Goal: Information Seeking & Learning: Compare options

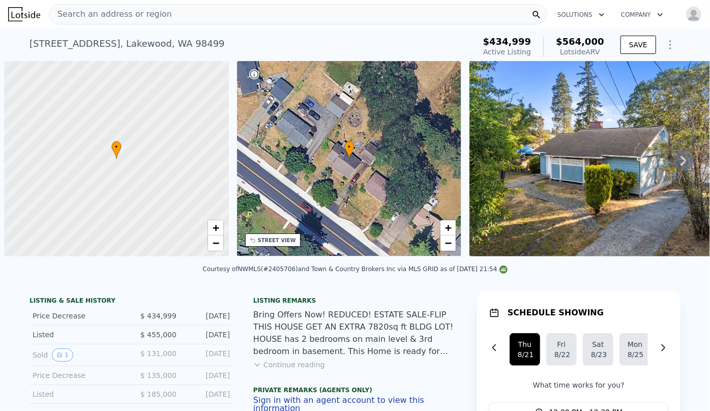
scroll to position [0, 4]
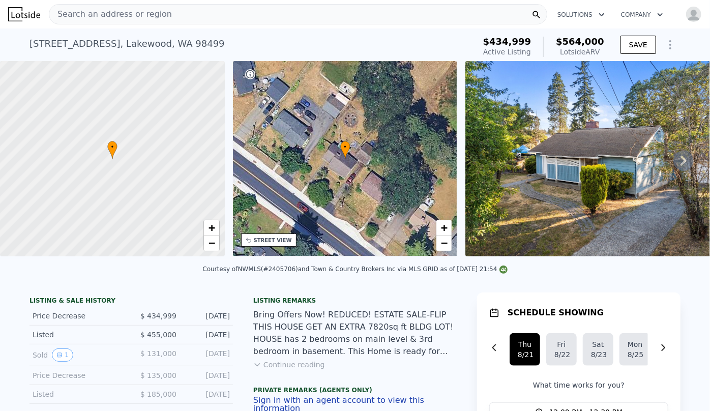
click at [155, 10] on span "Search an address or region" at bounding box center [110, 14] width 123 height 12
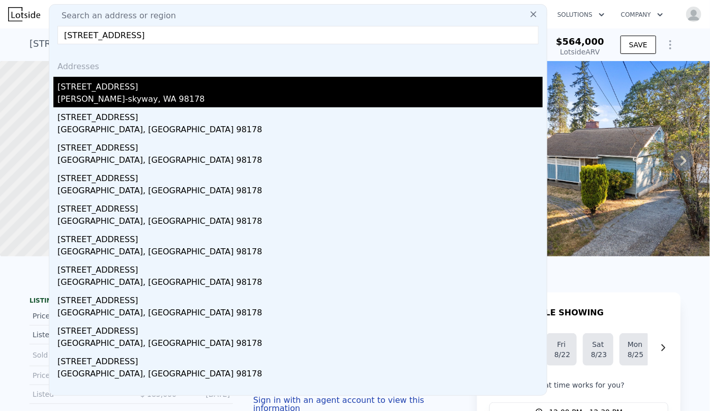
type input "8113 s 121st st seattle wa 98178"
click at [154, 77] on div "8113 S 121st St" at bounding box center [299, 85] width 485 height 16
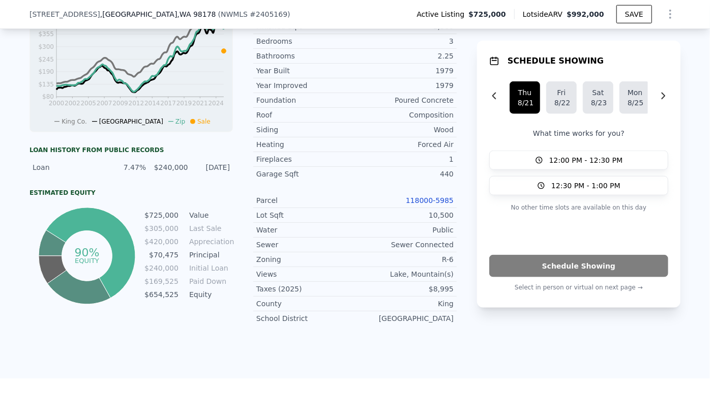
scroll to position [458, 0]
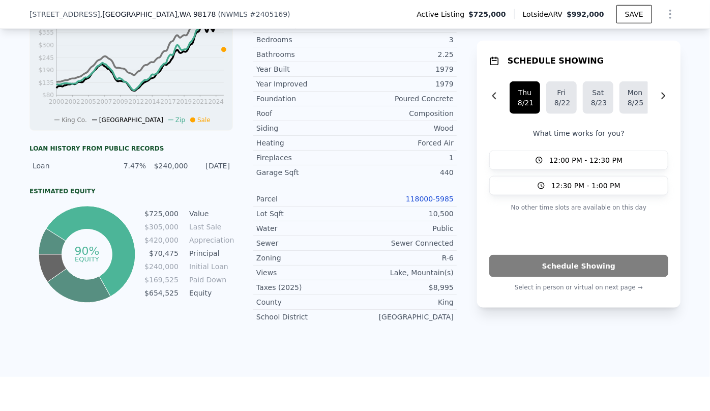
click at [435, 198] on link "118000-5985" at bounding box center [430, 199] width 48 height 8
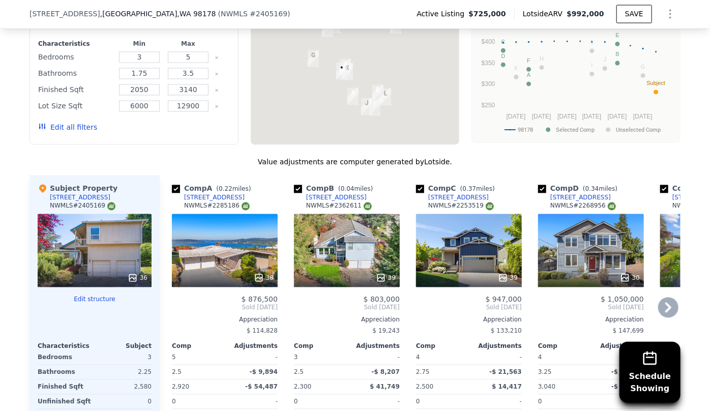
scroll to position [966, 0]
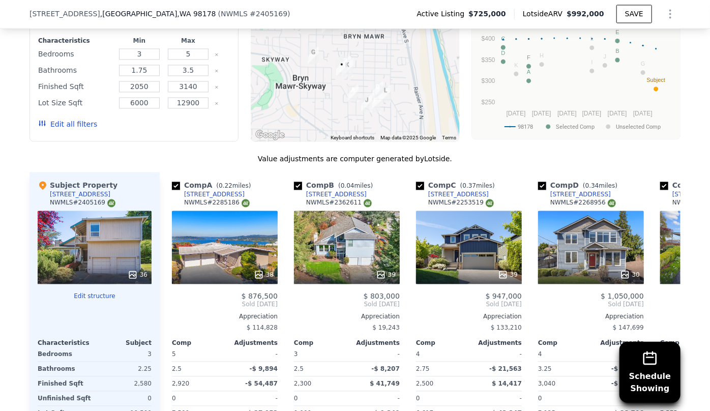
click at [51, 121] on button "Edit all filters" at bounding box center [67, 124] width 59 height 10
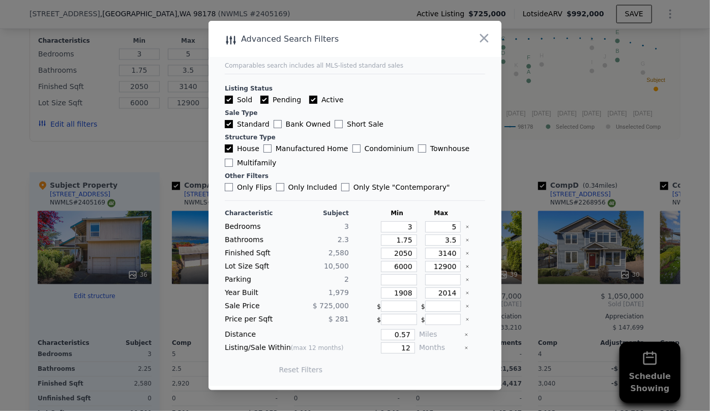
drag, startPoint x: 412, startPoint y: 228, endPoint x: 392, endPoint y: 224, distance: 20.2
click at [392, 224] on div "Bedrooms 3 3 5" at bounding box center [355, 226] width 260 height 11
click at [404, 226] on input "3" at bounding box center [399, 226] width 36 height 11
click at [408, 226] on input "3" at bounding box center [399, 226] width 36 height 11
type input "2"
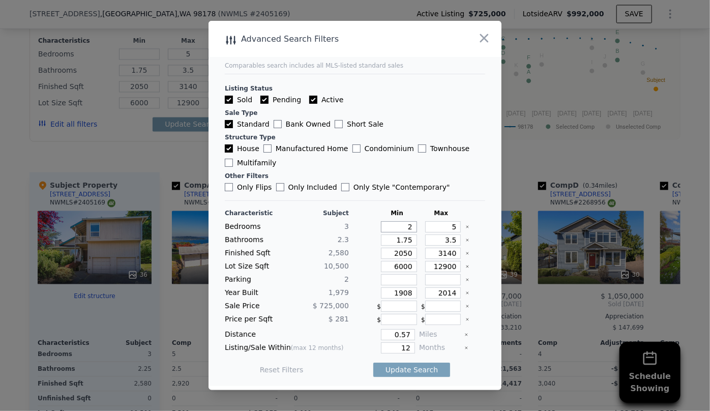
type input "2"
drag, startPoint x: 449, startPoint y: 226, endPoint x: 426, endPoint y: 225, distance: 22.9
click at [426, 225] on input "5" at bounding box center [443, 226] width 36 height 11
type input "3"
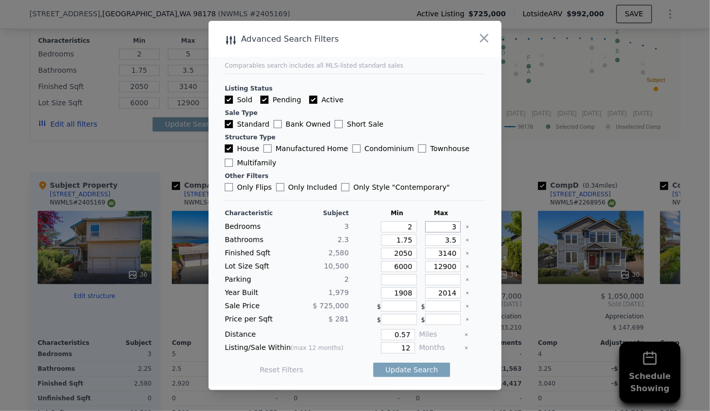
type input "3"
drag, startPoint x: 451, startPoint y: 243, endPoint x: 437, endPoint y: 242, distance: 13.8
click at [438, 242] on input "3.5" at bounding box center [443, 239] width 36 height 11
drag, startPoint x: 407, startPoint y: 239, endPoint x: 396, endPoint y: 238, distance: 10.2
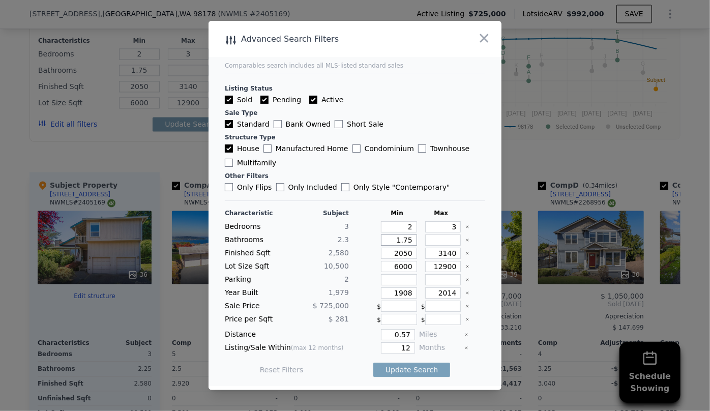
click at [396, 238] on input "1.75" at bounding box center [399, 239] width 36 height 11
type input "11"
type input "111"
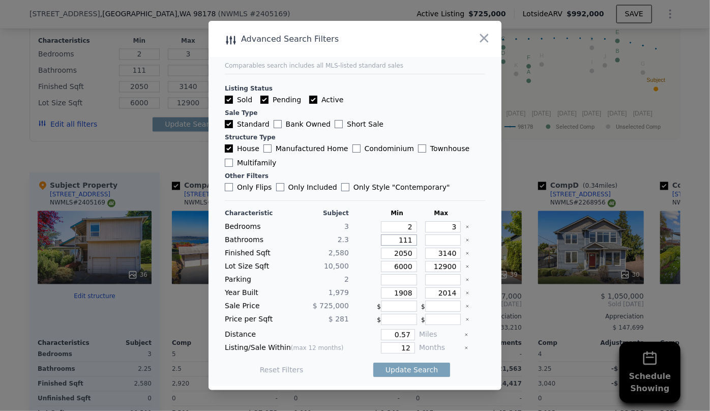
type input "11"
type input "1"
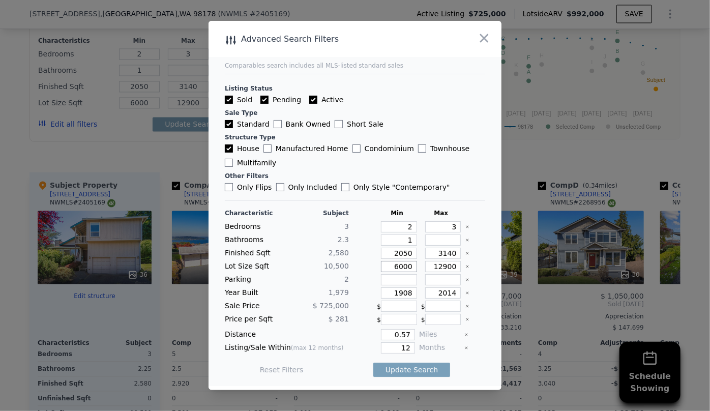
drag, startPoint x: 394, startPoint y: 266, endPoint x: 335, endPoint y: 262, distance: 58.6
click at [335, 262] on div "Lot Size Sqft 10,500 6000 12900" at bounding box center [355, 266] width 260 height 11
drag, startPoint x: 405, startPoint y: 292, endPoint x: 368, endPoint y: 290, distance: 37.1
click at [368, 290] on div "Year Built 1,979 1908 2014" at bounding box center [355, 292] width 260 height 11
drag, startPoint x: 405, startPoint y: 341, endPoint x: 390, endPoint y: 344, distance: 15.5
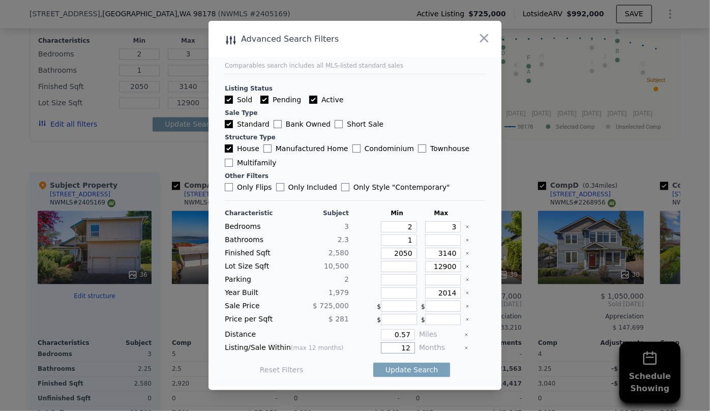
click at [390, 344] on input "12" at bounding box center [398, 347] width 34 height 11
type input "7"
type input "6"
click at [407, 372] on button "Update Search" at bounding box center [411, 369] width 77 height 14
checkbox input "false"
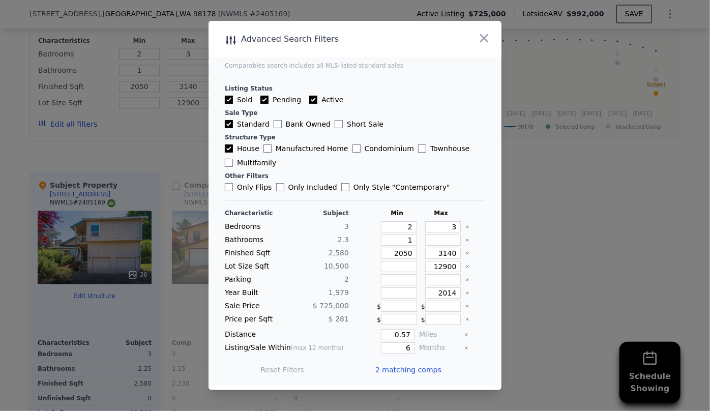
click at [407, 372] on span "2 matching comps" at bounding box center [408, 369] width 66 height 10
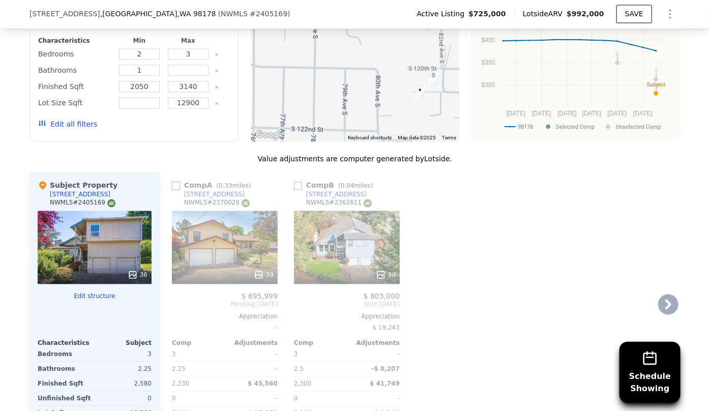
click at [173, 187] on input "checkbox" at bounding box center [176, 186] width 8 height 8
checkbox input "true"
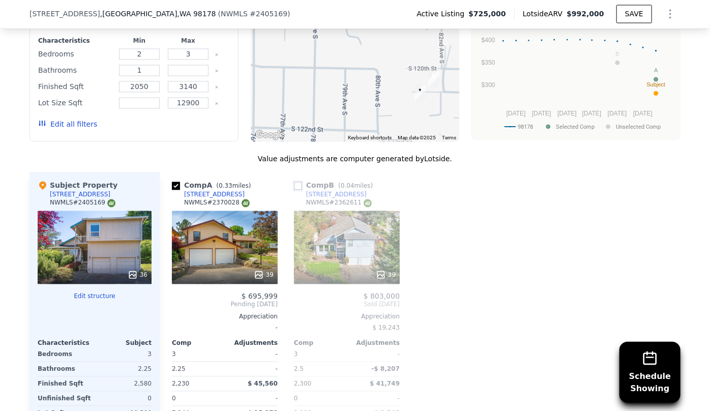
click at [294, 185] on input "checkbox" at bounding box center [298, 186] width 8 height 8
checkbox input "true"
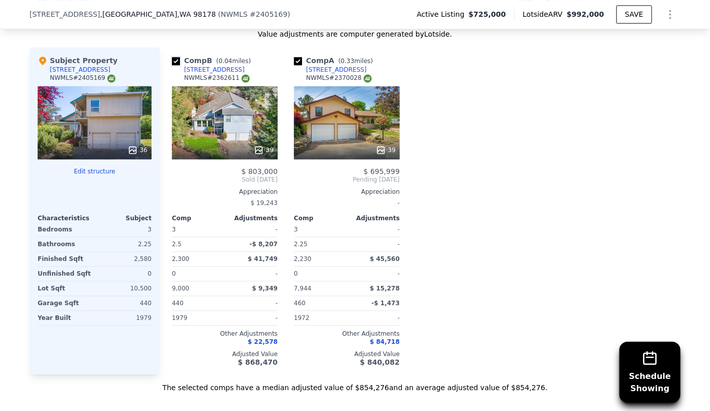
scroll to position [1059, 0]
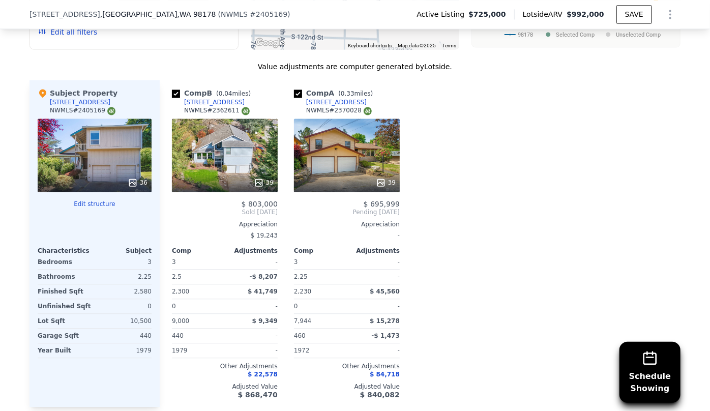
click at [345, 171] on div "39" at bounding box center [347, 154] width 106 height 73
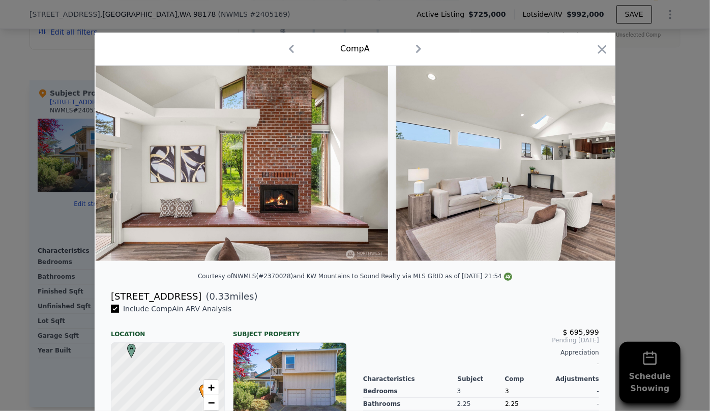
scroll to position [0, 2135]
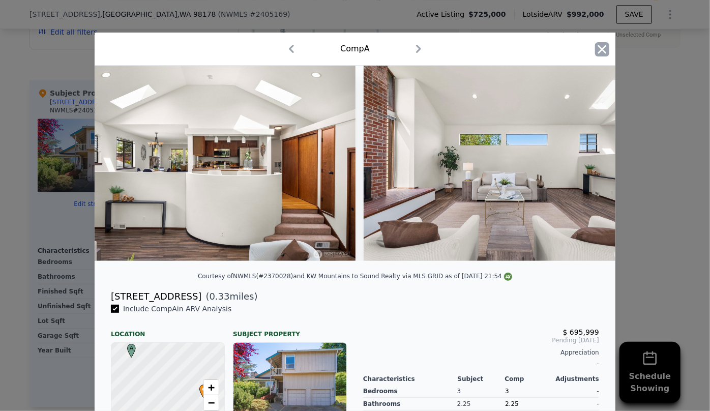
click at [597, 42] on icon "button" at bounding box center [602, 49] width 14 height 14
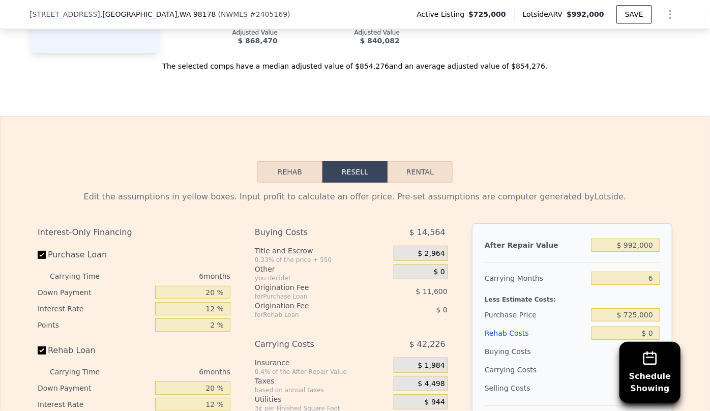
scroll to position [1428, 0]
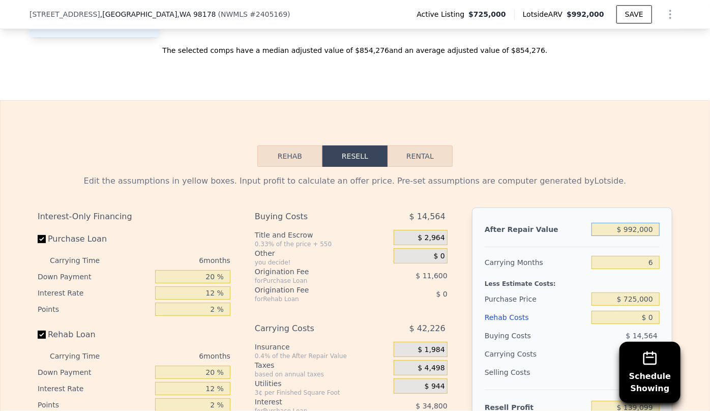
click at [635, 227] on input "$ 992,000" at bounding box center [625, 229] width 68 height 13
type input "$ 9,000"
type input "-$ 772,014"
type input "$ 000"
type input "-$ 780,356"
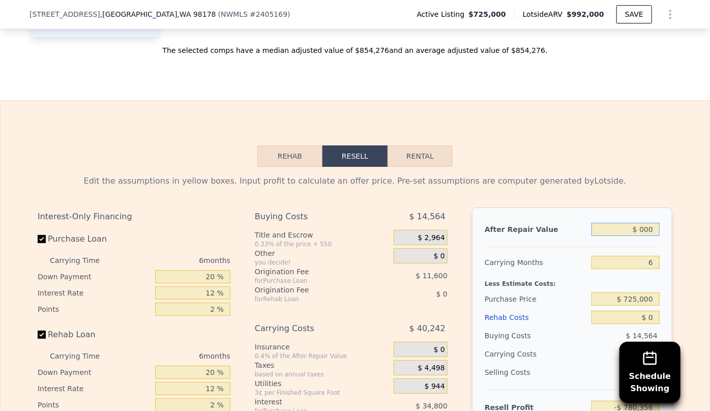
type input "$ 8,000"
type input "-$ 772,941"
type input "$ 85,000"
type input "-$ 701,572"
type input "$ 850,000"
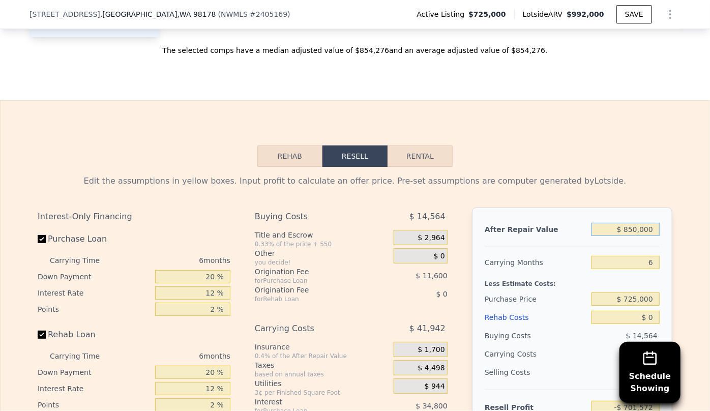
type input "$ 7,483"
type input "$ 850,000"
click at [656, 291] on div "After Repair Value $ 850,000 Carrying Months 6 Less Estimate Costs: Purchase Pr…" at bounding box center [572, 348] width 200 height 283
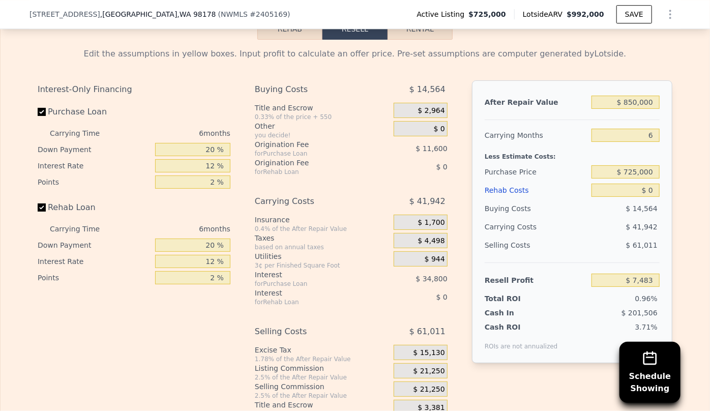
scroll to position [1567, 0]
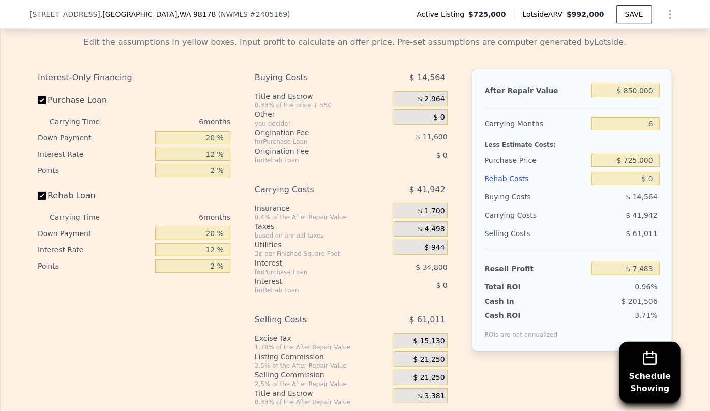
click at [512, 177] on div "Rehab Costs" at bounding box center [535, 178] width 103 height 18
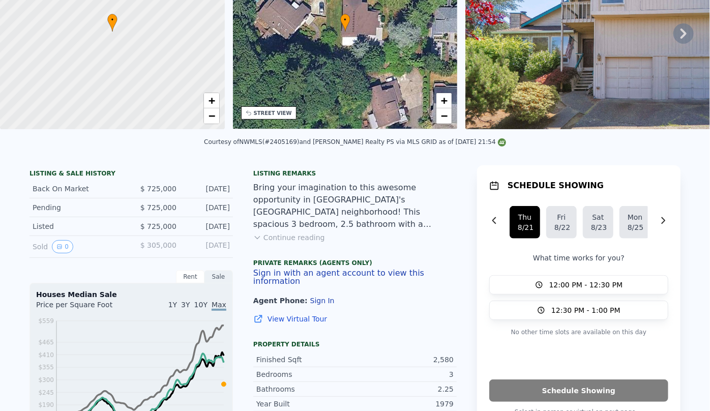
scroll to position [0, 0]
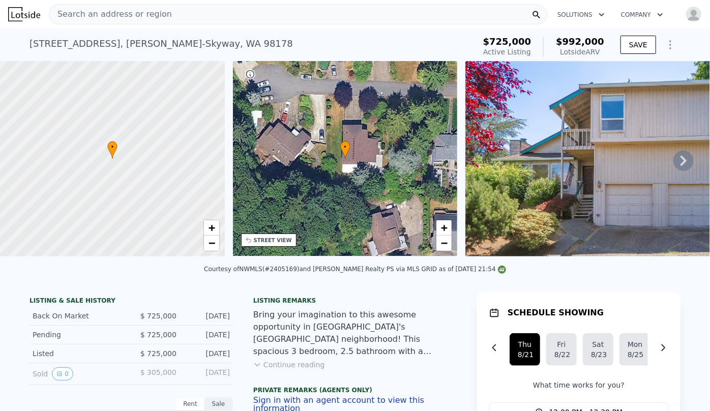
click at [130, 12] on span "Search an address or region" at bounding box center [110, 14] width 123 height 12
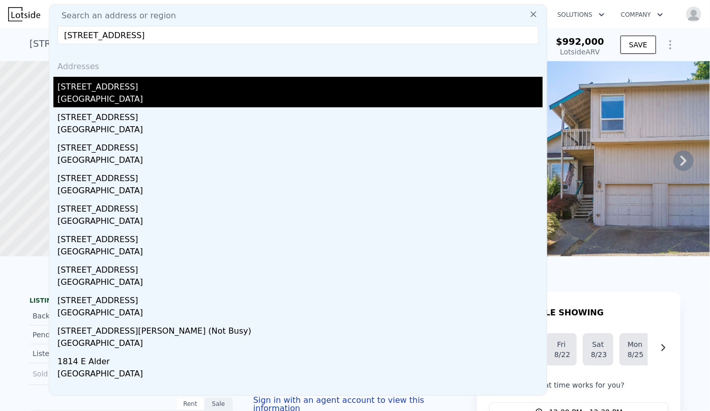
type input "1814 E Cherry St, Seattle, WA 98122"
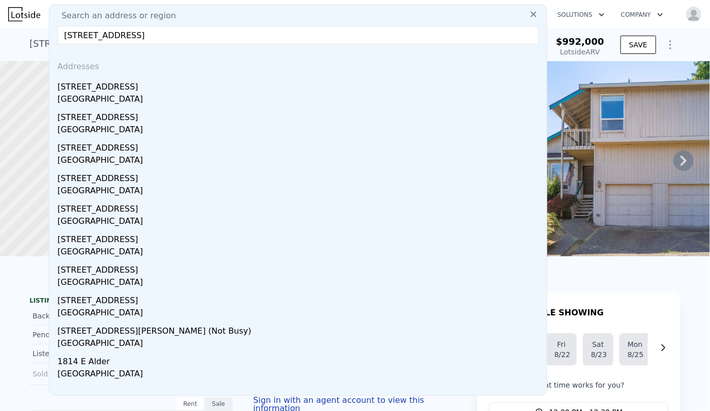
drag, startPoint x: 143, startPoint y: 81, endPoint x: 143, endPoint y: 87, distance: 5.6
click at [143, 81] on div "1814 E Cherry St" at bounding box center [299, 85] width 485 height 16
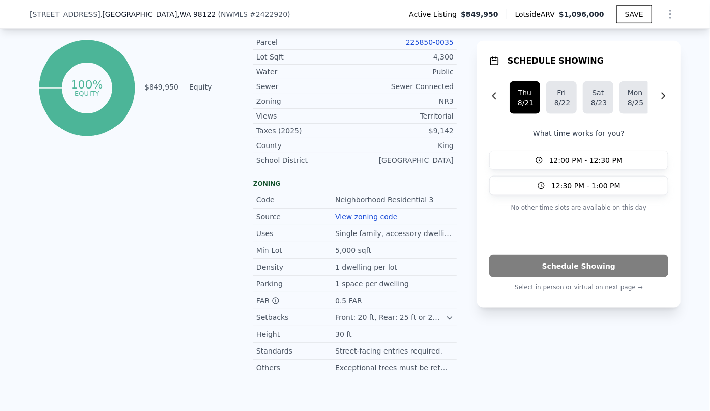
scroll to position [504, 0]
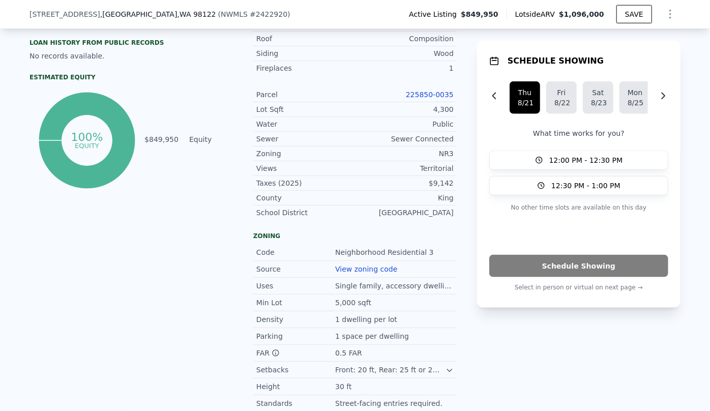
click at [426, 93] on link "225850-0035" at bounding box center [430, 94] width 48 height 8
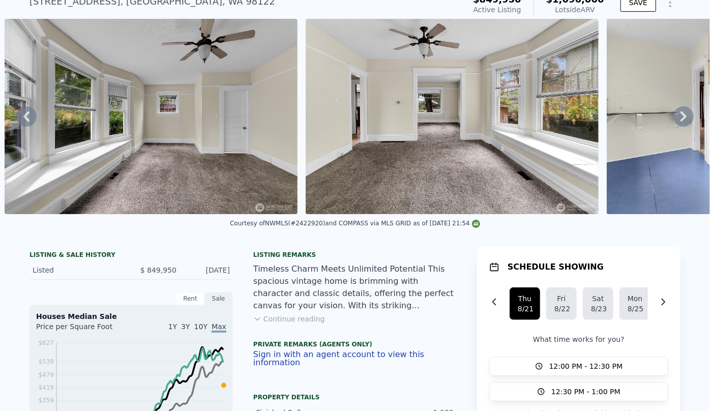
scroll to position [0, 0]
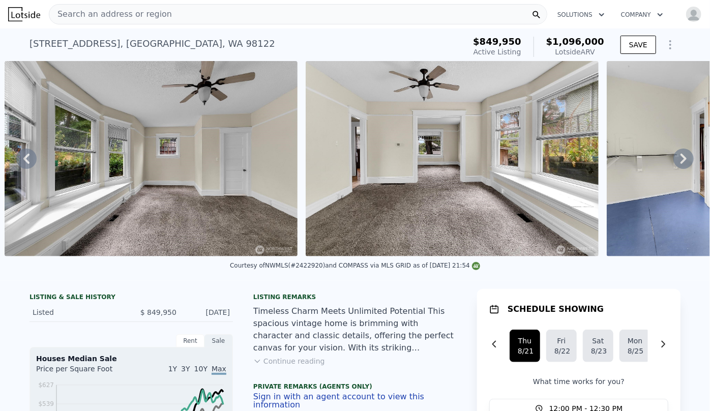
click at [671, 42] on icon "Show Options" at bounding box center [670, 45] width 12 height 12
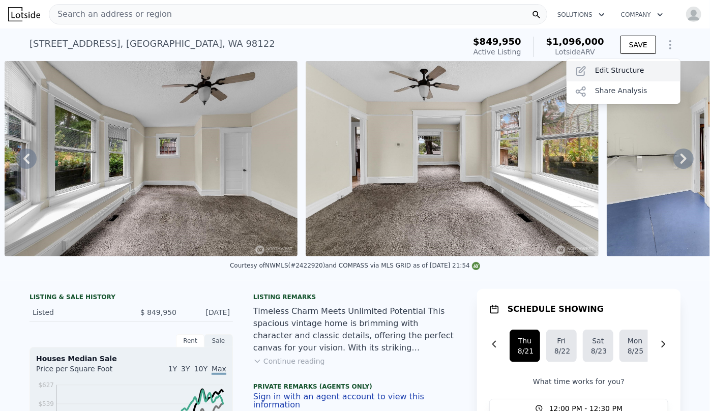
click at [622, 71] on div "Edit Structure" at bounding box center [623, 71] width 114 height 20
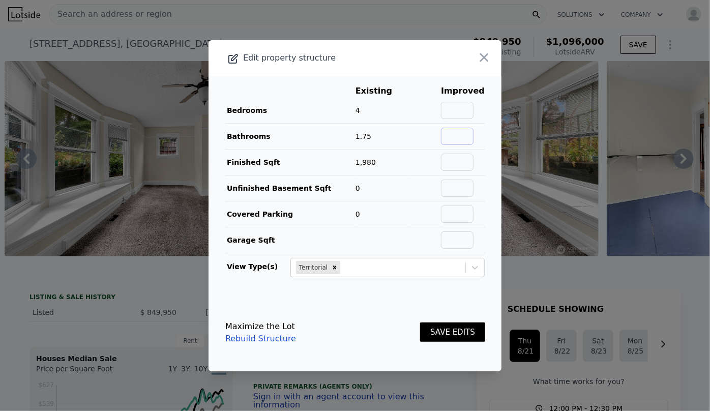
click at [452, 135] on input "text" at bounding box center [457, 136] width 33 height 17
type input "2"
click at [481, 197] on main "Existing Improved Bedrooms 4 Bathrooms 1.75 14% 2 Finished Sqft 1,980 Unfinishe…" at bounding box center [354, 185] width 293 height 218
click at [460, 325] on button "SAVE EDITS" at bounding box center [452, 332] width 65 height 20
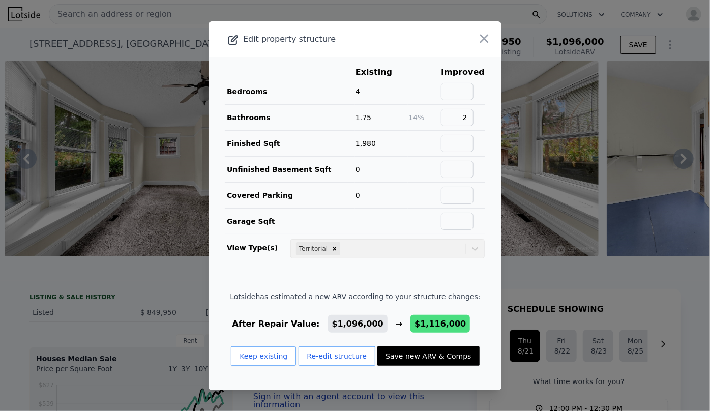
click at [402, 357] on button "Save new ARV & Comps" at bounding box center [428, 355] width 102 height 19
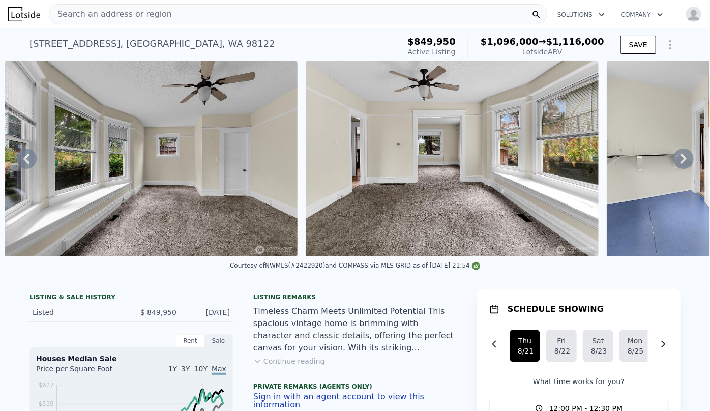
type input "$ 1,116,000"
type input "$ 104,554"
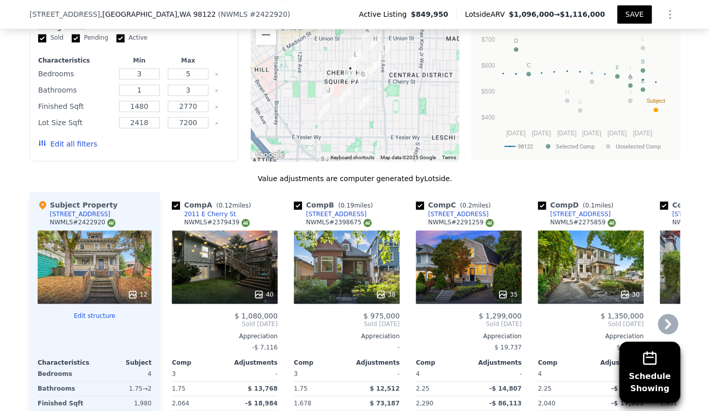
scroll to position [992, 0]
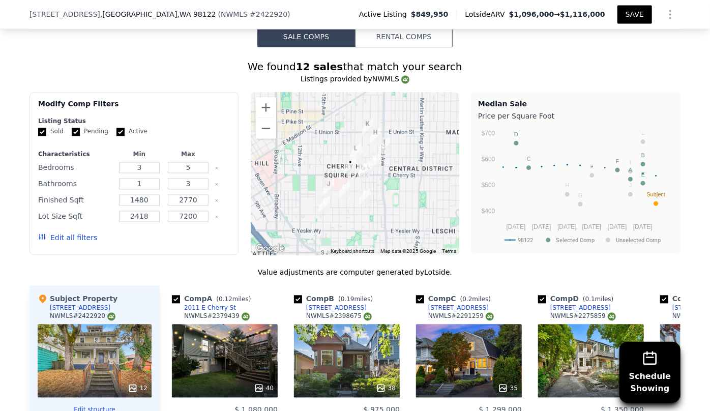
click at [60, 237] on button "Edit all filters" at bounding box center [67, 237] width 59 height 10
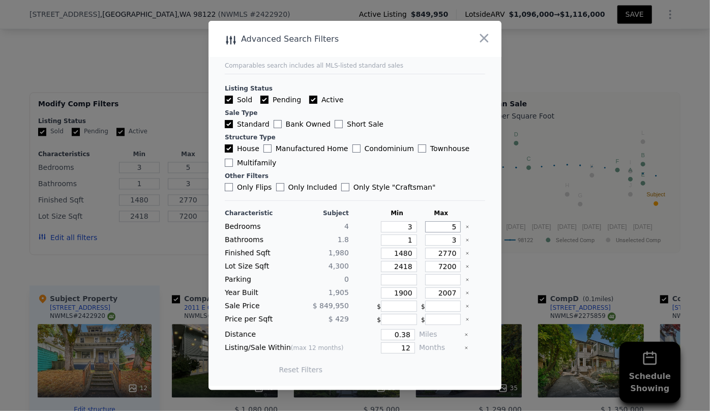
drag, startPoint x: 451, startPoint y: 227, endPoint x: 416, endPoint y: 227, distance: 35.1
click at [421, 227] on div "5" at bounding box center [441, 226] width 40 height 11
type input "4"
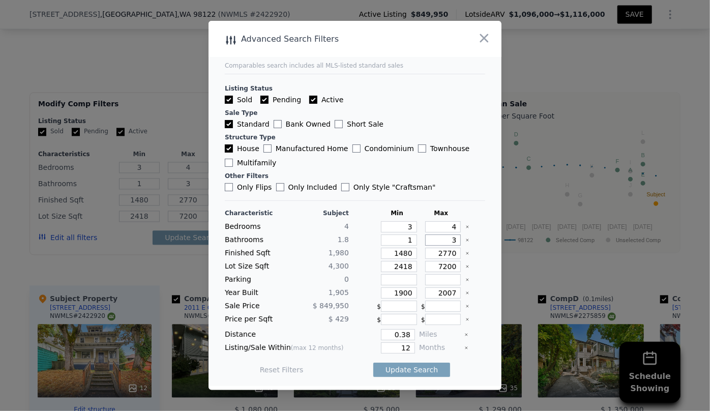
drag, startPoint x: 449, startPoint y: 241, endPoint x: 442, endPoint y: 241, distance: 6.6
click at [442, 241] on input "3" at bounding box center [443, 239] width 36 height 11
drag, startPoint x: 451, startPoint y: 254, endPoint x: 384, endPoint y: 257, distance: 67.7
click at [384, 257] on div "Finished Sqft 1,980 1480 2770" at bounding box center [355, 253] width 260 height 11
type input "2"
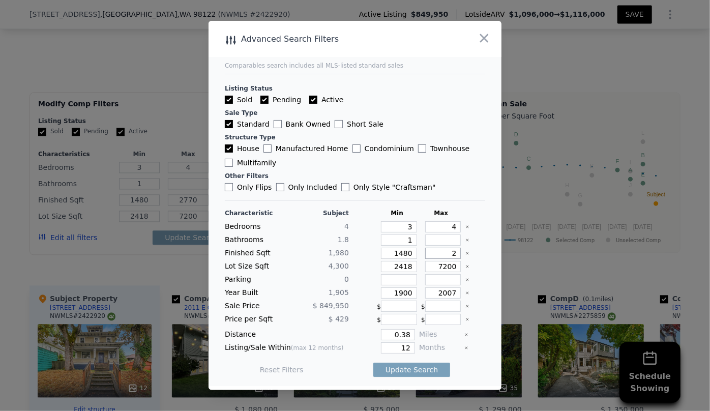
type input "2"
type input "20"
type input "200"
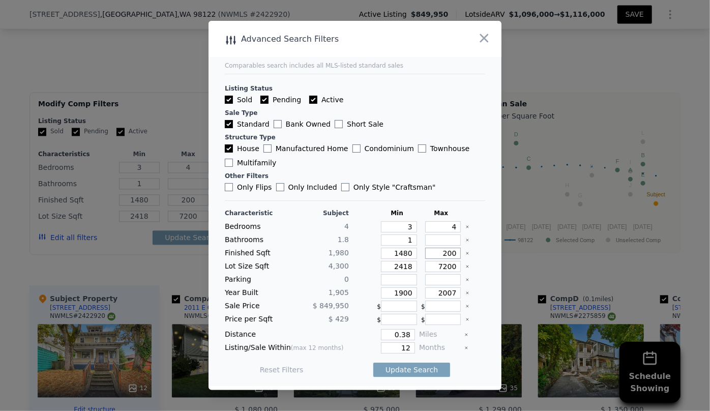
type input "2000"
drag, startPoint x: 407, startPoint y: 267, endPoint x: 331, endPoint y: 274, distance: 76.1
click at [331, 274] on div "Characteristic Subject Min Max Bedrooms 4 3 4 Bathrooms 1.8 1 Finished Sqft 1,9…" at bounding box center [355, 296] width 260 height 175
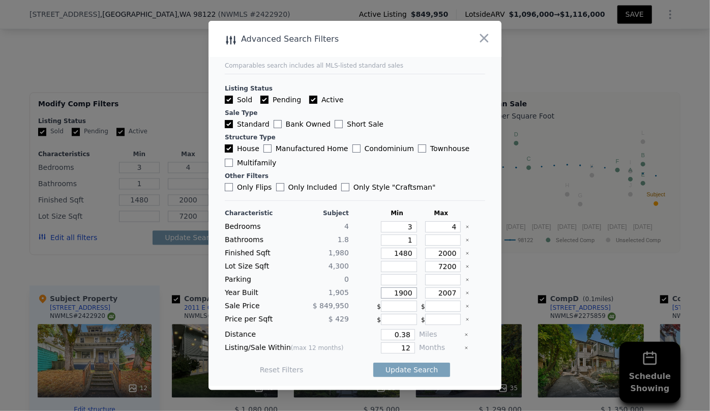
drag, startPoint x: 407, startPoint y: 294, endPoint x: 359, endPoint y: 293, distance: 47.8
click at [359, 293] on div "Year Built 1,905 1900 2007" at bounding box center [355, 292] width 260 height 11
drag, startPoint x: 451, startPoint y: 295, endPoint x: 377, endPoint y: 294, distance: 74.7
click at [377, 294] on div "Year Built 1,905 2007" at bounding box center [355, 292] width 260 height 11
type input "1960"
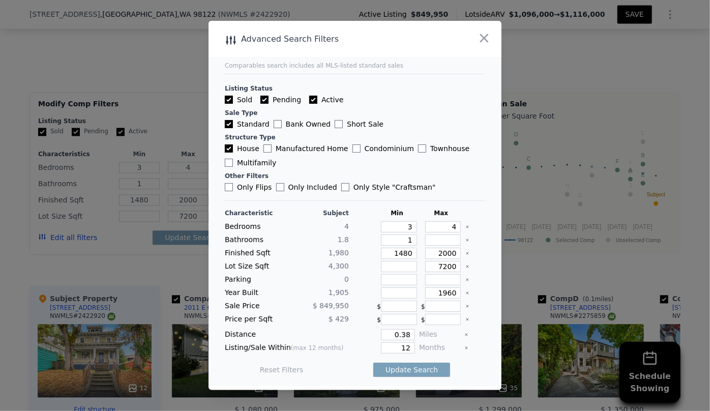
drag, startPoint x: 385, startPoint y: 349, endPoint x: 373, endPoint y: 349, distance: 12.2
click at [373, 349] on div "Listing/Sale Within (max 12 months) 12 Months" at bounding box center [355, 347] width 260 height 11
click at [401, 350] on input "12" at bounding box center [398, 347] width 34 height 11
click at [409, 349] on input "12" at bounding box center [398, 347] width 34 height 11
type input "1"
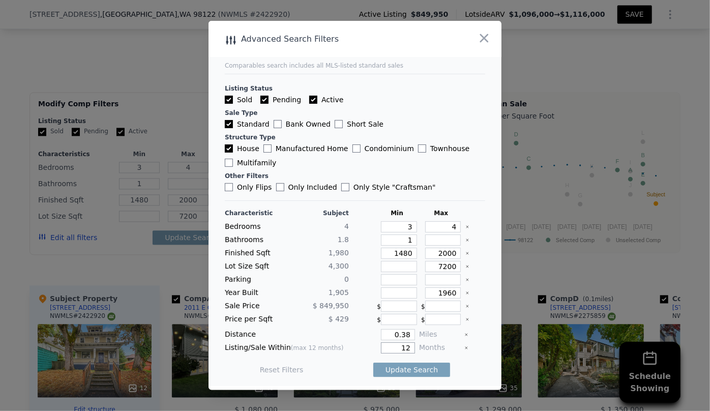
type input "1"
type input "6"
click at [410, 335] on div "Distance 0.38 Miles" at bounding box center [355, 334] width 260 height 11
click at [406, 330] on input "0.38" at bounding box center [398, 334] width 34 height 11
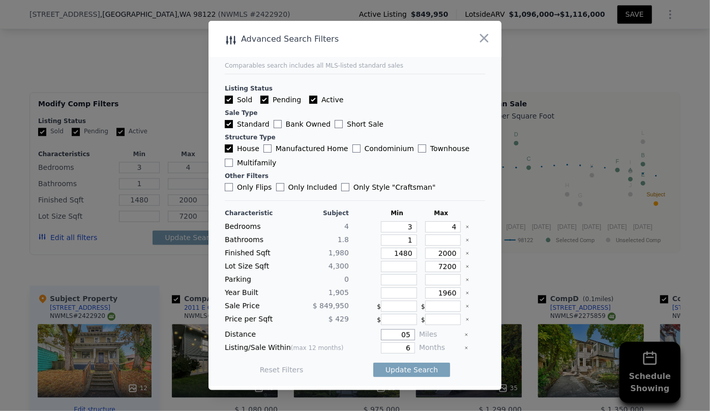
type input "5"
type input "0.5"
click at [411, 360] on div "Update Search" at bounding box center [411, 369] width 77 height 28
click at [412, 365] on button "Update Search" at bounding box center [411, 369] width 77 height 14
checkbox input "false"
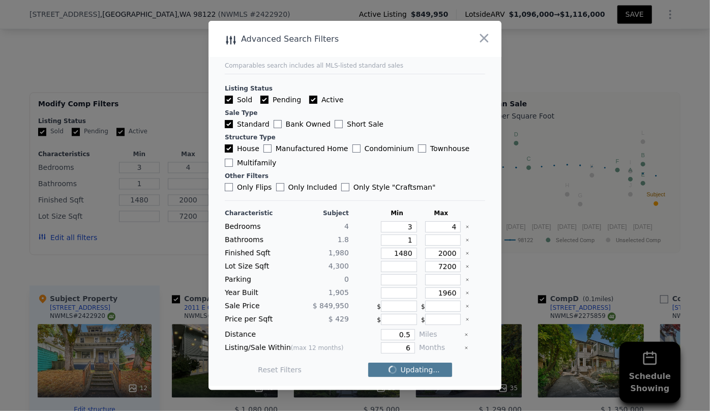
checkbox input "false"
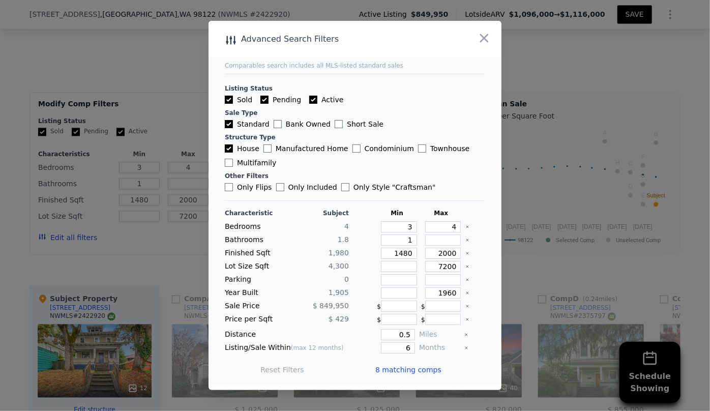
click at [412, 365] on span "8 matching comps" at bounding box center [408, 369] width 66 height 10
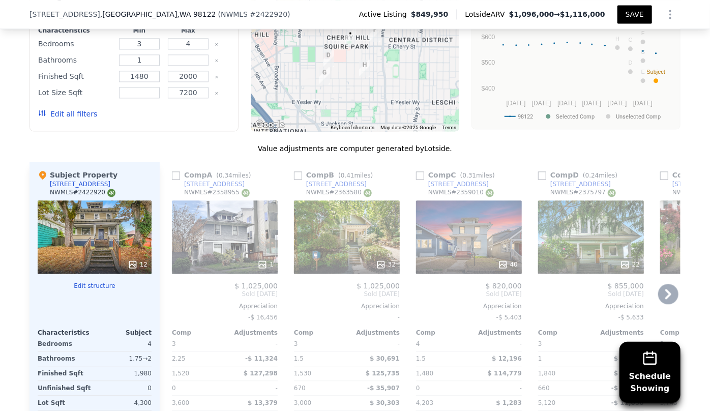
scroll to position [1131, 0]
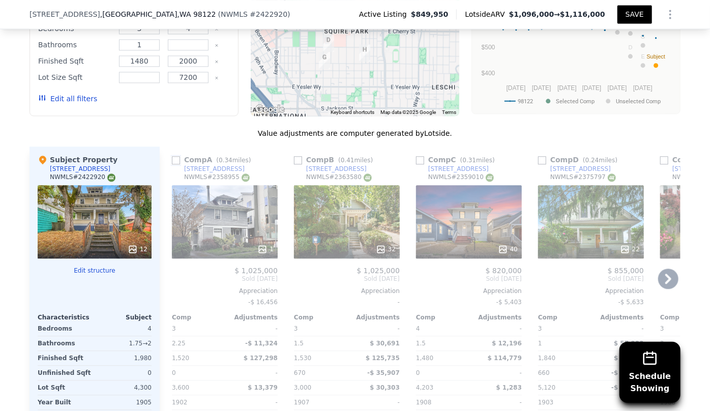
click at [174, 157] on input "checkbox" at bounding box center [176, 160] width 8 height 8
checkbox input "true"
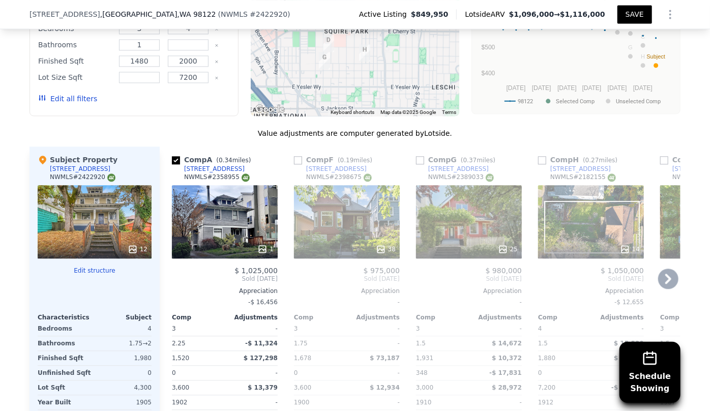
click at [215, 244] on div "1" at bounding box center [224, 249] width 97 height 10
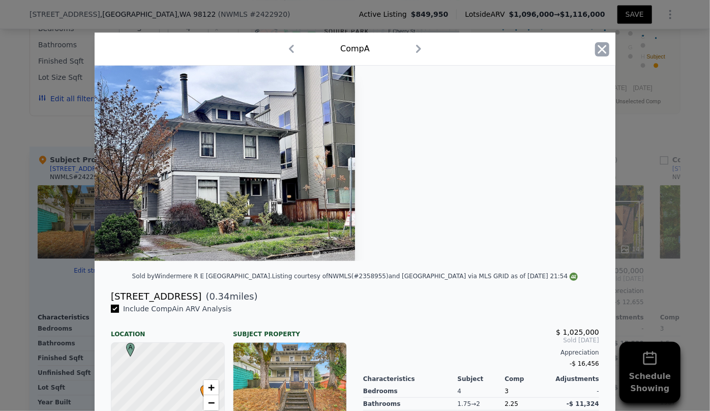
click at [598, 48] on icon "button" at bounding box center [602, 49] width 9 height 9
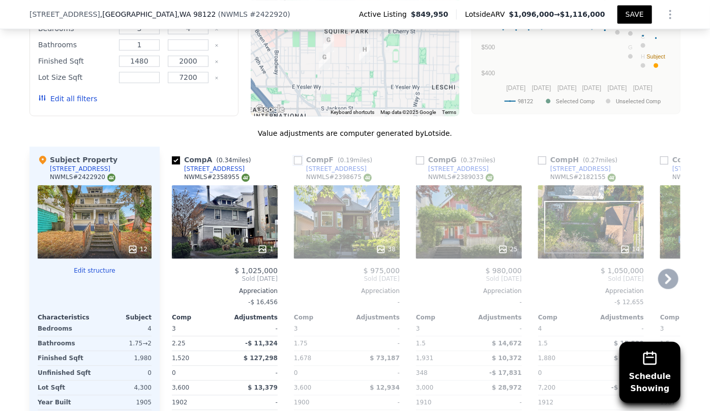
click at [296, 160] on input "checkbox" at bounding box center [298, 160] width 8 height 8
checkbox input "true"
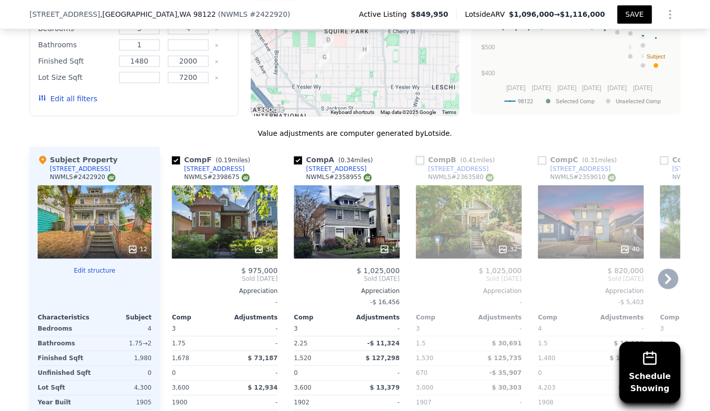
click at [416, 160] on input "checkbox" at bounding box center [420, 160] width 8 height 8
checkbox input "true"
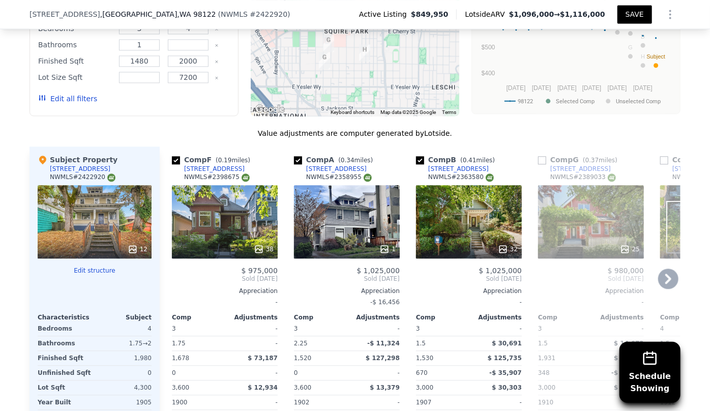
click at [658, 280] on icon at bounding box center [668, 278] width 20 height 20
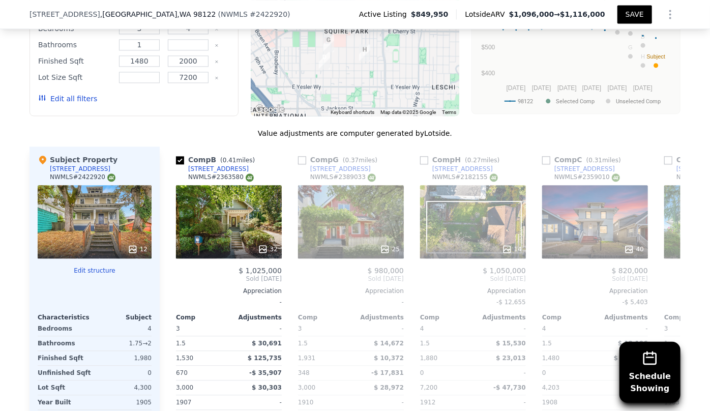
scroll to position [0, 244]
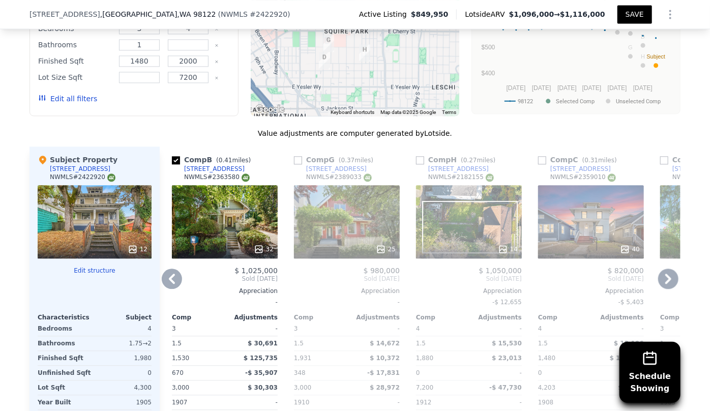
click at [658, 280] on icon at bounding box center [668, 278] width 20 height 20
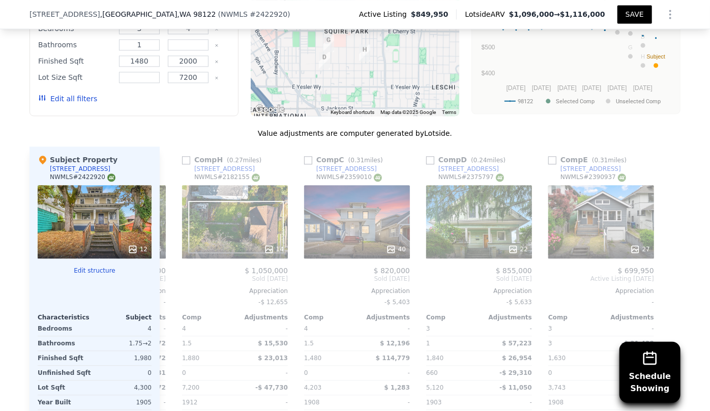
scroll to position [0, 479]
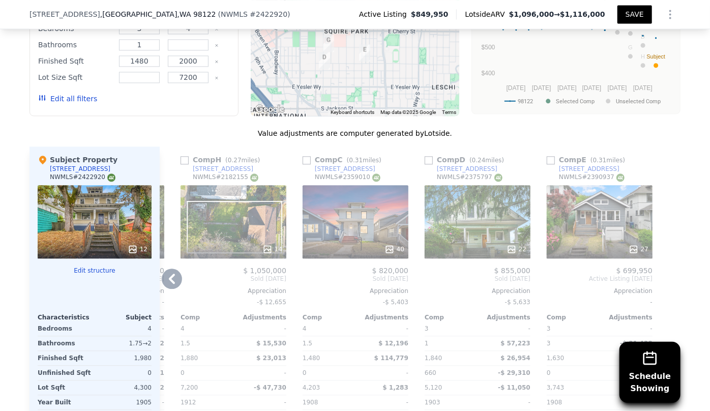
click at [223, 237] on div "14" at bounding box center [233, 221] width 106 height 73
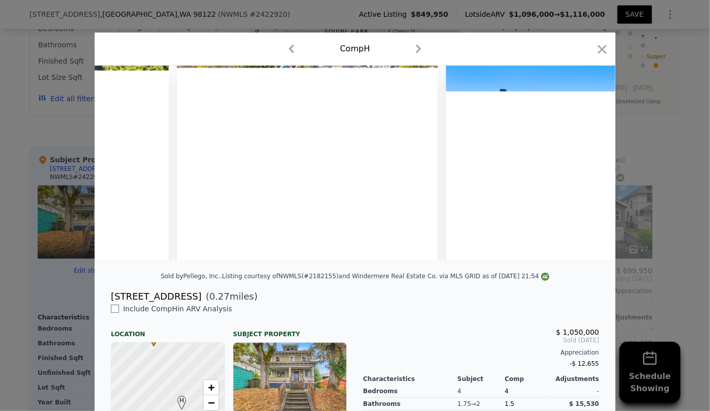
scroll to position [0, 1666]
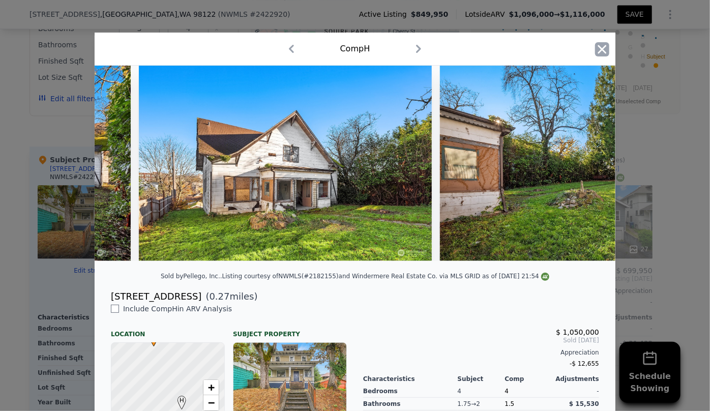
click at [598, 48] on icon "button" at bounding box center [602, 49] width 14 height 14
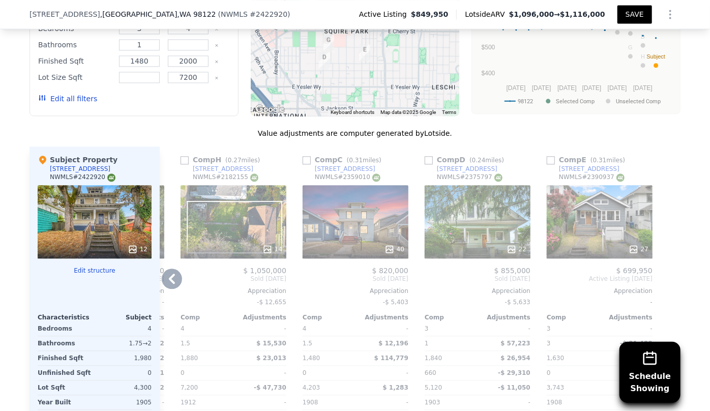
click at [170, 275] on icon at bounding box center [172, 278] width 20 height 20
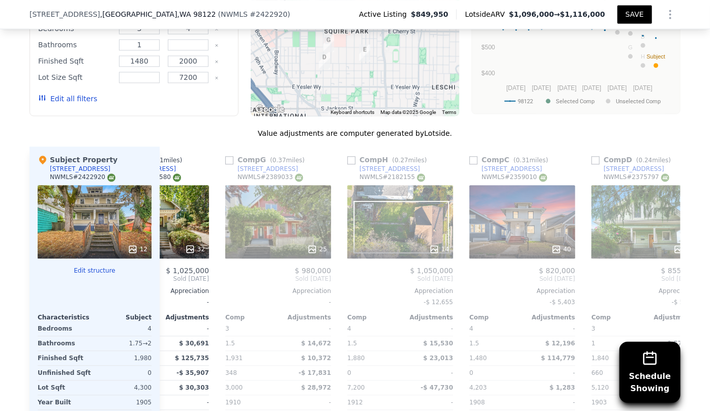
scroll to position [0, 235]
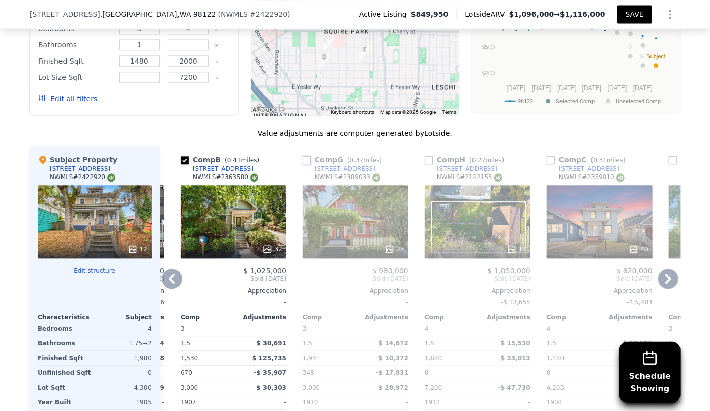
click at [302, 158] on input "checkbox" at bounding box center [306, 160] width 8 height 8
checkbox input "true"
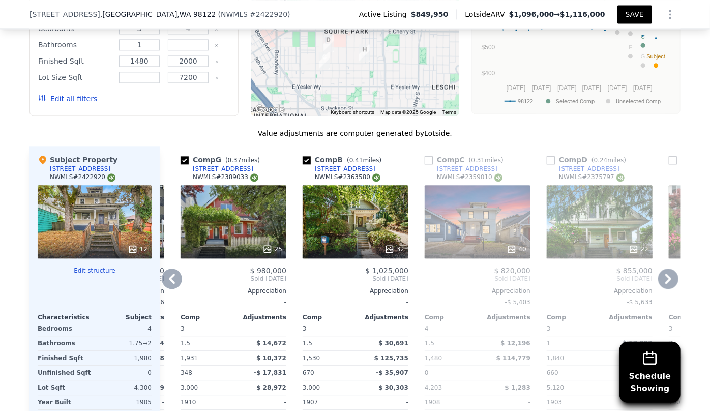
click at [257, 231] on div "25" at bounding box center [233, 221] width 106 height 73
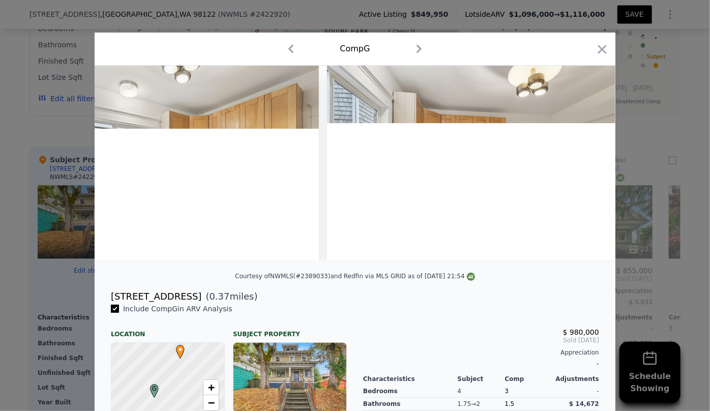
scroll to position [0, 2449]
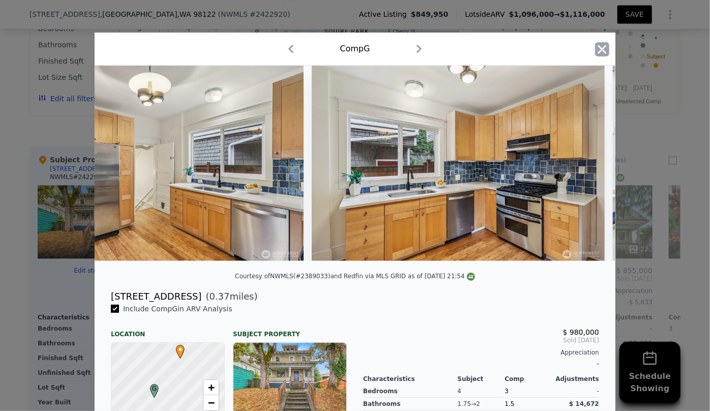
click at [600, 52] on icon "button" at bounding box center [602, 49] width 9 height 9
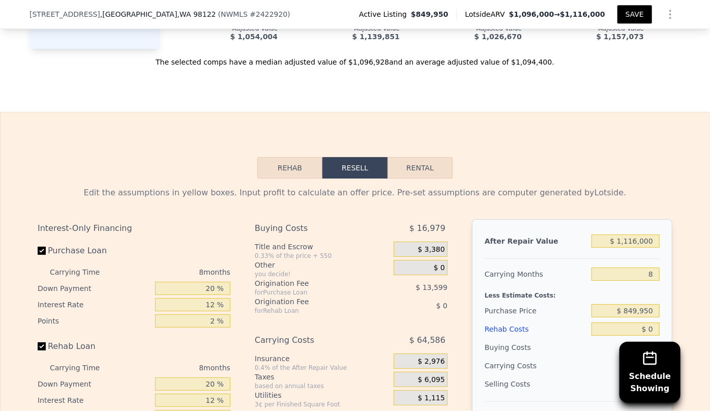
scroll to position [1547, 0]
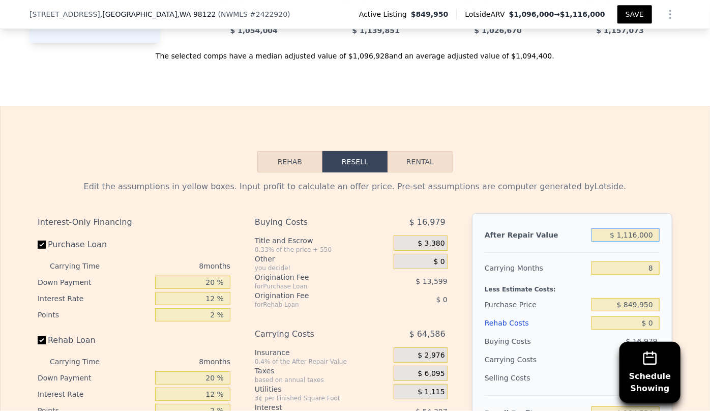
click at [635, 239] on input "$ 1,116,000" at bounding box center [625, 234] width 68 height 13
type input "$ 11,000"
type input "-$ 918,901"
type input "$ 1,000"
type input "-$ 928,163"
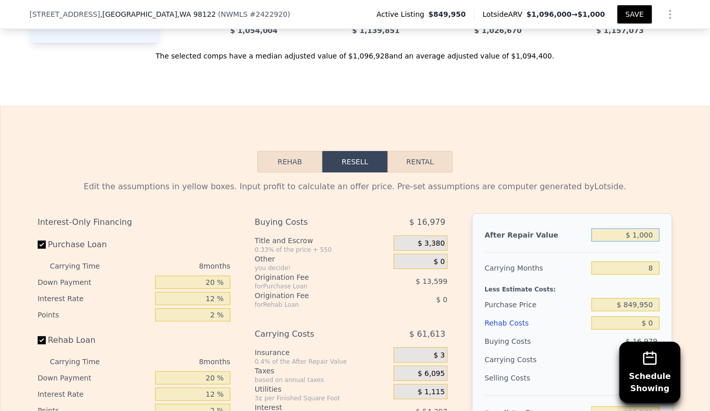
type input "$ 10,000"
type input "-$ 919,827"
type input "$ 109,000"
type input "-$ 828,133"
type input "$ 1,090,000"
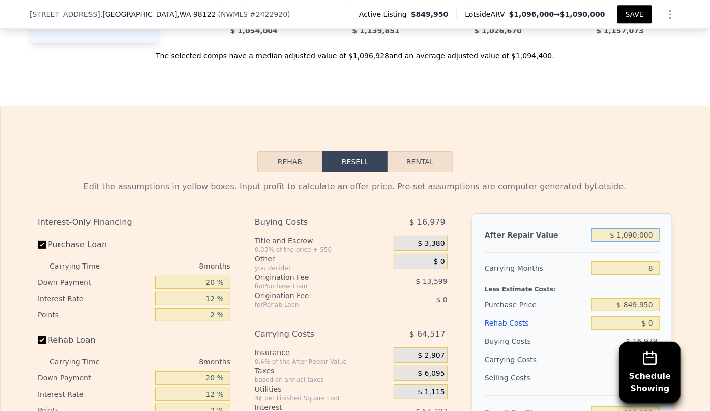
type input "$ 80,472"
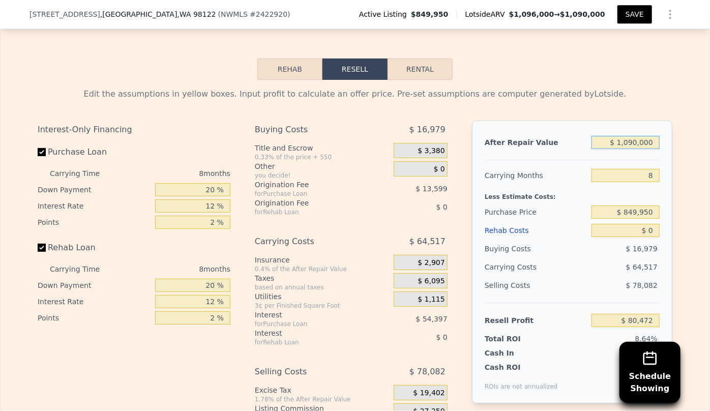
type input "$ 1,090,000"
click at [504, 231] on div "Rehab Costs" at bounding box center [535, 230] width 103 height 18
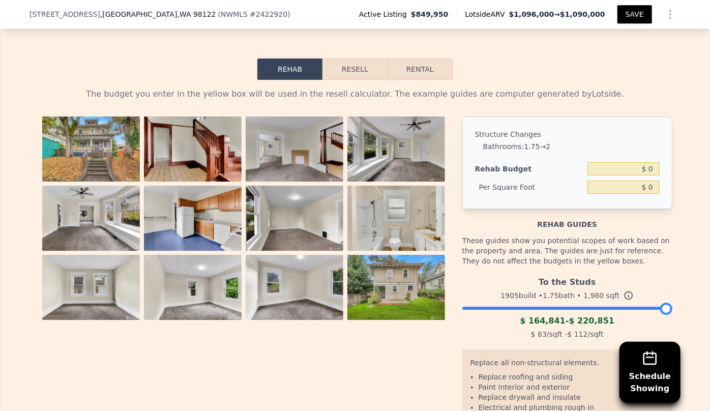
click at [646, 185] on div "$ 0" at bounding box center [623, 187] width 72 height 18
click at [648, 194] on input "$ 0" at bounding box center [623, 186] width 72 height 13
click at [645, 194] on input "$ 0" at bounding box center [623, 186] width 72 height 13
type input "$ 80"
click at [664, 135] on div "Structure Changes Bathrooms : 1.75 → 2 Rehab Budget $ 0 Per Square Foot $ 80" at bounding box center [567, 162] width 210 height 93
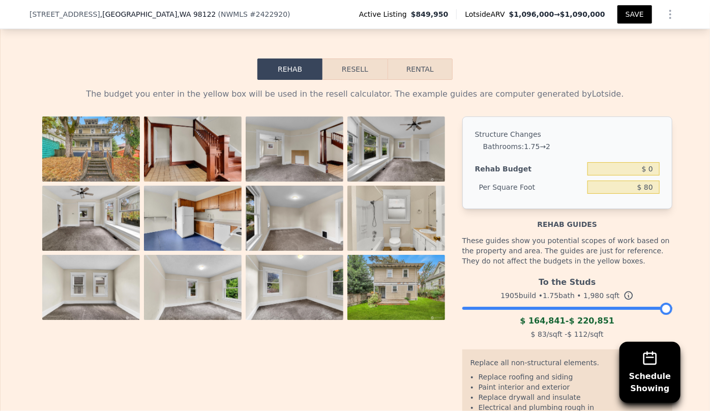
type input "$ 158,400"
click at [356, 74] on button "Resell" at bounding box center [354, 68] width 65 height 21
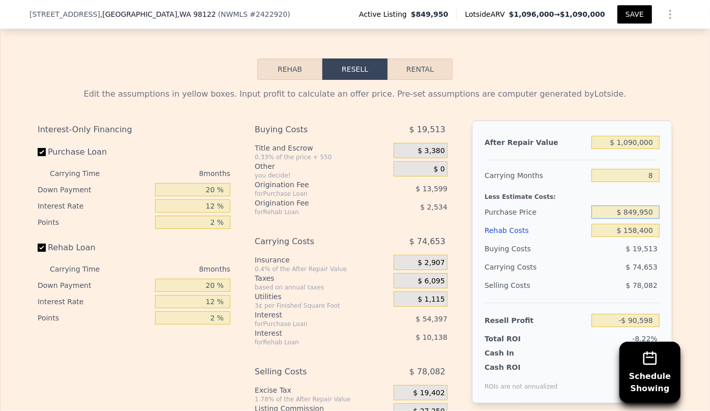
click at [637, 215] on input "$ 849,950" at bounding box center [625, 211] width 68 height 13
type input "$ 84,950"
type input "$ 738,149"
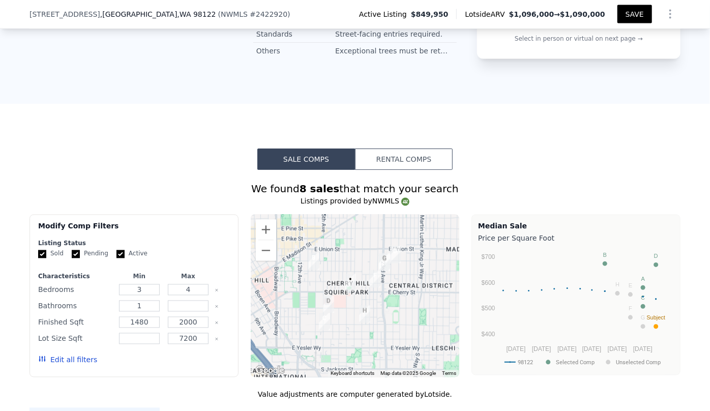
scroll to position [715, 0]
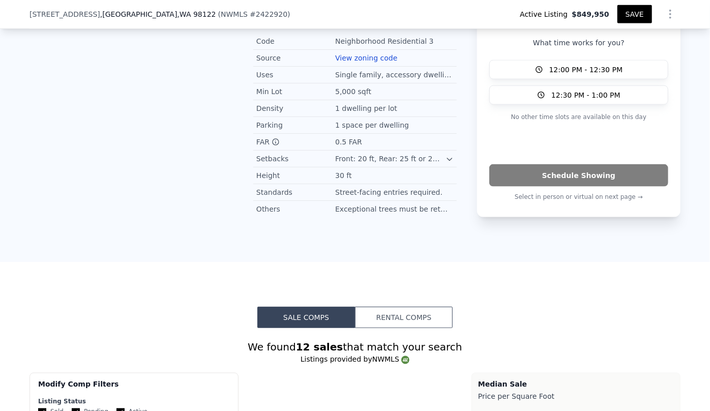
type input "5"
type input "3"
type input "2770"
type input "2418"
checkbox input "true"
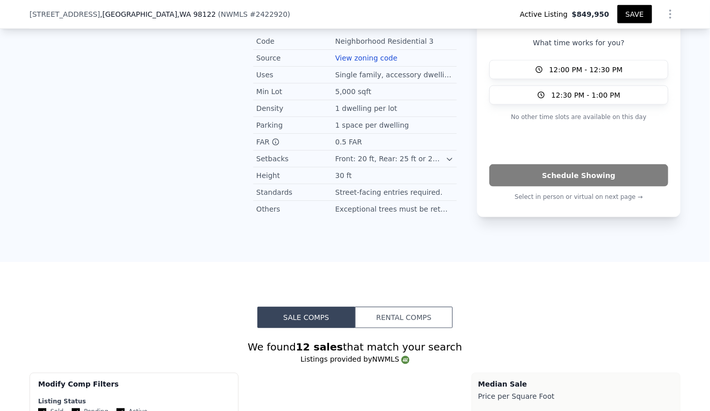
type input "$ 1,116,000"
type input "$ 0"
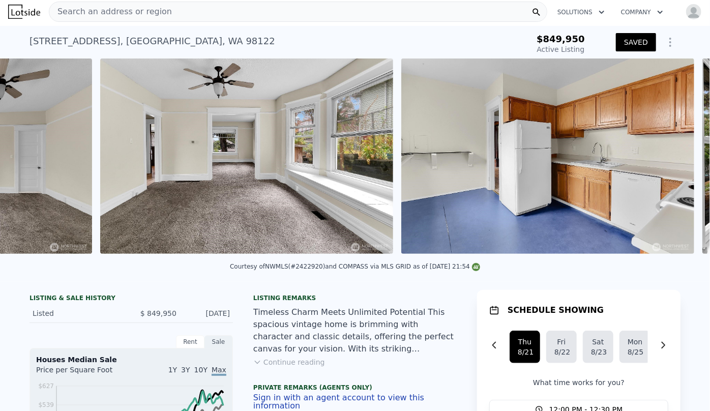
scroll to position [0, 1464]
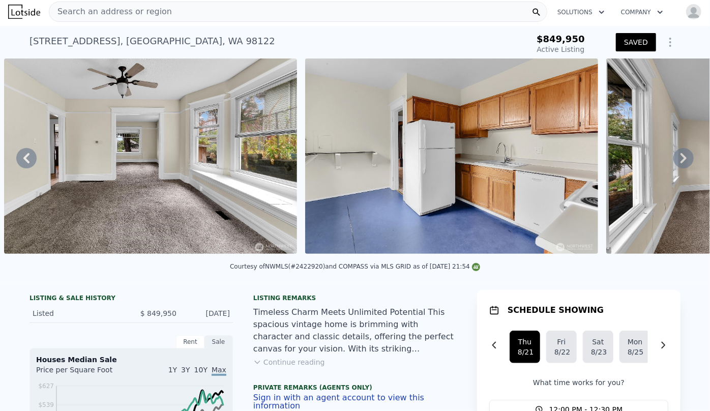
click at [135, 11] on span "Search an address or region" at bounding box center [110, 12] width 123 height 12
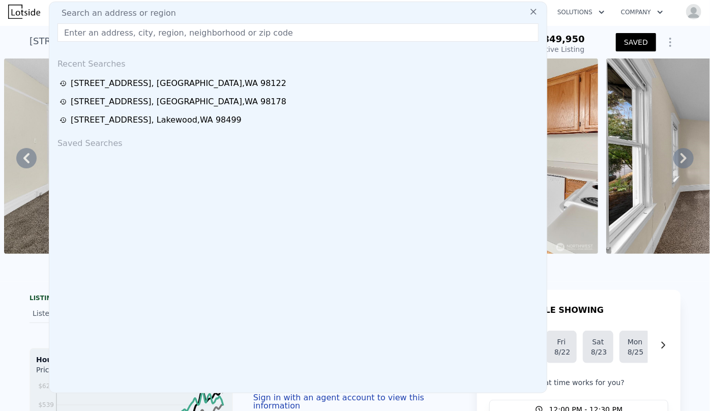
type input "$ 933,301"
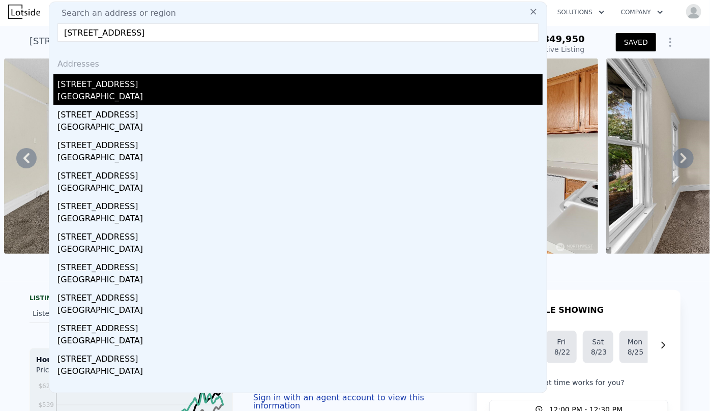
type input "5605 21st Ave SW, Seattle, WA 98106"
click at [137, 83] on div "[STREET_ADDRESS]" at bounding box center [299, 82] width 485 height 16
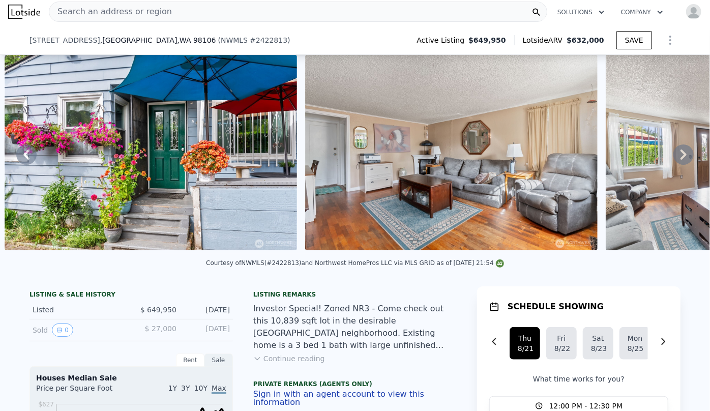
scroll to position [415, 0]
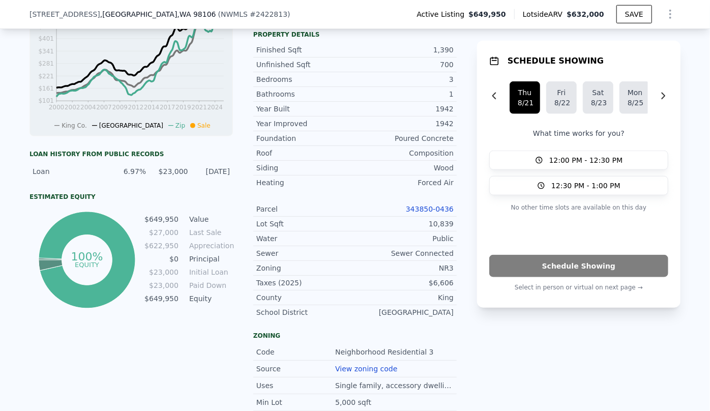
click at [442, 207] on link "343850-0436" at bounding box center [430, 209] width 48 height 8
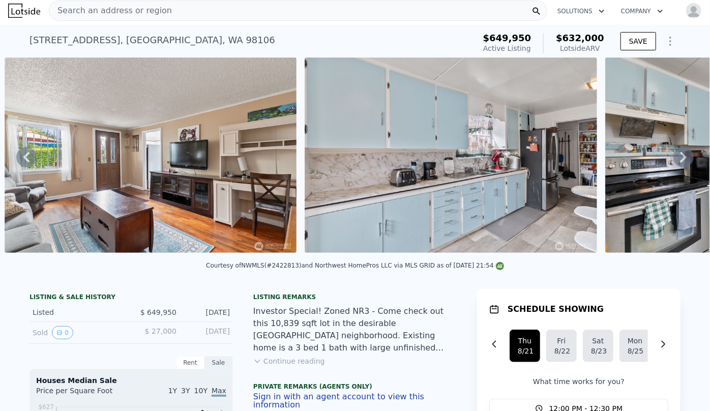
scroll to position [0, 0]
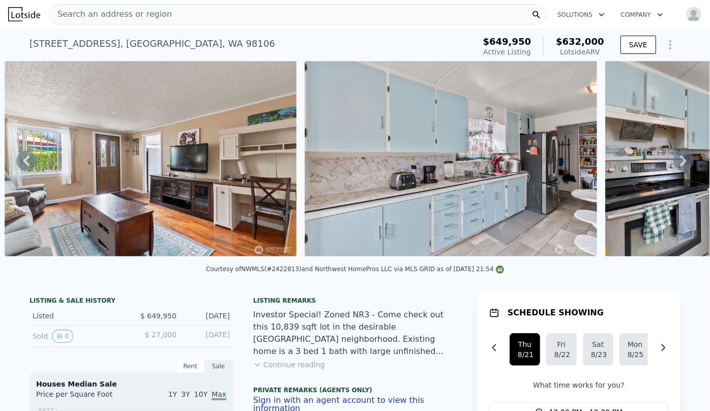
click at [115, 20] on div "Search an address or region" at bounding box center [110, 14] width 123 height 19
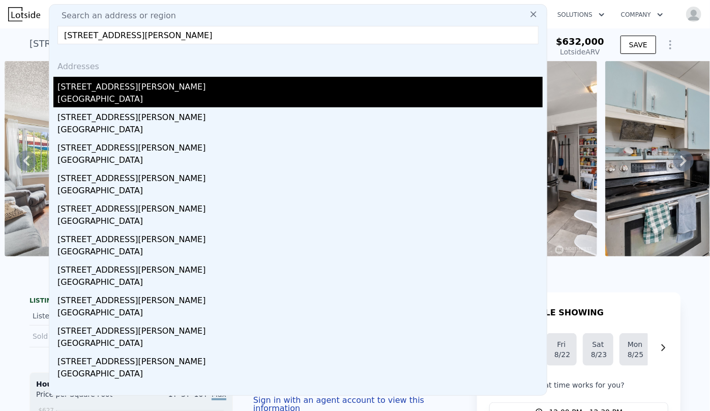
type input "9002 Corliss Avenue N, Seattle, WA 98103"
click at [121, 92] on div "[STREET_ADDRESS][PERSON_NAME]" at bounding box center [299, 85] width 485 height 16
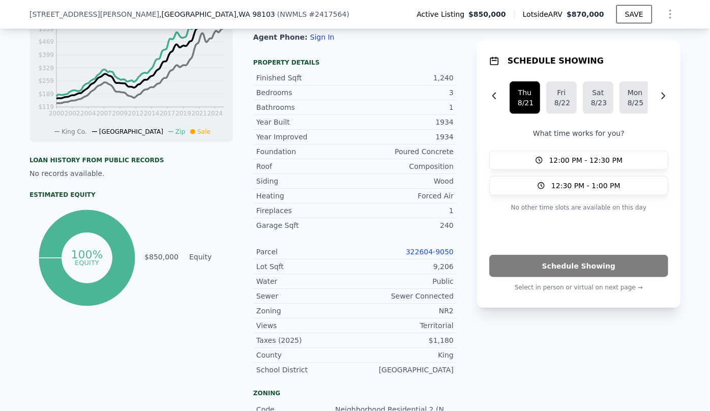
scroll to position [412, 0]
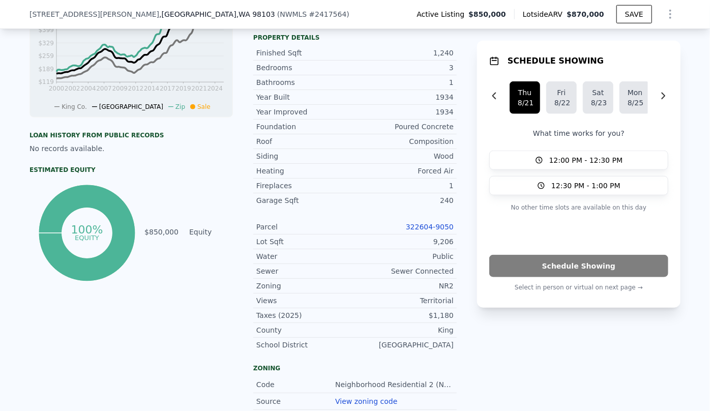
click at [435, 223] on link "322604-9050" at bounding box center [430, 227] width 48 height 8
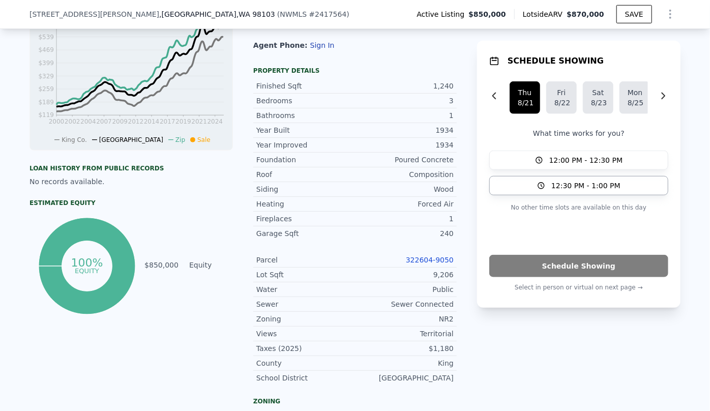
scroll to position [320, 0]
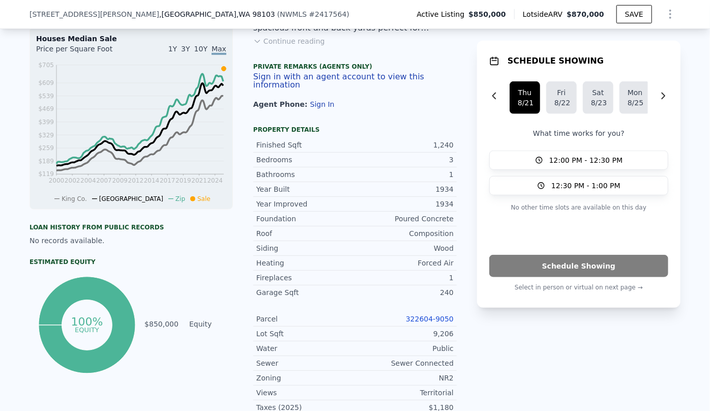
click at [665, 16] on icon "Show Options" at bounding box center [670, 14] width 12 height 12
click at [630, 35] on div "Edit Structure" at bounding box center [623, 40] width 114 height 20
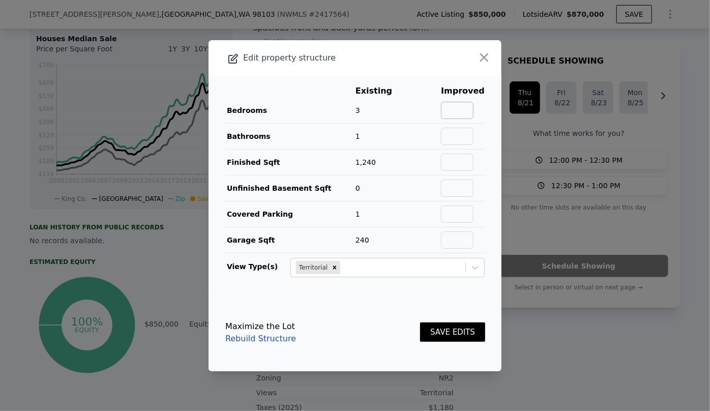
drag, startPoint x: 447, startPoint y: 106, endPoint x: 451, endPoint y: 111, distance: 6.5
click at [447, 106] on input "text" at bounding box center [457, 110] width 33 height 17
type input "4"
click at [457, 135] on input "text" at bounding box center [457, 136] width 33 height 17
type input "2"
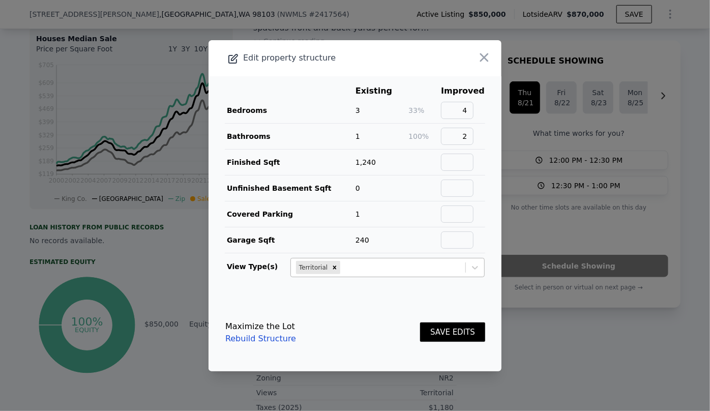
click at [442, 261] on div at bounding box center [401, 267] width 118 height 12
click at [460, 162] on input "text" at bounding box center [457, 162] width 33 height 17
type input "2110"
click at [442, 332] on button "SAVE EDITS" at bounding box center [452, 332] width 65 height 20
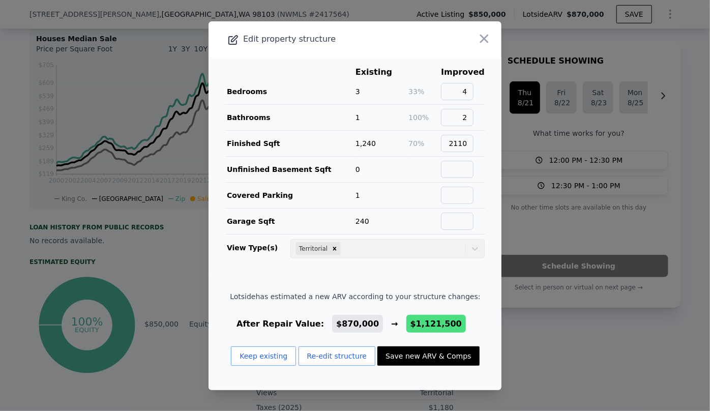
click at [436, 354] on button "Save new ARV & Comps" at bounding box center [428, 355] width 102 height 19
type input "3"
type input "6"
type input "1.5"
type input "1770"
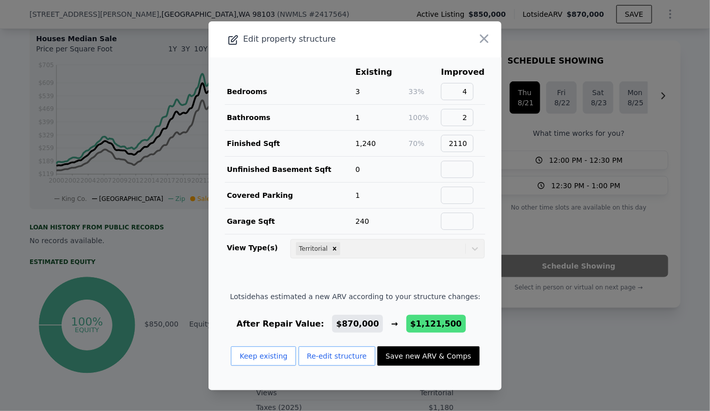
type input "2460"
type input "5400"
type input "11180"
type input "$ 1,121,500"
type input "$ 129,859"
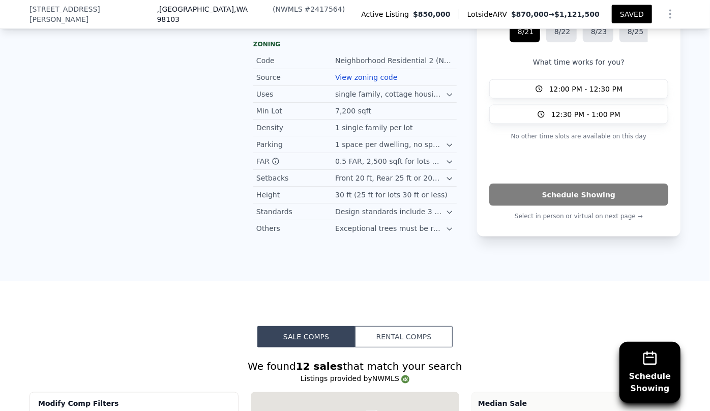
scroll to position [1013, 0]
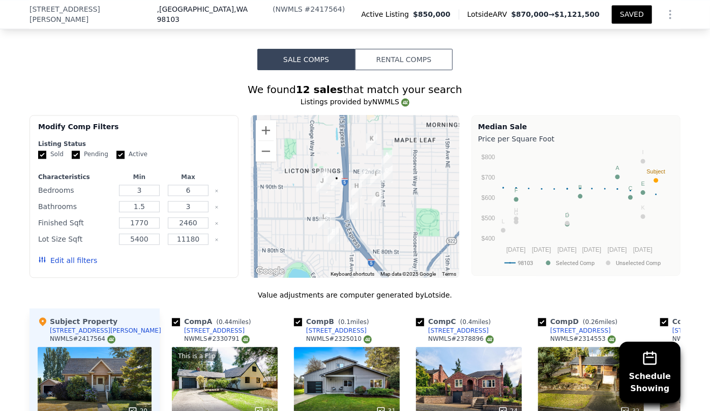
click at [79, 259] on button "Edit all filters" at bounding box center [67, 260] width 59 height 10
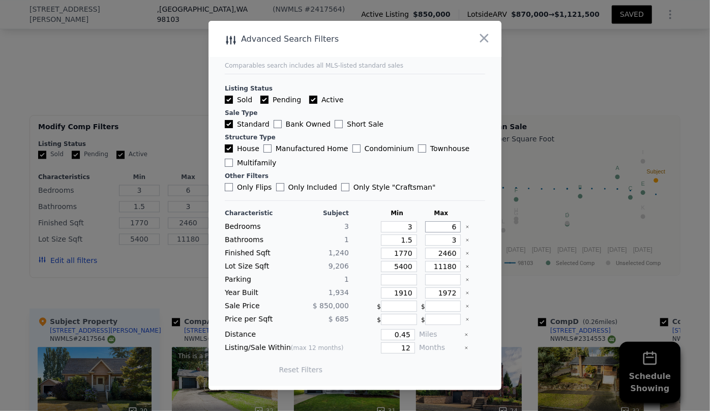
drag, startPoint x: 451, startPoint y: 230, endPoint x: 424, endPoint y: 229, distance: 27.0
click at [425, 229] on input "6" at bounding box center [443, 226] width 36 height 11
type input "4"
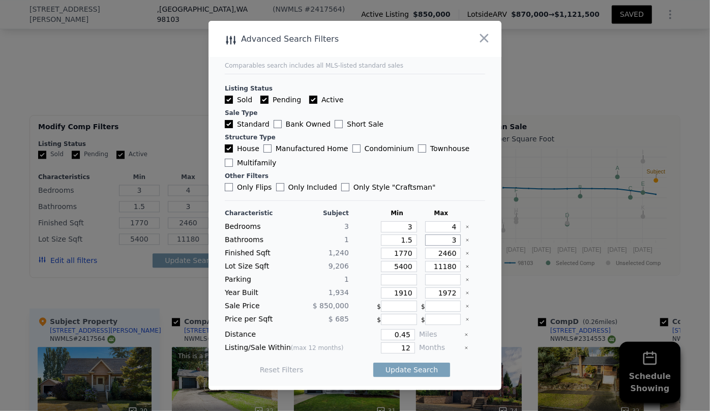
drag, startPoint x: 450, startPoint y: 242, endPoint x: 429, endPoint y: 242, distance: 20.8
click at [429, 241] on input "3" at bounding box center [443, 239] width 36 height 11
click at [407, 243] on input "1.5" at bounding box center [399, 239] width 36 height 11
type input "1"
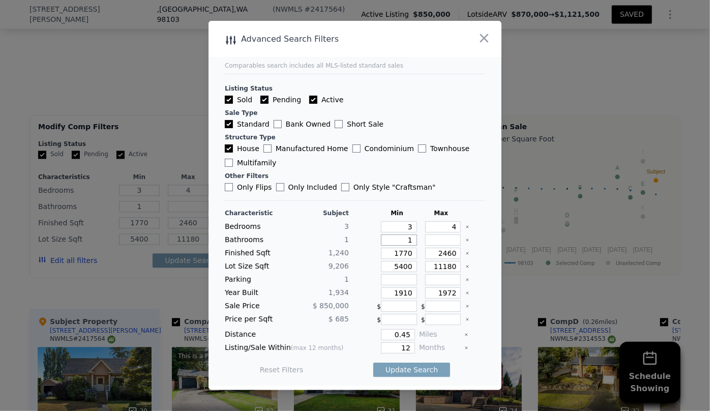
type input "1"
drag, startPoint x: 452, startPoint y: 255, endPoint x: 422, endPoint y: 249, distance: 30.7
click at [425, 249] on input "2460" at bounding box center [443, 253] width 36 height 11
click at [450, 257] on input "2460" at bounding box center [443, 253] width 36 height 11
drag, startPoint x: 386, startPoint y: 265, endPoint x: 337, endPoint y: 264, distance: 49.3
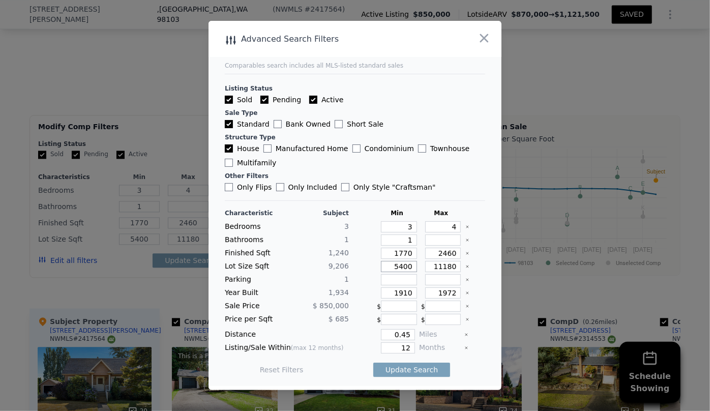
click at [337, 264] on div "Lot Size Sqft 9,206 5400 11180" at bounding box center [355, 266] width 260 height 11
drag, startPoint x: 408, startPoint y: 291, endPoint x: 342, endPoint y: 283, distance: 67.0
click at [342, 283] on div "Characteristic Subject Min Max Bedrooms 3 3 4 Bathrooms 1 1 Finished Sqft 1,240…" at bounding box center [355, 296] width 260 height 175
drag, startPoint x: 408, startPoint y: 346, endPoint x: 377, endPoint y: 341, distance: 31.3
click at [381, 342] on input "12" at bounding box center [398, 347] width 34 height 11
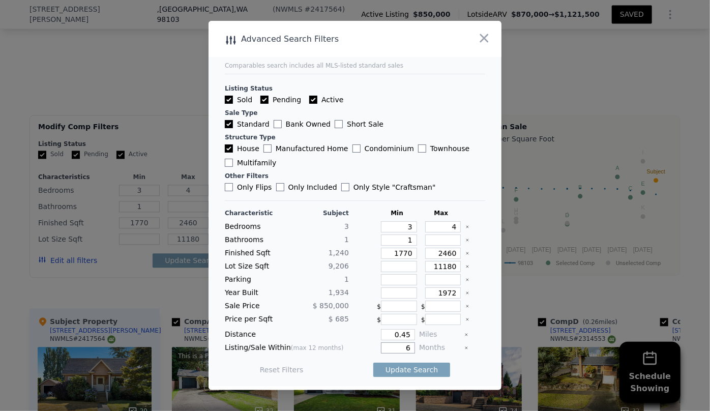
type input "6"
drag, startPoint x: 404, startPoint y: 333, endPoint x: 342, endPoint y: 326, distance: 62.4
click at [342, 326] on div "Characteristic Subject Min Max Bedrooms 3 3 4 Bathrooms 1 1 Finished Sqft 1,240…" at bounding box center [355, 296] width 260 height 175
type input "0.5"
click at [393, 371] on button "Update Search" at bounding box center [411, 369] width 77 height 14
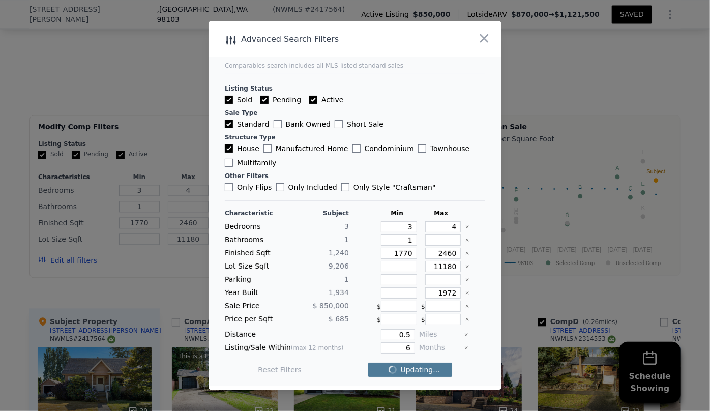
checkbox input "false"
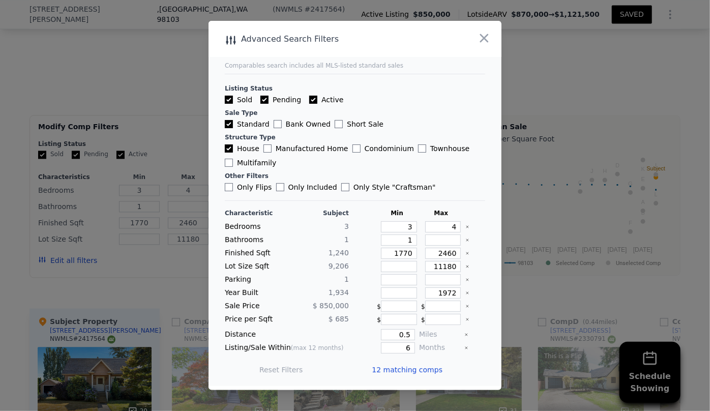
click at [393, 371] on span "12 matching comps" at bounding box center [407, 369] width 71 height 10
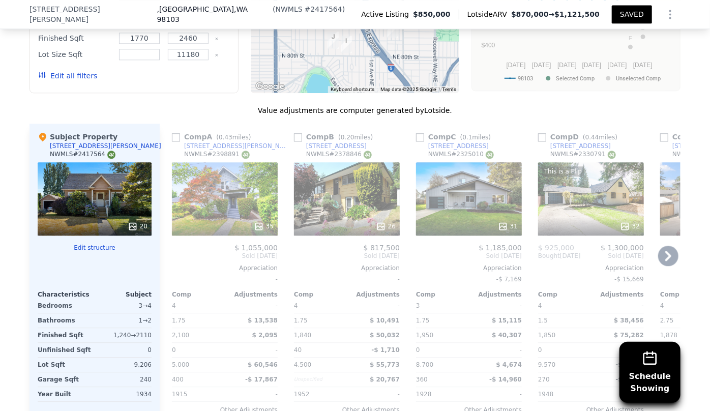
scroll to position [1198, 0]
click at [172, 133] on input "checkbox" at bounding box center [176, 137] width 8 height 8
checkbox input "true"
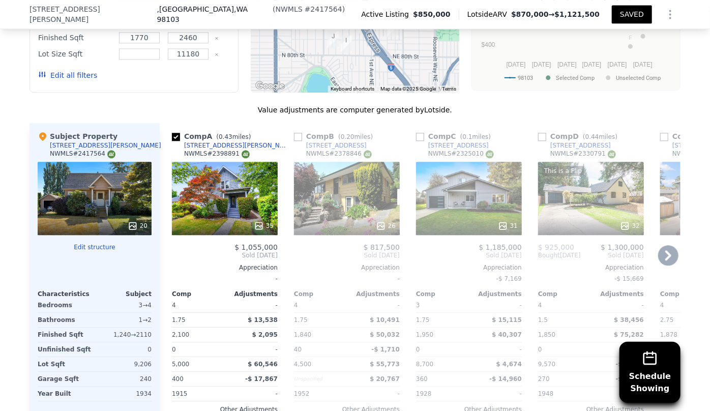
click at [330, 205] on div "26" at bounding box center [347, 198] width 106 height 73
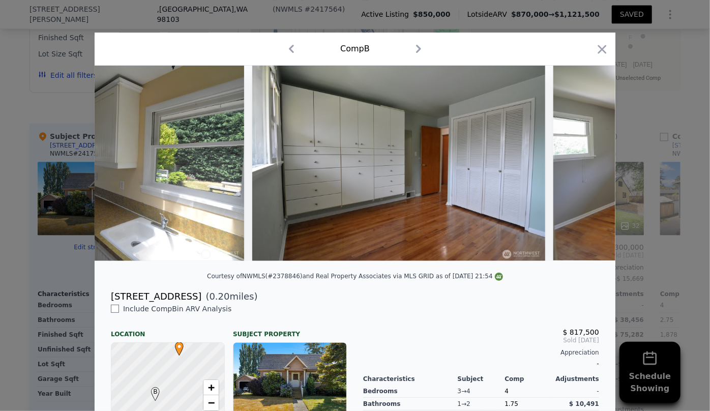
scroll to position [0, 3537]
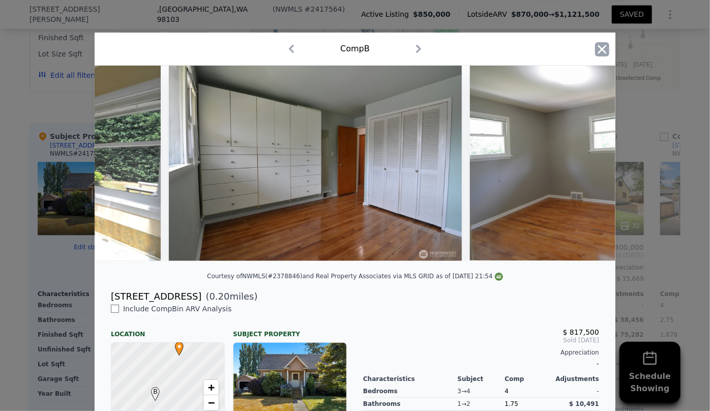
click at [602, 47] on icon "button" at bounding box center [602, 49] width 14 height 14
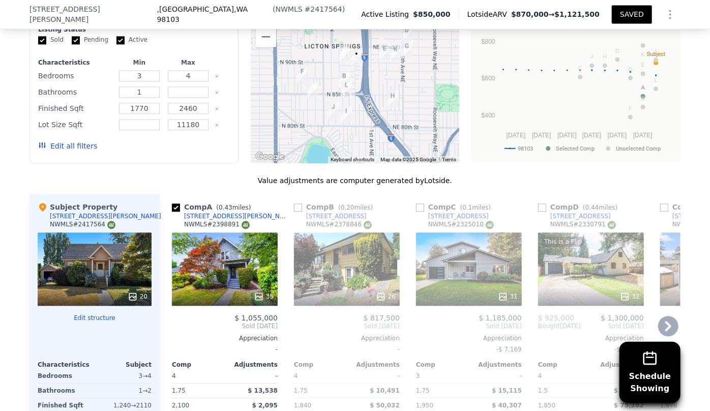
scroll to position [1105, 0]
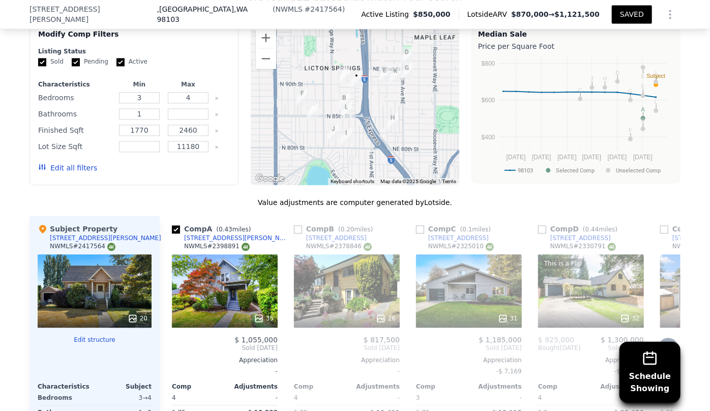
click at [455, 255] on div "31" at bounding box center [469, 290] width 106 height 73
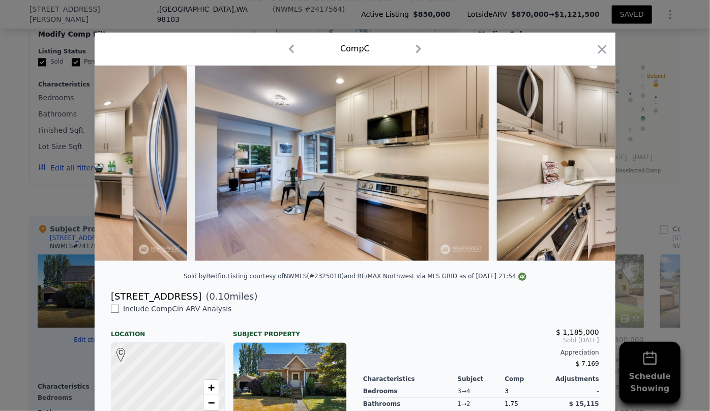
scroll to position [0, 3293]
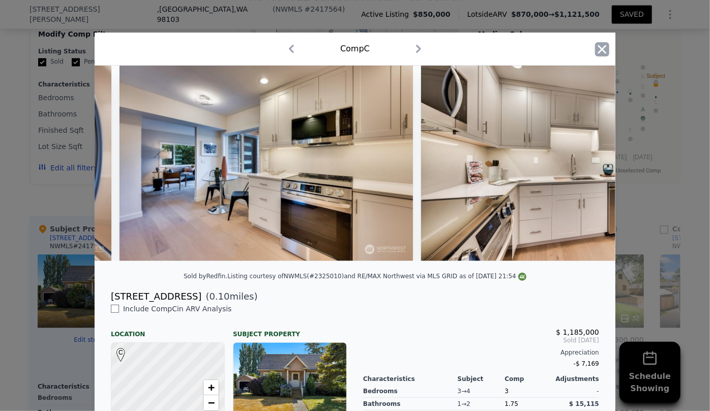
click at [602, 45] on icon "button" at bounding box center [602, 49] width 14 height 14
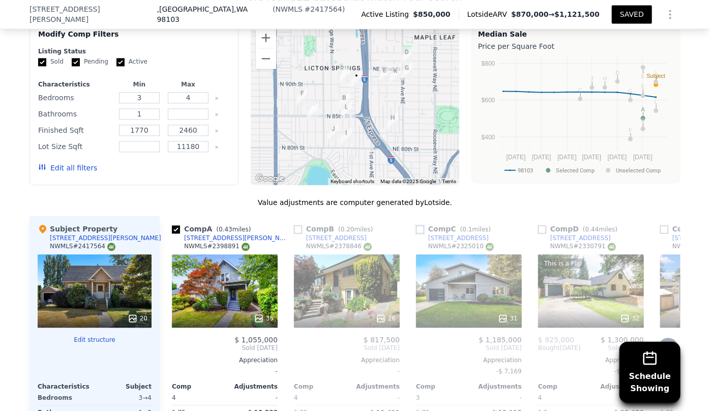
click at [418, 227] on input "checkbox" at bounding box center [420, 229] width 8 height 8
checkbox input "true"
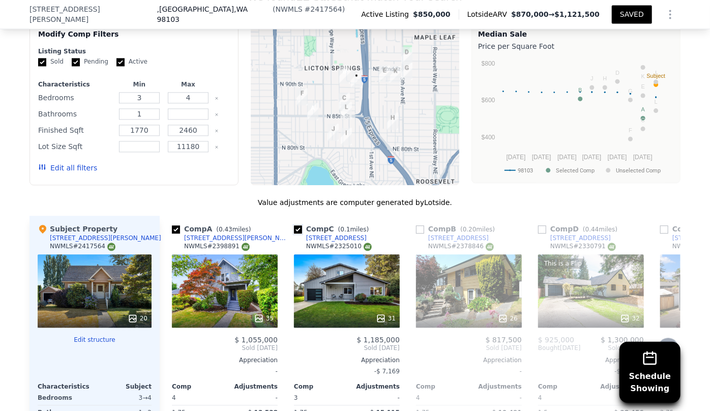
scroll to position [1198, 0]
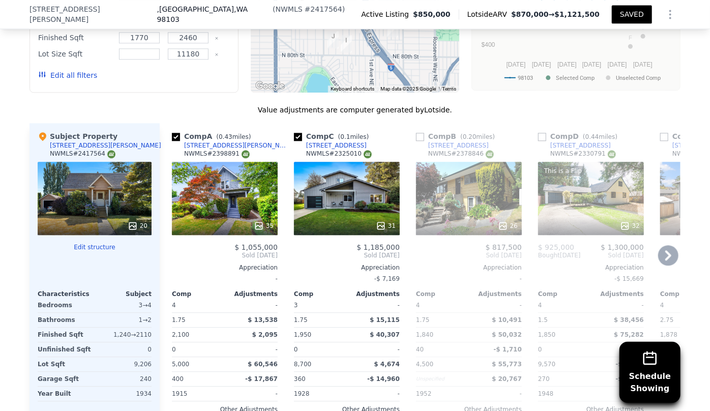
click at [563, 212] on div "This is a Flip 32" at bounding box center [591, 198] width 106 height 73
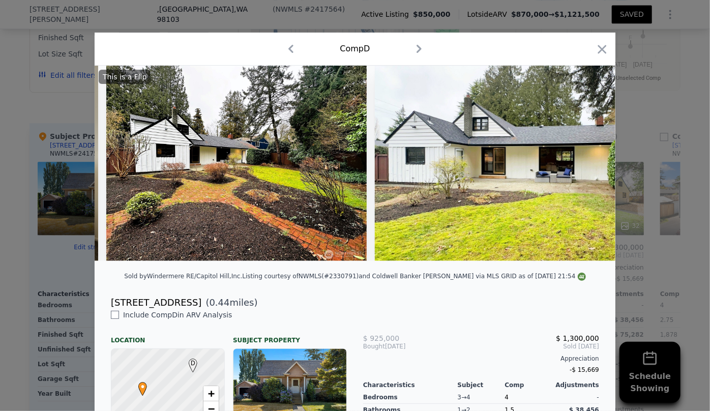
scroll to position [0, 7399]
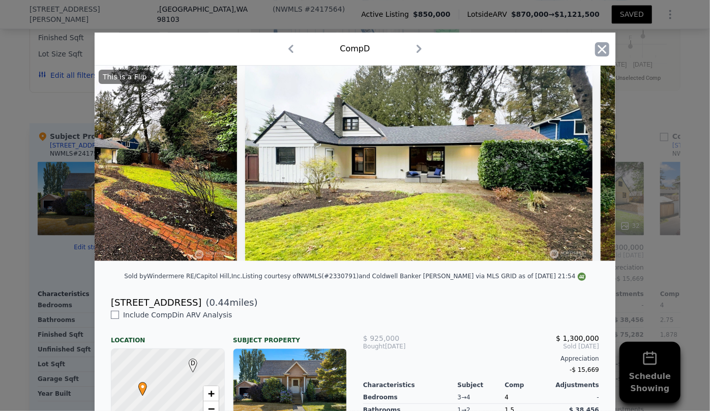
click at [599, 48] on icon "button" at bounding box center [602, 49] width 9 height 9
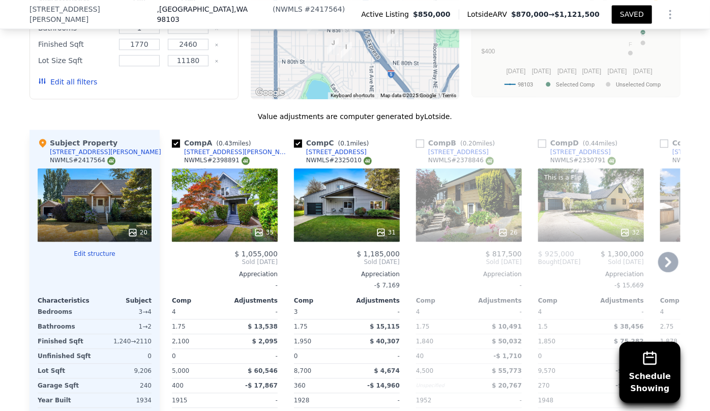
scroll to position [1198, 0]
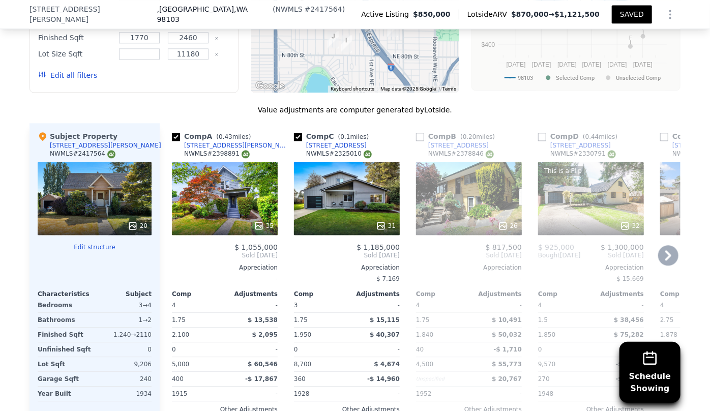
click at [663, 253] on icon at bounding box center [668, 255] width 20 height 20
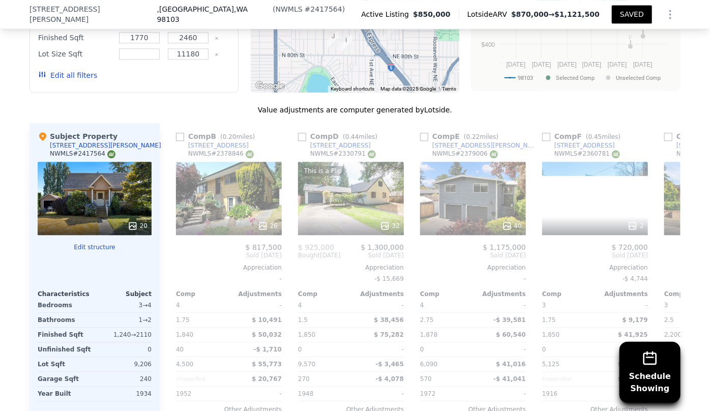
scroll to position [0, 244]
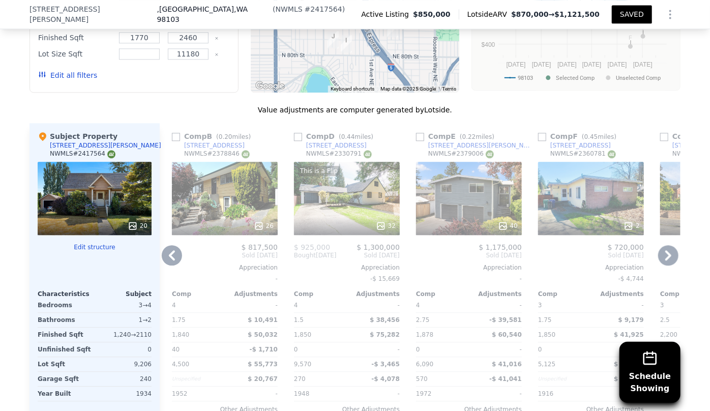
click at [659, 247] on icon at bounding box center [668, 255] width 20 height 20
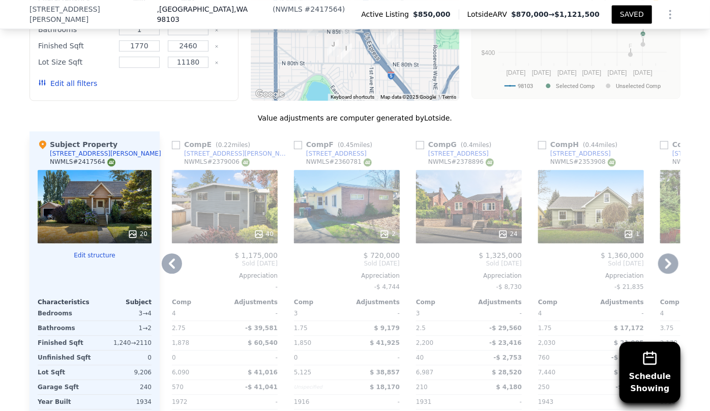
scroll to position [1198, 0]
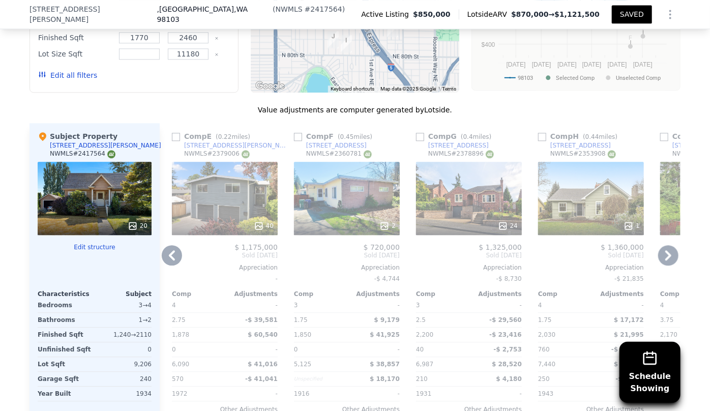
click at [662, 253] on icon at bounding box center [668, 255] width 20 height 20
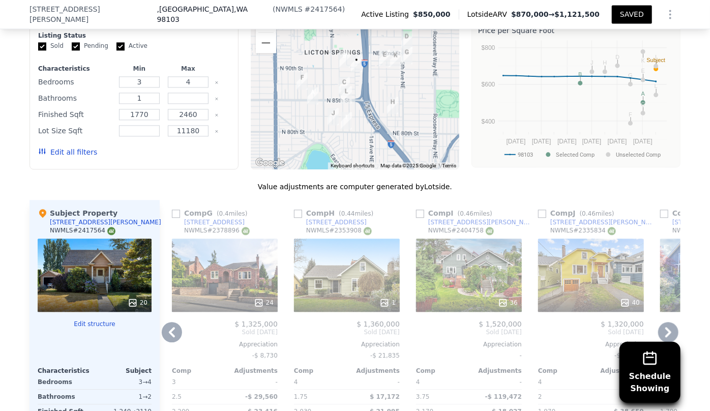
scroll to position [1105, 0]
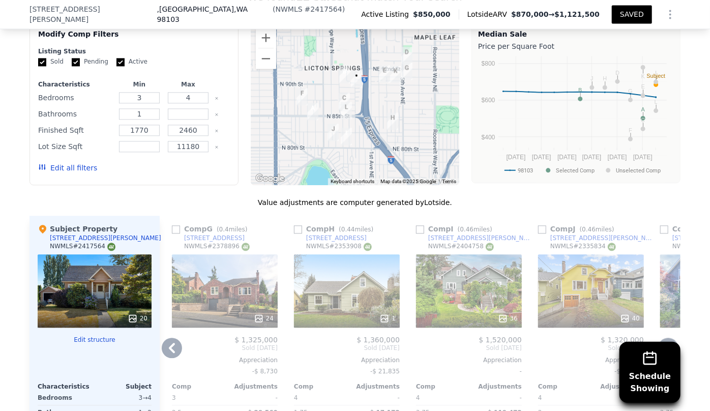
click at [468, 301] on div "36" at bounding box center [469, 290] width 106 height 73
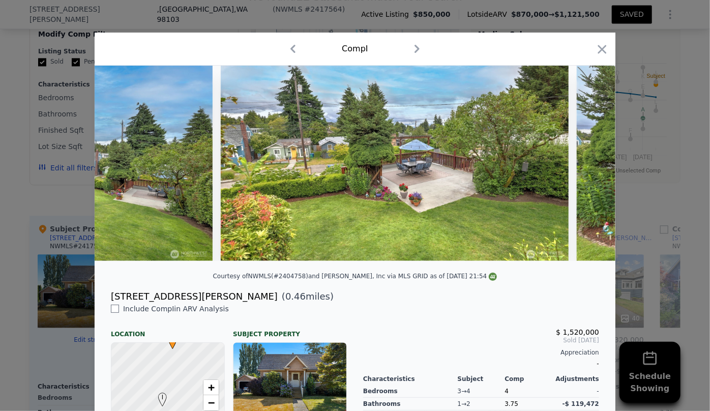
scroll to position [0, 8940]
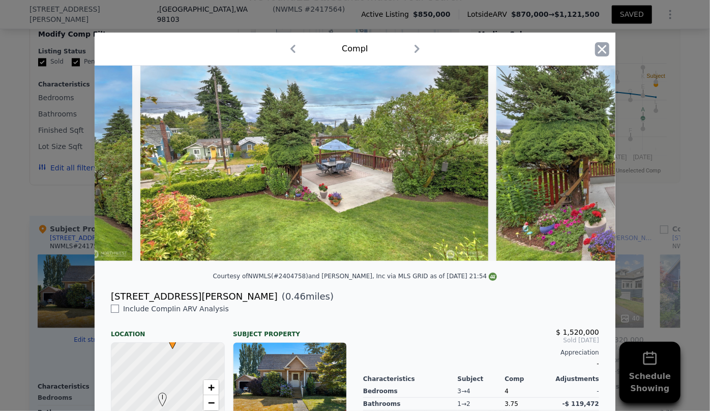
click at [596, 53] on icon "button" at bounding box center [602, 49] width 14 height 14
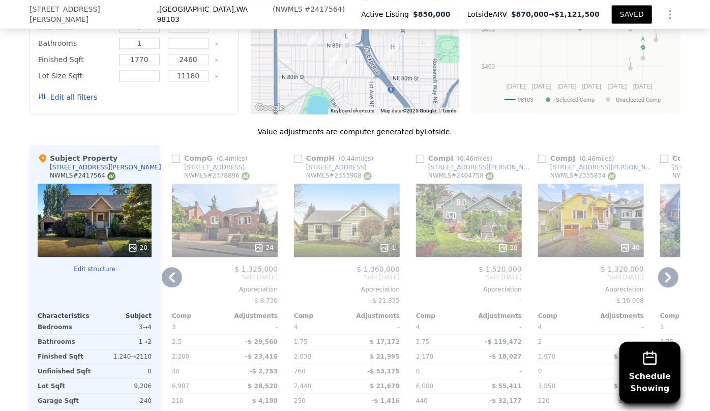
scroll to position [1198, 0]
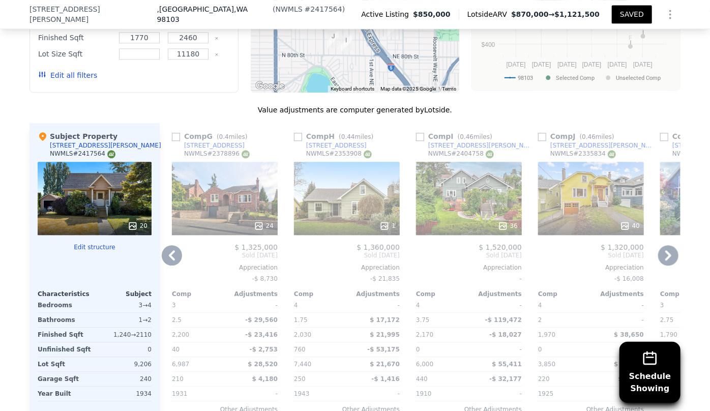
click at [664, 249] on icon at bounding box center [668, 255] width 20 height 20
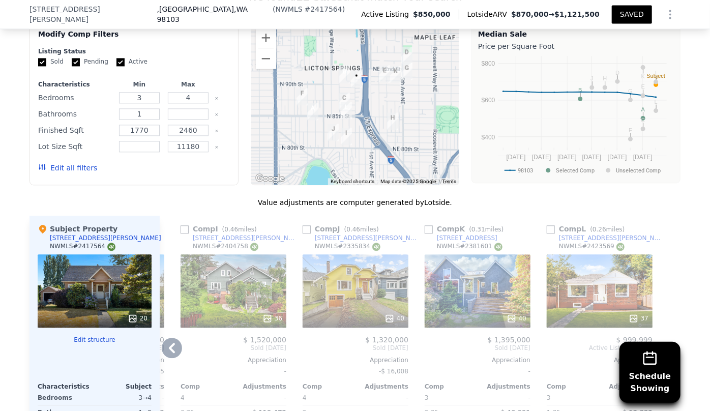
scroll to position [1151, 0]
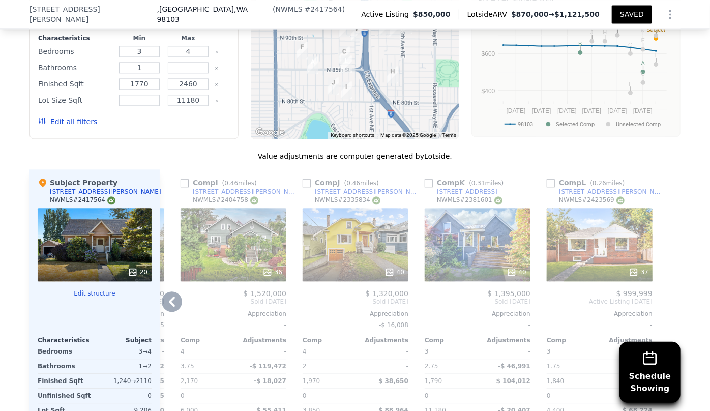
click at [584, 276] on div at bounding box center [599, 272] width 106 height 18
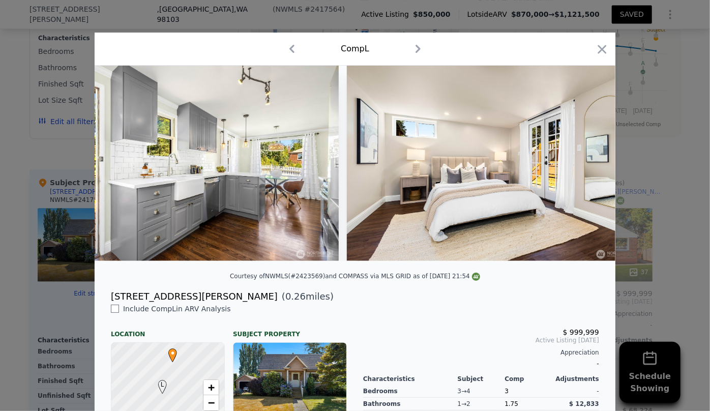
scroll to position [0, 3958]
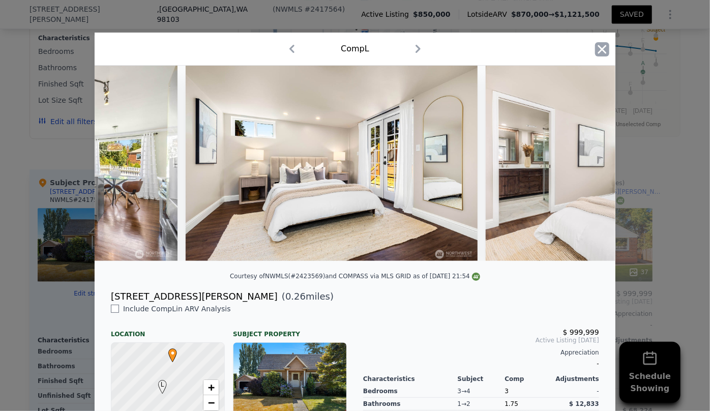
click at [605, 48] on icon "button" at bounding box center [602, 49] width 14 height 14
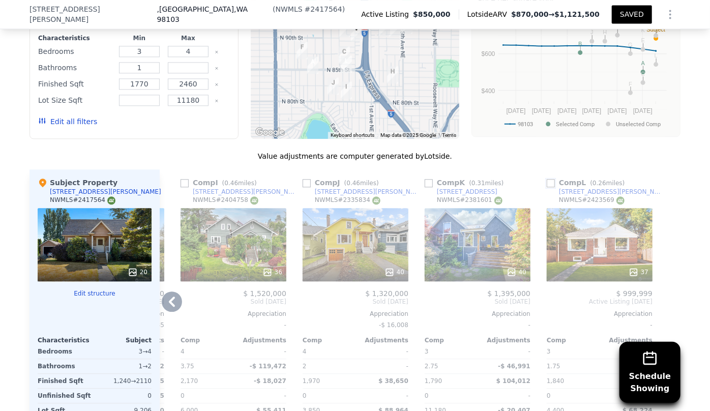
click at [548, 179] on input "checkbox" at bounding box center [550, 183] width 8 height 8
checkbox input "true"
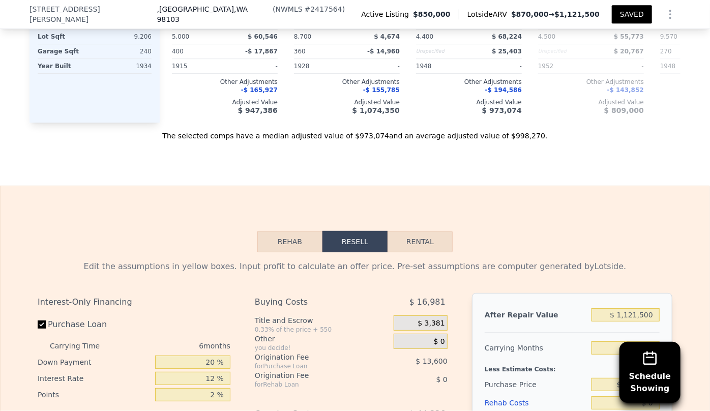
scroll to position [1567, 0]
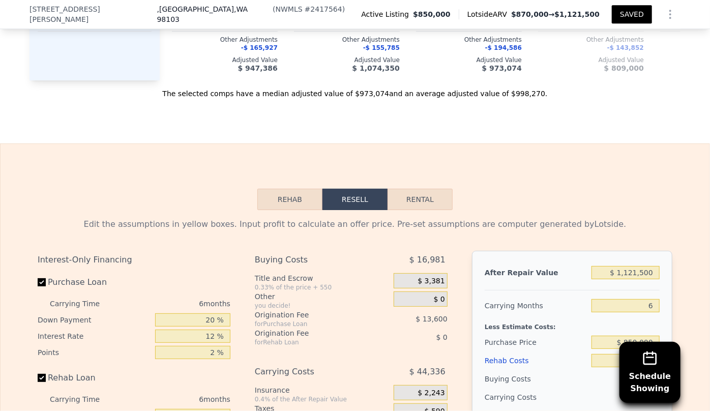
click at [657, 279] on div "After Repair Value $ 1,121,500 Carrying Months 6 Less Estimate Costs: Purchase …" at bounding box center [572, 392] width 200 height 283
click at [652, 277] on input "$ 1,121,500" at bounding box center [625, 272] width 68 height 13
type input "$ 11,215"
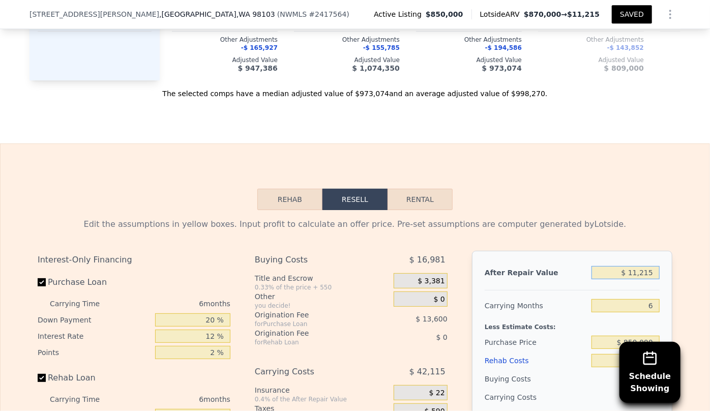
type input "-$ 899,228"
type input "$ 1,121"
type input "-$ 908,585"
type input "$ 112"
type input "-$ 909,520"
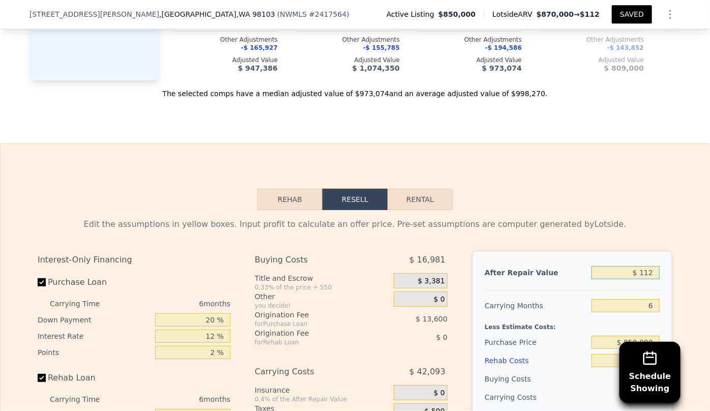
type input "$ 11"
type input "-$ 909,613"
type input "$ 1"
type input "-$ 909,623"
type input "$ 109"
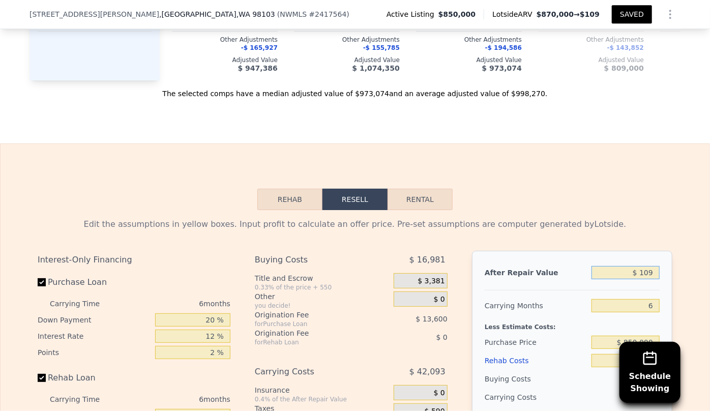
type input "-$ 909,523"
type input "$ 10,900"
type input "-$ 899,522"
type input "$ 109,000"
type input "-$ 808,595"
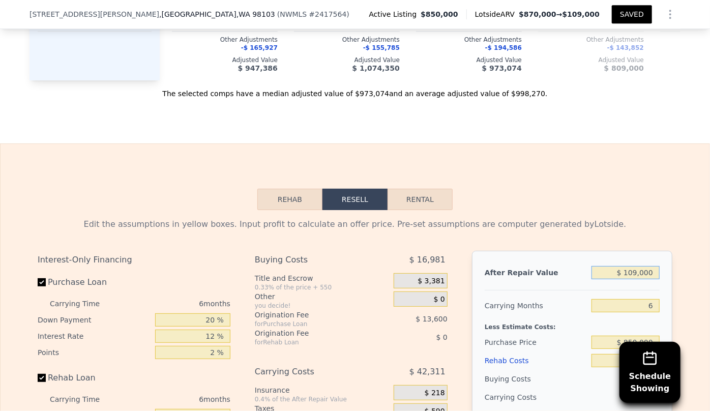
type input "$ 1,090,000"
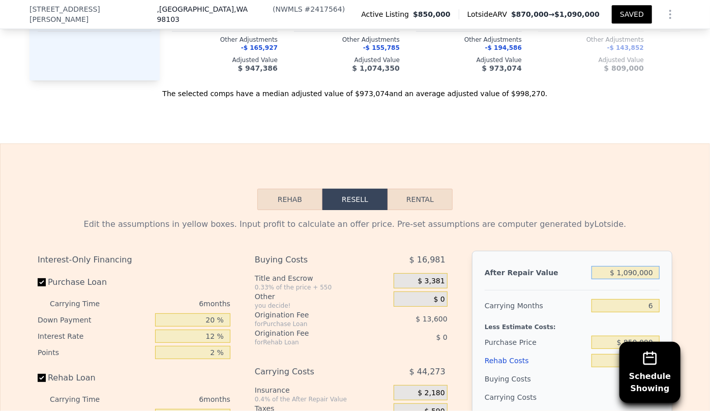
type input "$ 100,664"
type input "$ 1,090,000"
click at [651, 309] on input "6" at bounding box center [625, 305] width 68 height 13
type input "8"
type input "$ 85,905"
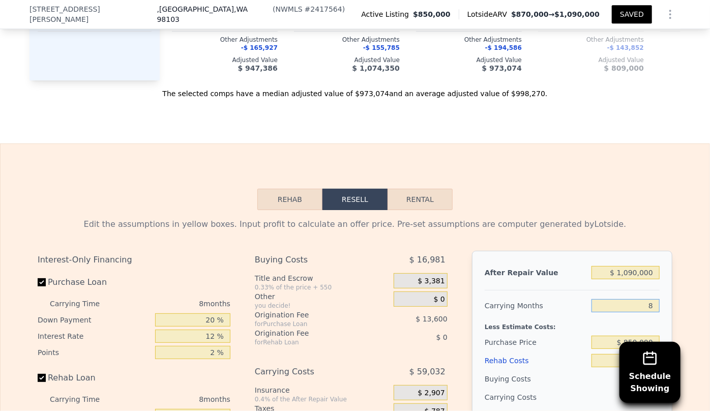
type input "8"
click at [609, 300] on div "8" at bounding box center [625, 305] width 68 height 18
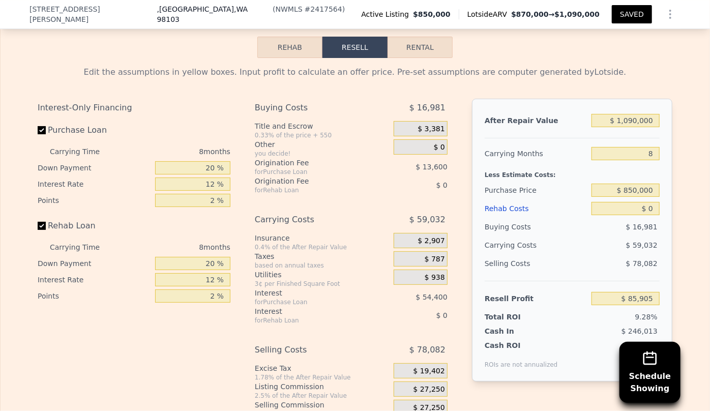
scroll to position [1752, 0]
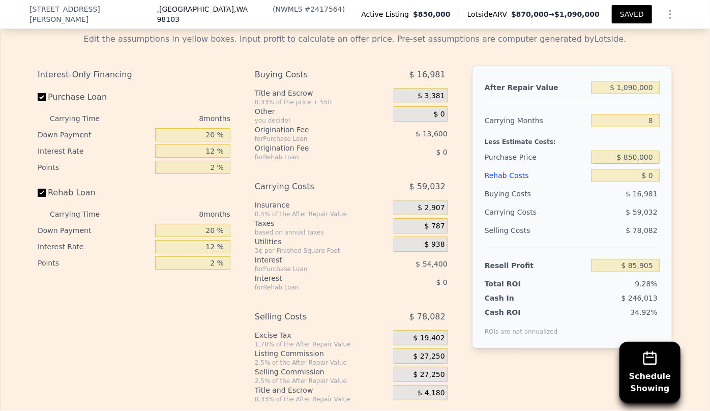
click at [521, 183] on div "Rehab Costs" at bounding box center [535, 175] width 103 height 18
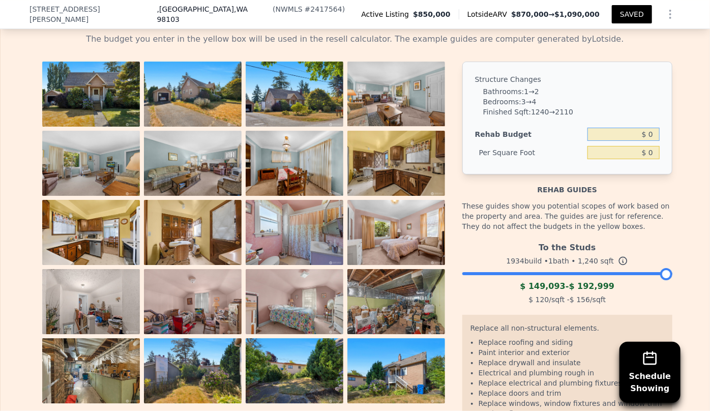
click at [647, 137] on input "$ 0" at bounding box center [623, 134] width 72 height 13
type input "$ 180,000"
click at [646, 173] on div "Structure Changes Bathrooms : 1 → 2 Bedrooms : 3 → 4 Finished Sqft : 1240 → 211…" at bounding box center [567, 118] width 210 height 113
type input "$ 145.16"
click at [631, 139] on input "$ 180,000" at bounding box center [623, 134] width 72 height 13
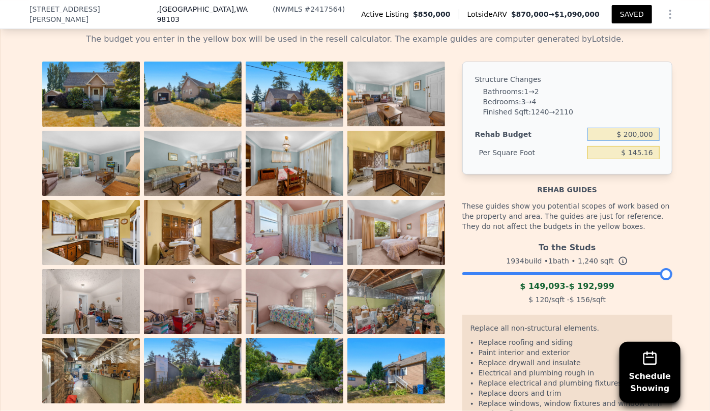
type input "$ 200,000"
click at [632, 174] on div "Structure Changes Bathrooms : 1 → 2 Bedrooms : 3 → 4 Finished Sqft : 1240 → 211…" at bounding box center [567, 118] width 210 height 113
type input "$ 161.29"
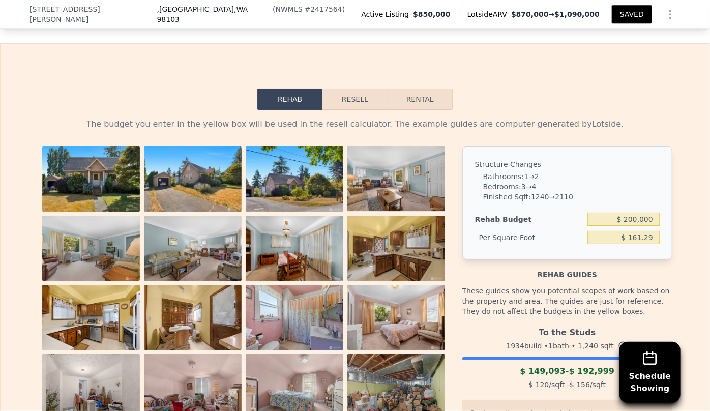
scroll to position [1660, 0]
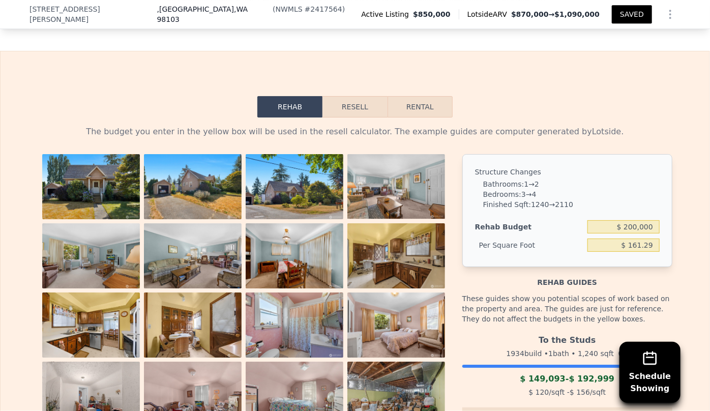
click at [351, 116] on button "Resell" at bounding box center [354, 106] width 65 height 21
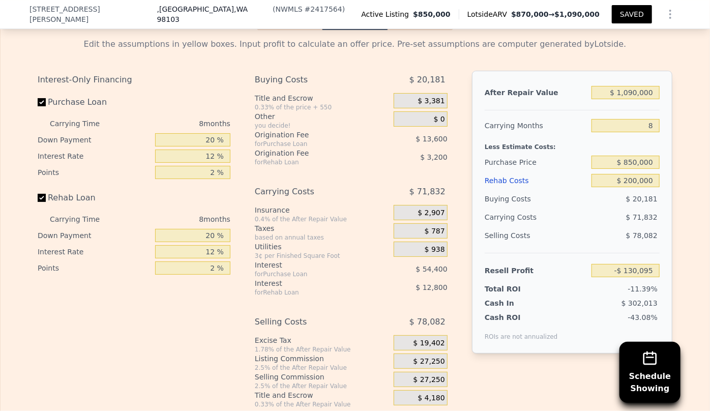
scroll to position [1752, 0]
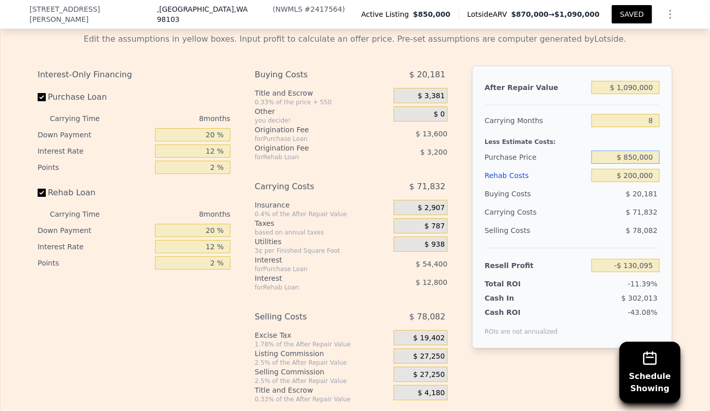
click at [632, 163] on input "$ 850,000" at bounding box center [625, 156] width 68 height 13
type input "$ 750,000"
type input "-$ 21,762"
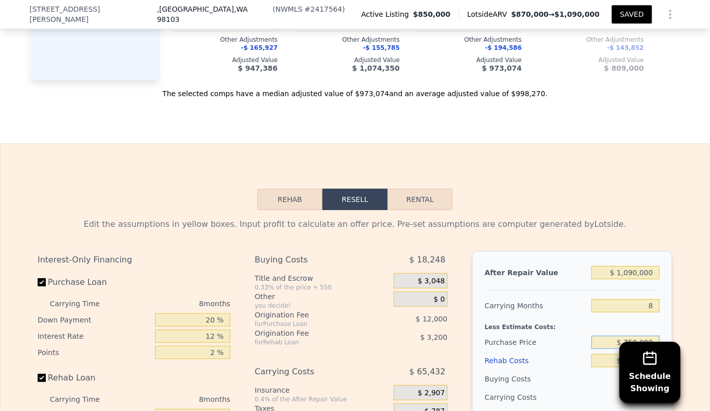
scroll to position [1613, 0]
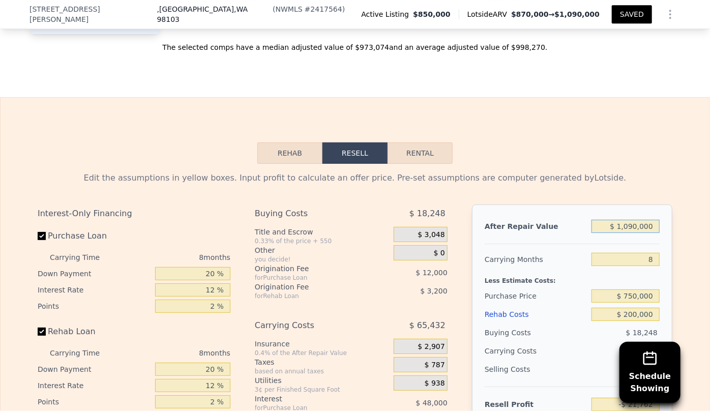
click at [634, 233] on input "$ 1,090,000" at bounding box center [625, 226] width 68 height 13
type input "$ 100,000"
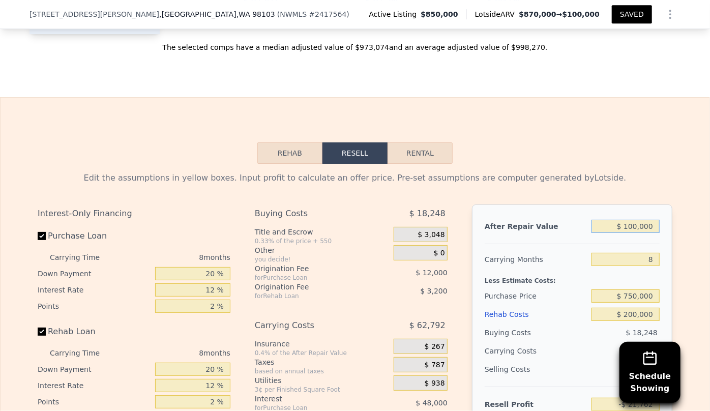
type input "-$ 938,703"
type input "$ 10,000"
type input "-$ 1,022,061"
type input "$ 110,000"
type input "-$ 929,440"
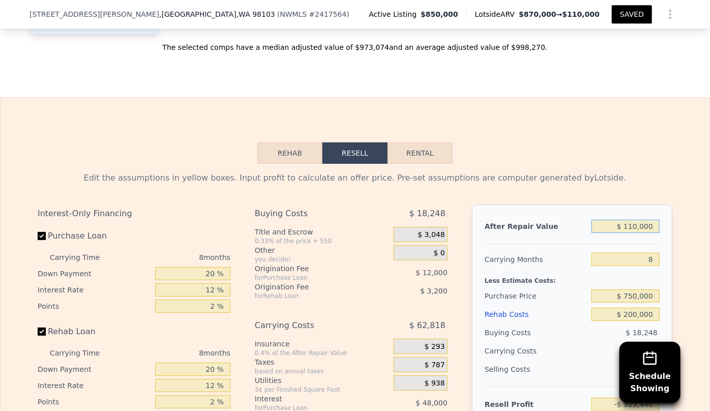
type input "$ 1,100,000"
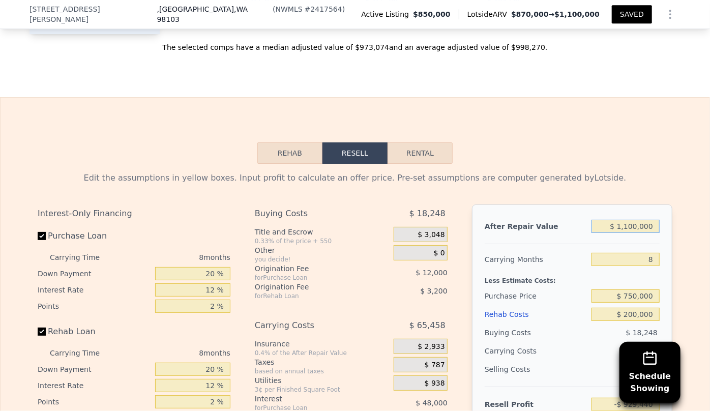
type input "-$ 12,499"
type input "$ 1,100,000"
click at [570, 195] on div "Edit the assumptions in yellow boxes. Input profit to calculate an offer price.…" at bounding box center [355, 357] width 634 height 370
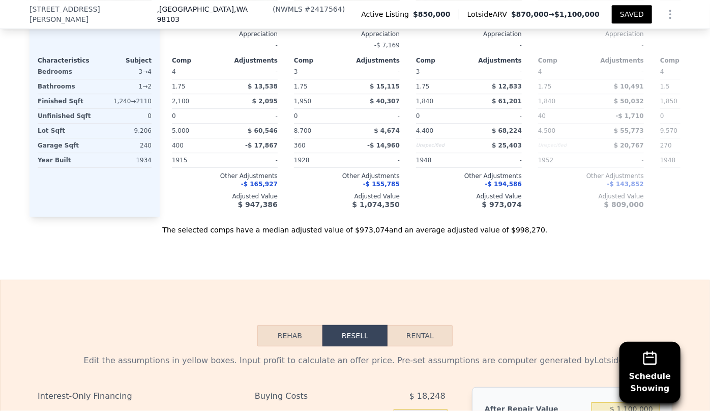
scroll to position [1428, 0]
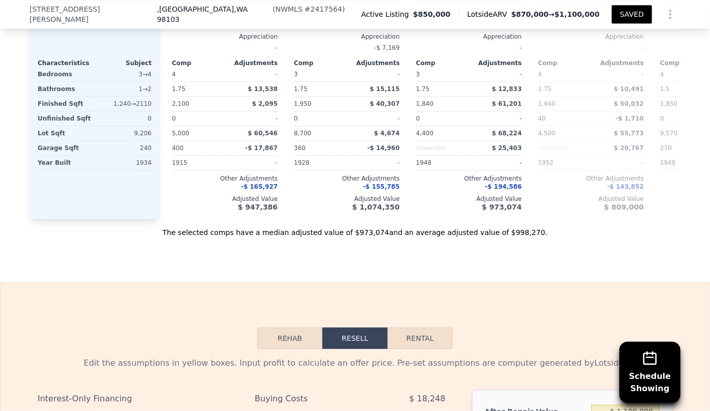
click at [634, 17] on button "SAVED" at bounding box center [632, 14] width 40 height 18
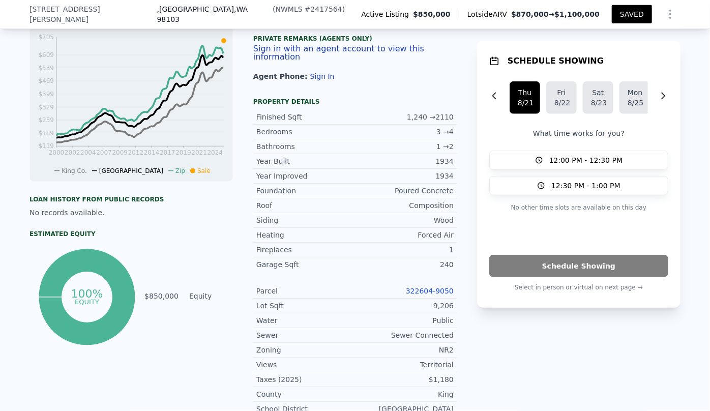
scroll to position [47, 0]
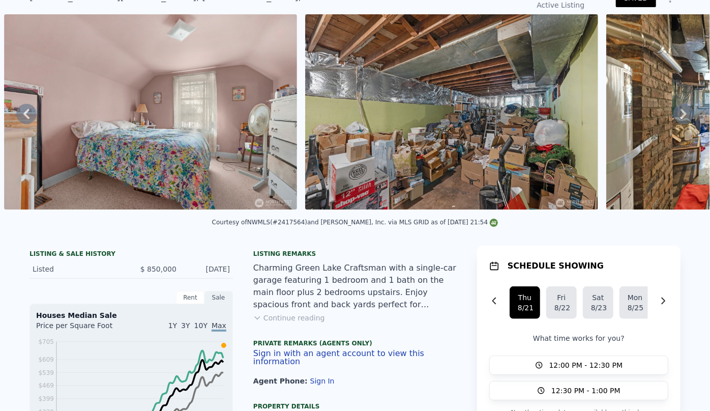
type input "1.5"
type input "3.75"
type input "1790"
type input "2200"
type input "3075"
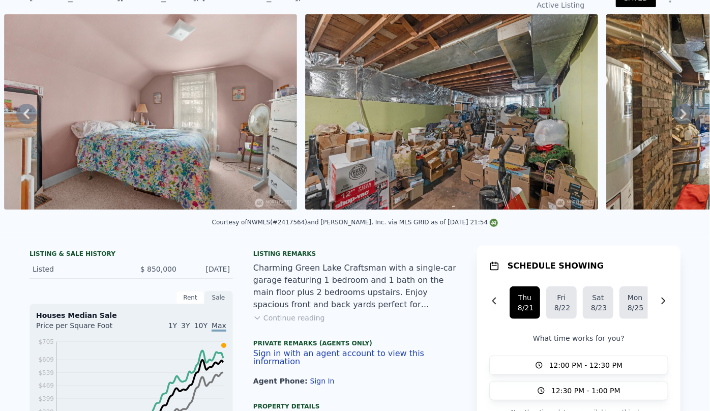
scroll to position [0, 0]
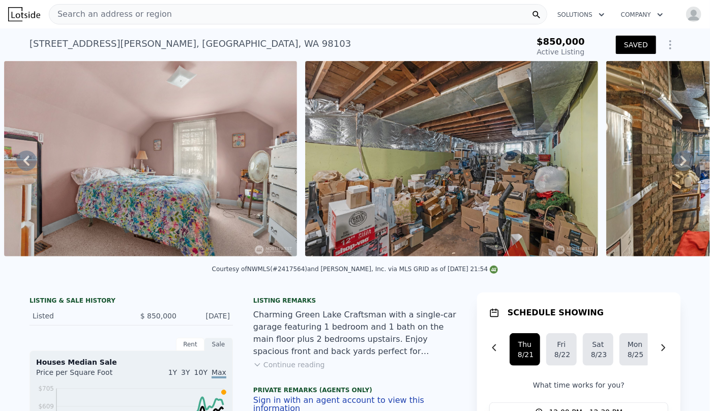
click at [94, 17] on span "Search an address or region" at bounding box center [110, 14] width 123 height 12
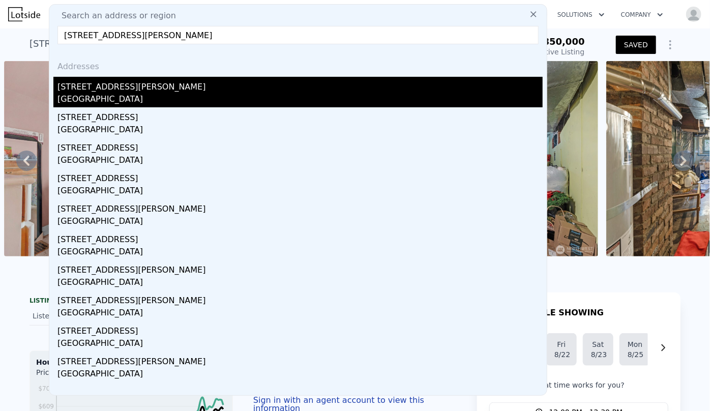
type input "4319 SW Mills Street, Seattle, WA 98136"
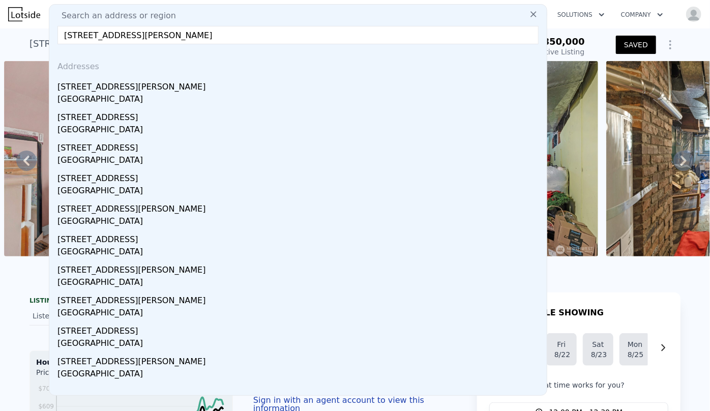
click at [119, 86] on div "[STREET_ADDRESS][PERSON_NAME]" at bounding box center [299, 85] width 485 height 16
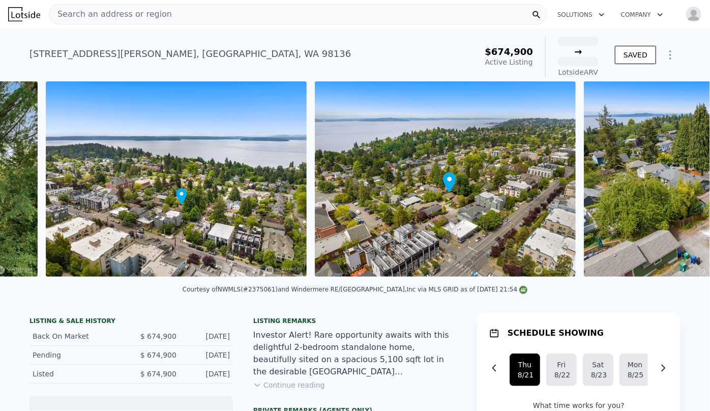
scroll to position [0, 3525]
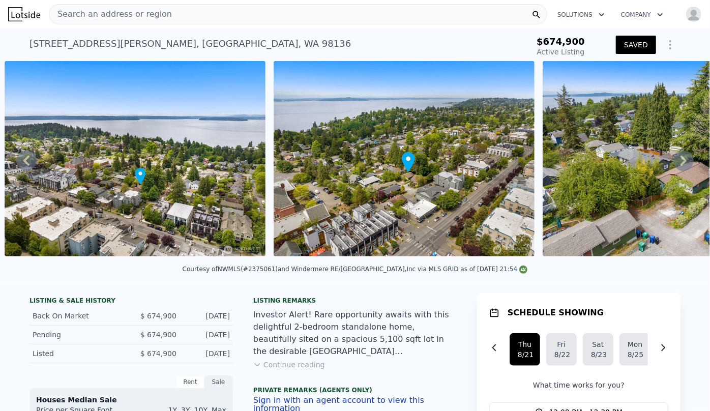
click at [204, 183] on img at bounding box center [135, 158] width 261 height 195
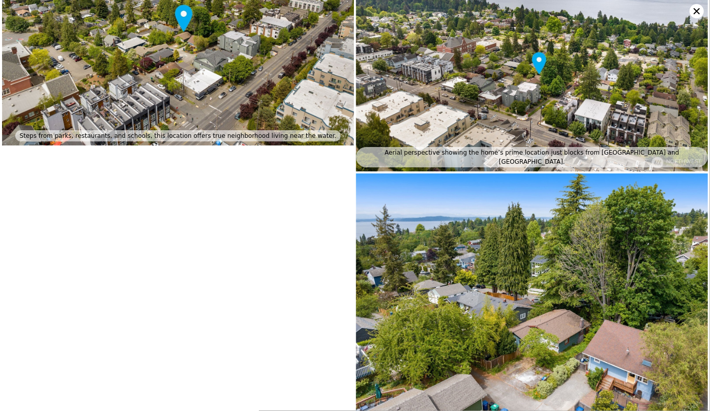
scroll to position [1810, 0]
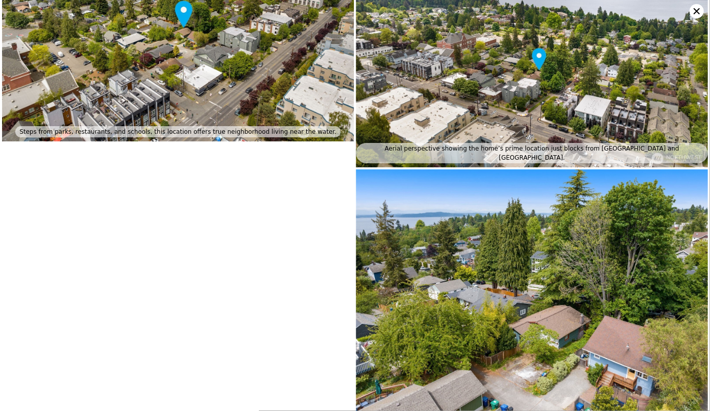
click at [691, 10] on icon at bounding box center [696, 11] width 14 height 14
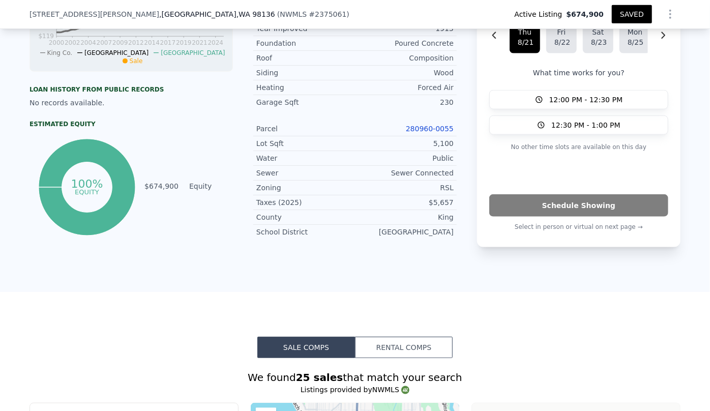
scroll to position [458, 0]
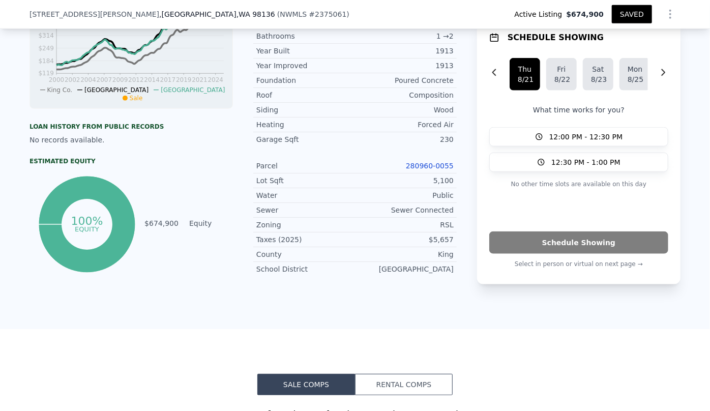
click at [437, 169] on link "280960-0055" at bounding box center [430, 166] width 48 height 8
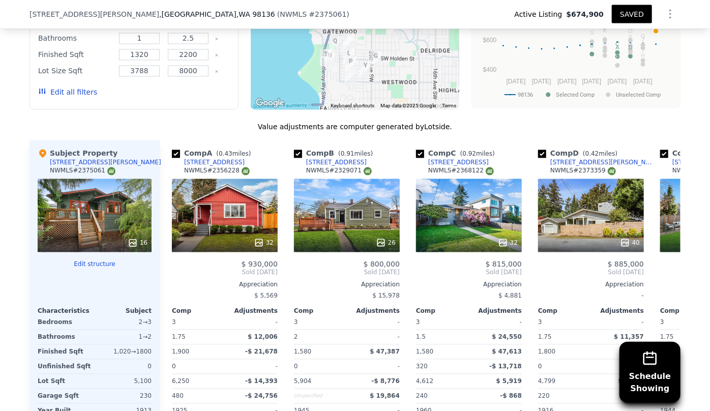
scroll to position [920, 0]
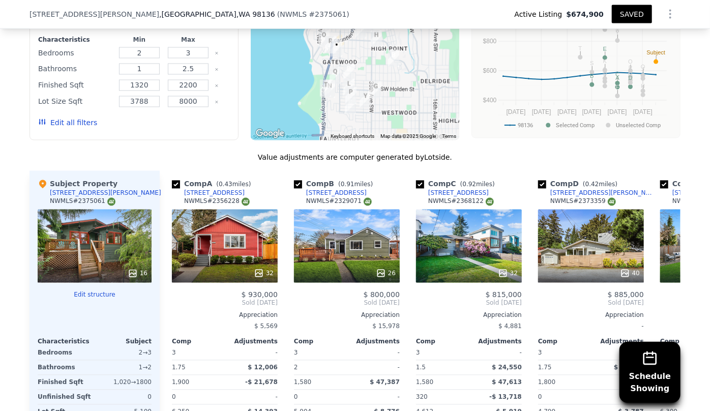
click at [74, 123] on button "Edit all filters" at bounding box center [67, 123] width 59 height 10
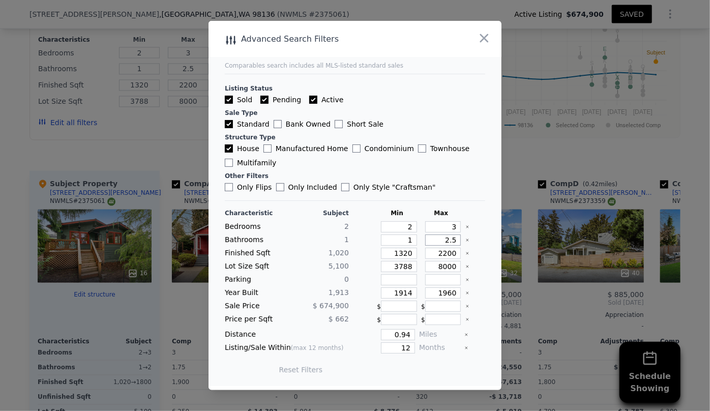
drag, startPoint x: 453, startPoint y: 242, endPoint x: 439, endPoint y: 241, distance: 14.3
click at [440, 241] on input "2.5" at bounding box center [443, 239] width 36 height 11
drag, startPoint x: 407, startPoint y: 256, endPoint x: 352, endPoint y: 247, distance: 55.6
click at [352, 247] on div "Characteristic Subject Min Max Bedrooms 2 2 3 Bathrooms 1 1 Finished Sqft 1,020…" at bounding box center [355, 296] width 260 height 175
type input "1"
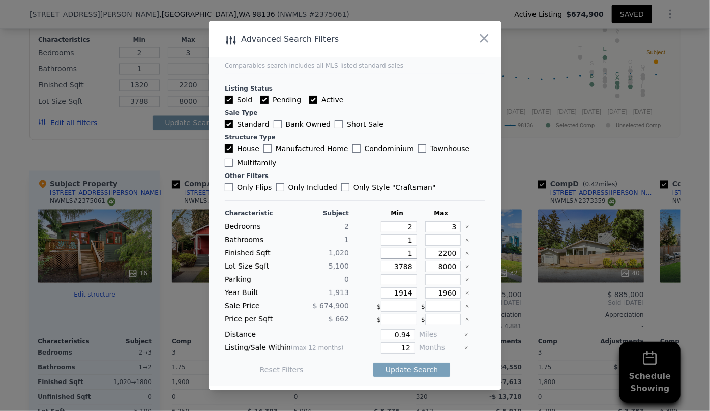
type input "1"
type input "15"
type input "150"
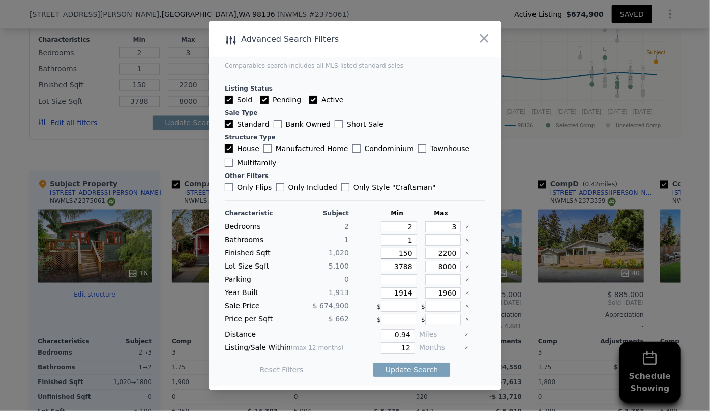
type input "1500"
drag, startPoint x: 407, startPoint y: 269, endPoint x: 354, endPoint y: 258, distance: 54.0
click at [354, 258] on div "Characteristic Subject Min Max Bedrooms 2 2 3 Bathrooms 1 1 Finished Sqft 1,020…" at bounding box center [355, 296] width 260 height 175
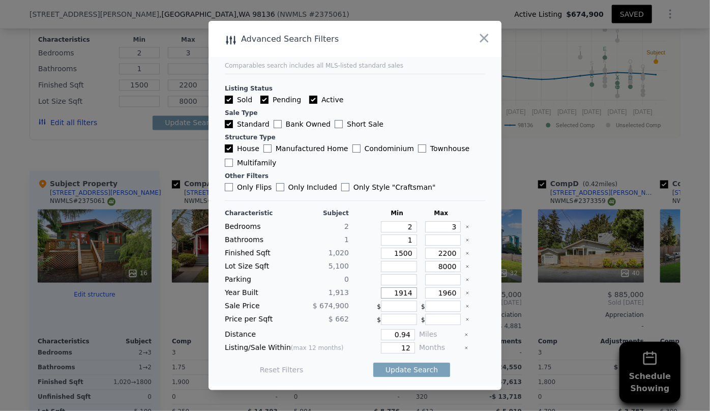
drag, startPoint x: 409, startPoint y: 291, endPoint x: 345, endPoint y: 293, distance: 64.6
click at [348, 293] on div "Year Built 1,913 1914 1960" at bounding box center [355, 292] width 260 height 11
drag, startPoint x: 406, startPoint y: 345, endPoint x: 377, endPoint y: 349, distance: 28.7
click at [381, 348] on input "12" at bounding box center [398, 347] width 34 height 11
type input "6"
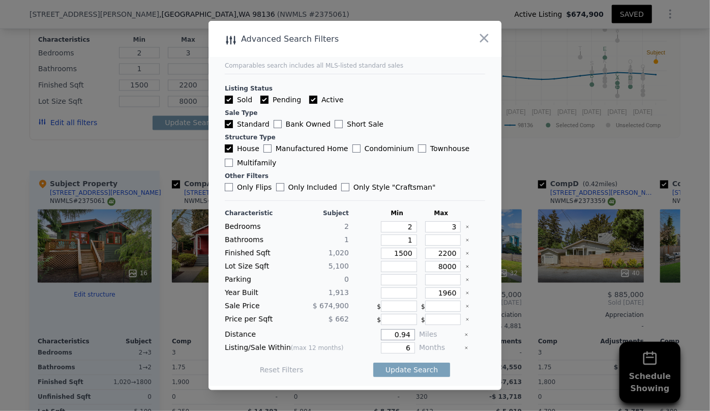
click at [405, 337] on input "0.94" at bounding box center [398, 334] width 34 height 11
type input "0"
type input "0.5"
click at [430, 374] on button "Update Search" at bounding box center [411, 369] width 77 height 14
checkbox input "false"
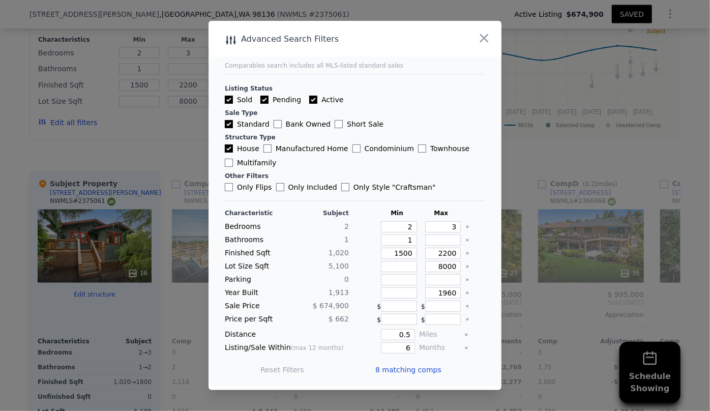
click at [428, 369] on span "8 matching comps" at bounding box center [408, 369] width 66 height 10
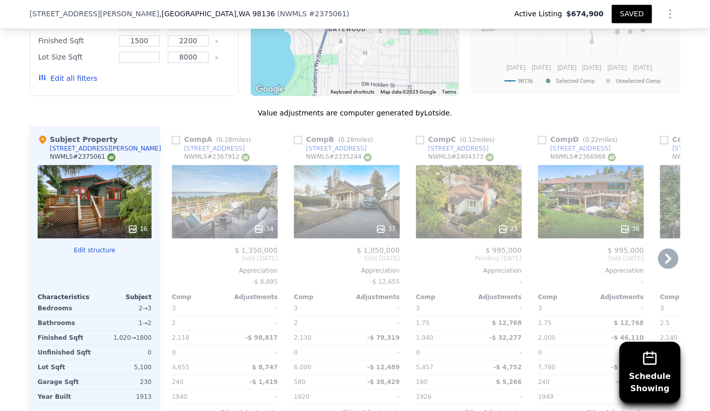
scroll to position [966, 0]
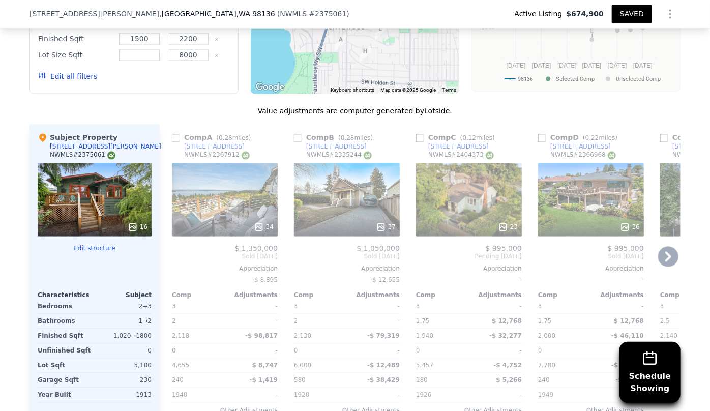
click at [327, 206] on div "37" at bounding box center [347, 199] width 106 height 73
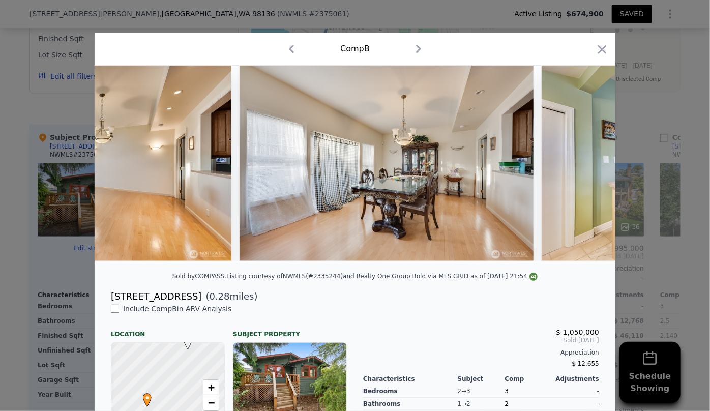
scroll to position [0, 5357]
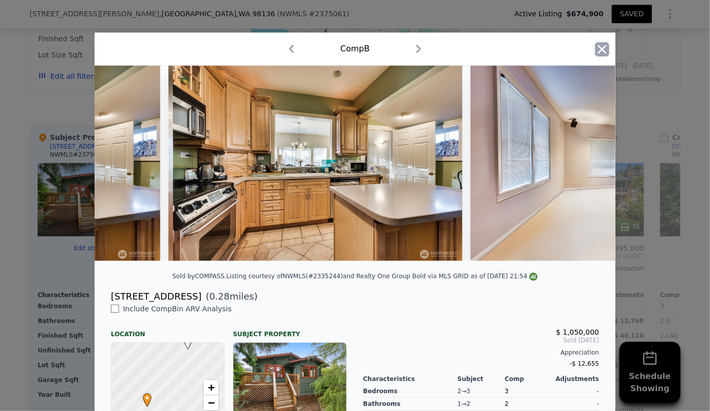
click at [598, 46] on icon "button" at bounding box center [602, 49] width 14 height 14
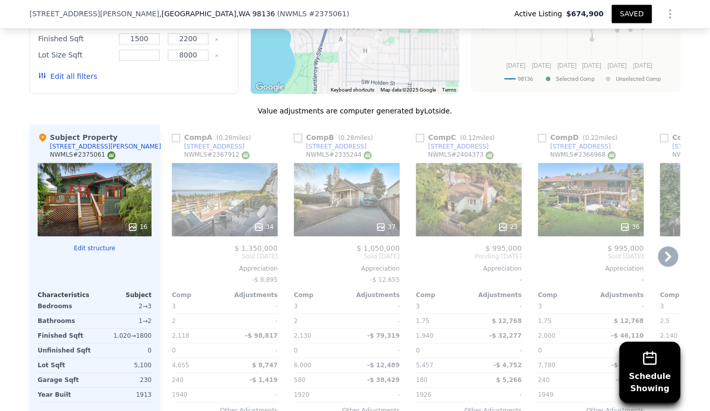
click at [295, 136] on input "checkbox" at bounding box center [298, 138] width 8 height 8
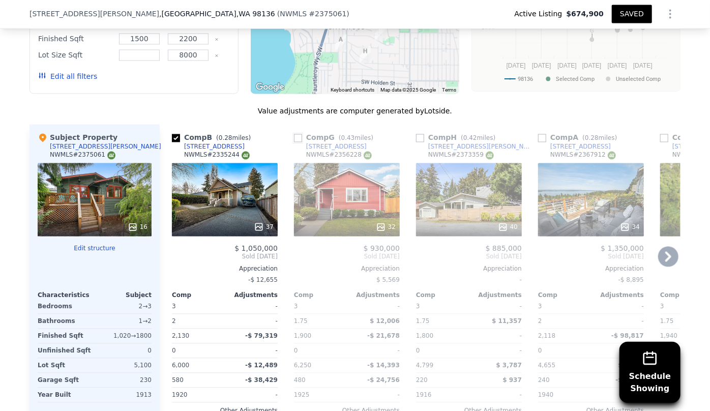
click at [294, 141] on input "checkbox" at bounding box center [298, 138] width 8 height 8
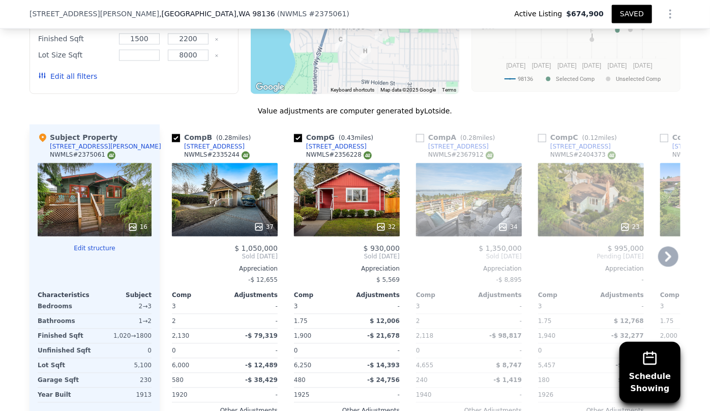
click at [664, 255] on icon at bounding box center [668, 257] width 20 height 20
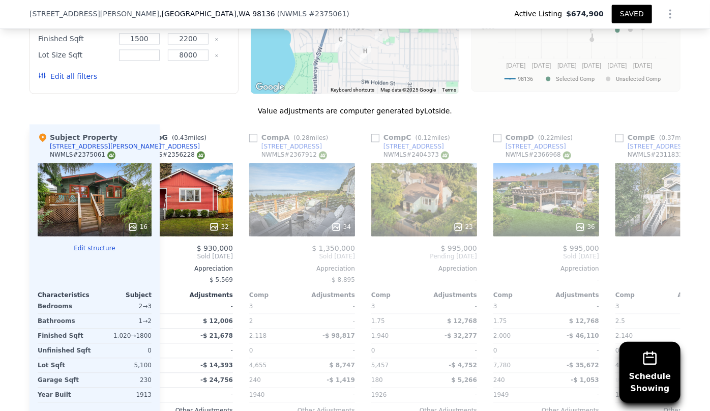
scroll to position [0, 244]
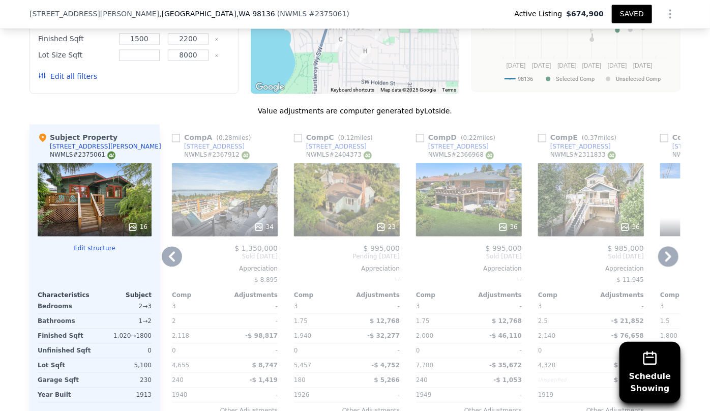
click at [665, 253] on icon at bounding box center [668, 257] width 6 height 10
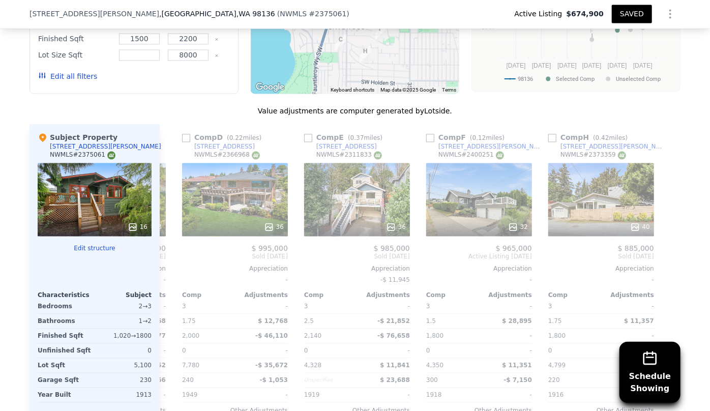
scroll to position [0, 479]
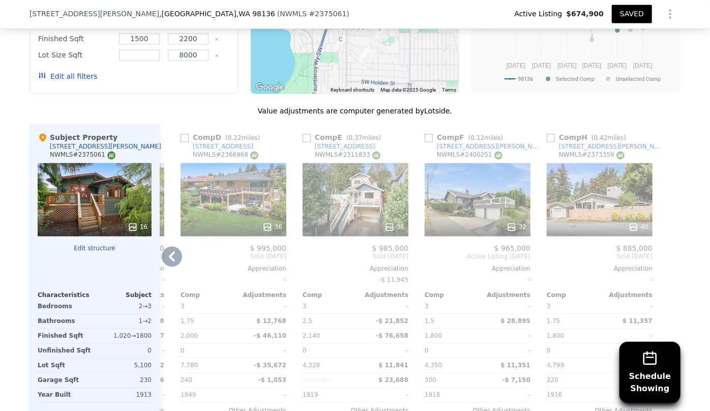
click at [546, 143] on link "4002 SW Webster St" at bounding box center [605, 147] width 118 height 8
click at [546, 135] on input "checkbox" at bounding box center [550, 138] width 8 height 8
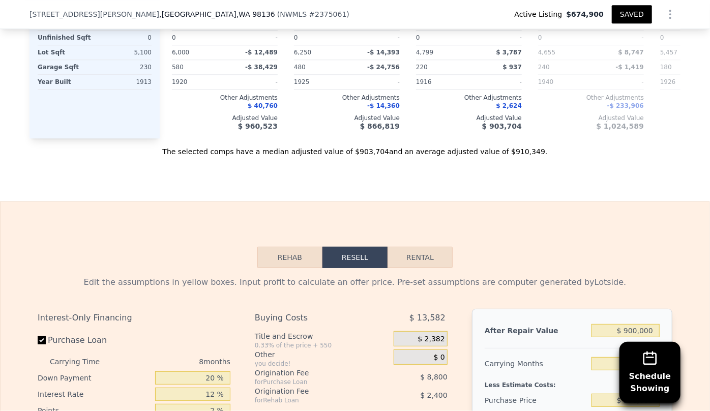
scroll to position [1336, 0]
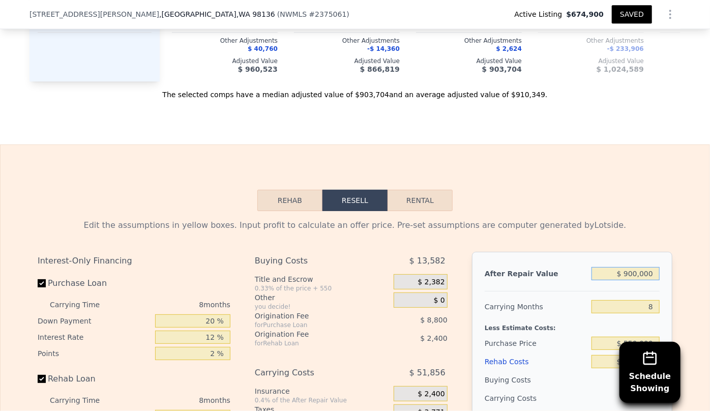
click at [632, 280] on input "$ 900,000" at bounding box center [625, 273] width 68 height 13
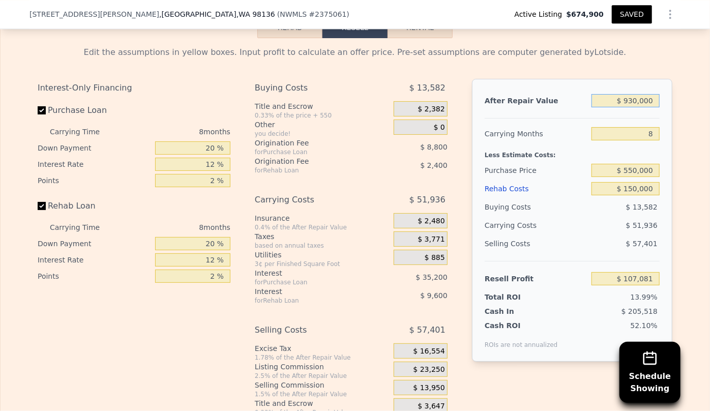
scroll to position [1521, 0]
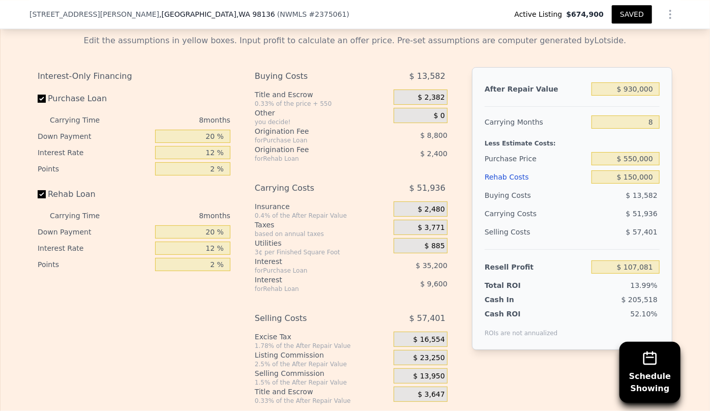
click at [509, 185] on div "Rehab Costs" at bounding box center [535, 177] width 103 height 18
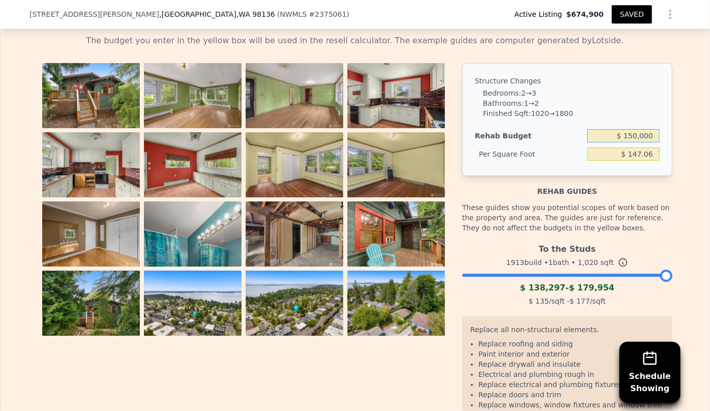
click at [633, 142] on input "$ 150,000" at bounding box center [623, 135] width 72 height 13
click at [638, 68] on div "Structure Changes Bedrooms : 2 → 3 Bathrooms : 1 → 2 Finished Sqft : 1020 → 180…" at bounding box center [567, 119] width 210 height 113
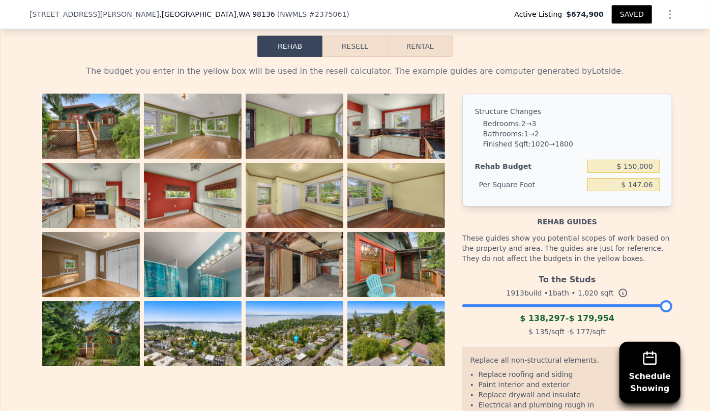
scroll to position [1475, 0]
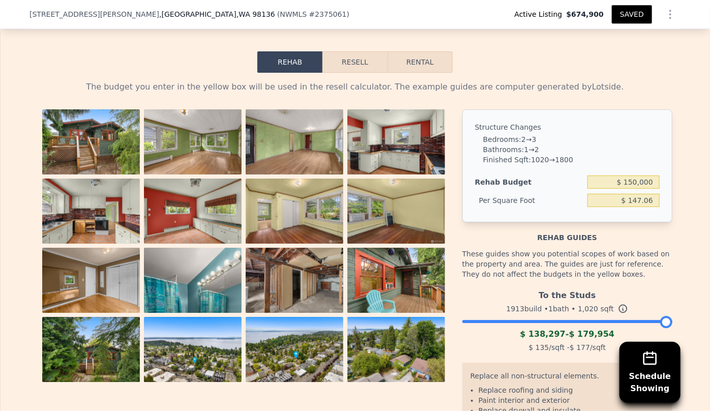
click at [361, 70] on button "Resell" at bounding box center [354, 61] width 65 height 21
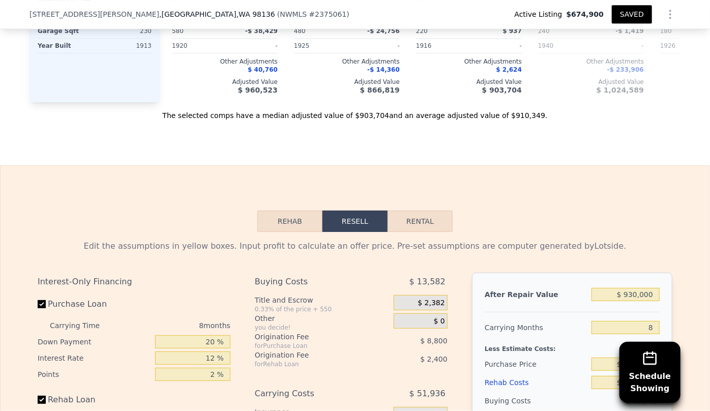
scroll to position [1336, 0]
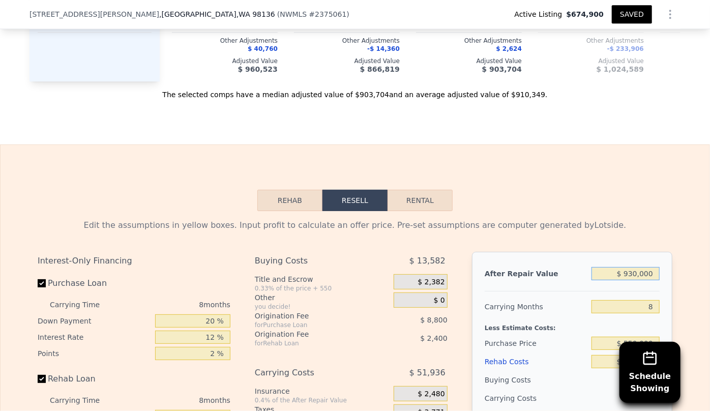
click at [631, 278] on input "$ 930,000" at bounding box center [625, 273] width 68 height 13
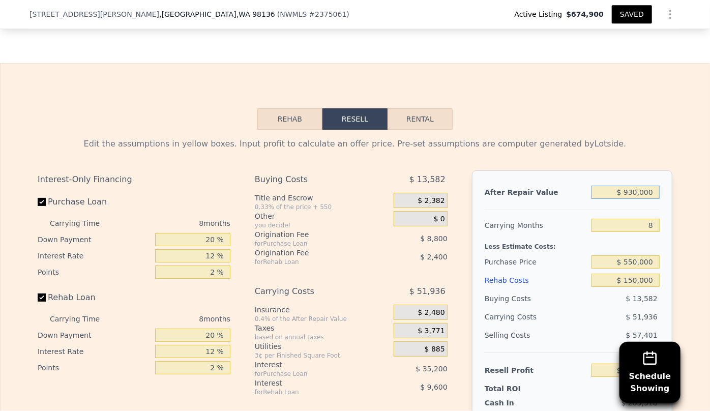
scroll to position [1428, 0]
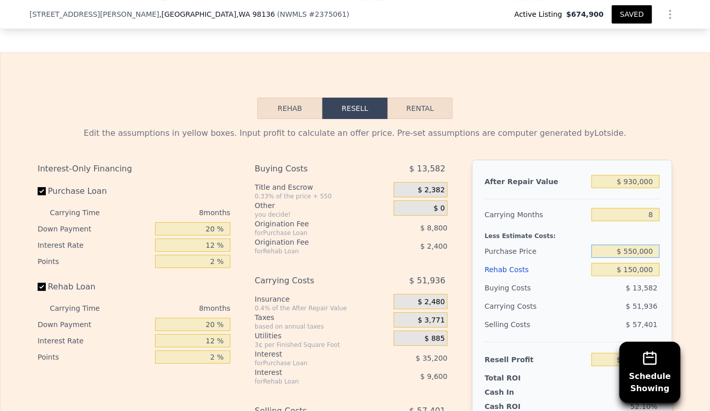
click at [632, 258] on input "$ 550,000" at bounding box center [625, 251] width 68 height 13
click at [588, 233] on div "Less Estimate Costs:" at bounding box center [571, 233] width 175 height 18
click at [633, 185] on input "$ 930,000" at bounding box center [625, 181] width 68 height 13
click at [633, 135] on div "Edit the assumptions in yellow boxes. Input profit to calculate an offer price.…" at bounding box center [355, 133] width 634 height 12
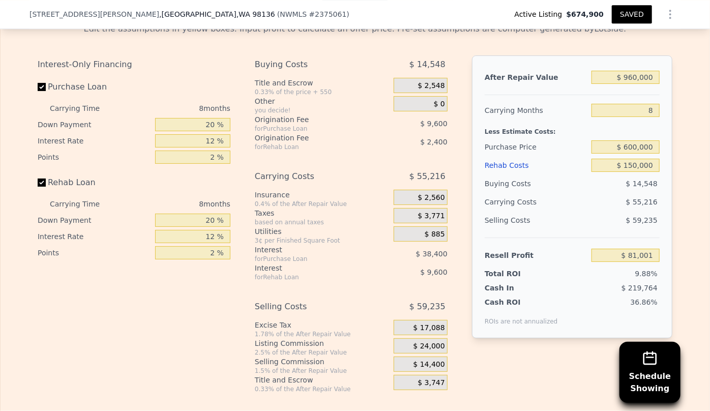
scroll to position [1567, 0]
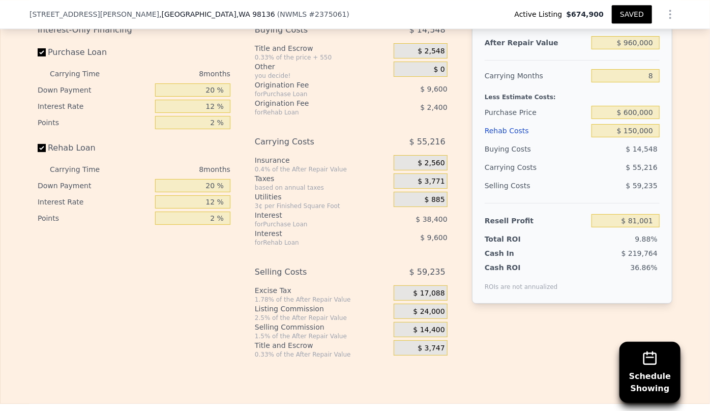
click at [431, 334] on span "$ 14,400" at bounding box center [429, 329] width 32 height 9
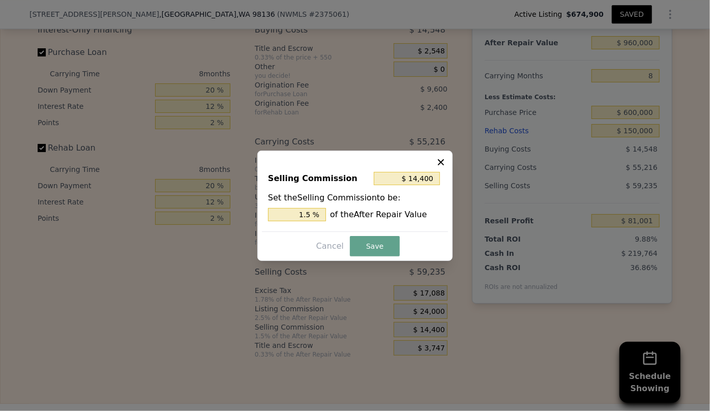
click at [456, 325] on div at bounding box center [355, 205] width 710 height 411
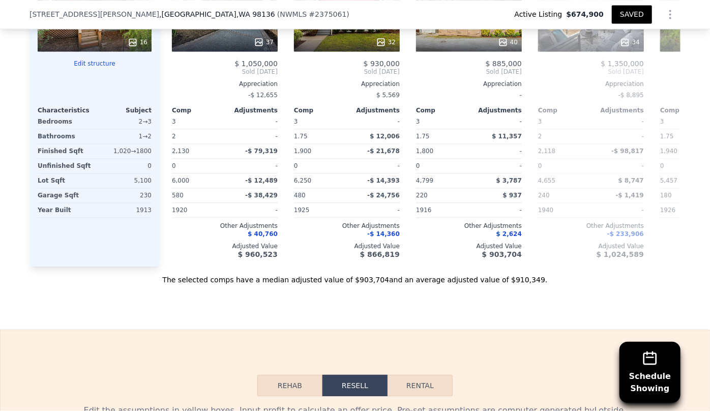
scroll to position [1059, 0]
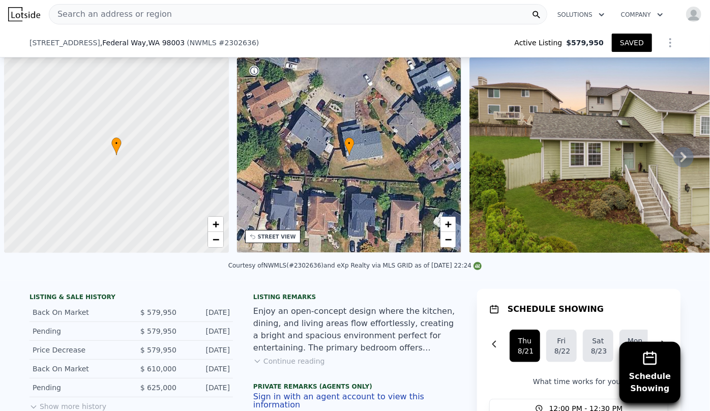
scroll to position [0, 4]
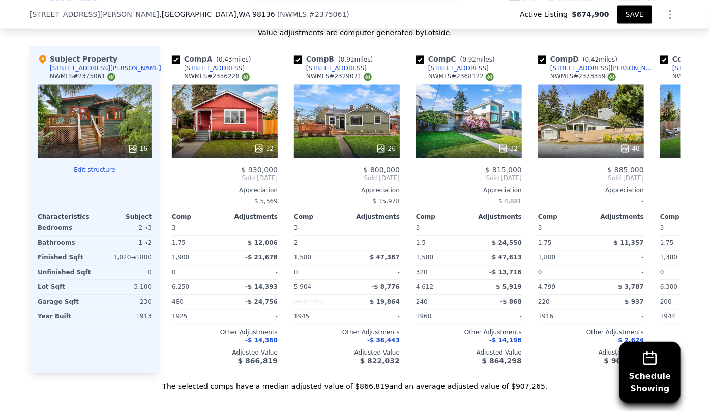
scroll to position [1013, 0]
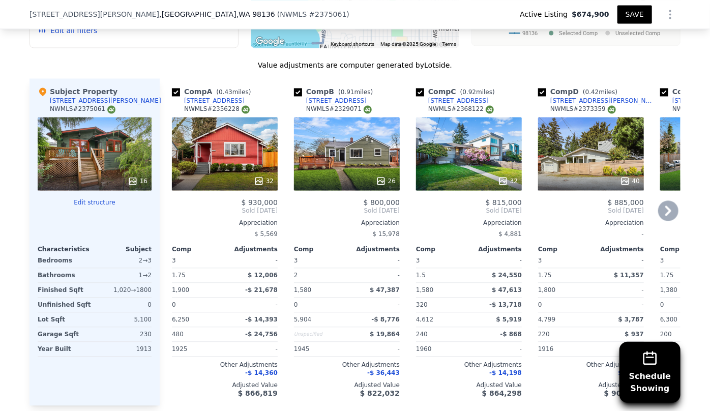
click at [670, 208] on icon at bounding box center [668, 210] width 20 height 20
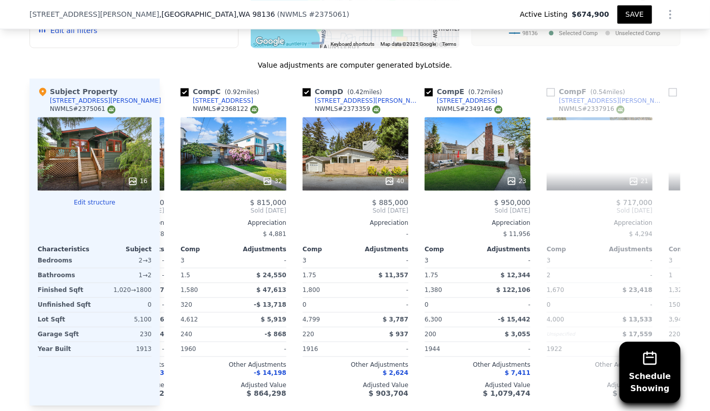
scroll to position [0, 244]
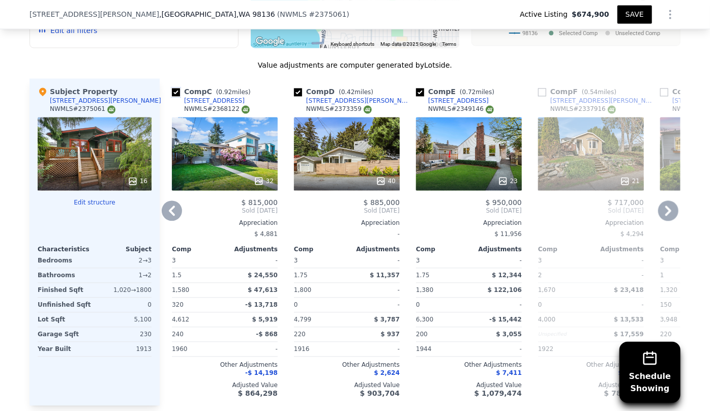
click at [172, 92] on input "checkbox" at bounding box center [176, 92] width 8 height 8
checkbox input "false"
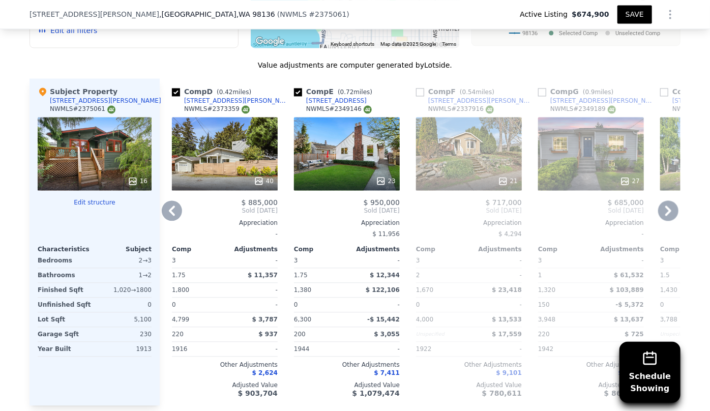
click at [667, 208] on icon at bounding box center [668, 210] width 20 height 20
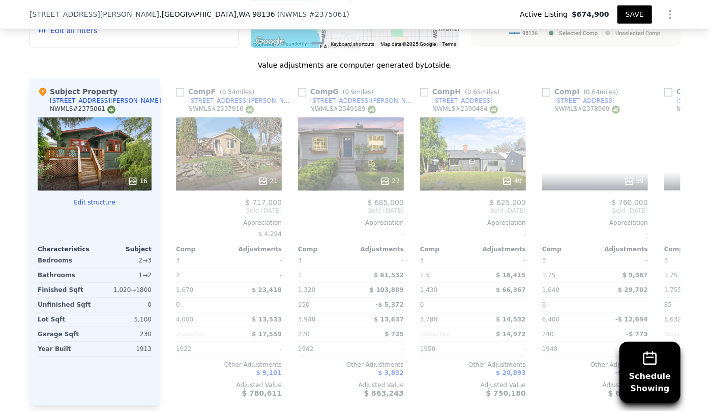
scroll to position [0, 488]
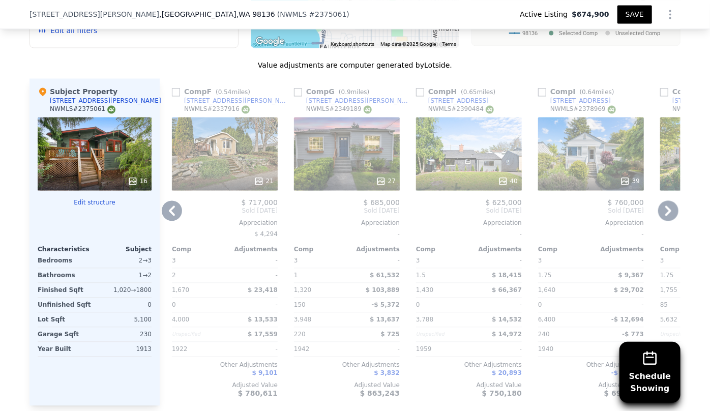
click at [667, 208] on icon at bounding box center [668, 210] width 20 height 20
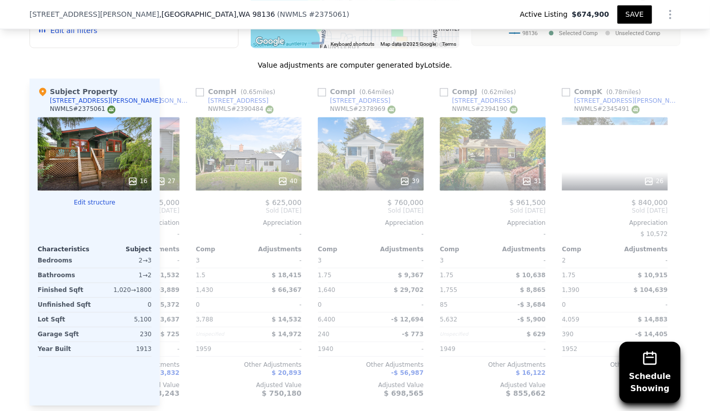
scroll to position [0, 732]
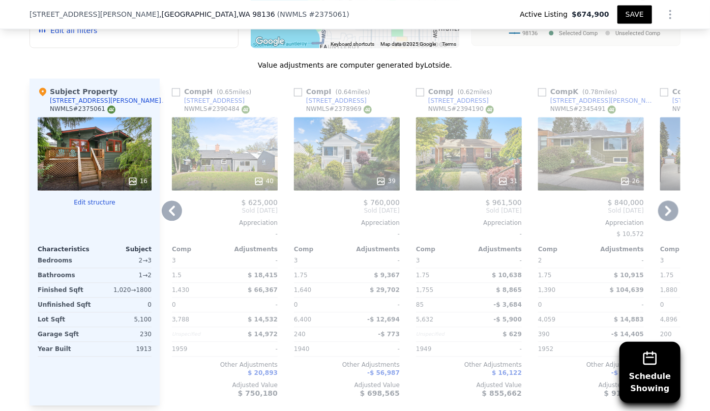
click at [667, 208] on icon at bounding box center [668, 210] width 20 height 20
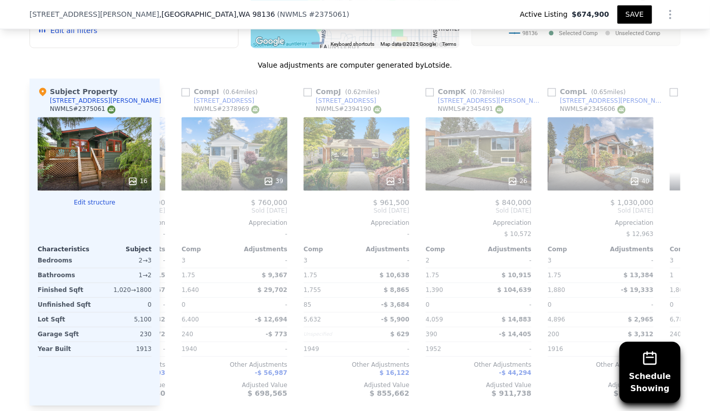
scroll to position [0, 976]
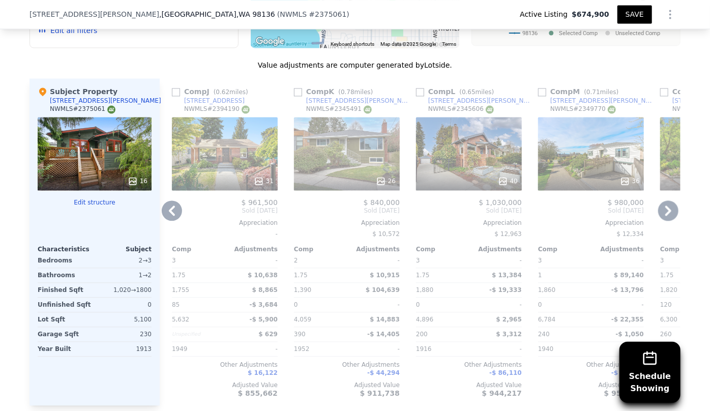
click at [667, 208] on icon at bounding box center [668, 210] width 20 height 20
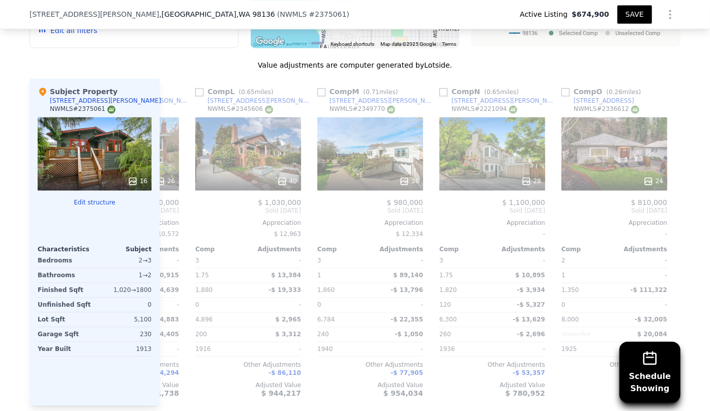
scroll to position [0, 1220]
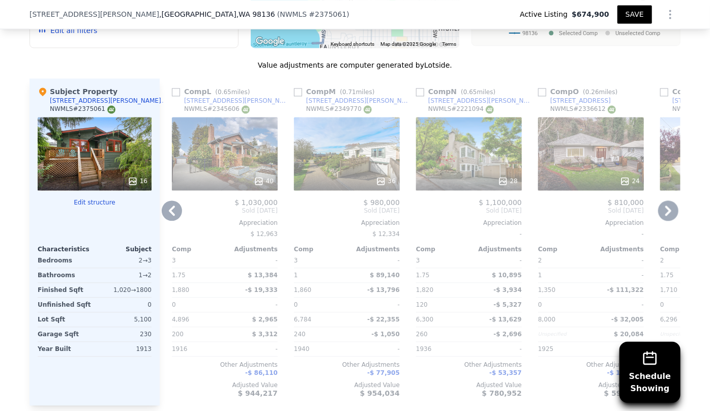
click at [667, 208] on icon at bounding box center [668, 210] width 20 height 20
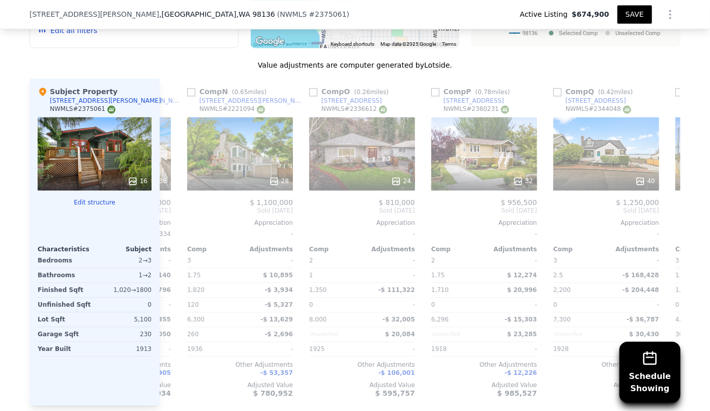
scroll to position [0, 1464]
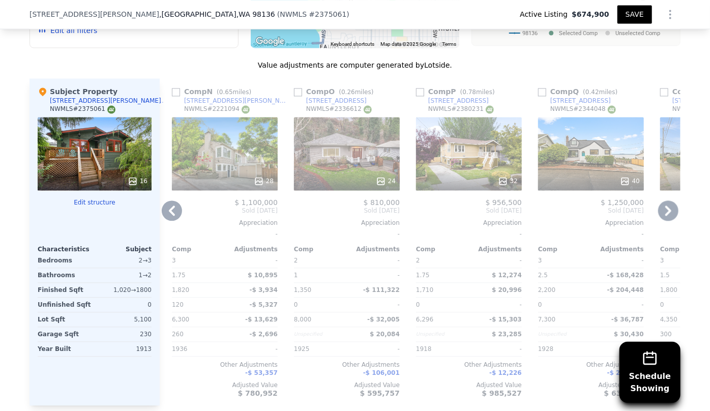
click at [667, 208] on icon at bounding box center [668, 210] width 20 height 20
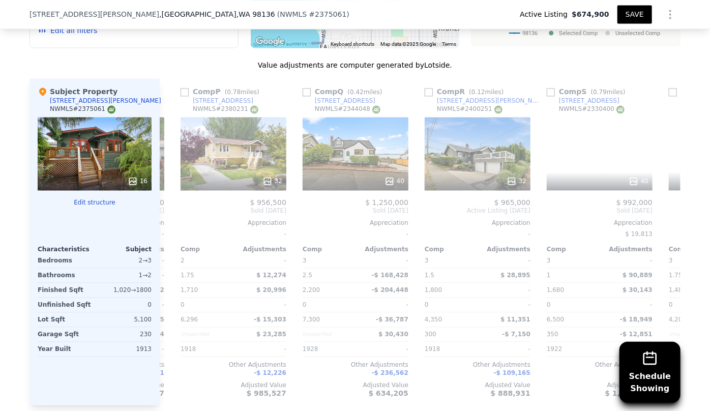
scroll to position [0, 1708]
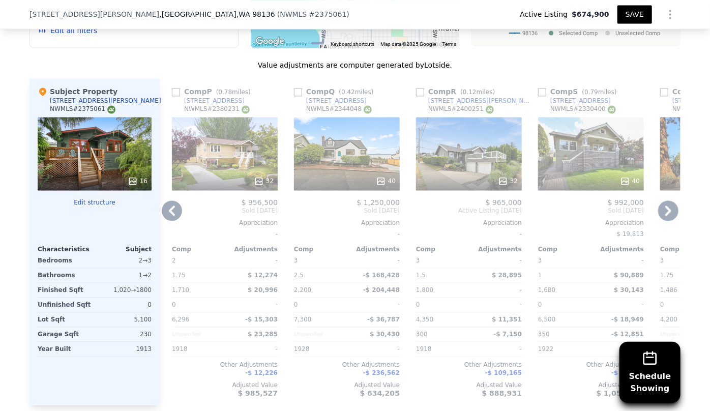
click at [335, 161] on div "40" at bounding box center [347, 153] width 106 height 73
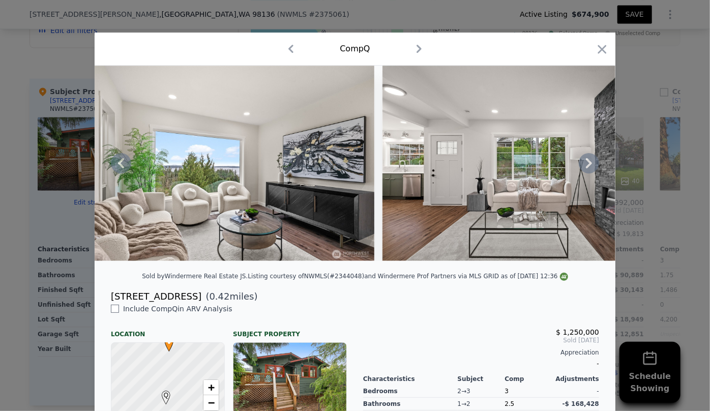
scroll to position [0, 2542]
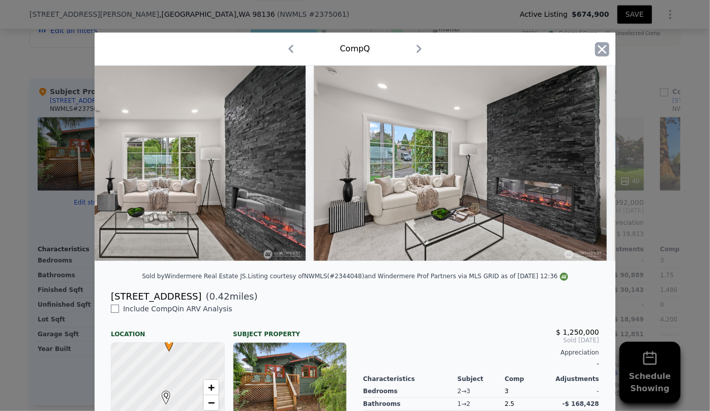
click at [595, 49] on icon "button" at bounding box center [602, 49] width 14 height 14
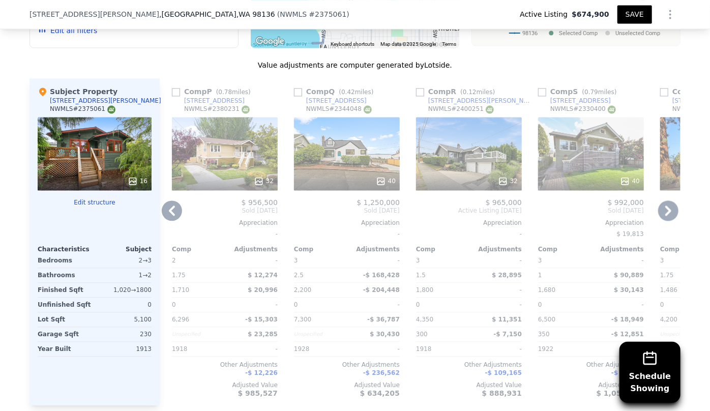
drag, startPoint x: 661, startPoint y: 204, endPoint x: 656, endPoint y: 208, distance: 6.6
click at [658, 208] on icon at bounding box center [668, 210] width 20 height 20
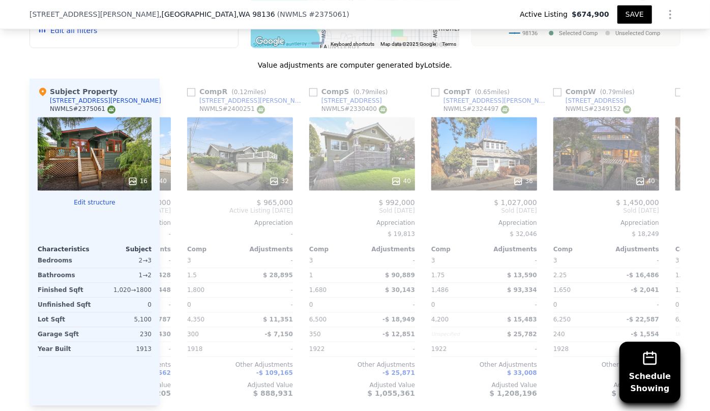
scroll to position [0, 1952]
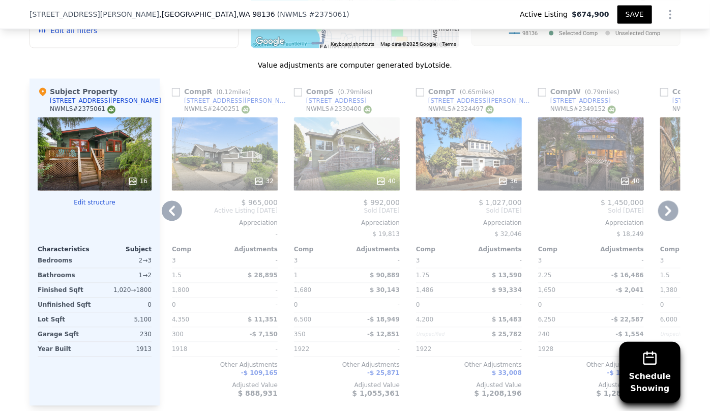
click at [354, 148] on div "40" at bounding box center [347, 153] width 106 height 73
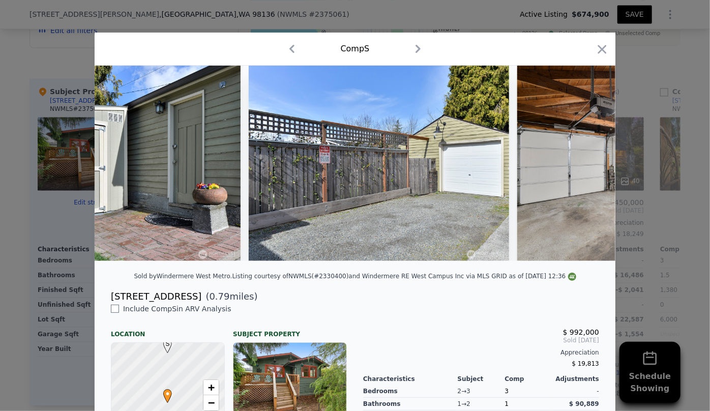
scroll to position [0, 7440]
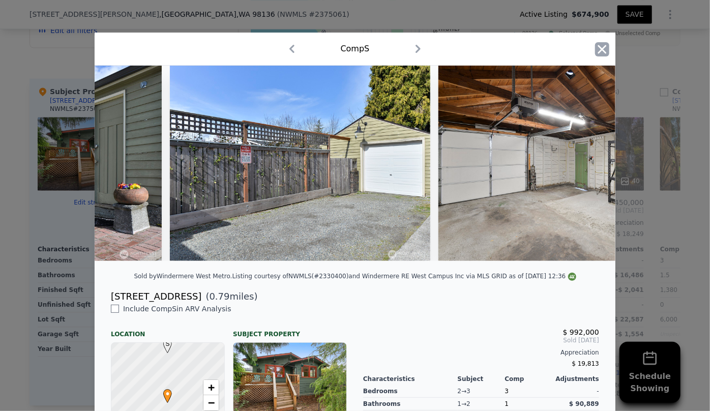
click at [600, 49] on icon "button" at bounding box center [602, 49] width 14 height 14
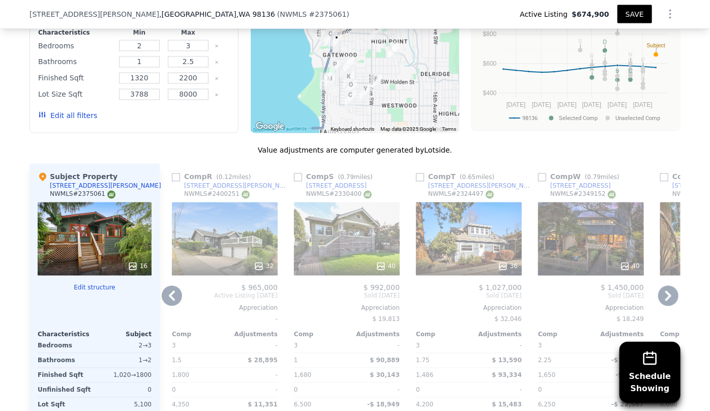
scroll to position [920, 0]
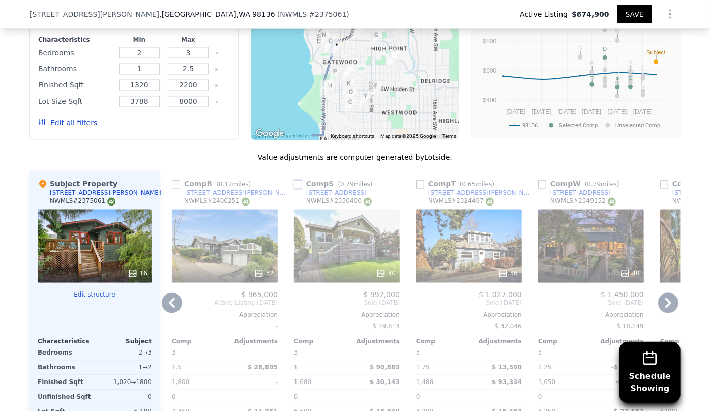
drag, startPoint x: 293, startPoint y: 181, endPoint x: 390, endPoint y: 220, distance: 103.8
click at [294, 181] on input "checkbox" at bounding box center [298, 184] width 8 height 8
checkbox input "true"
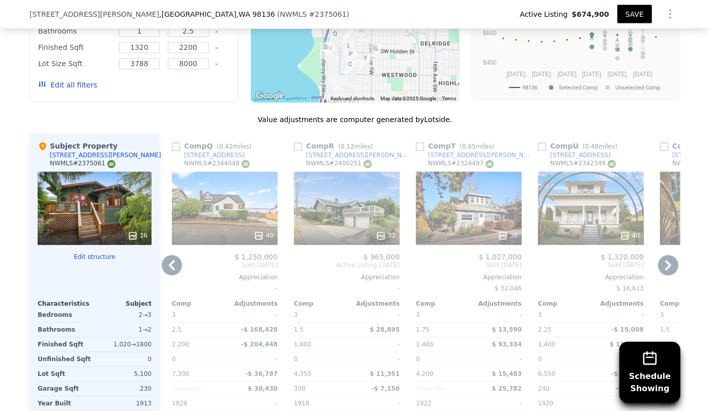
scroll to position [966, 0]
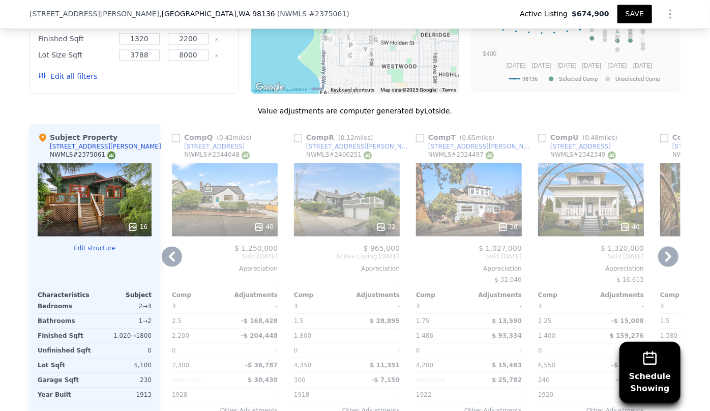
click at [457, 213] on div "36" at bounding box center [469, 199] width 106 height 73
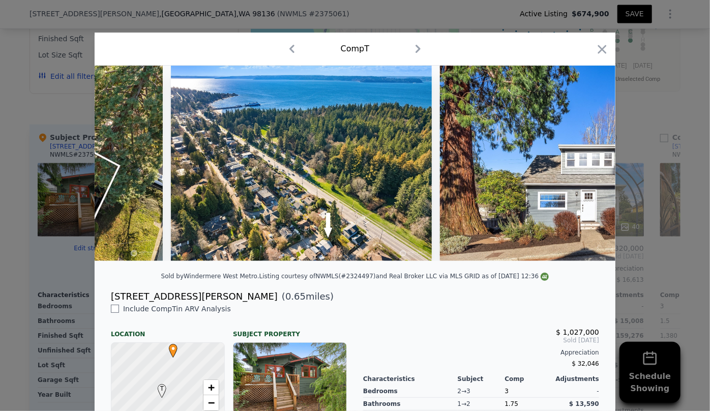
scroll to position [0, 9474]
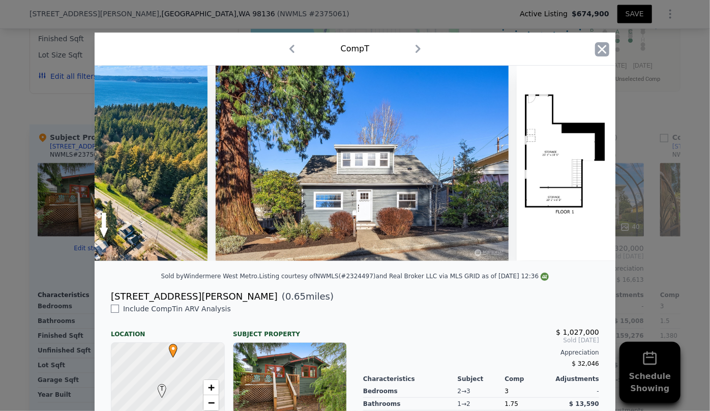
click at [598, 50] on icon "button" at bounding box center [602, 49] width 9 height 9
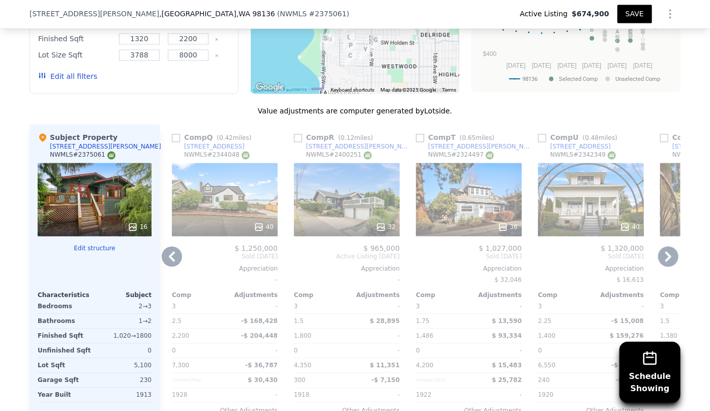
click at [666, 257] on icon at bounding box center [668, 257] width 6 height 10
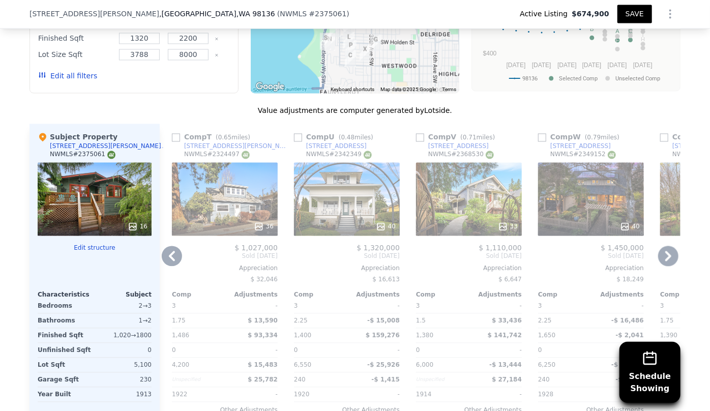
scroll to position [1059, 0]
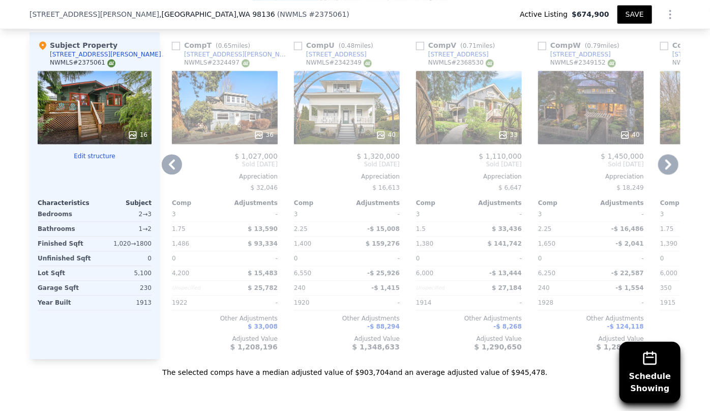
click at [659, 160] on icon at bounding box center [668, 164] width 20 height 20
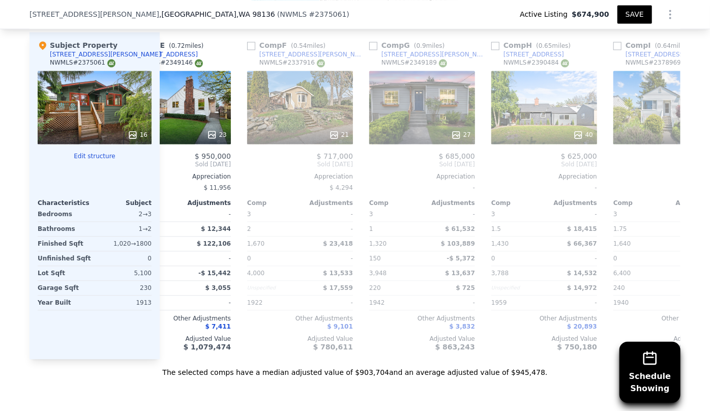
scroll to position [0, 0]
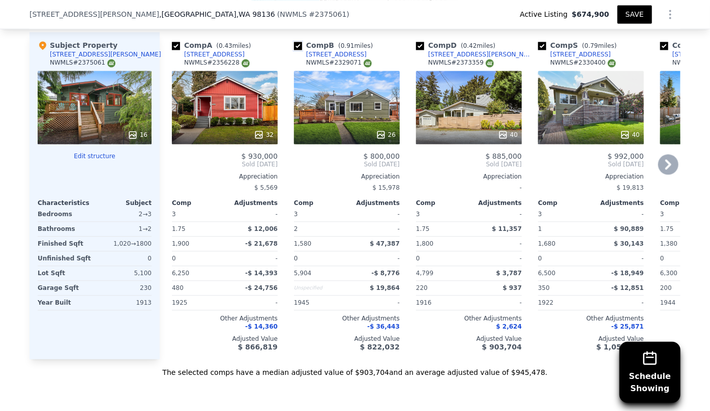
click at [294, 45] on input "checkbox" at bounding box center [298, 46] width 8 height 8
checkbox input "false"
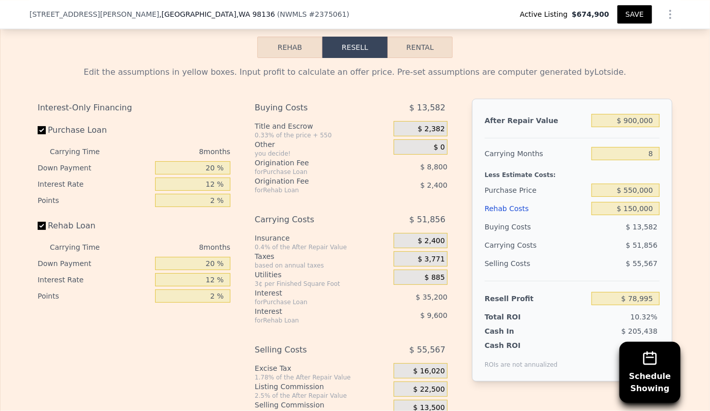
scroll to position [1567, 0]
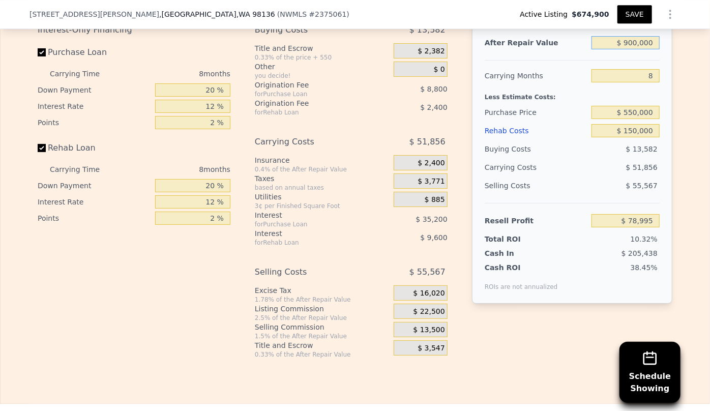
click at [631, 46] on input "$ 900,000" at bounding box center [625, 42] width 68 height 13
type input "$ 90,000"
type input "-$ 679,330"
type input "$ 950,000"
type input "$ 125,805"
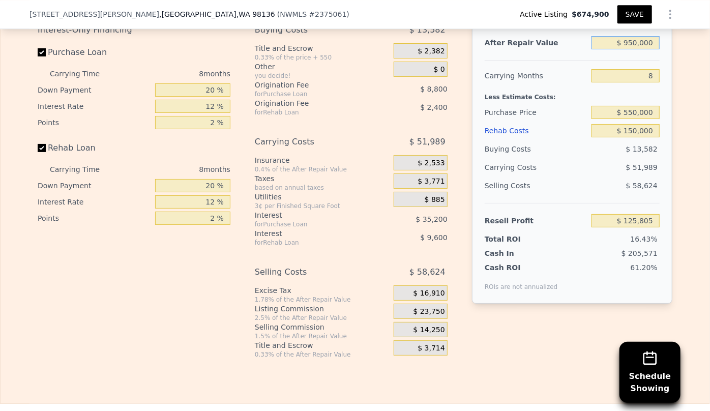
type input "$ 950,000"
click at [669, 82] on div "Edit the assumptions in yellow boxes. Input profit to calculate an offer price.…" at bounding box center [354, 169] width 651 height 378
click at [634, 119] on input "$ 550,000" at bounding box center [625, 112] width 68 height 13
type input "$ 600,000"
click at [588, 100] on div "Less Estimate Costs:" at bounding box center [571, 94] width 175 height 18
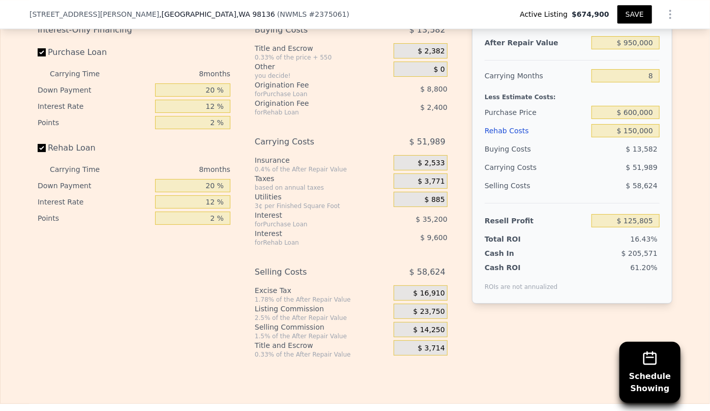
type input "$ 71,639"
click at [633, 137] on input "$ 150,000" at bounding box center [625, 130] width 68 height 13
type input "$ 10,000"
type input "$ 222,839"
type input "$ 160,000"
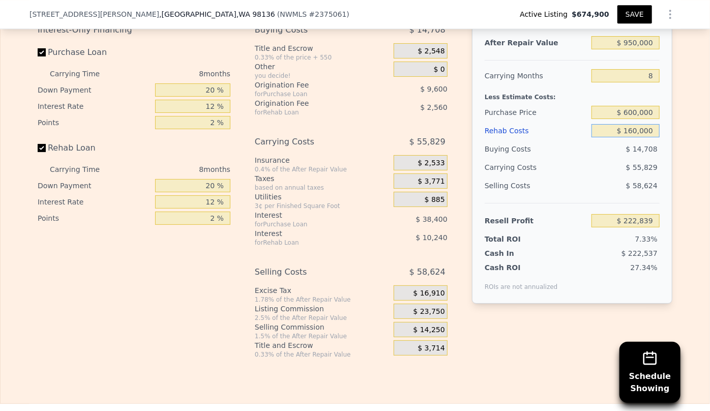
type input "$ 60,839"
type input "$ 160,000"
click at [556, 173] on div "$ 55,829" at bounding box center [605, 167] width 107 height 18
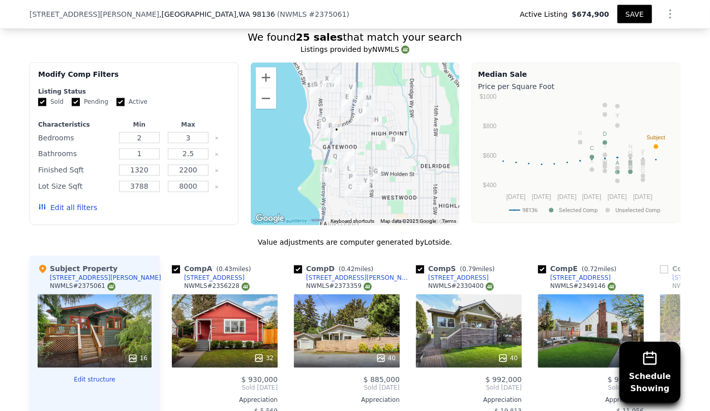
scroll to position [828, 0]
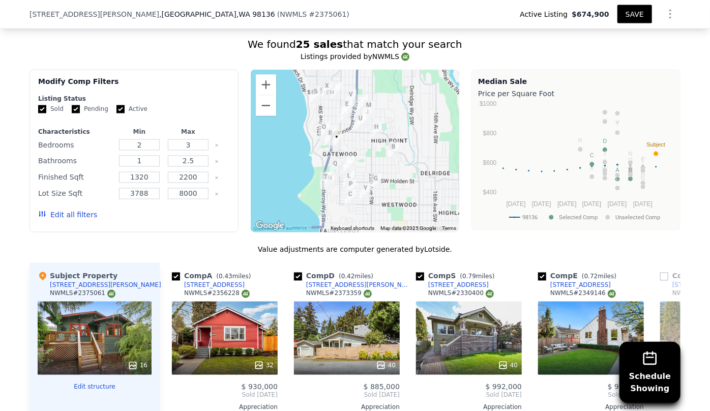
click at [65, 213] on button "Edit all filters" at bounding box center [67, 215] width 59 height 10
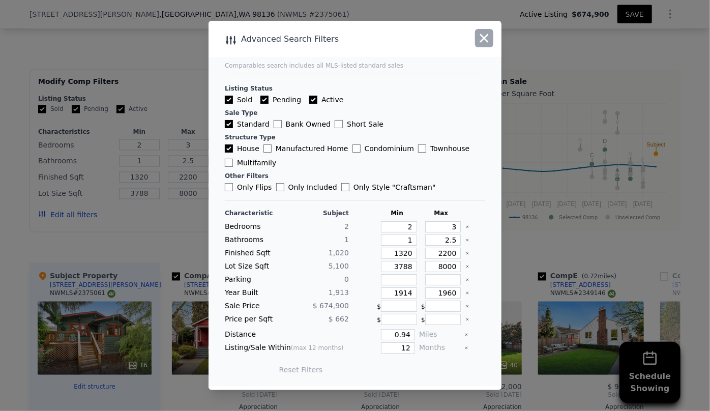
click at [485, 40] on icon "button" at bounding box center [484, 38] width 9 height 9
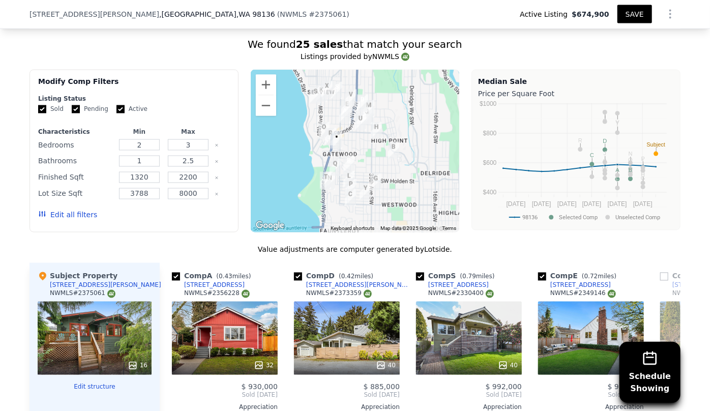
click at [76, 217] on button "Edit all filters" at bounding box center [67, 215] width 59 height 10
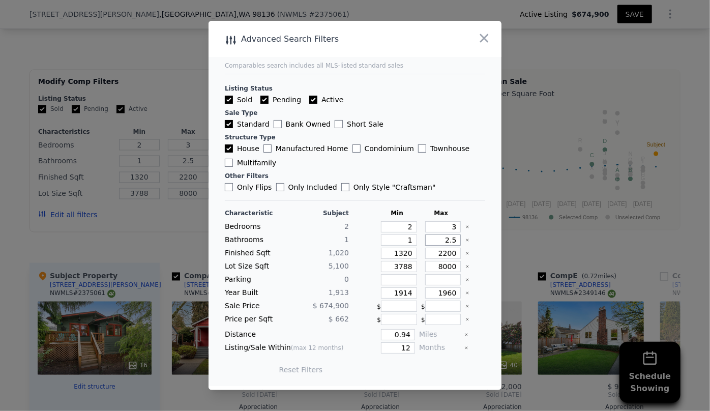
drag, startPoint x: 453, startPoint y: 243, endPoint x: 429, endPoint y: 240, distance: 24.0
click at [429, 240] on input "2.5" at bounding box center [443, 239] width 36 height 11
click at [408, 254] on input "1320" at bounding box center [399, 253] width 36 height 11
drag, startPoint x: 451, startPoint y: 254, endPoint x: 425, endPoint y: 250, distance: 25.7
click at [428, 251] on input "2200" at bounding box center [443, 253] width 36 height 11
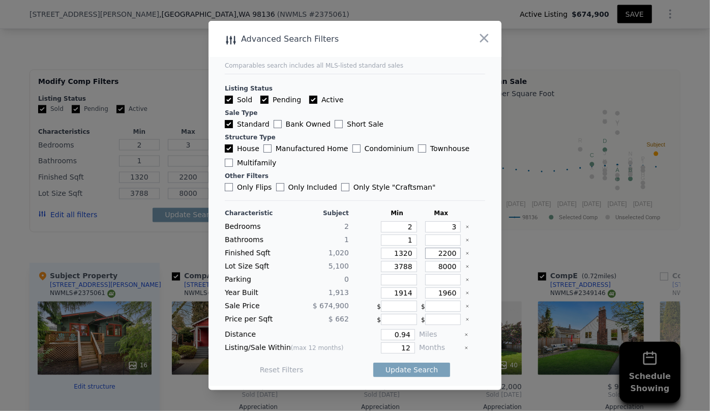
type input "2"
type input "20"
type input "200"
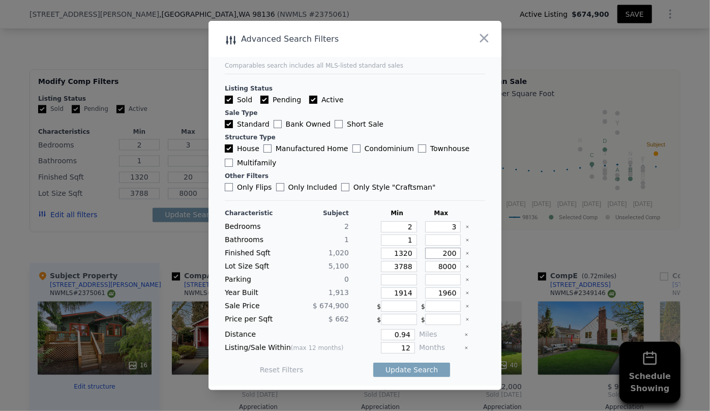
type input "200"
type input "20"
type input "2"
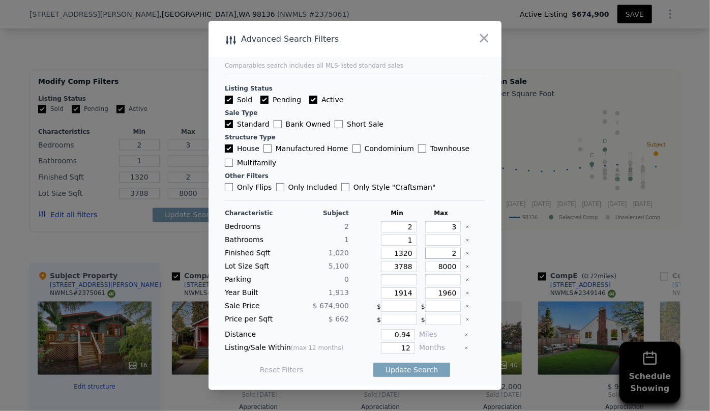
type input "21"
type input "210"
type input "2100"
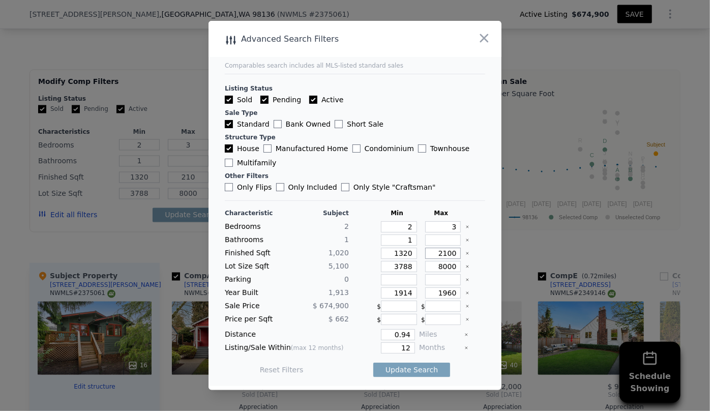
type input "2100"
drag, startPoint x: 409, startPoint y: 268, endPoint x: 354, endPoint y: 263, distance: 55.6
click at [354, 263] on div "Lot Size Sqft 5,100 3788 8000" at bounding box center [355, 266] width 260 height 11
drag, startPoint x: 407, startPoint y: 288, endPoint x: 361, endPoint y: 294, distance: 45.6
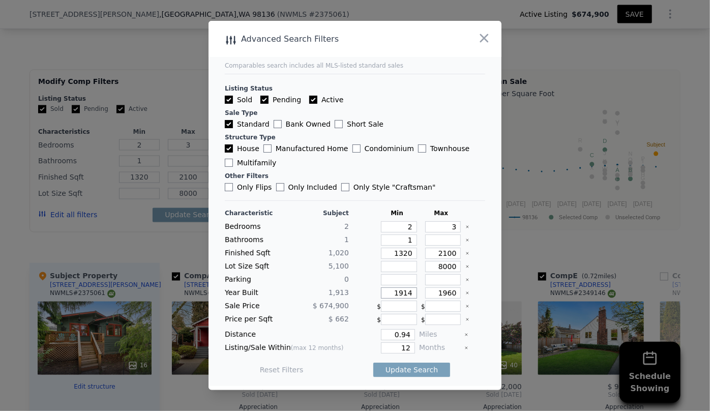
click at [364, 294] on div "Year Built 1,913 1914 1960" at bounding box center [355, 292] width 260 height 11
drag, startPoint x: 407, startPoint y: 332, endPoint x: 341, endPoint y: 337, distance: 66.2
click at [341, 337] on div "Distance 0.94 Miles" at bounding box center [355, 334] width 260 height 11
type input "0.5"
drag, startPoint x: 404, startPoint y: 347, endPoint x: 363, endPoint y: 349, distance: 40.7
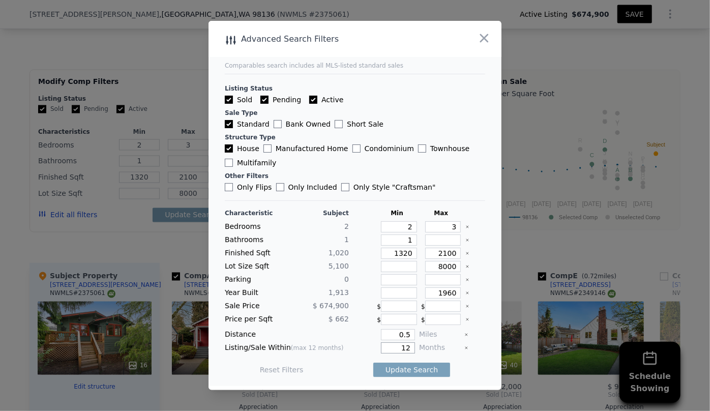
click at [363, 349] on div "12" at bounding box center [384, 347] width 62 height 11
type input "6"
click at [391, 371] on button "Update Search" at bounding box center [411, 369] width 77 height 14
checkbox input "false"
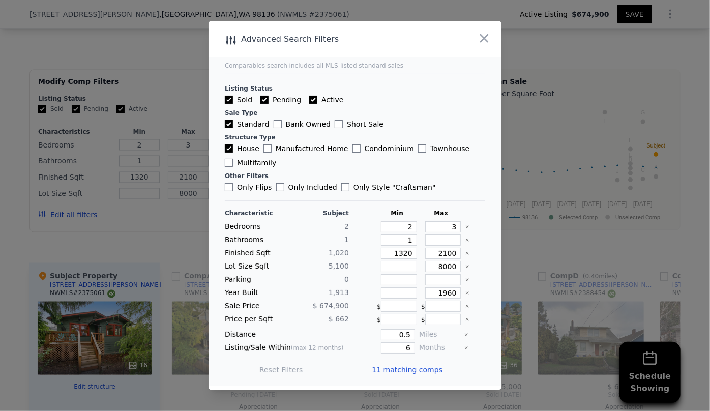
click at [397, 373] on span "11 matching comps" at bounding box center [407, 369] width 71 height 10
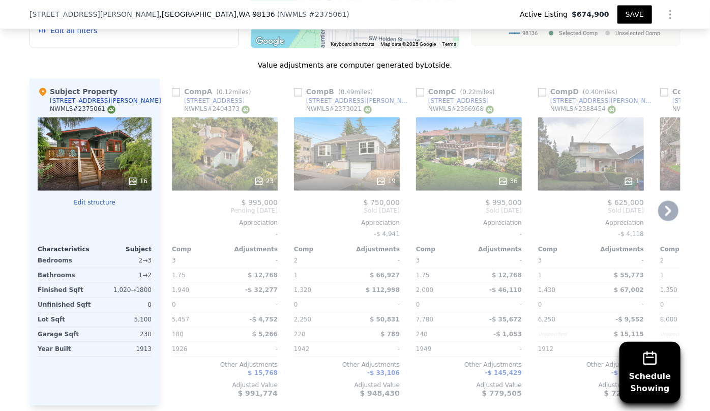
scroll to position [920, 0]
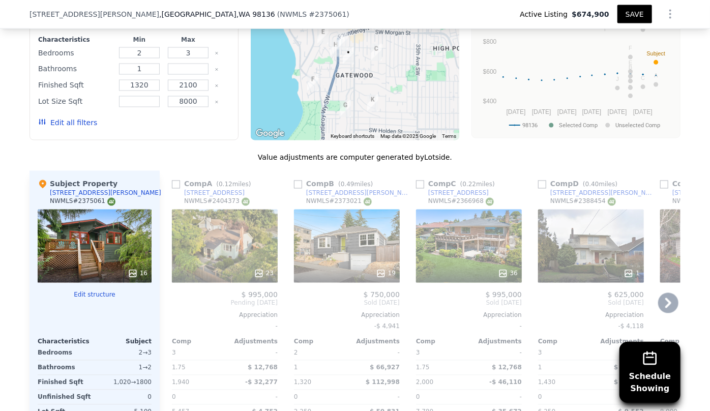
click at [234, 207] on div "Comp A ( 0.12 miles) 4411 SW Holly St NWMLS # 2404373" at bounding box center [225, 194] width 106 height 30
click at [230, 251] on div "23" at bounding box center [225, 245] width 106 height 73
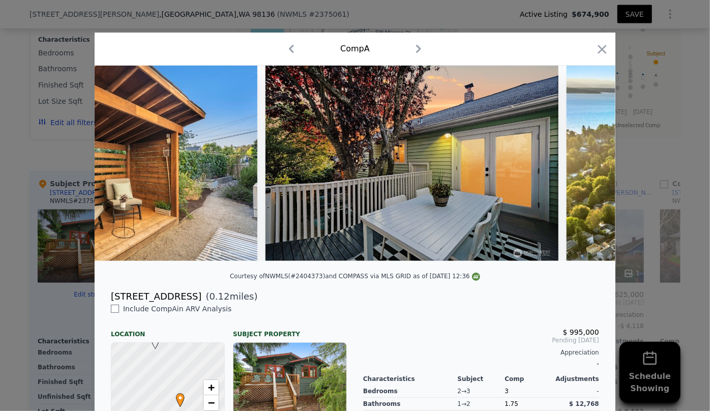
scroll to position [0, 5958]
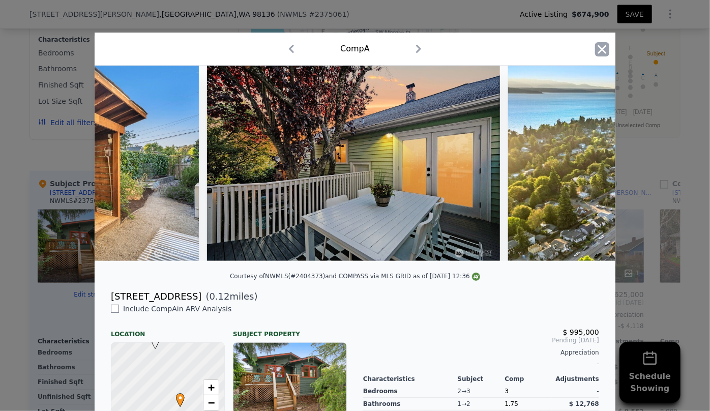
click at [599, 47] on icon "button" at bounding box center [602, 49] width 14 height 14
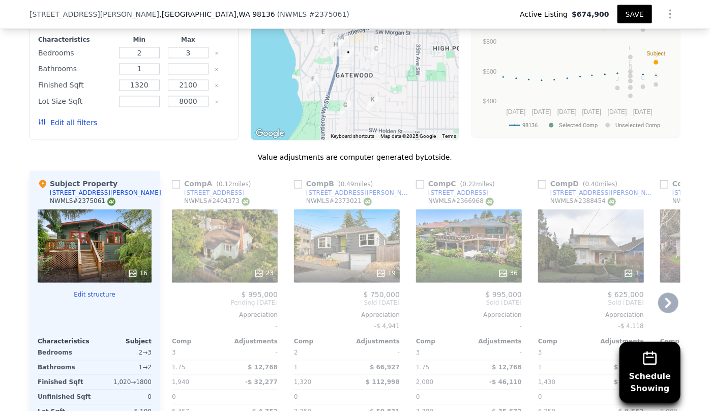
click at [666, 302] on icon at bounding box center [668, 303] width 6 height 10
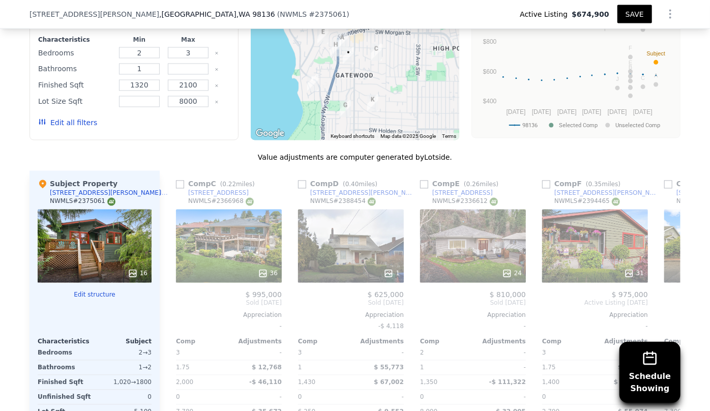
scroll to position [0, 244]
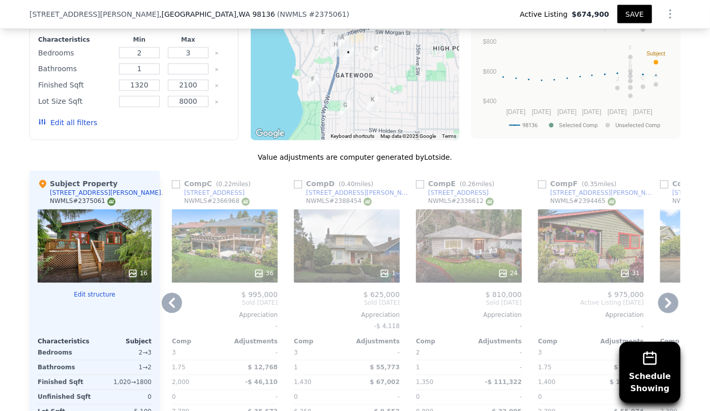
click at [666, 302] on icon at bounding box center [668, 303] width 6 height 10
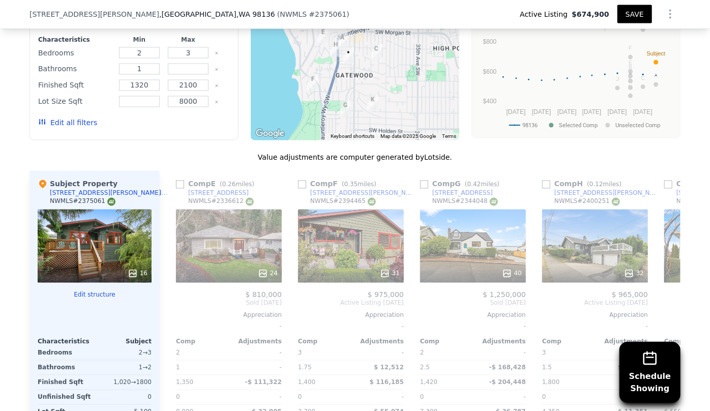
scroll to position [0, 488]
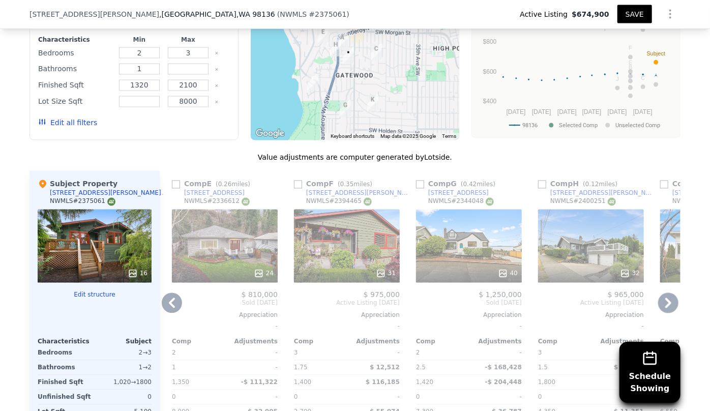
click at [346, 255] on div "31" at bounding box center [347, 245] width 106 height 73
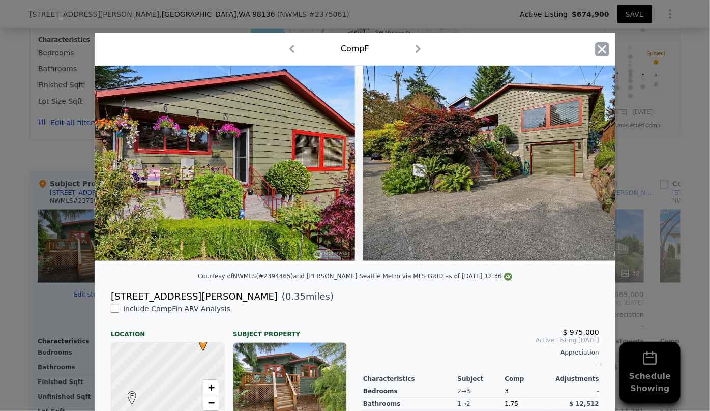
click at [595, 48] on icon "button" at bounding box center [602, 49] width 14 height 14
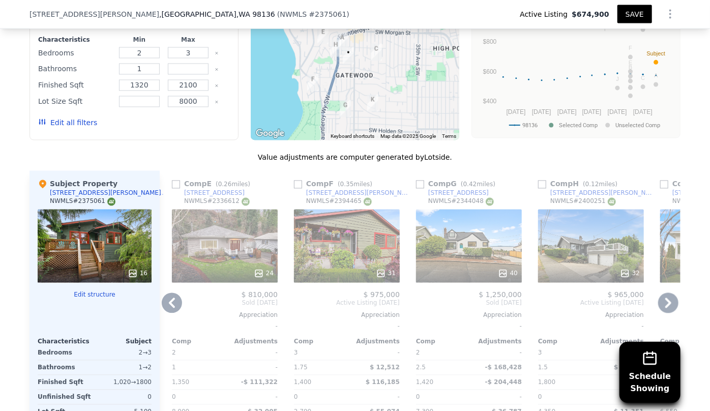
click at [662, 307] on icon at bounding box center [668, 303] width 20 height 20
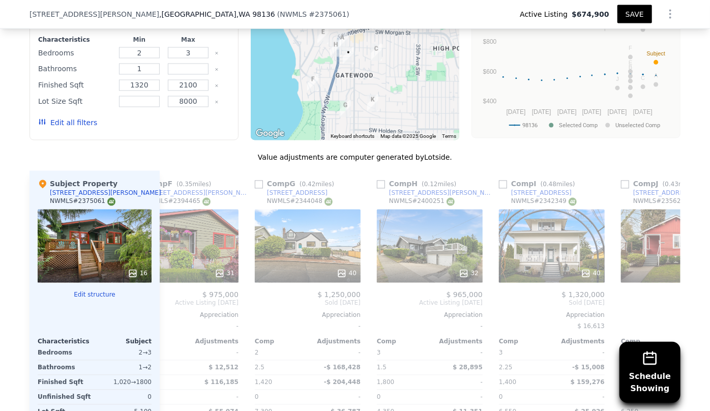
scroll to position [0, 732]
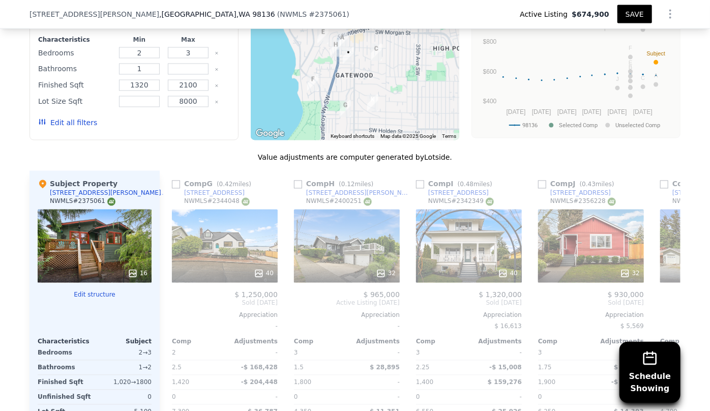
click at [662, 307] on div "$ 885,000 Sold Jun 2025 Appreciation - Comp Adjustments 3 - 1.75 $ 11,357 1,800…" at bounding box center [713, 390] width 106 height 199
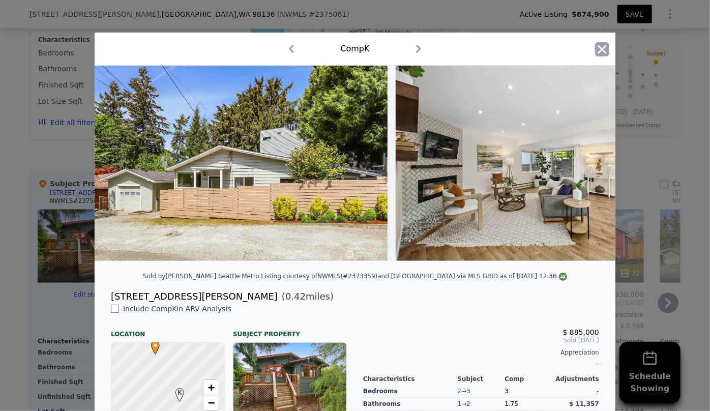
click at [602, 45] on icon "button" at bounding box center [602, 49] width 14 height 14
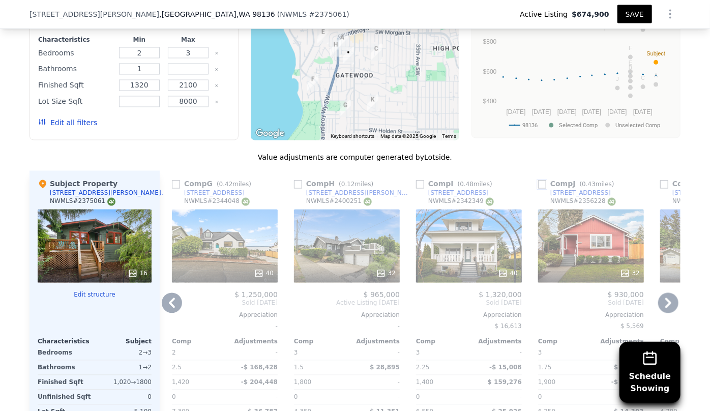
click at [540, 182] on input "checkbox" at bounding box center [542, 184] width 8 height 8
checkbox input "true"
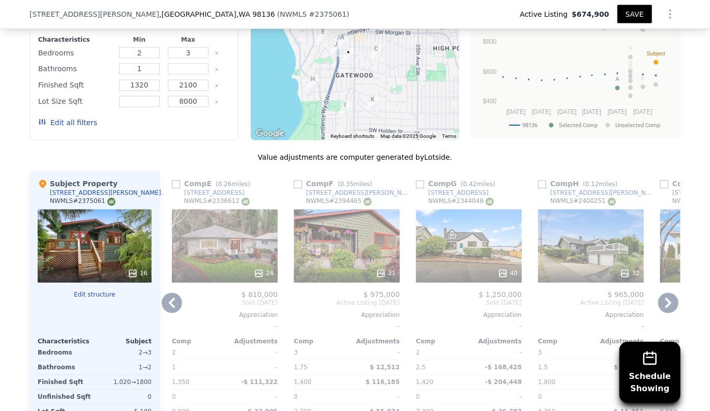
click at [664, 301] on icon at bounding box center [668, 303] width 20 height 20
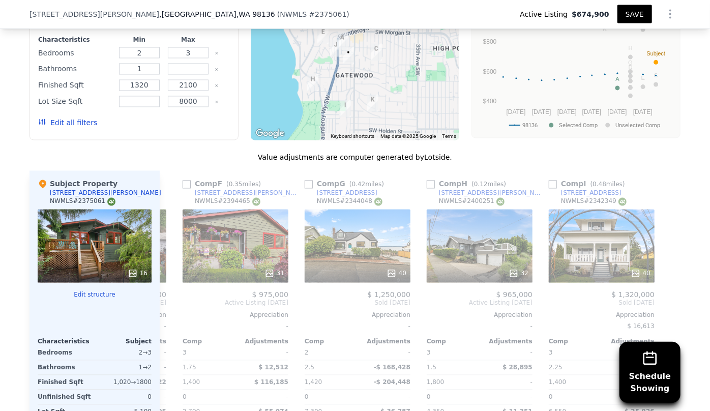
scroll to position [0, 845]
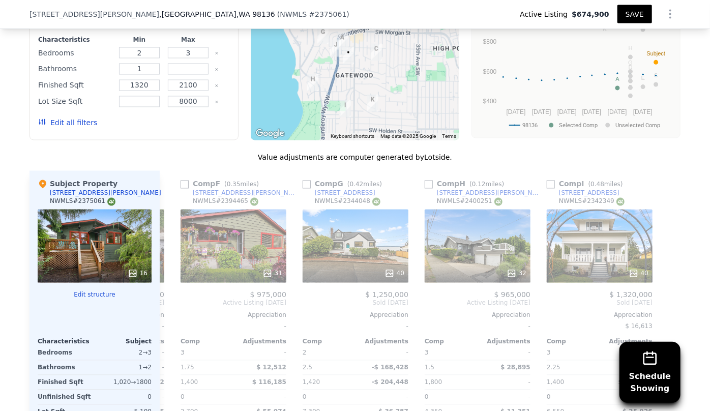
click at [52, 120] on button "Edit all filters" at bounding box center [67, 123] width 59 height 10
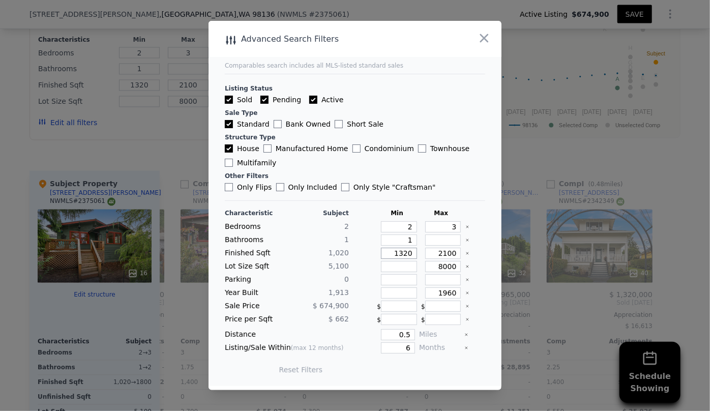
click at [408, 252] on input "1320" at bounding box center [399, 253] width 36 height 11
type input "132"
type input "13"
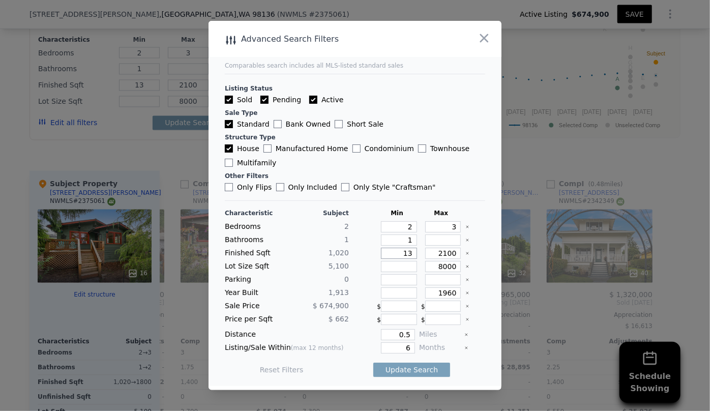
type input "1"
type input "15"
type input "150"
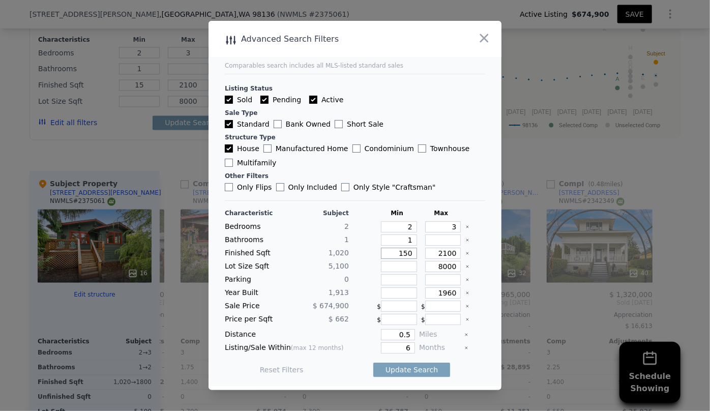
type input "150"
type input "1500"
click at [420, 369] on button "Update Search" at bounding box center [411, 369] width 77 height 14
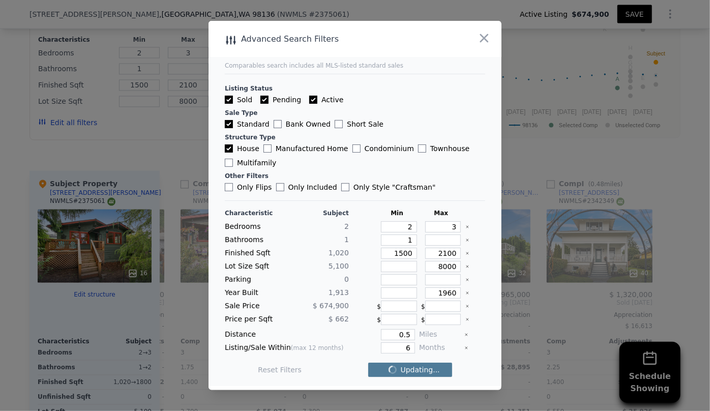
checkbox input "false"
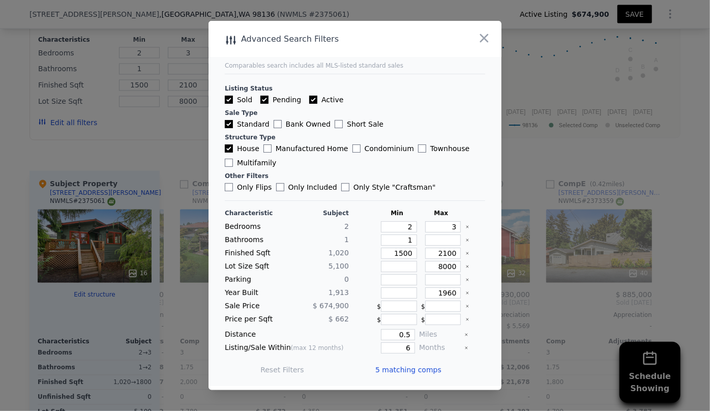
scroll to position [0, 114]
click at [419, 368] on span "5 matching comps" at bounding box center [408, 369] width 66 height 10
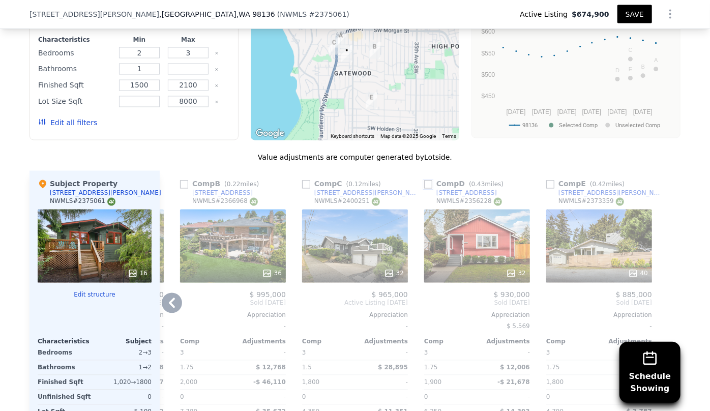
click at [425, 185] on input "checkbox" at bounding box center [428, 184] width 8 height 8
checkbox input "true"
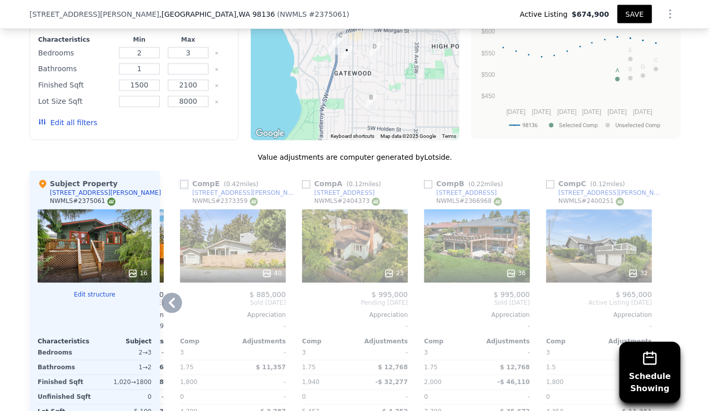
click at [181, 183] on input "checkbox" at bounding box center [184, 184] width 8 height 8
checkbox input "true"
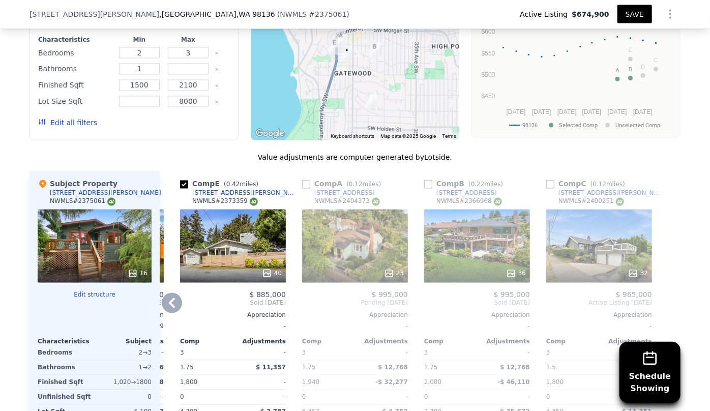
click at [169, 303] on icon at bounding box center [172, 303] width 6 height 10
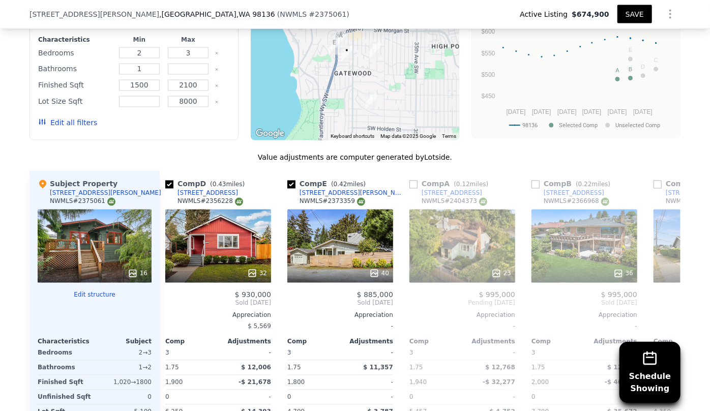
scroll to position [0, 0]
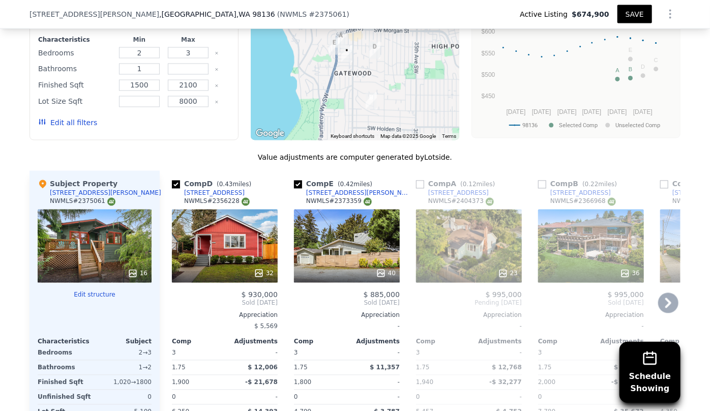
click at [668, 300] on icon at bounding box center [668, 303] width 20 height 20
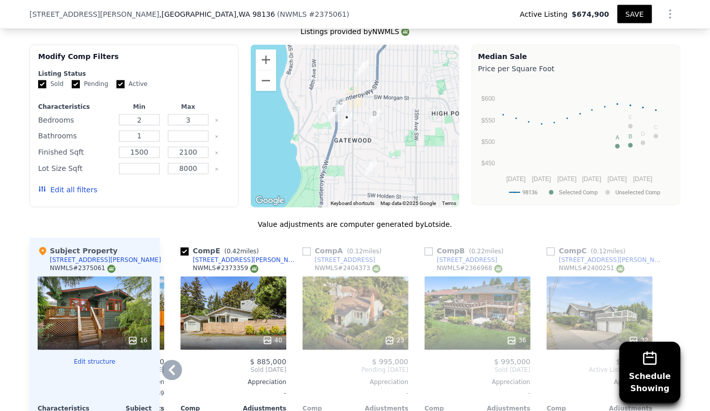
scroll to position [828, 0]
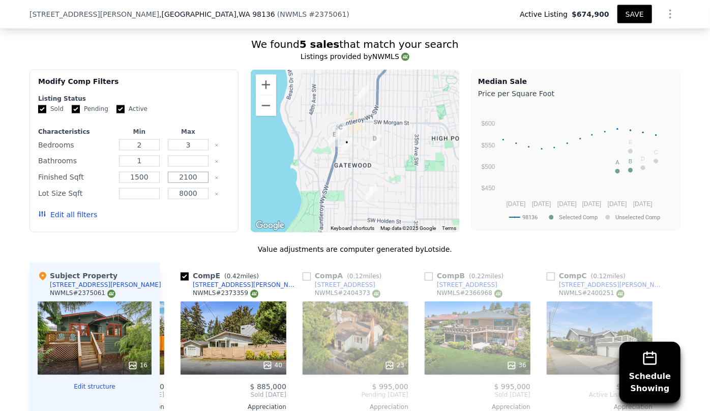
click at [186, 179] on input "2100" at bounding box center [188, 177] width 40 height 11
type input "2200"
click at [178, 208] on button "Update Search" at bounding box center [190, 215] width 77 height 14
checkbox input "false"
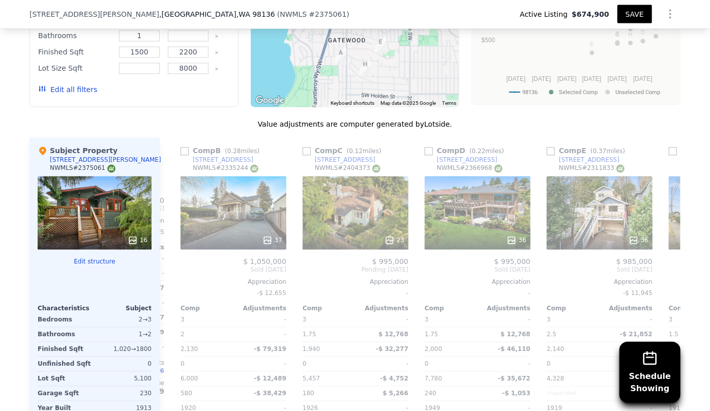
scroll to position [966, 0]
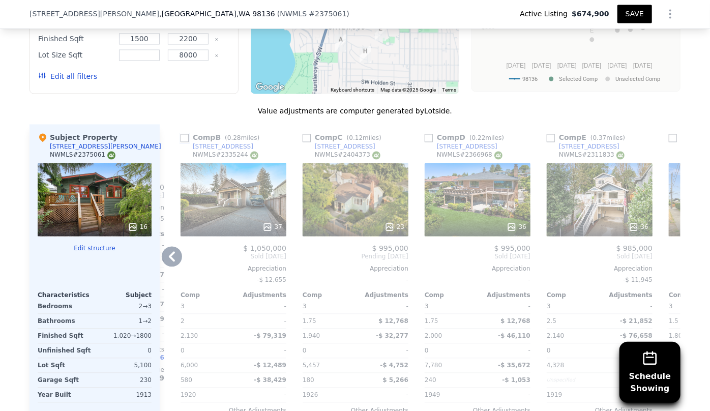
click at [180, 137] on input "checkbox" at bounding box center [184, 138] width 8 height 8
checkbox input "true"
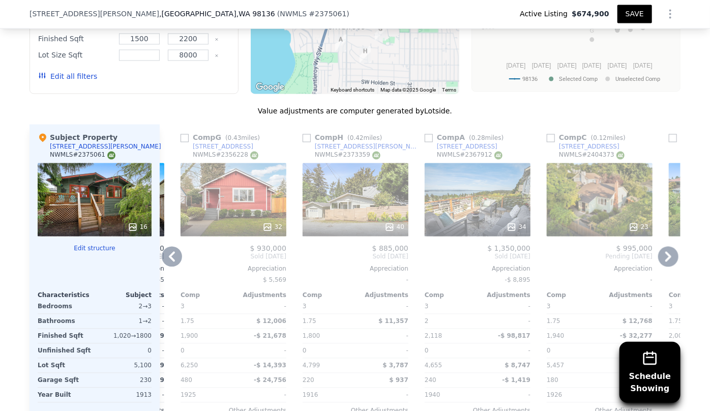
click at [172, 259] on icon at bounding box center [172, 257] width 20 height 20
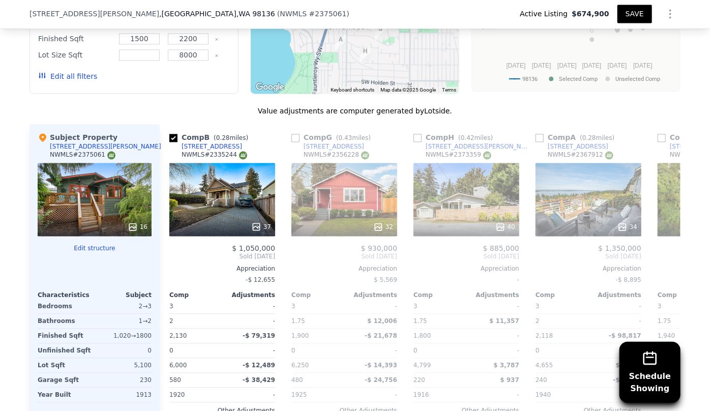
scroll to position [0, 0]
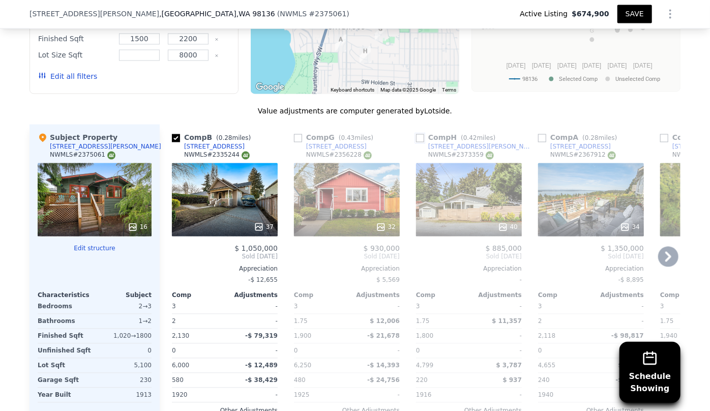
click at [416, 139] on input "checkbox" at bounding box center [420, 138] width 8 height 8
checkbox input "true"
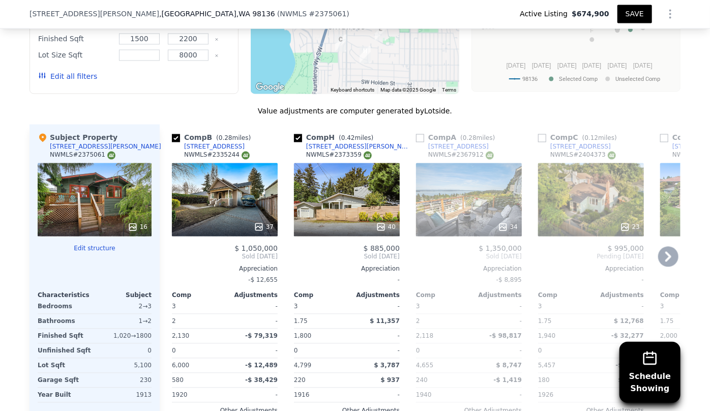
click at [665, 257] on icon at bounding box center [668, 257] width 6 height 10
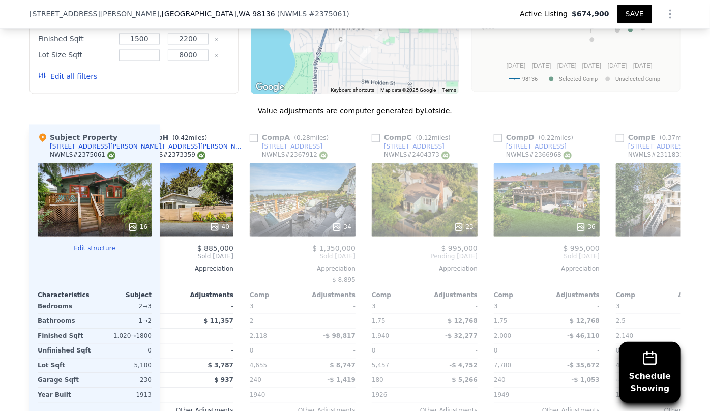
scroll to position [0, 244]
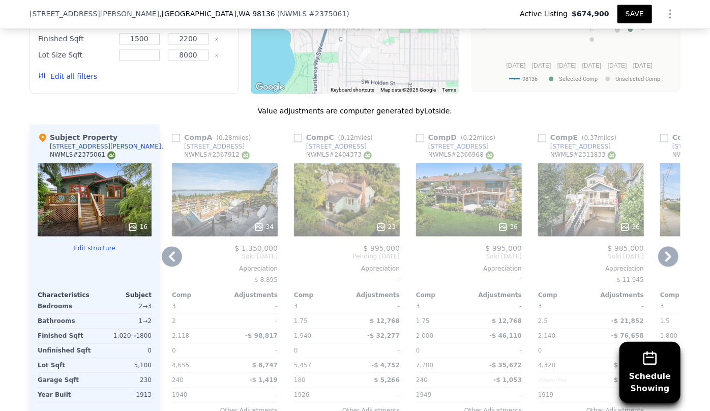
click at [665, 257] on icon at bounding box center [668, 257] width 6 height 10
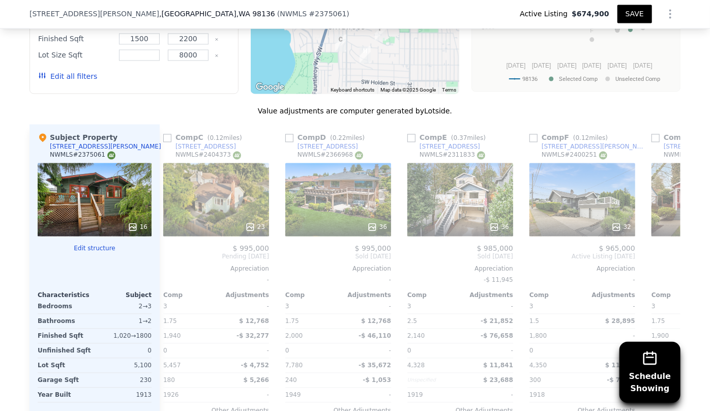
scroll to position [0, 479]
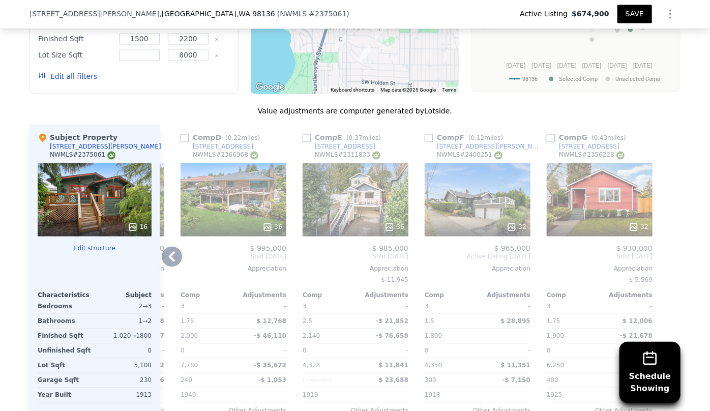
click at [550, 135] on input "checkbox" at bounding box center [550, 138] width 8 height 8
checkbox input "true"
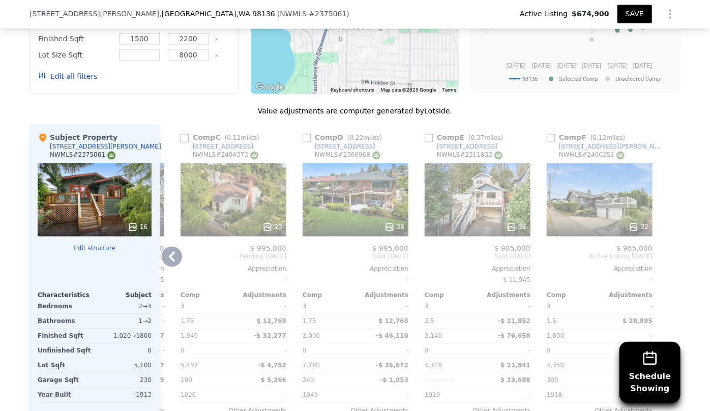
click at [180, 136] on input "checkbox" at bounding box center [184, 138] width 8 height 8
checkbox input "true"
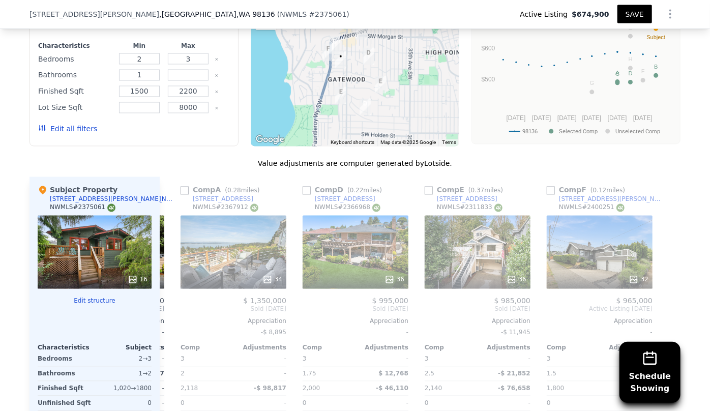
scroll to position [966, 0]
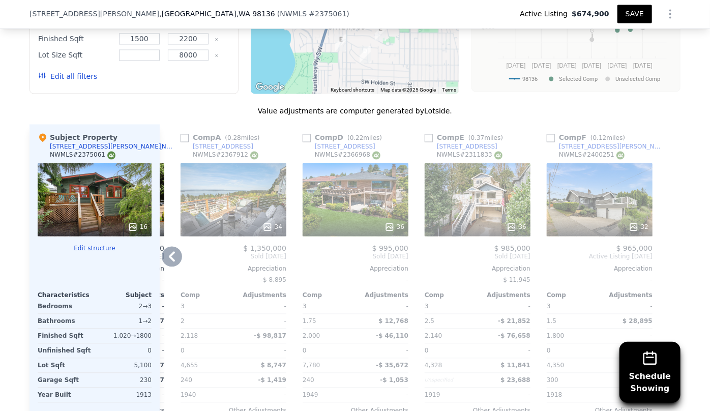
click at [174, 260] on icon at bounding box center [172, 257] width 20 height 20
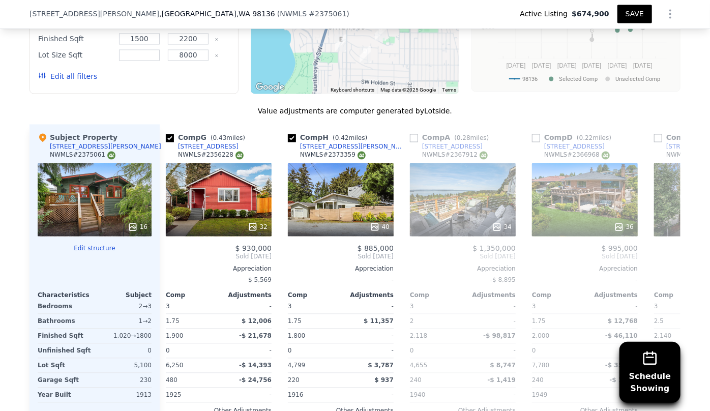
scroll to position [0, 235]
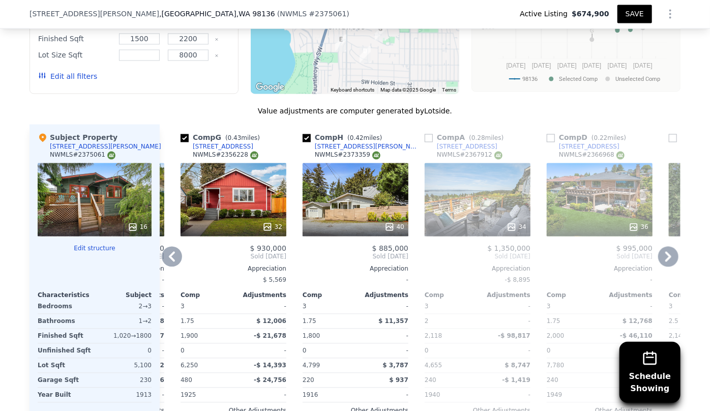
click at [174, 260] on icon at bounding box center [172, 257] width 20 height 20
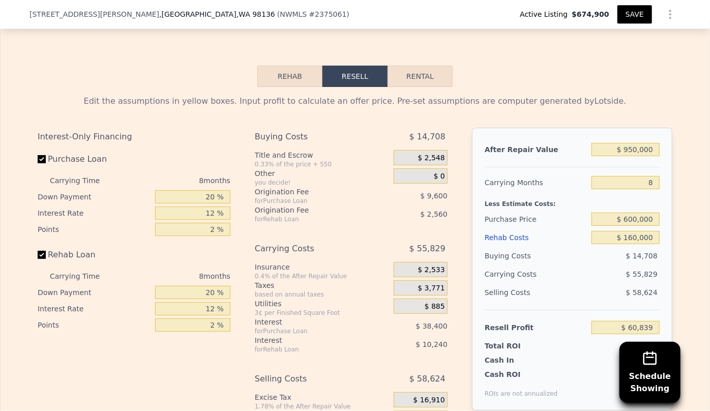
scroll to position [1521, 0]
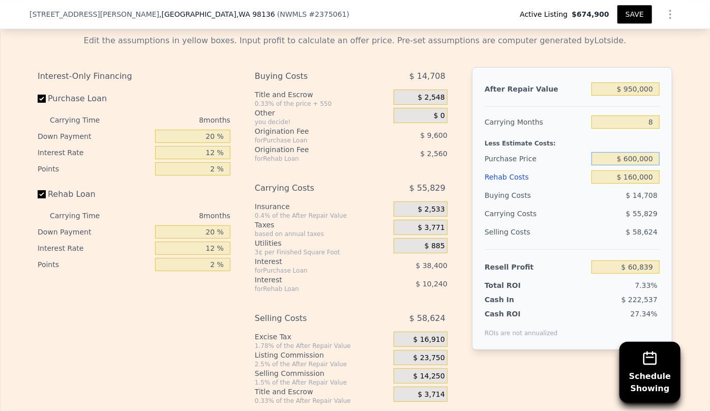
click at [628, 163] on input "$ 600,000" at bounding box center [625, 158] width 68 height 13
type input "$ 590,000"
type input "$ 71,672"
click at [608, 241] on div "$ 58,624" at bounding box center [625, 232] width 69 height 18
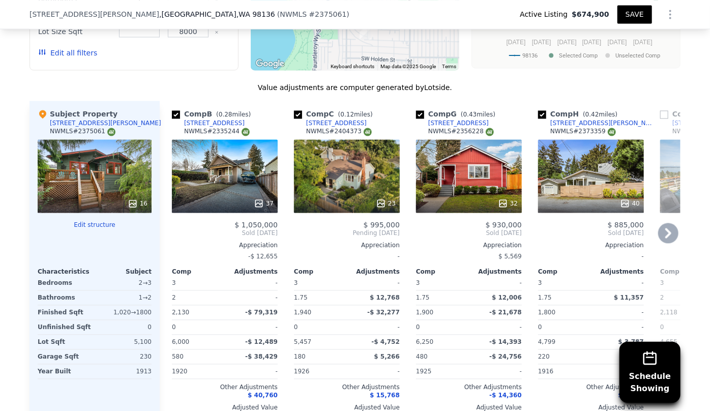
scroll to position [966, 0]
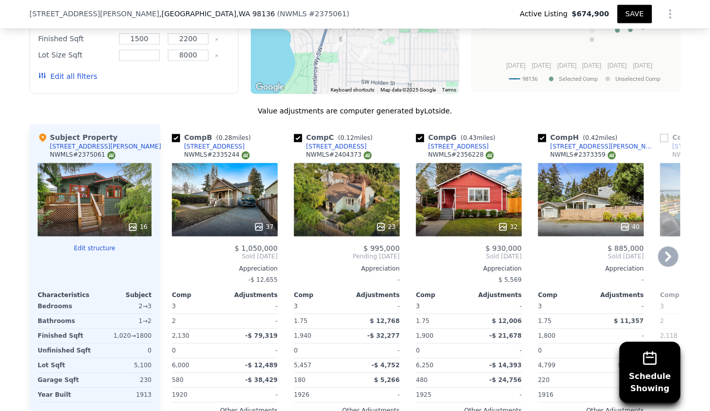
click at [630, 15] on button "SAVE" at bounding box center [634, 14] width 35 height 18
click at [630, 15] on button "SAVED" at bounding box center [632, 14] width 40 height 18
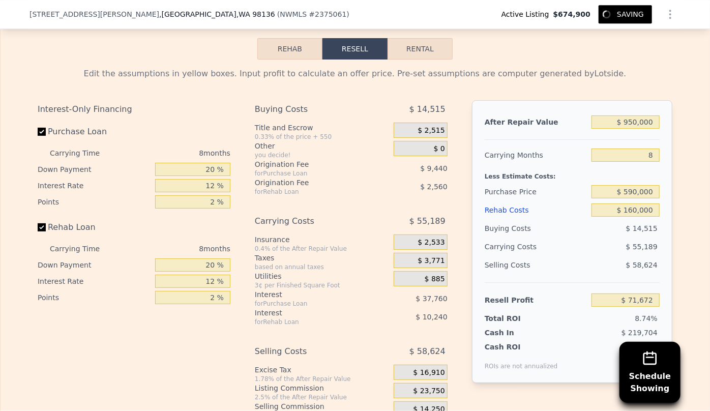
scroll to position [1521, 0]
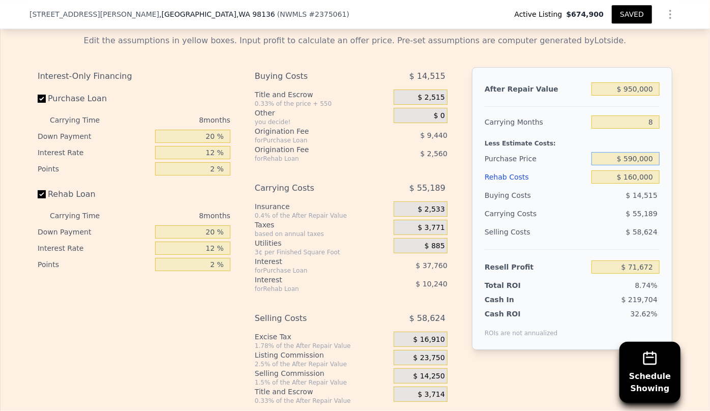
click at [631, 165] on input "$ 590,000" at bounding box center [625, 158] width 68 height 13
type input "$ 580,000"
click at [576, 179] on div "Rehab Costs" at bounding box center [535, 177] width 103 height 18
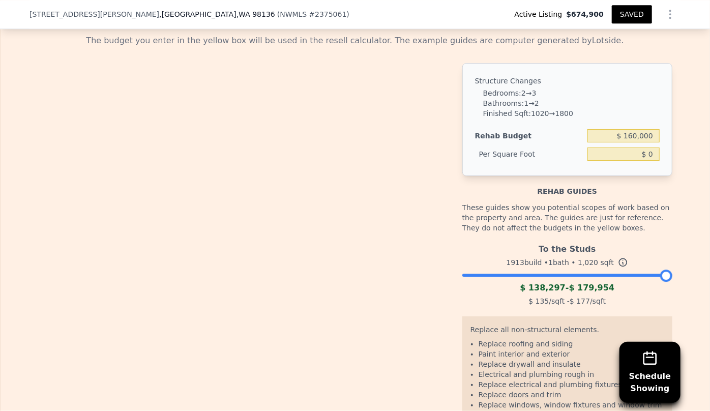
type input "$ 156.86"
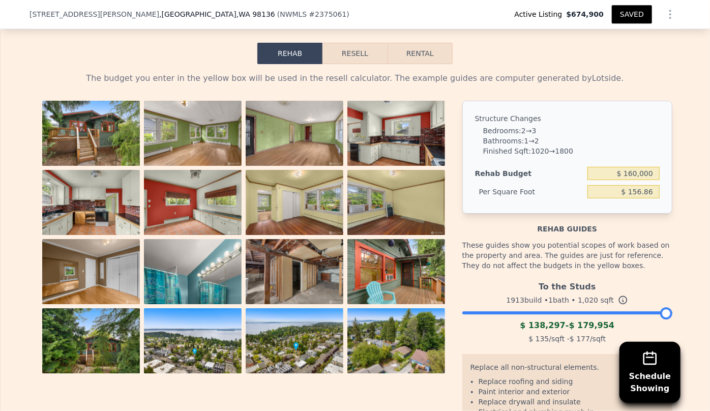
scroll to position [1428, 0]
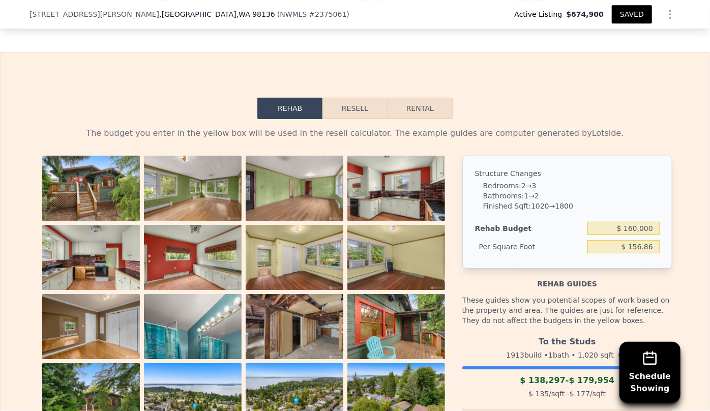
click at [343, 116] on button "Resell" at bounding box center [354, 108] width 65 height 21
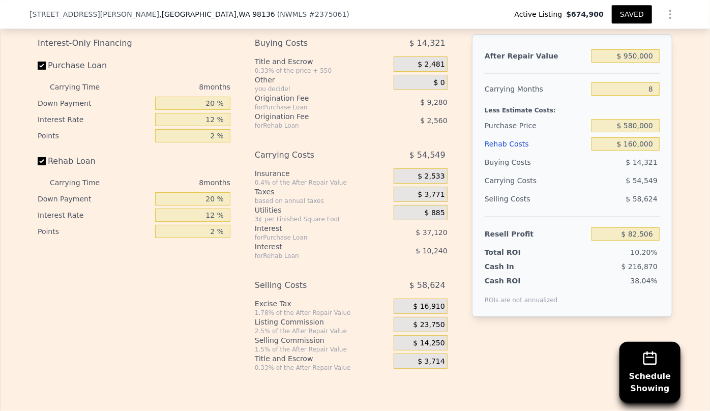
scroll to position [1613, 0]
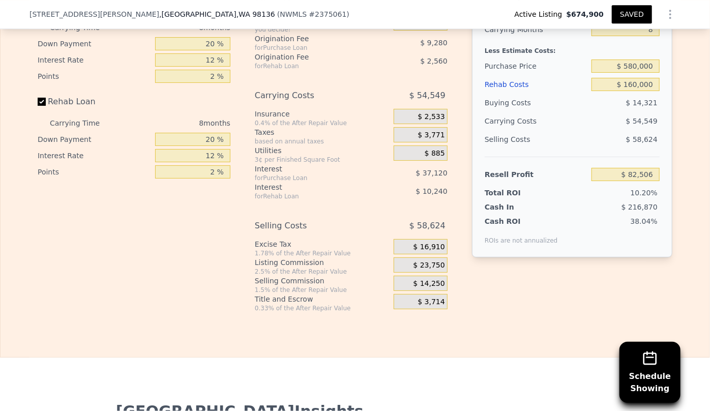
click at [590, 235] on div "38.04%" at bounding box center [610, 230] width 98 height 28
click at [633, 17] on button "SAVED" at bounding box center [632, 14] width 40 height 18
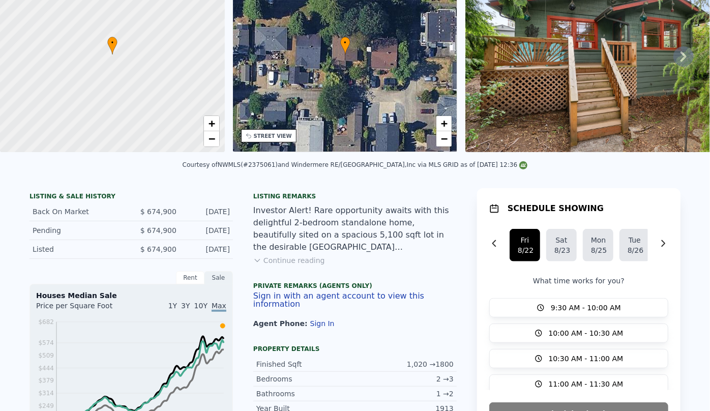
scroll to position [0, 0]
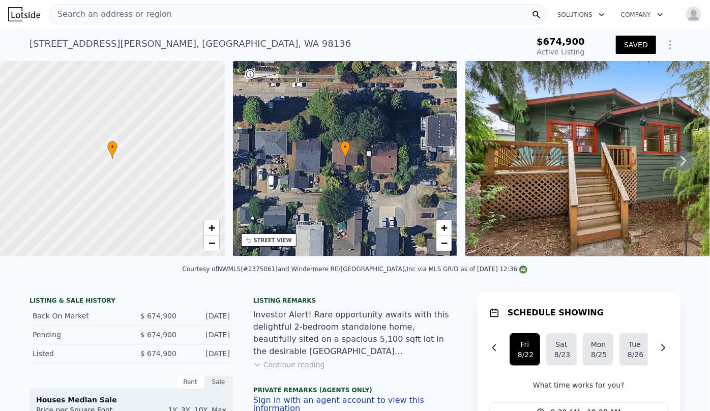
click at [683, 3] on div "Search an address or region Solutions Company Open main menu Open user menu" at bounding box center [354, 14] width 693 height 24
click at [688, 11] on img "button" at bounding box center [693, 14] width 16 height 16
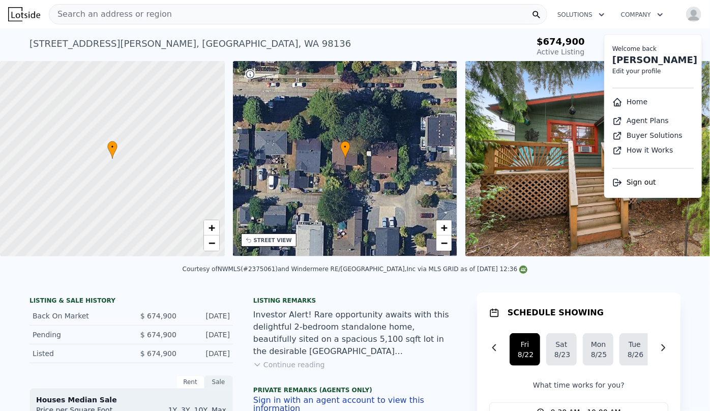
click at [625, 103] on link "Home" at bounding box center [629, 102] width 35 height 8
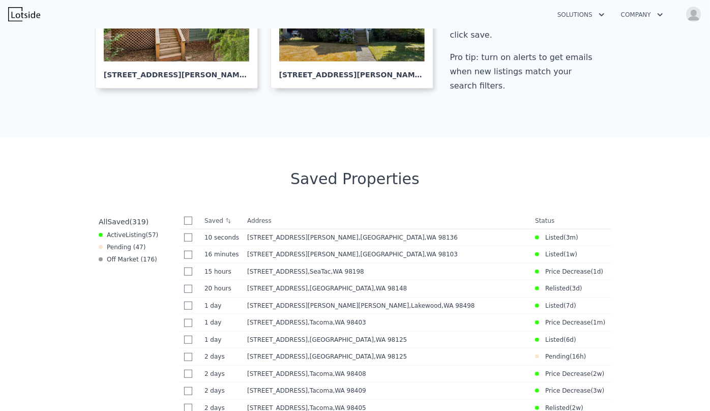
scroll to position [277, 0]
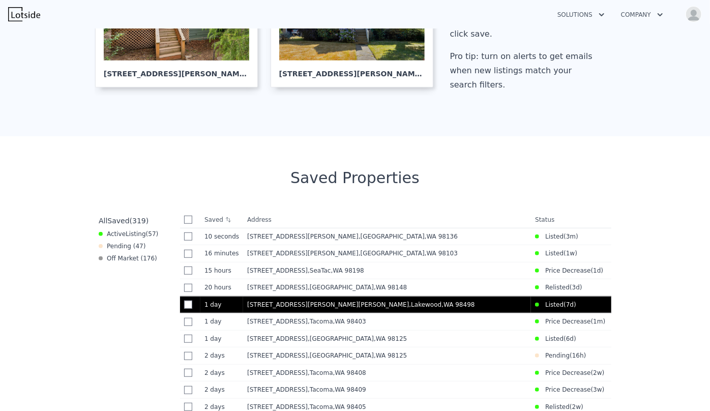
click at [453, 305] on div "8408 Dalton Dr SW , Lakewood , WA 98498" at bounding box center [387, 304] width 280 height 8
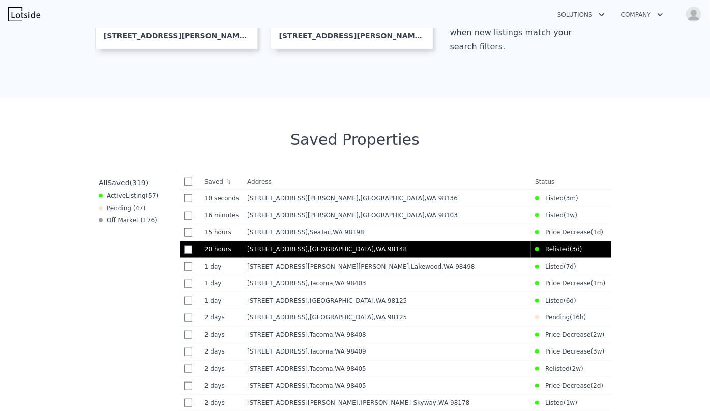
scroll to position [462, 0]
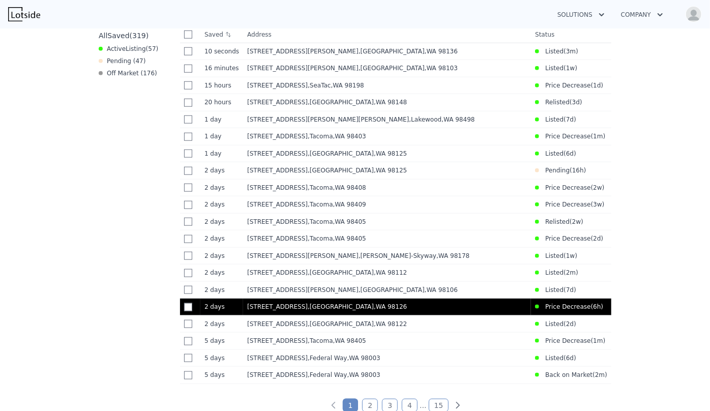
click at [515, 311] on div "5040 35th Ave SW , Seattle , WA 98126" at bounding box center [387, 306] width 280 height 8
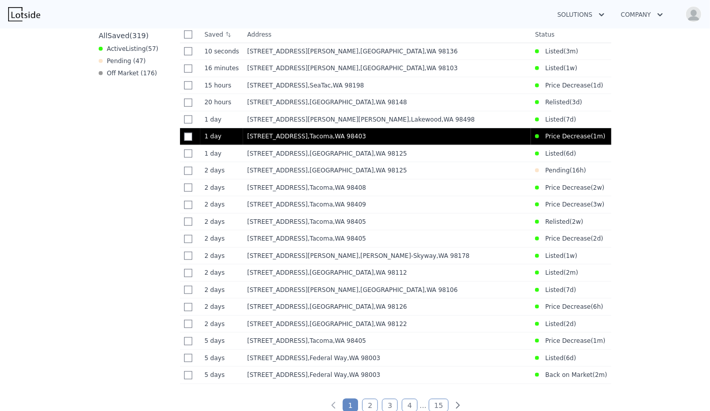
click at [420, 145] on td "640 N State St , Tacoma , WA 98403" at bounding box center [387, 136] width 288 height 17
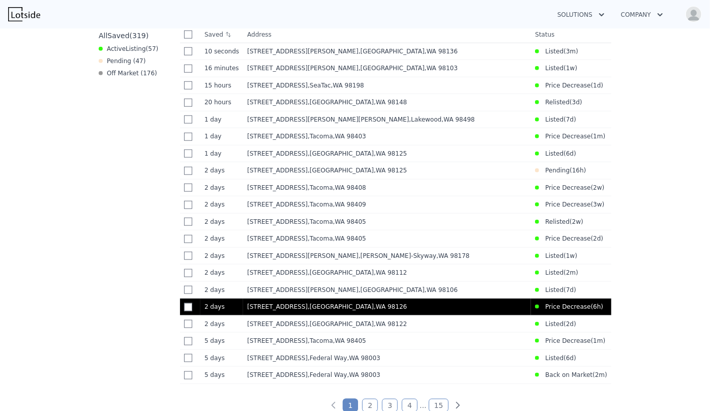
click at [430, 310] on td "5040 35th Ave SW , Seattle , WA 98126" at bounding box center [387, 306] width 288 height 17
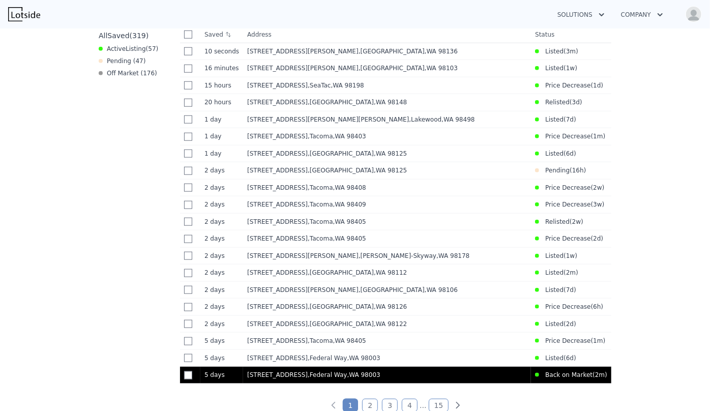
click at [498, 379] on div "27705 23rd Ave S , Federal Way , WA 98003" at bounding box center [387, 375] width 280 height 8
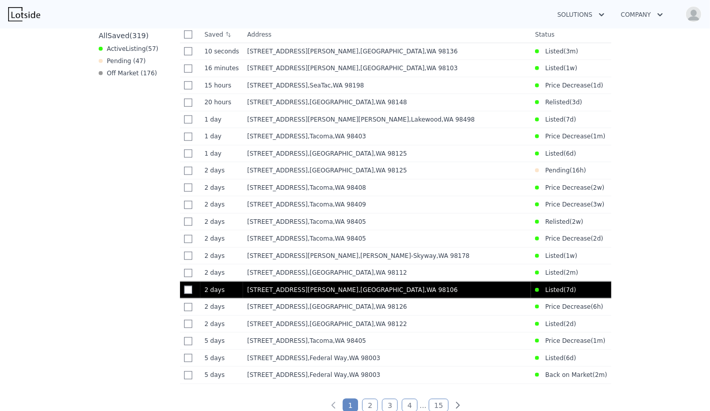
click at [407, 298] on td "[STREET_ADDRESS][PERSON_NAME]" at bounding box center [387, 289] width 288 height 17
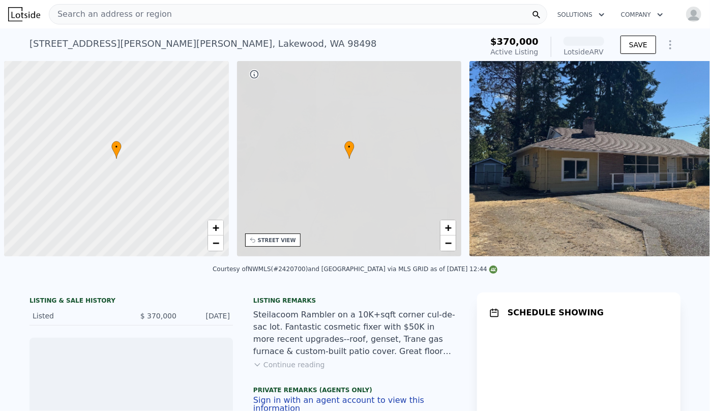
scroll to position [0, 4]
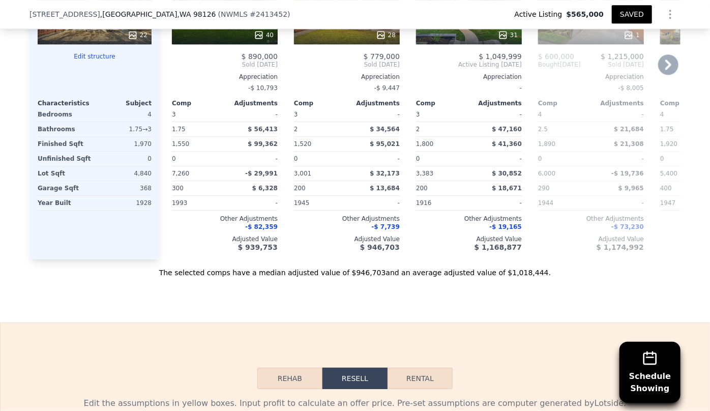
scroll to position [1290, 0]
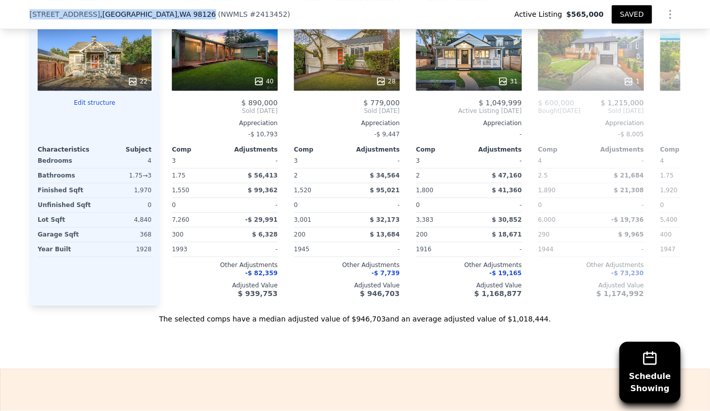
drag, startPoint x: 24, startPoint y: 14, endPoint x: 147, endPoint y: 16, distance: 123.5
click at [147, 16] on div "5040 35th Ave SW , Seattle , WA 98126 ( NWMLS # 2413452 ) Active Listing $565,0…" at bounding box center [355, 14] width 710 height 29
copy div "5040 35th Ave SW , Seattle , WA 98126"
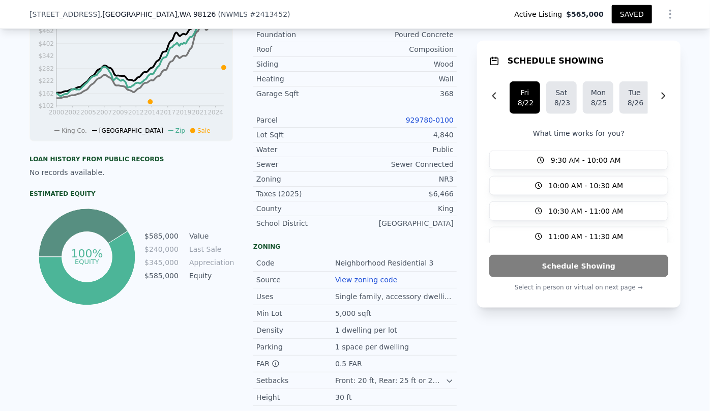
scroll to position [508, 0]
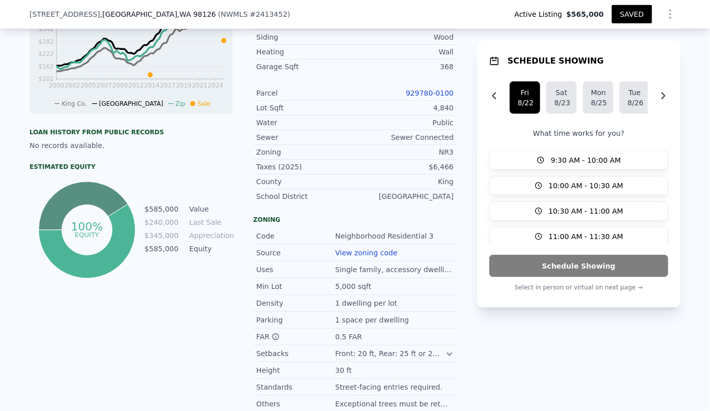
click at [422, 89] on link "929780-0100" at bounding box center [430, 93] width 48 height 8
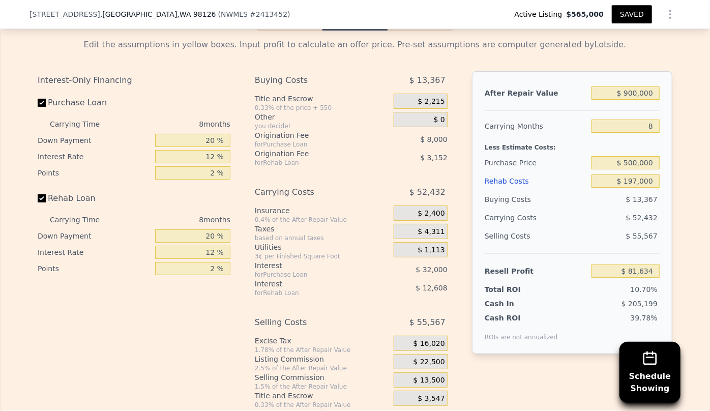
scroll to position [1709, 0]
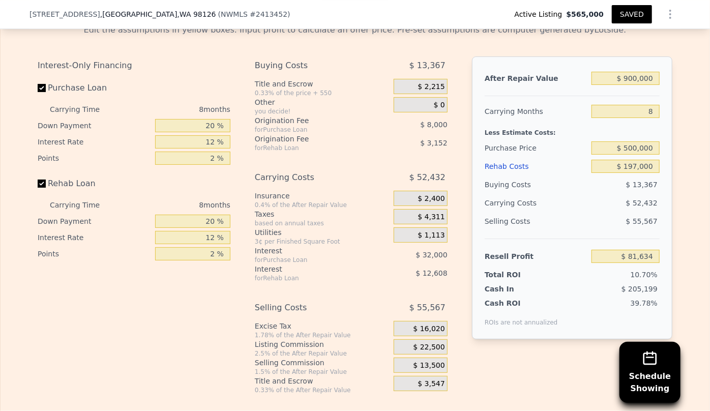
click at [486, 157] on div "Rehab Costs" at bounding box center [535, 166] width 103 height 18
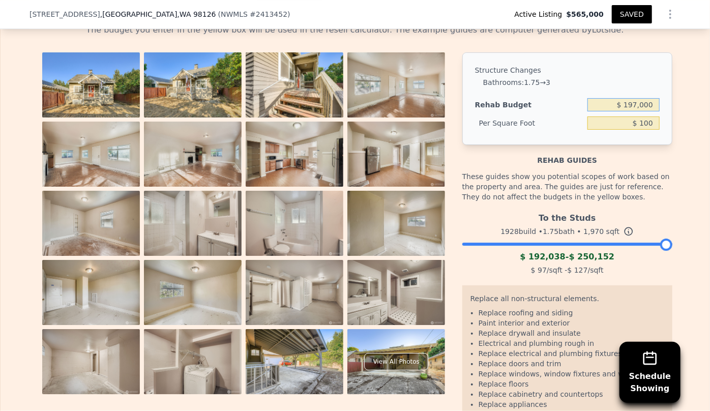
click at [637, 98] on input "$ 197,000" at bounding box center [623, 104] width 72 height 13
type input "$ 180,000"
type input "$ 91.37"
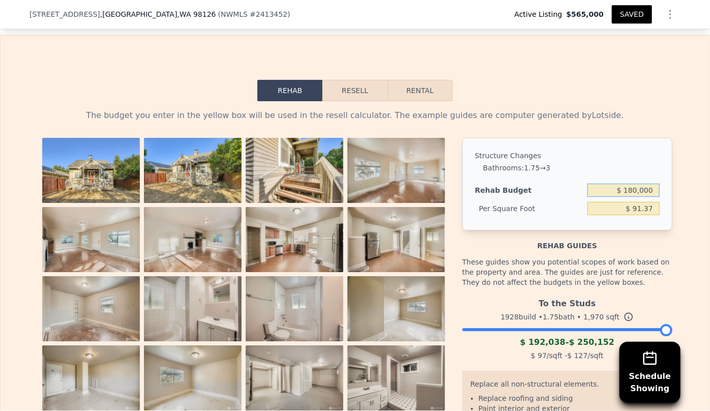
scroll to position [1617, 0]
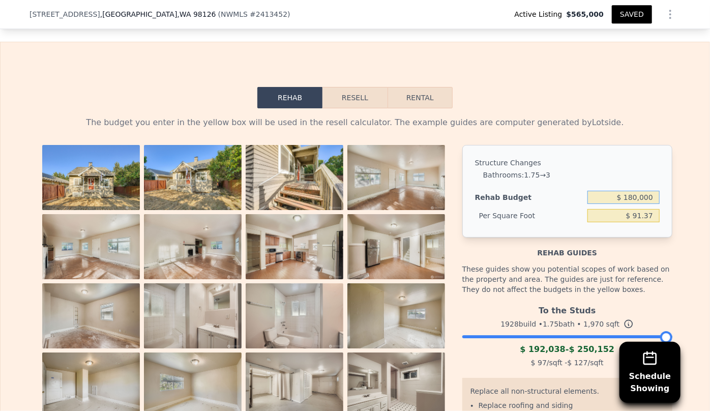
drag, startPoint x: 356, startPoint y: 86, endPoint x: 392, endPoint y: 102, distance: 38.9
click at [356, 87] on button "Resell" at bounding box center [354, 97] width 65 height 21
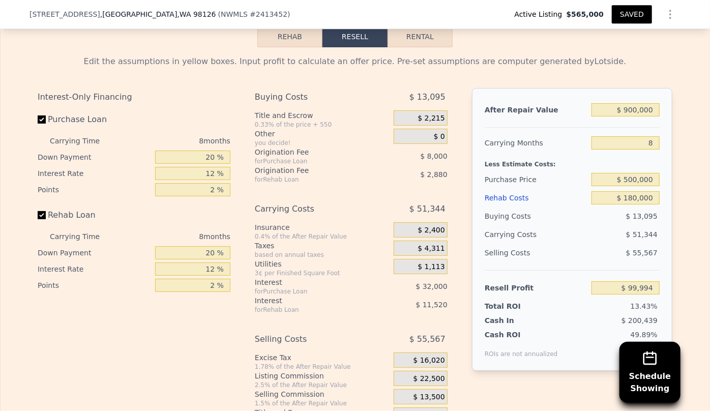
scroll to position [1663, 0]
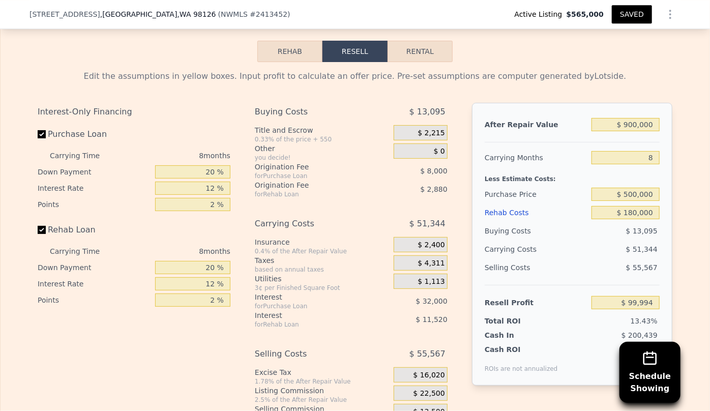
click at [630, 14] on button "SAVED" at bounding box center [632, 14] width 40 height 18
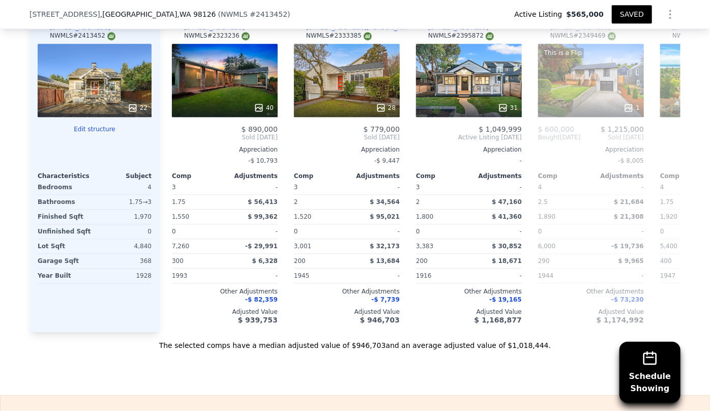
scroll to position [1247, 0]
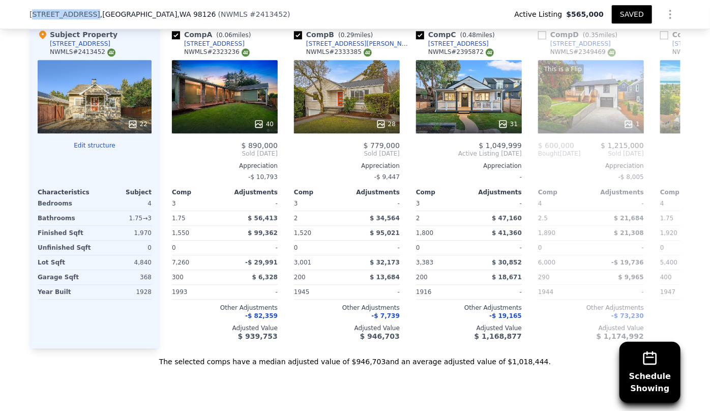
drag, startPoint x: 28, startPoint y: 14, endPoint x: 83, endPoint y: 12, distance: 55.0
click at [83, 12] on span "5040 35th Ave SW" at bounding box center [64, 14] width 71 height 10
drag, startPoint x: 24, startPoint y: 11, endPoint x: 145, endPoint y: 12, distance: 121.0
click at [145, 12] on div "5040 35th Ave SW , Seattle , WA 98126 ( NWMLS # 2413452 ) Active Listing $565,0…" at bounding box center [355, 14] width 710 height 29
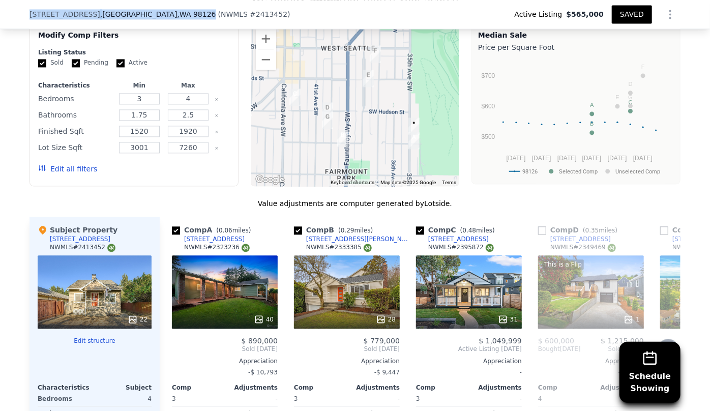
scroll to position [1062, 0]
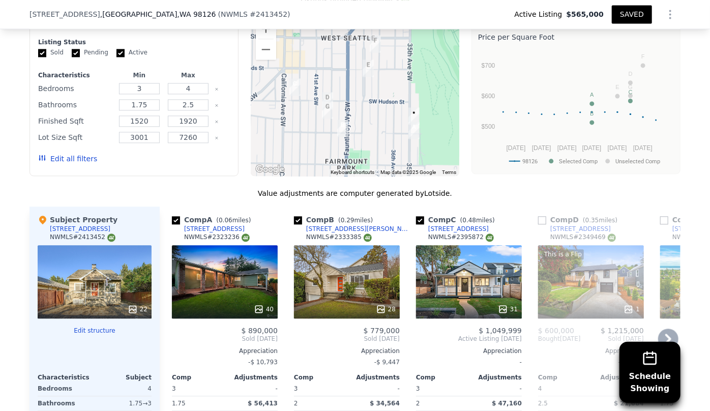
click at [666, 328] on icon at bounding box center [668, 338] width 20 height 20
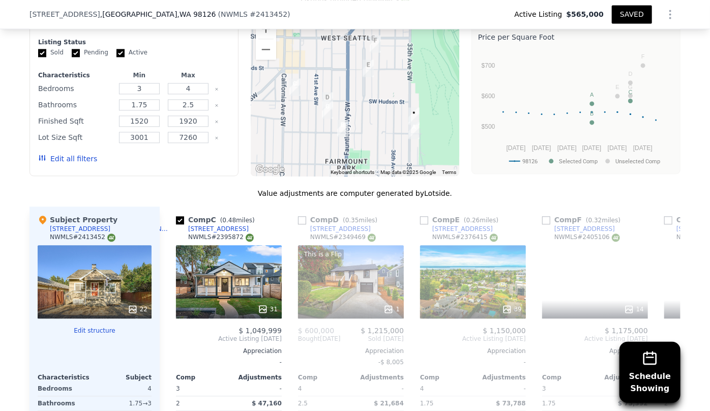
scroll to position [0, 244]
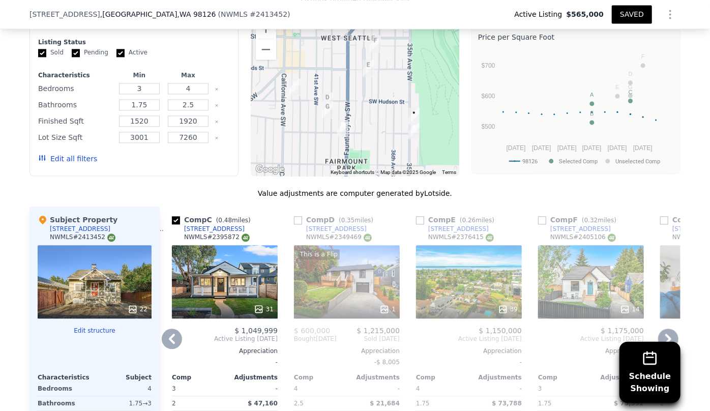
click at [666, 328] on icon at bounding box center [668, 338] width 20 height 20
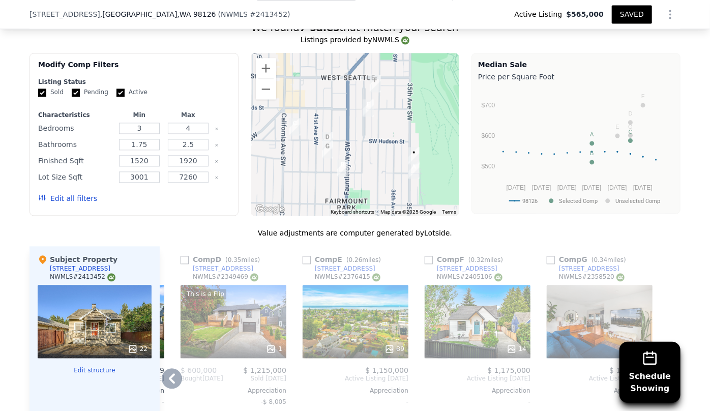
scroll to position [1017, 0]
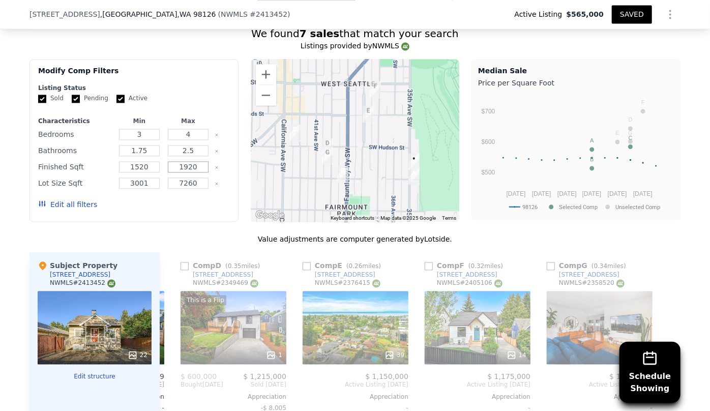
click at [193, 161] on input "1920" at bounding box center [188, 166] width 40 height 11
type input "1"
type input "2100"
click at [190, 197] on button "Update Search" at bounding box center [190, 204] width 77 height 14
checkbox input "false"
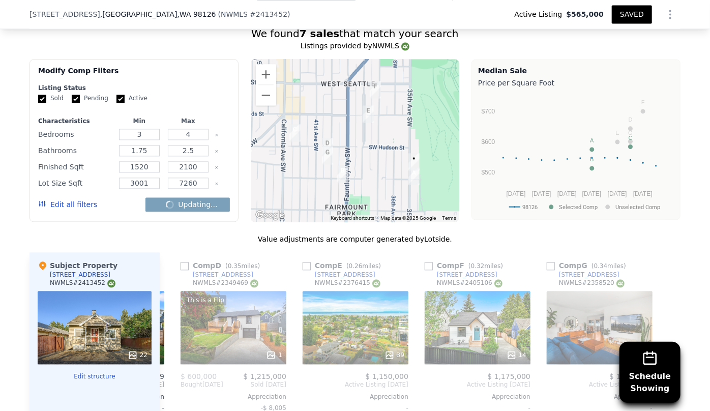
checkbox input "false"
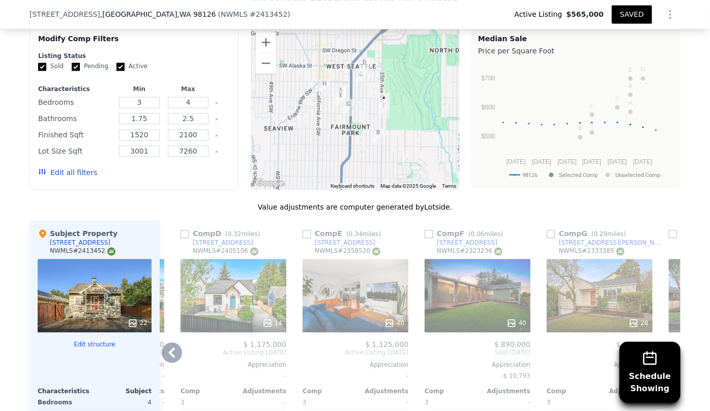
scroll to position [1062, 0]
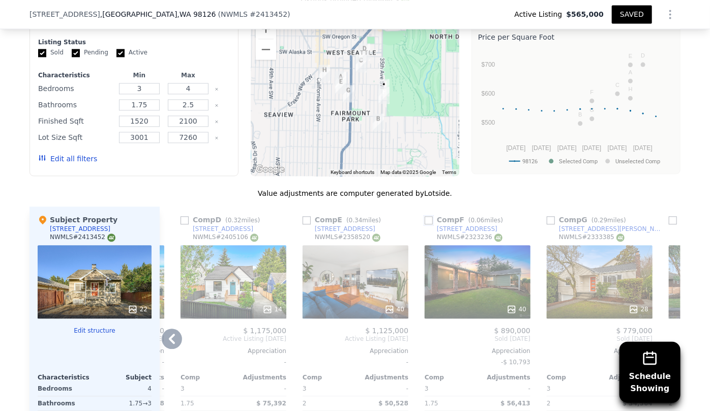
click at [426, 216] on input "checkbox" at bounding box center [428, 220] width 8 height 8
checkbox input "true"
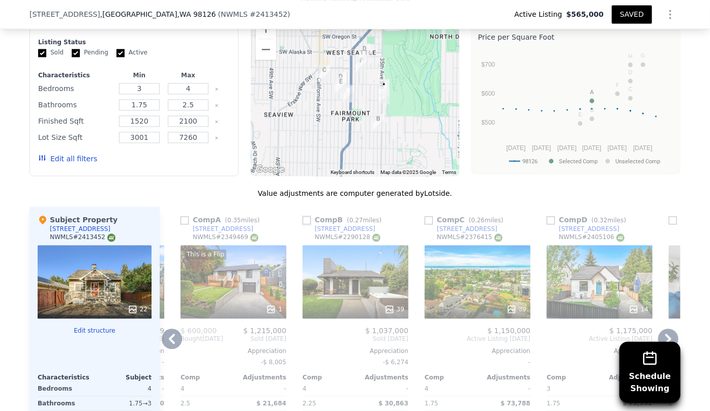
click at [305, 216] on input "checkbox" at bounding box center [306, 220] width 8 height 8
checkbox input "true"
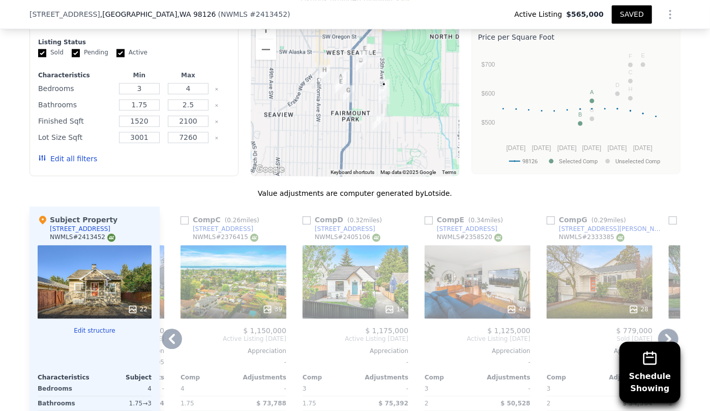
click at [668, 328] on icon at bounding box center [668, 338] width 20 height 20
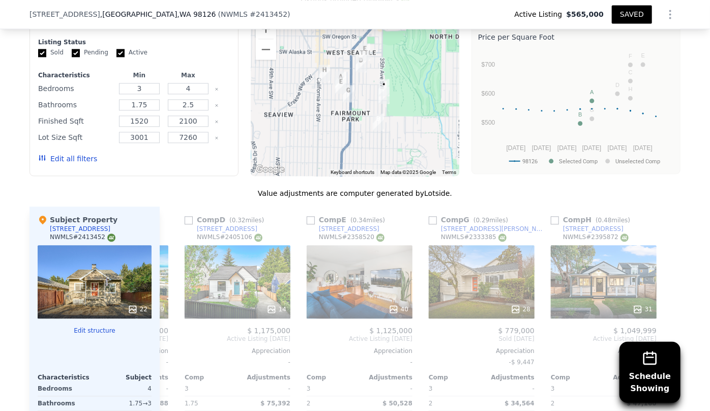
scroll to position [0, 479]
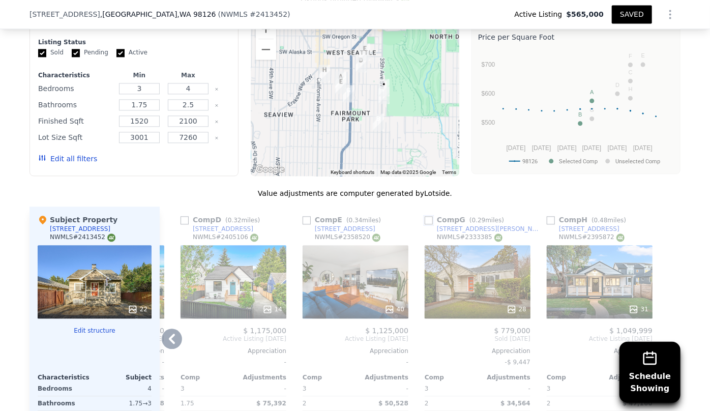
click at [425, 216] on input "checkbox" at bounding box center [428, 220] width 8 height 8
checkbox input "true"
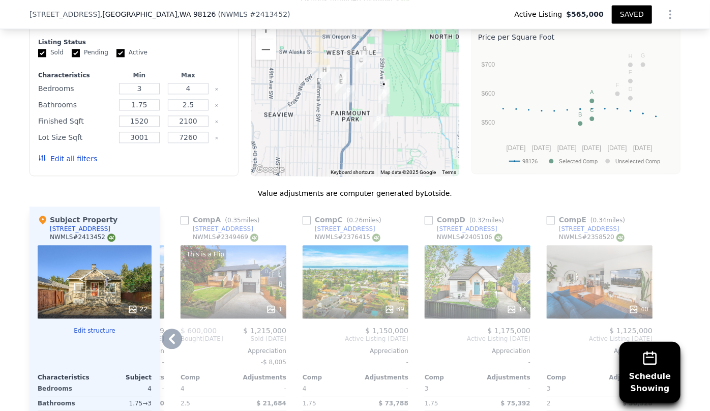
click at [170, 333] on icon at bounding box center [172, 338] width 6 height 10
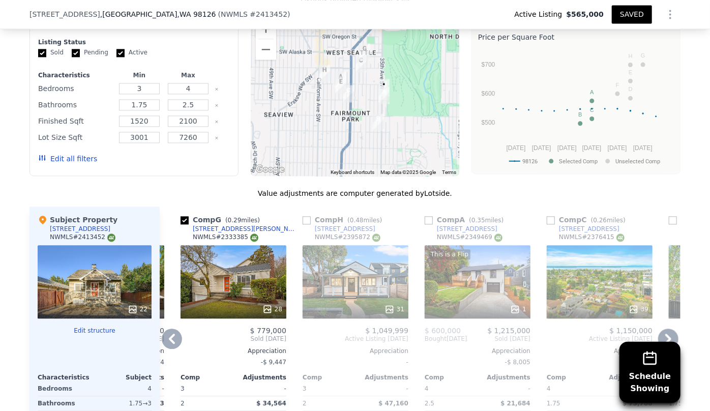
click at [170, 333] on icon at bounding box center [172, 338] width 6 height 10
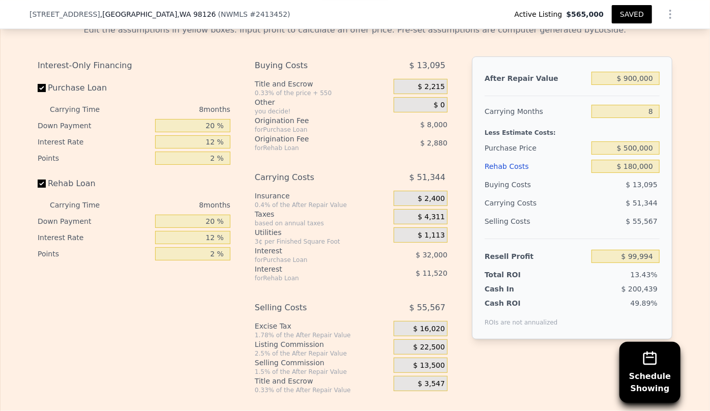
scroll to position [1663, 0]
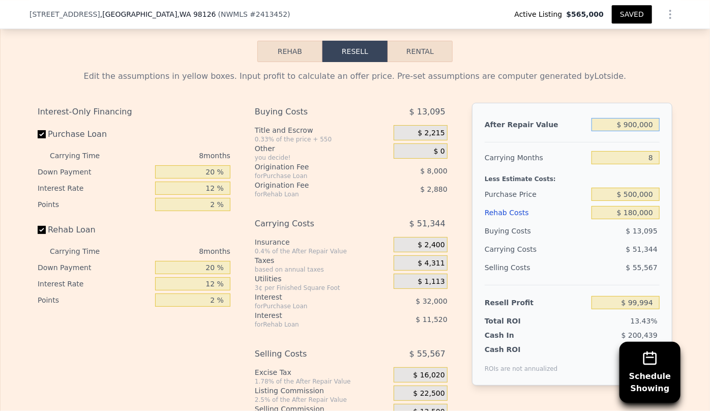
click at [632, 118] on input "$ 900,000" at bounding box center [625, 124] width 68 height 13
type input "$ 90,000"
type input "-$ 658,331"
type input "$ 930,000"
type input "$ 128,080"
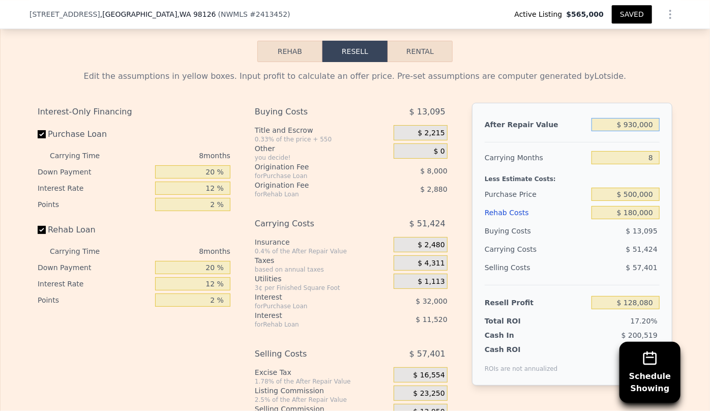
type input "$ 930,000"
click at [602, 152] on input "8" at bounding box center [625, 157] width 68 height 13
click at [633, 188] on input "$ 500,000" at bounding box center [625, 194] width 68 height 13
click at [688, 207] on div "Edit the assumptions in yellow boxes. Input profit to calculate an offer price.…" at bounding box center [355, 251] width 709 height 378
click at [633, 189] on input "$ 500,000" at bounding box center [625, 194] width 68 height 13
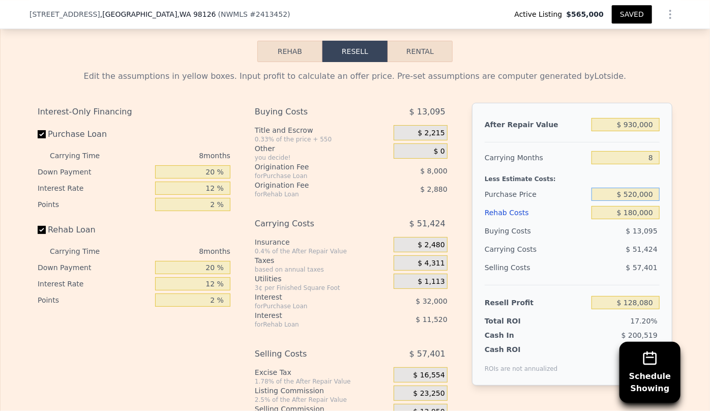
type input "$ 520,000"
click at [699, 247] on div "Edit the assumptions in yellow boxes. Input profit to calculate an offer price.…" at bounding box center [355, 251] width 709 height 378
type input "$ 106,413"
click at [629, 8] on button "SAVED" at bounding box center [632, 14] width 40 height 18
click at [646, 11] on button "SAVED" at bounding box center [632, 14] width 40 height 18
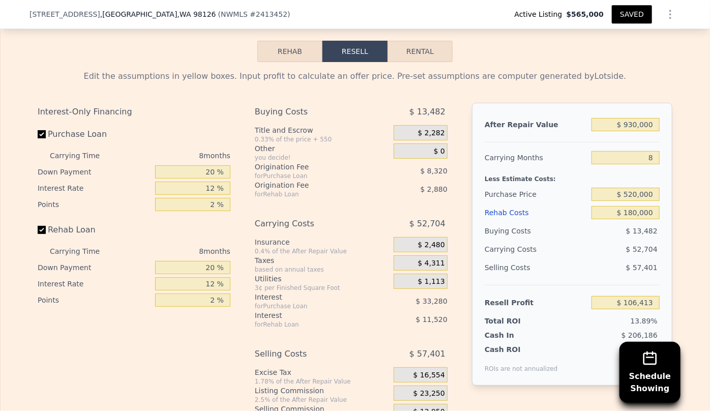
type input "1.5"
type input "2090"
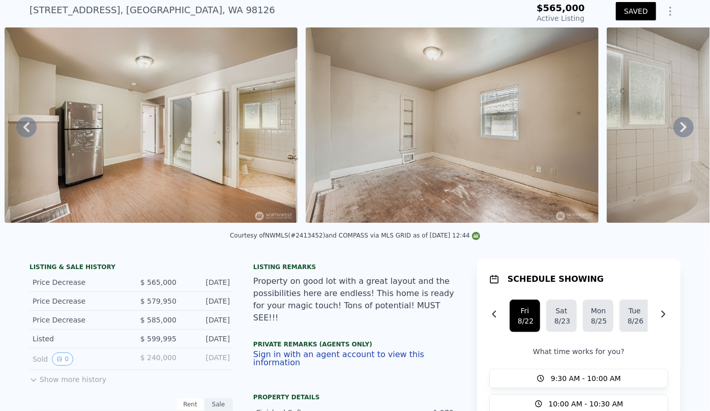
scroll to position [4, 0]
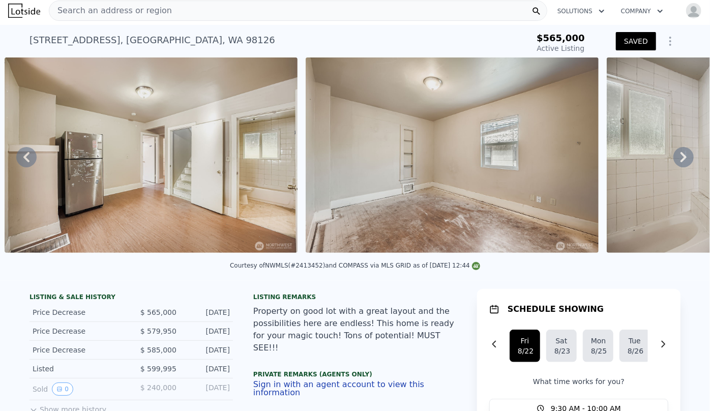
click at [94, 14] on span "Search an address or region" at bounding box center [110, 11] width 123 height 12
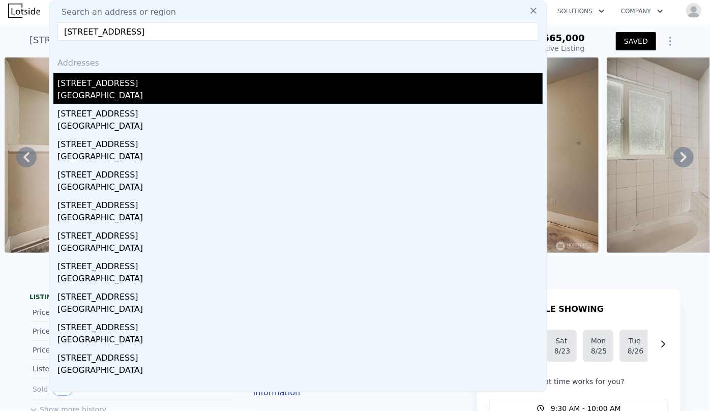
type input "319 1st St NE, Auburn, WA 98002"
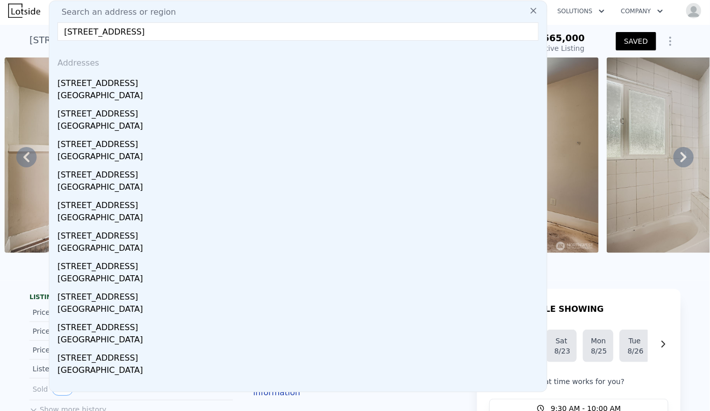
drag, startPoint x: 118, startPoint y: 94, endPoint x: 406, endPoint y: 117, distance: 288.7
click at [118, 94] on div "Auburn, WA 98002" at bounding box center [299, 96] width 485 height 14
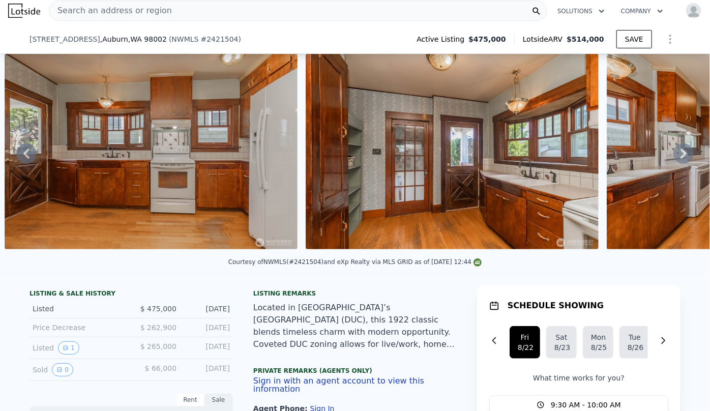
scroll to position [323, 0]
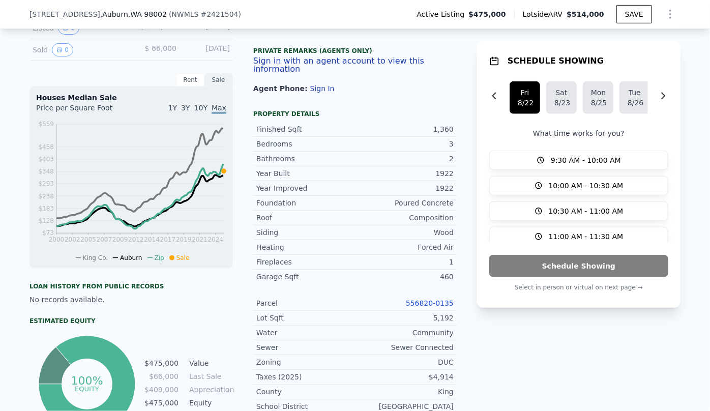
click at [431, 311] on div "Lot Sqft 5,192" at bounding box center [354, 318] width 203 height 15
click at [433, 304] on link "556820-0135" at bounding box center [430, 303] width 48 height 8
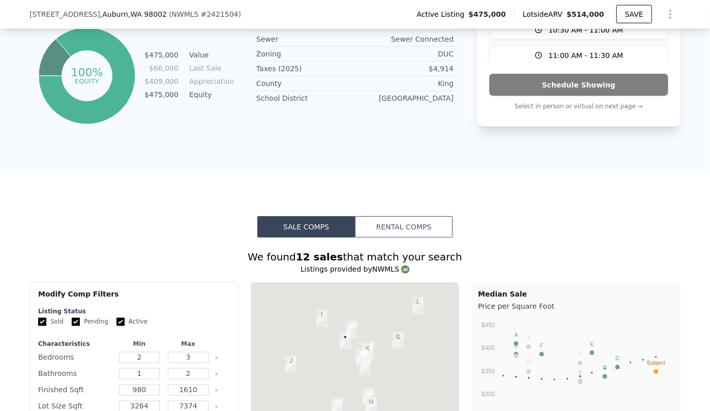
scroll to position [736, 0]
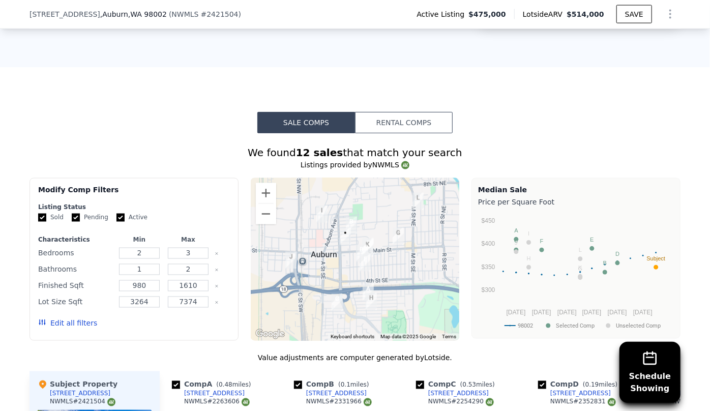
click at [80, 328] on button "Edit all filters" at bounding box center [67, 323] width 59 height 10
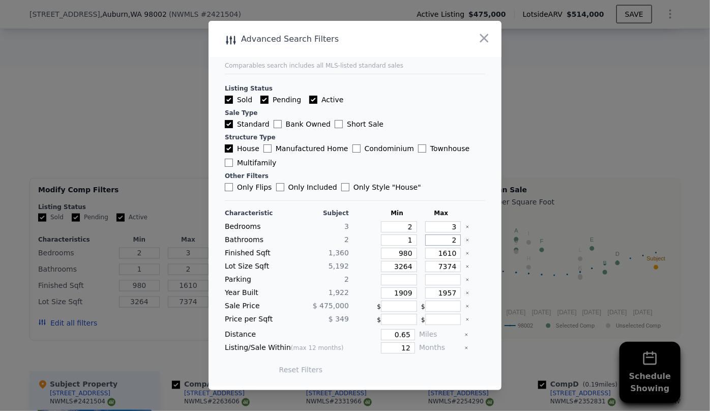
drag, startPoint x: 451, startPoint y: 242, endPoint x: 443, endPoint y: 241, distance: 7.8
click at [445, 241] on input "2" at bounding box center [443, 239] width 36 height 11
drag, startPoint x: 408, startPoint y: 253, endPoint x: 335, endPoint y: 243, distance: 72.9
click at [336, 243] on div "Characteristic Subject Min Max Bedrooms 3 2 3 Bathrooms 2 1 Finished Sqft 1,360…" at bounding box center [355, 296] width 260 height 175
click at [442, 255] on input "1610" at bounding box center [443, 253] width 36 height 11
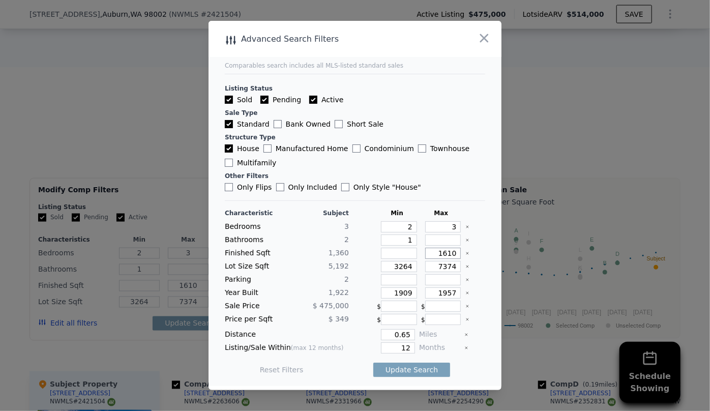
type input "110"
type input "1510"
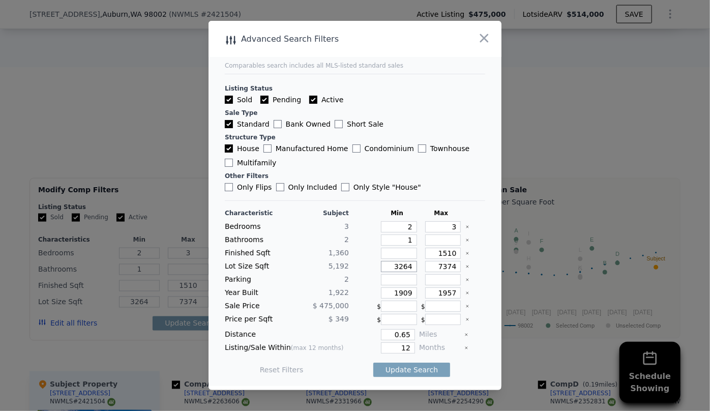
drag, startPoint x: 408, startPoint y: 267, endPoint x: 306, endPoint y: 257, distance: 102.1
click at [313, 257] on div "Characteristic Subject Min Max Bedrooms 3 2 3 Bathrooms 2 1 Finished Sqft 1,360…" at bounding box center [355, 296] width 260 height 175
drag, startPoint x: 409, startPoint y: 294, endPoint x: 368, endPoint y: 290, distance: 40.8
click at [371, 290] on div "Year Built 1,922 1909 1957" at bounding box center [355, 292] width 260 height 11
drag, startPoint x: 404, startPoint y: 345, endPoint x: 371, endPoint y: 346, distance: 33.6
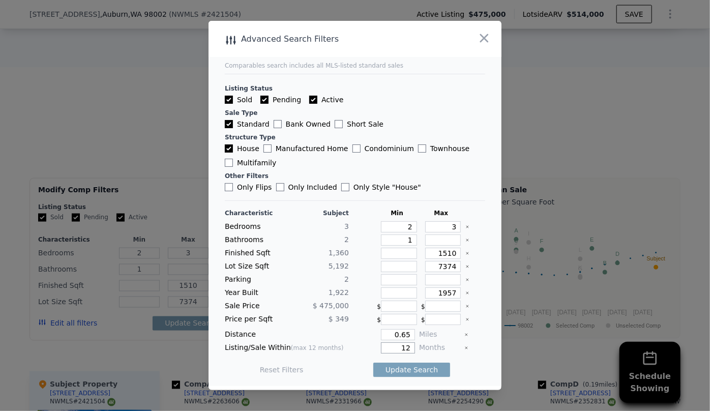
click at [381, 346] on input "12" at bounding box center [398, 347] width 34 height 11
type input "6"
click at [445, 291] on input "1957" at bounding box center [443, 292] width 36 height 11
type input "1977"
click at [407, 372] on button "Update Search" at bounding box center [411, 369] width 77 height 14
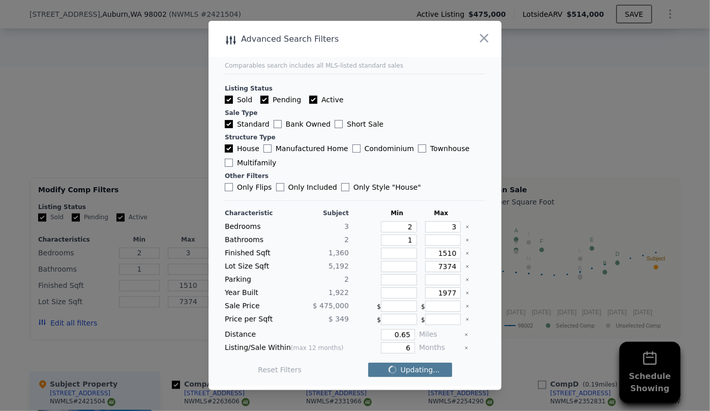
checkbox input "false"
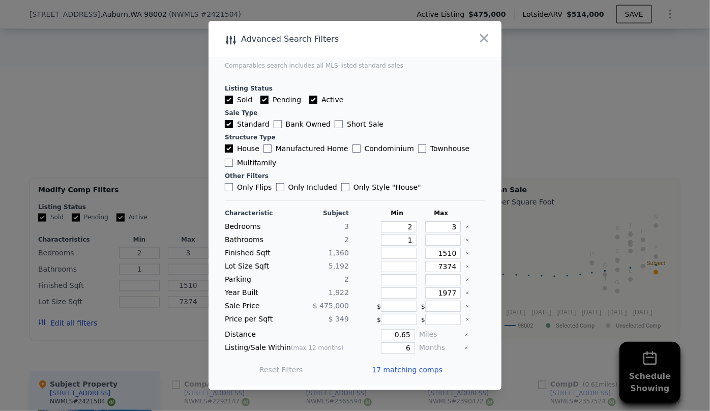
drag, startPoint x: 407, startPoint y: 372, endPoint x: 405, endPoint y: 377, distance: 5.3
click at [406, 376] on div "17 matching comps" at bounding box center [411, 369] width 79 height 28
click at [406, 373] on span "17 matching comps" at bounding box center [407, 369] width 71 height 10
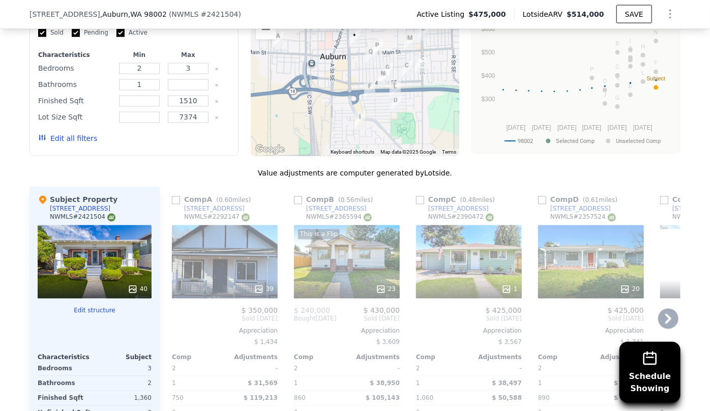
scroll to position [966, 0]
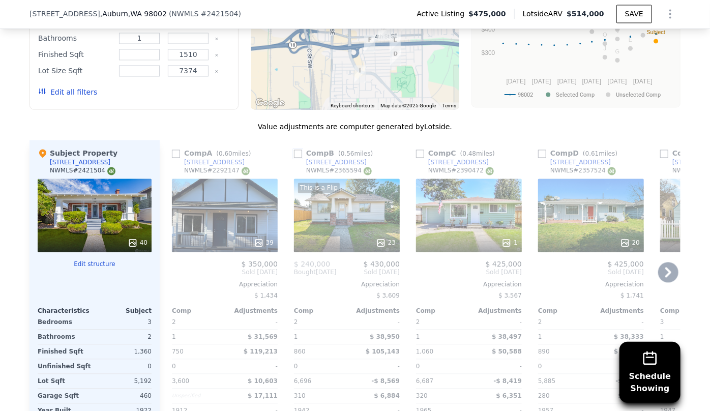
click at [296, 158] on input "checkbox" at bounding box center [298, 154] width 8 height 8
checkbox input "true"
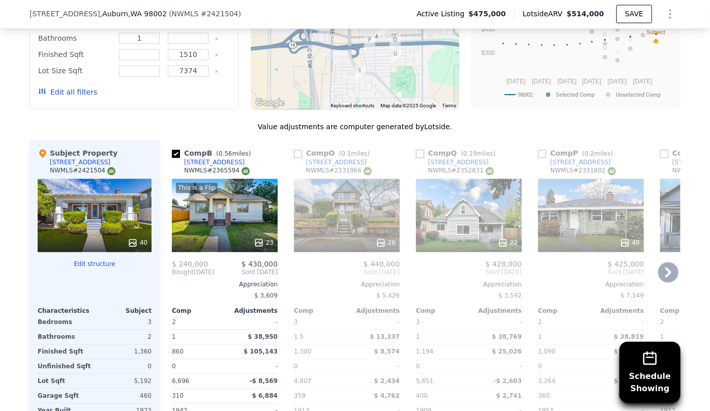
click at [418, 155] on input "checkbox" at bounding box center [420, 154] width 8 height 8
checkbox input "true"
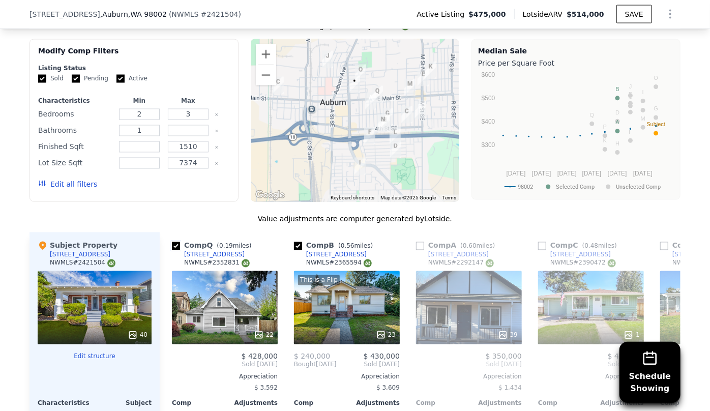
scroll to position [920, 0]
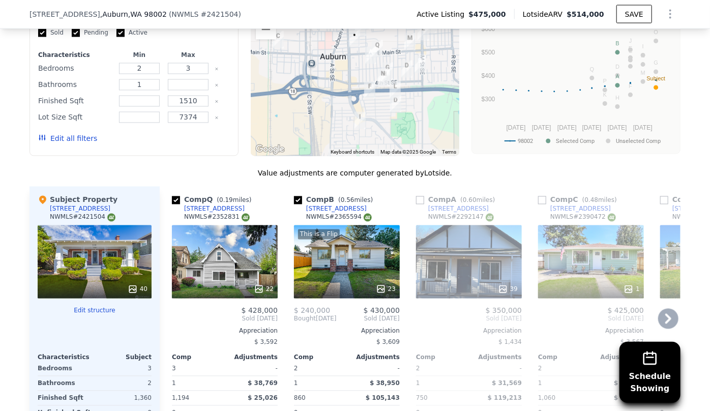
click at [661, 326] on icon at bounding box center [668, 319] width 20 height 20
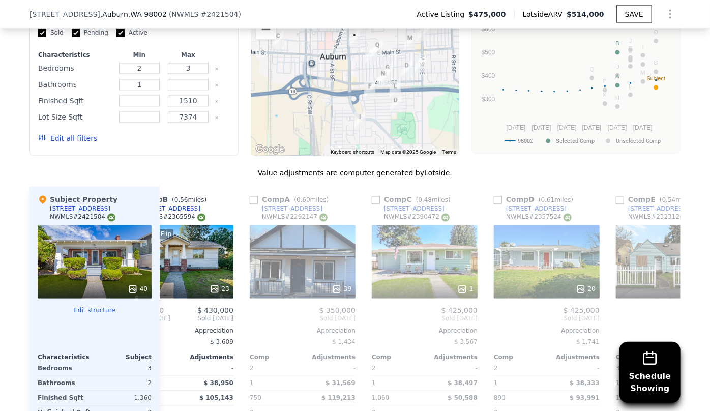
scroll to position [0, 244]
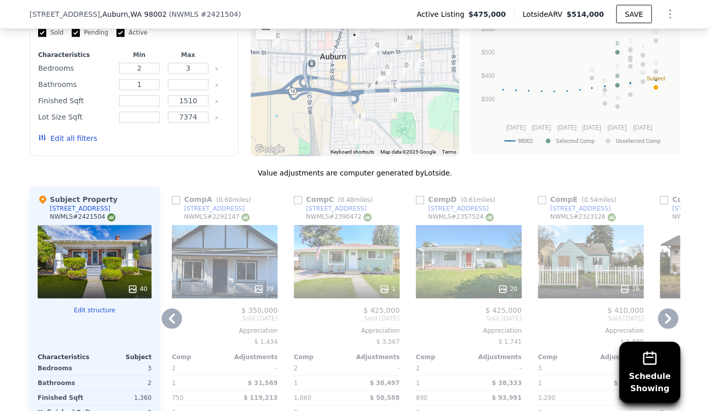
click at [661, 325] on icon at bounding box center [668, 319] width 20 height 20
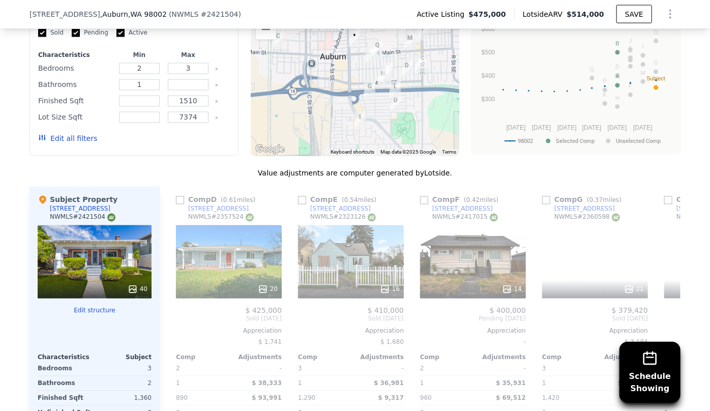
scroll to position [0, 488]
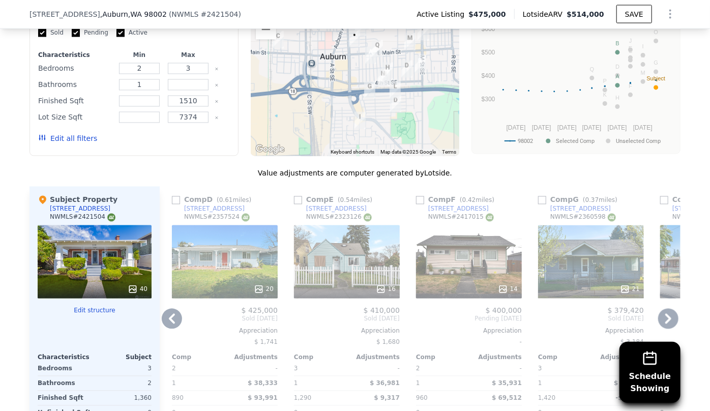
click at [661, 325] on icon at bounding box center [668, 319] width 20 height 20
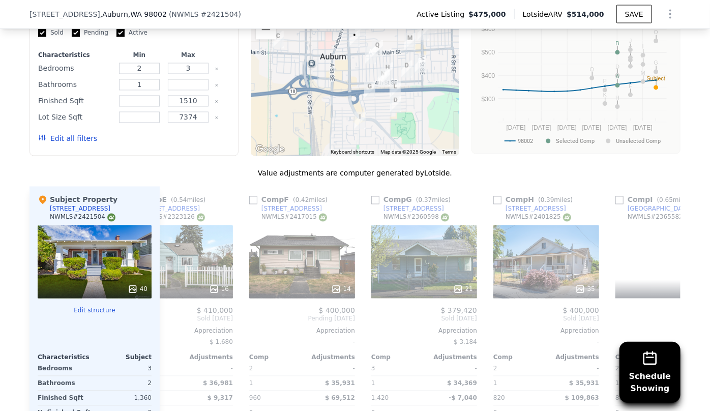
scroll to position [0, 732]
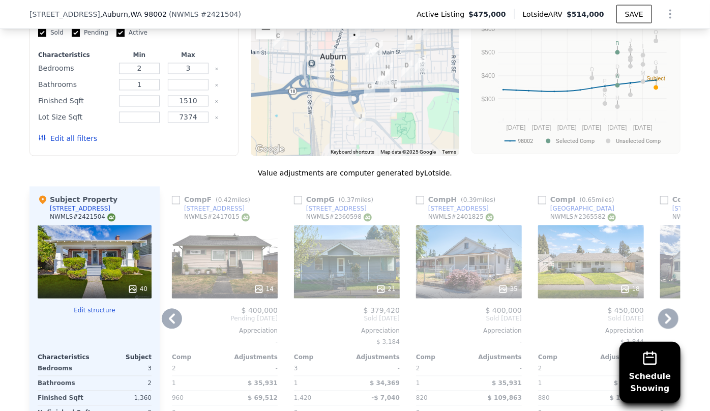
click at [661, 325] on icon at bounding box center [668, 319] width 20 height 20
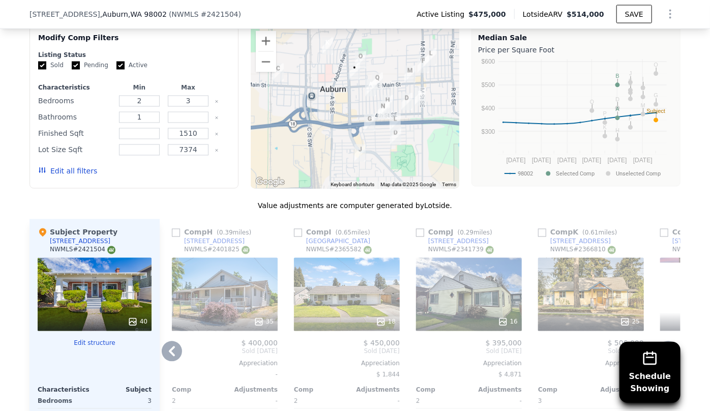
scroll to position [874, 0]
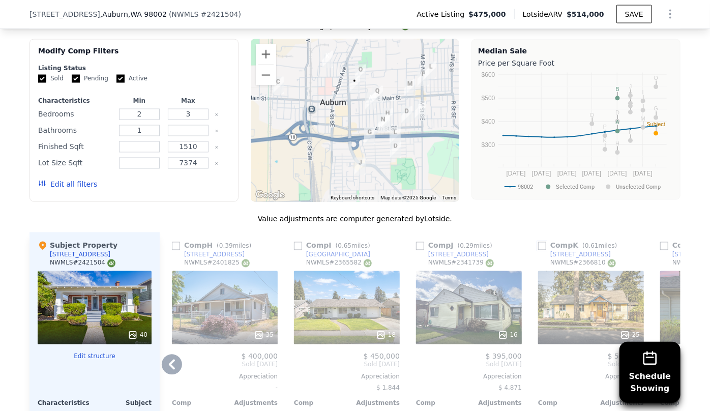
click at [541, 250] on input "checkbox" at bounding box center [542, 246] width 8 height 8
checkbox input "true"
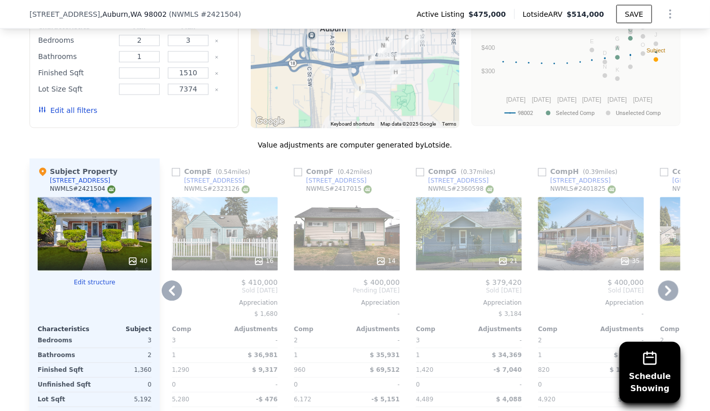
scroll to position [966, 0]
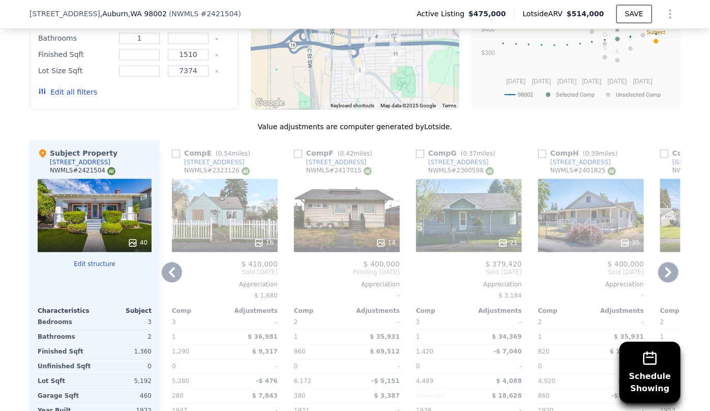
click at [671, 278] on icon at bounding box center [668, 272] width 20 height 20
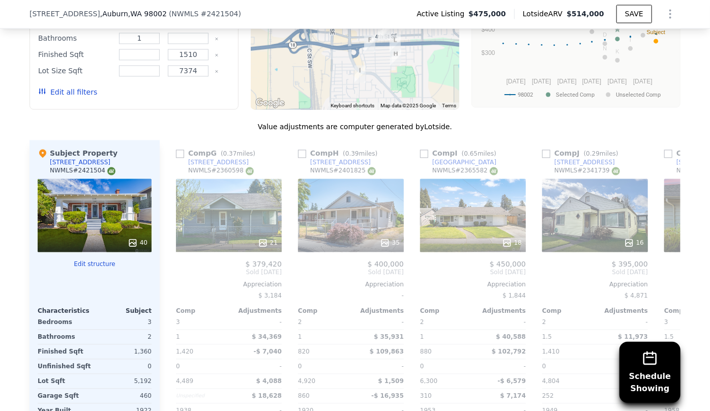
scroll to position [0, 1220]
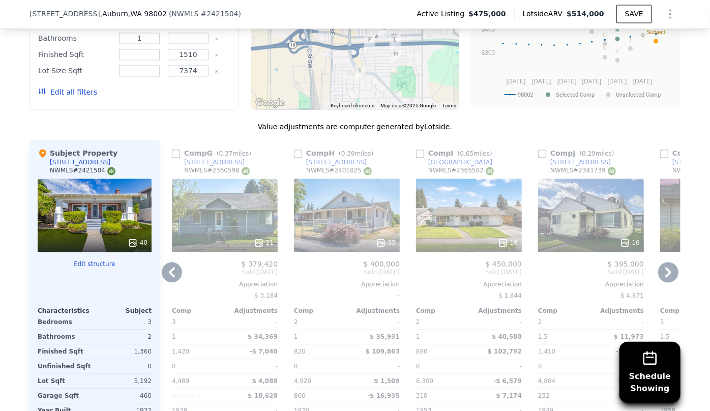
click at [671, 278] on icon at bounding box center [668, 272] width 20 height 20
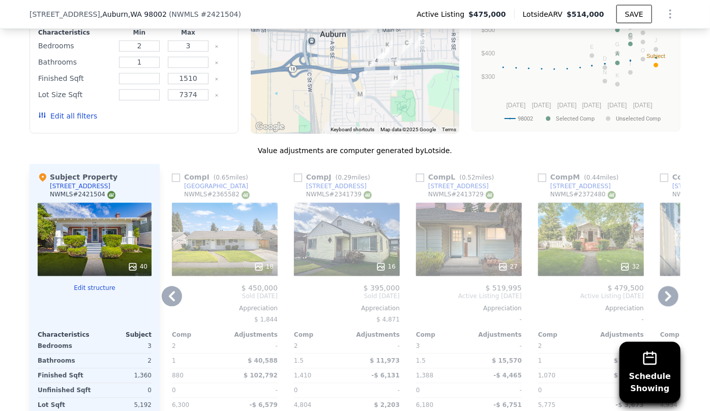
scroll to position [874, 0]
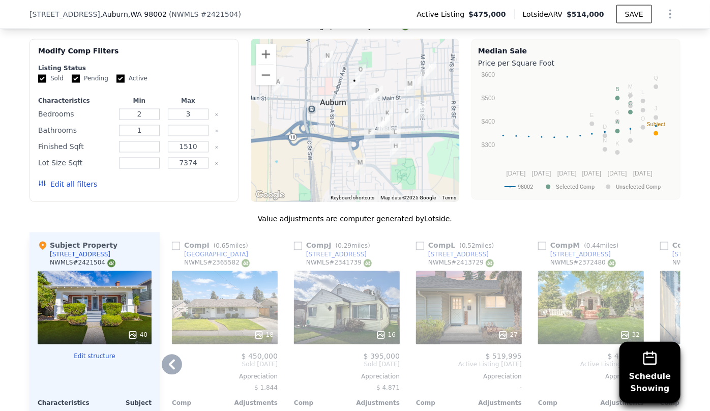
click at [469, 294] on div "27" at bounding box center [469, 307] width 106 height 73
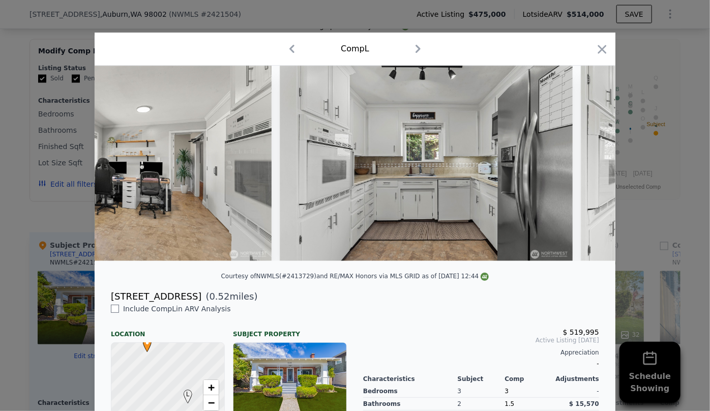
scroll to position [0, 4182]
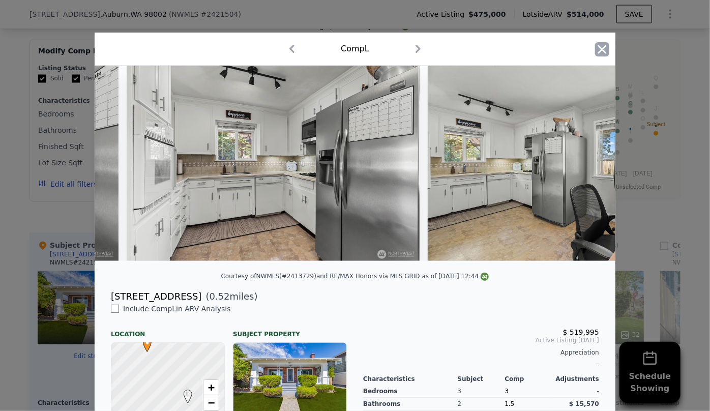
click at [595, 50] on icon "button" at bounding box center [602, 49] width 14 height 14
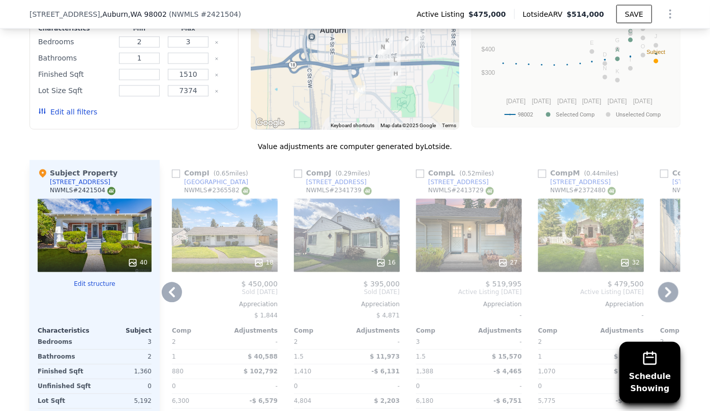
scroll to position [966, 0]
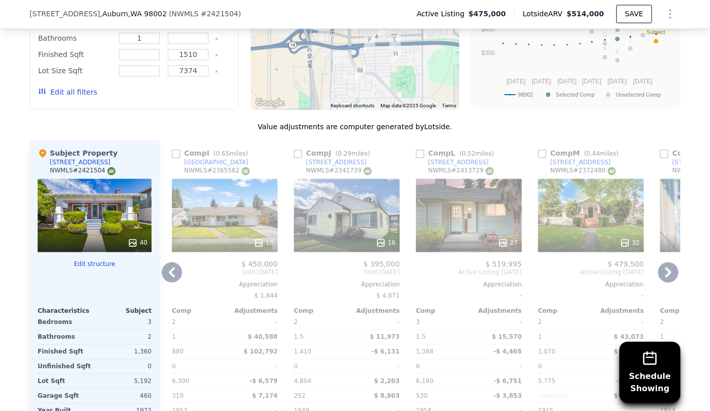
click at [663, 271] on icon at bounding box center [668, 272] width 20 height 20
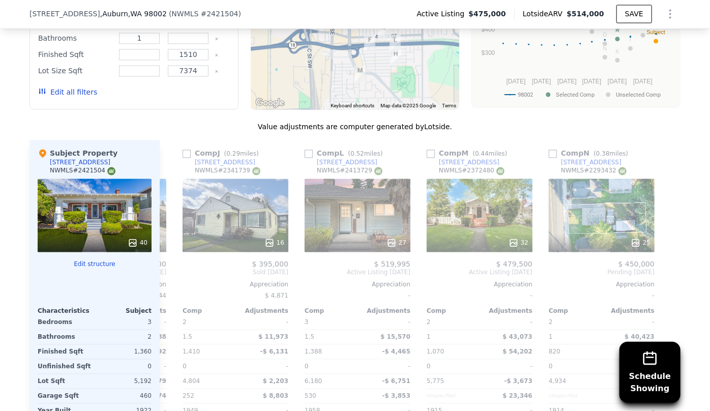
scroll to position [0, 1577]
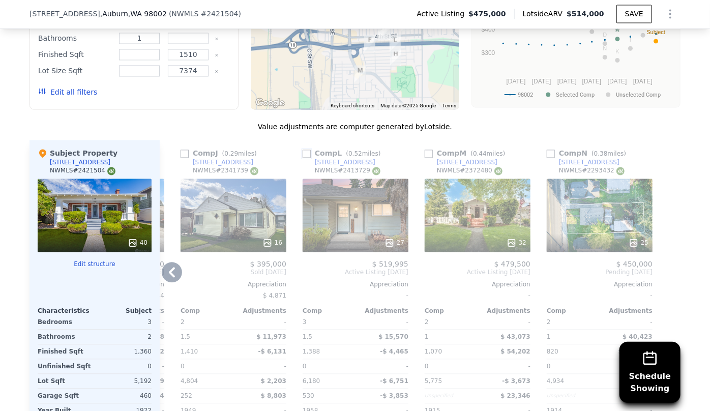
click at [302, 158] on input "checkbox" at bounding box center [306, 154] width 8 height 8
checkbox input "true"
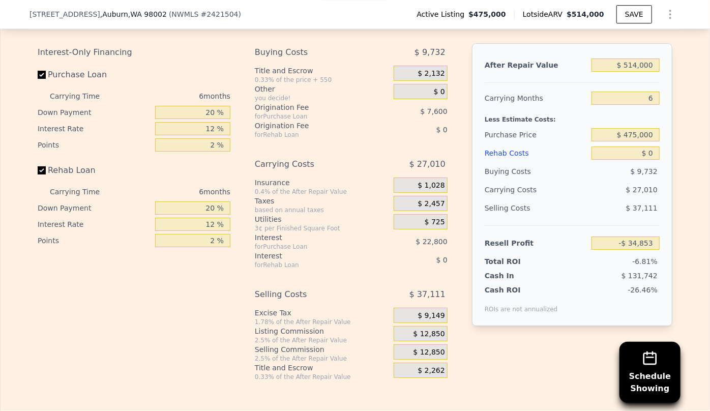
scroll to position [1567, 0]
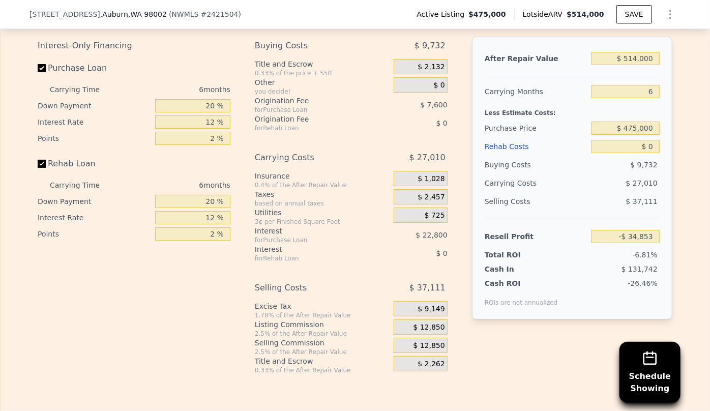
click at [505, 156] on div "Rehab Costs" at bounding box center [535, 146] width 103 height 18
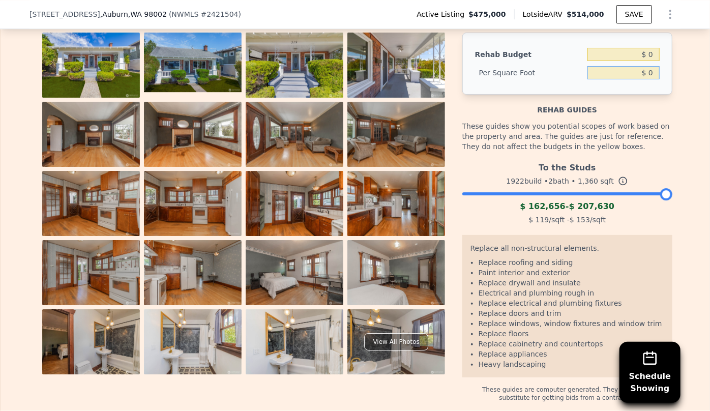
click at [647, 79] on input "$ 0" at bounding box center [623, 72] width 72 height 13
type input "$ 60"
click at [638, 115] on div "Rehab guides" at bounding box center [567, 105] width 210 height 20
type input "$ 81,600"
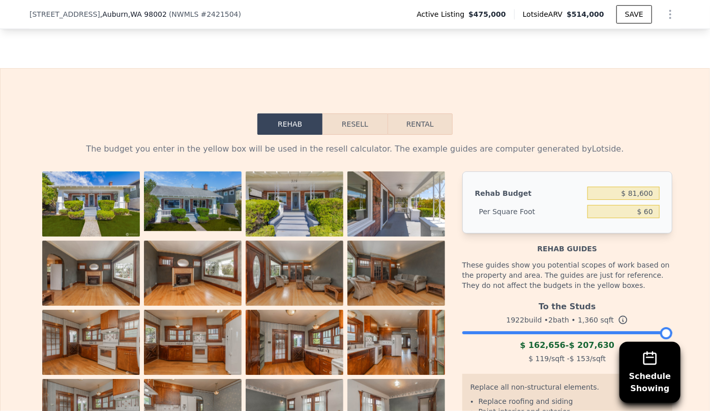
click at [352, 135] on button "Resell" at bounding box center [354, 123] width 65 height 21
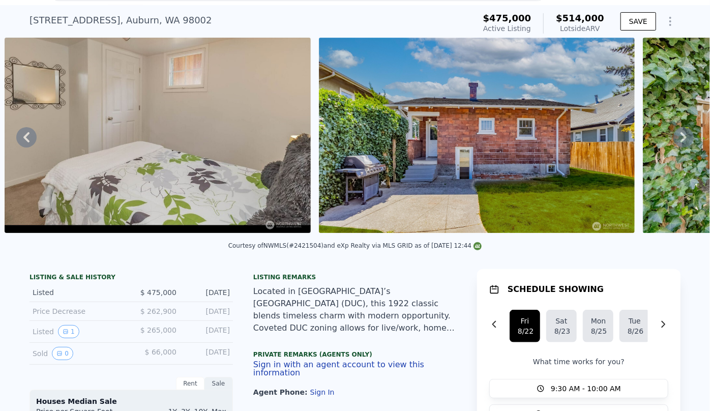
scroll to position [4, 0]
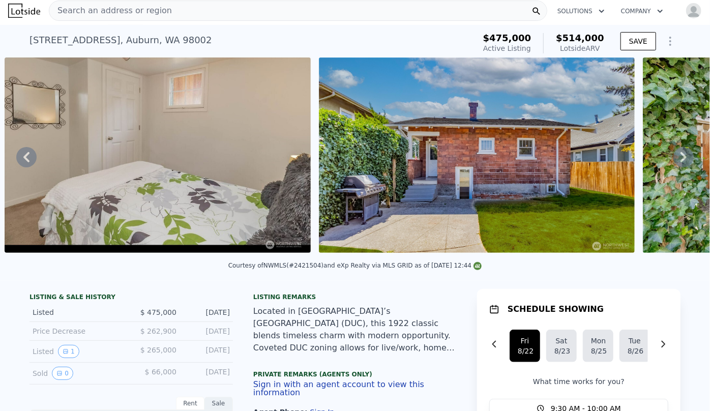
click at [64, 13] on span "Search an address or region" at bounding box center [110, 11] width 123 height 12
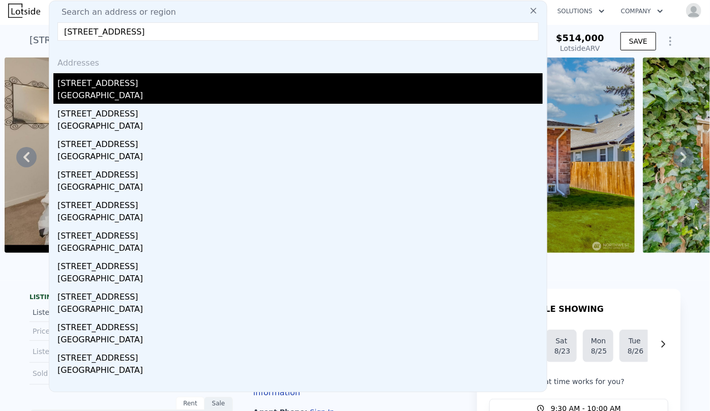
type input "7147 29th Avenue SW, Seattle, WA 98126"
click at [106, 81] on div "7147 29th Ave SW" at bounding box center [299, 81] width 485 height 16
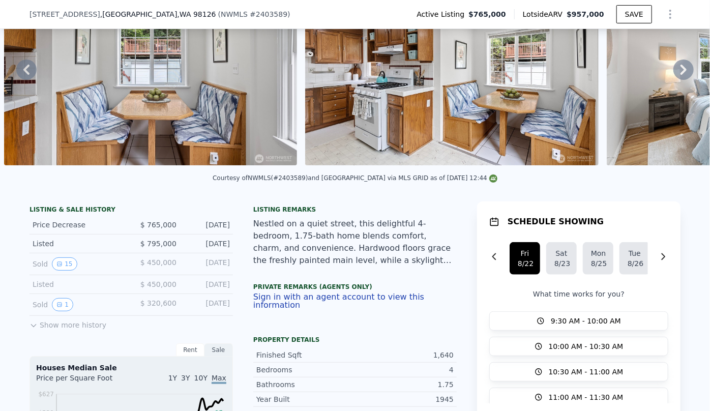
scroll to position [323, 0]
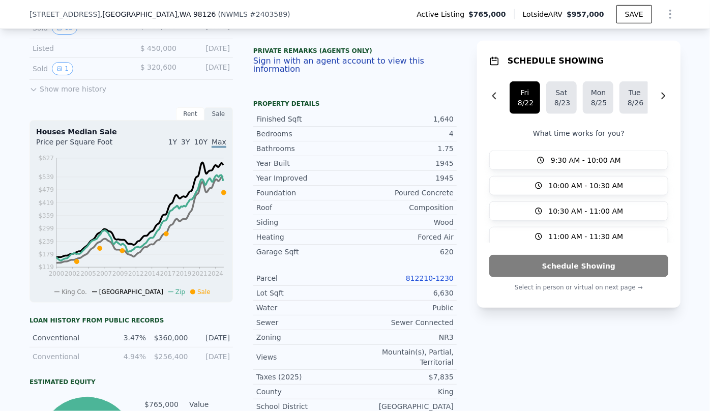
click at [430, 278] on link "812210-1230" at bounding box center [430, 278] width 48 height 8
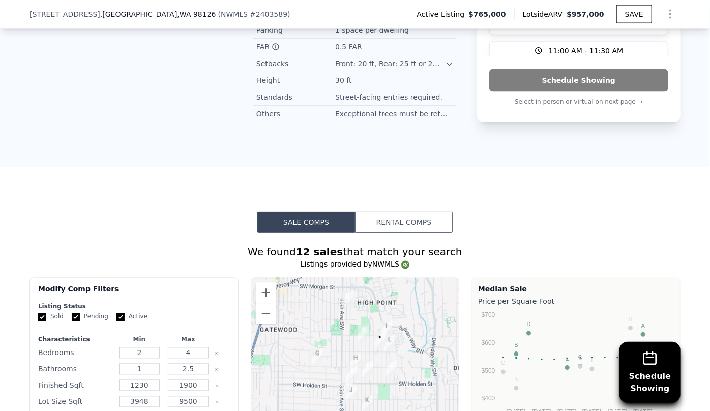
scroll to position [1017, 0]
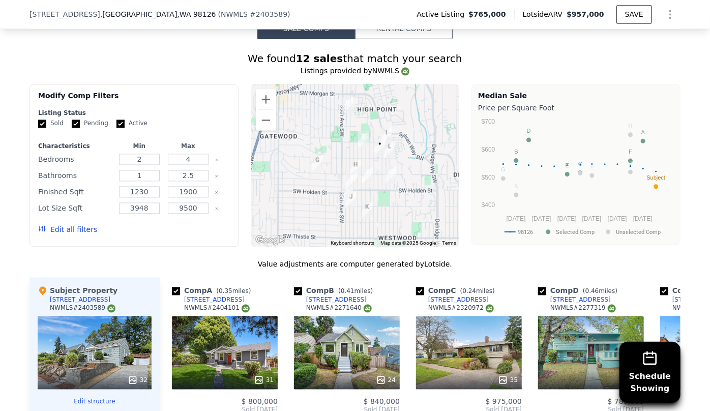
click at [81, 224] on button "Edit all filters" at bounding box center [67, 229] width 59 height 10
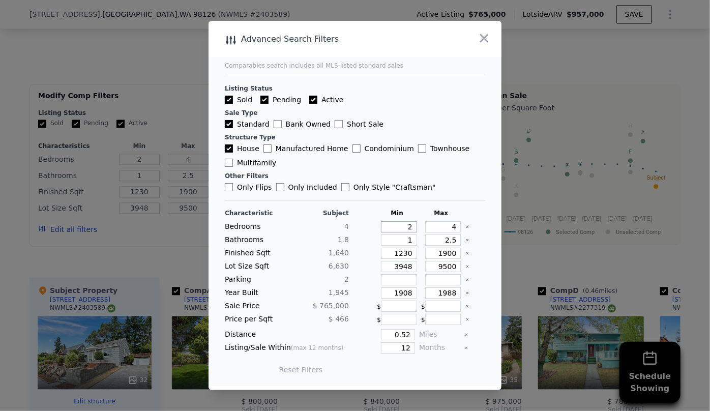
drag, startPoint x: 410, startPoint y: 228, endPoint x: 384, endPoint y: 226, distance: 26.0
click at [385, 226] on input "2" at bounding box center [399, 226] width 36 height 11
type input "3"
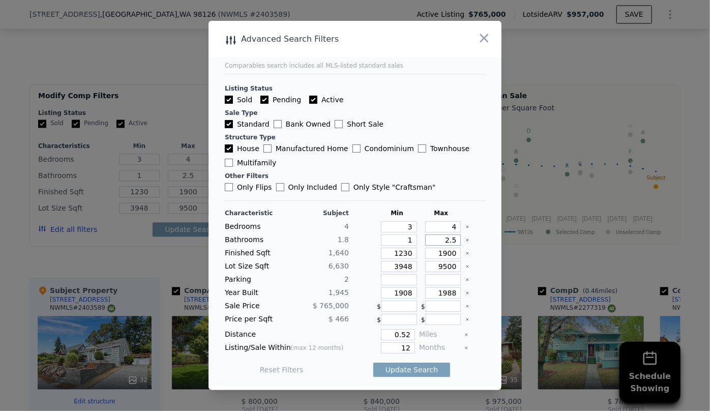
drag, startPoint x: 451, startPoint y: 240, endPoint x: 386, endPoint y: 237, distance: 65.1
click at [392, 238] on div "Bathrooms 1.8 1 2.5" at bounding box center [355, 239] width 260 height 11
click at [450, 256] on input "1900" at bounding box center [443, 253] width 36 height 11
drag, startPoint x: 406, startPoint y: 269, endPoint x: 346, endPoint y: 260, distance: 60.3
click at [347, 261] on div "Lot Size Sqft 6,630 3948 9500" at bounding box center [355, 266] width 260 height 11
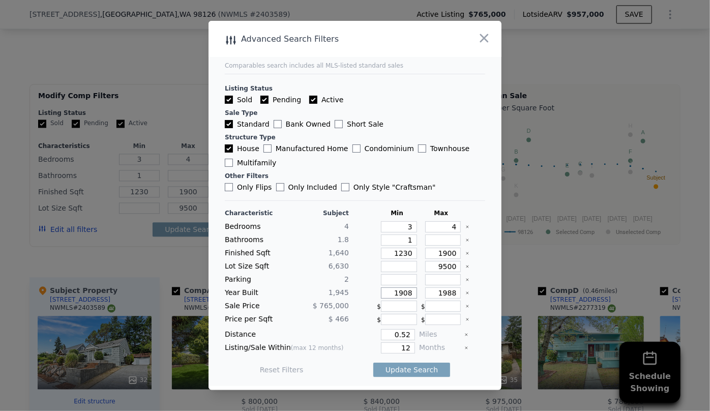
drag, startPoint x: 407, startPoint y: 290, endPoint x: 372, endPoint y: 288, distance: 35.6
click at [372, 288] on div "Year Built 1,945 1908 1988" at bounding box center [355, 292] width 260 height 11
drag, startPoint x: 407, startPoint y: 349, endPoint x: 366, endPoint y: 347, distance: 40.7
click at [366, 347] on div "12" at bounding box center [384, 347] width 62 height 11
type input "6"
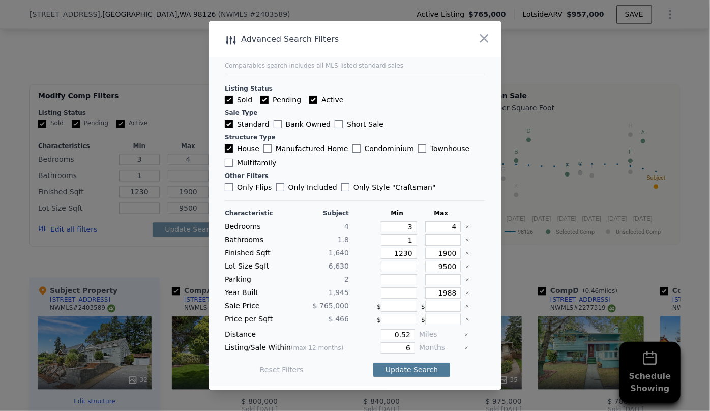
click at [405, 367] on button "Update Search" at bounding box center [411, 369] width 77 height 14
checkbox input "false"
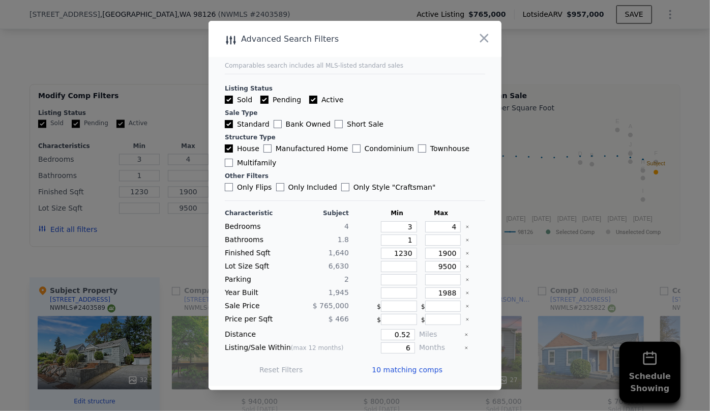
click at [405, 367] on span "10 matching comps" at bounding box center [407, 369] width 71 height 10
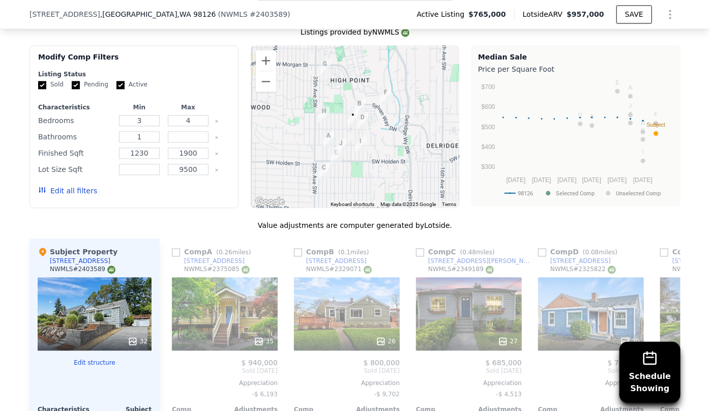
scroll to position [1109, 0]
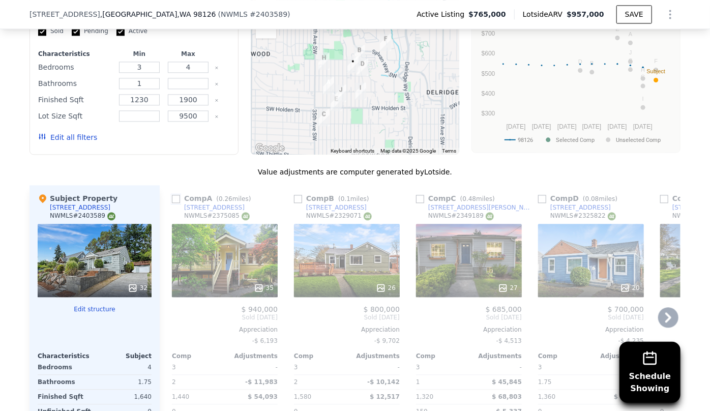
click at [175, 195] on input "checkbox" at bounding box center [176, 199] width 8 height 8
checkbox input "true"
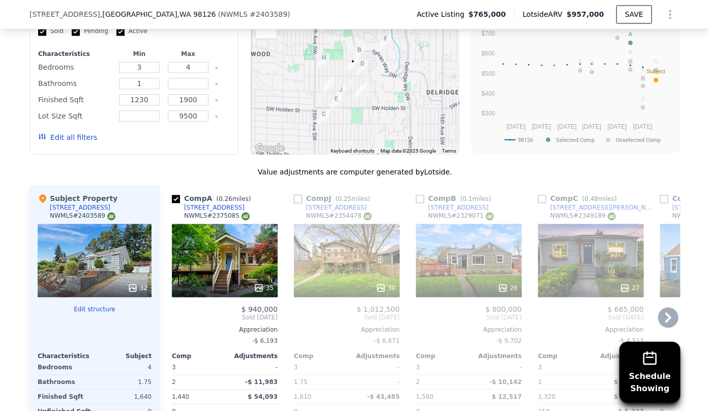
click at [294, 195] on input "checkbox" at bounding box center [298, 199] width 8 height 8
checkbox input "true"
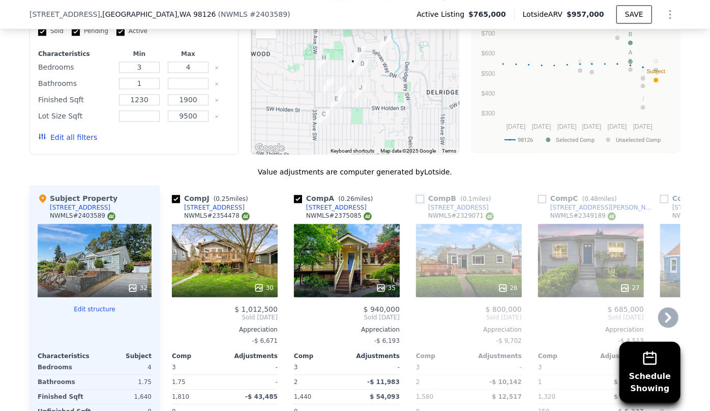
click at [416, 195] on input "checkbox" at bounding box center [420, 199] width 8 height 8
checkbox input "true"
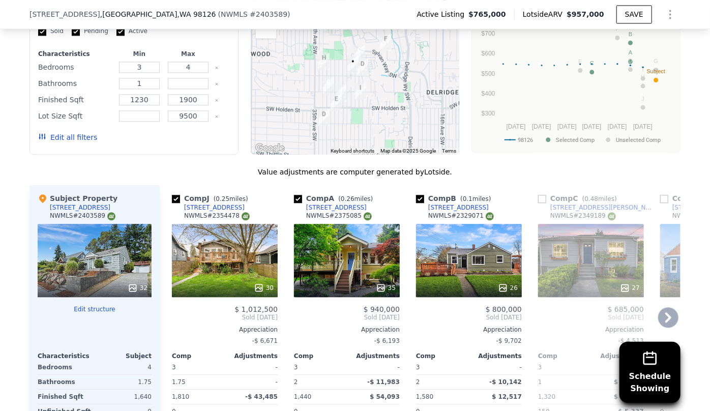
click at [665, 312] on icon at bounding box center [668, 317] width 6 height 10
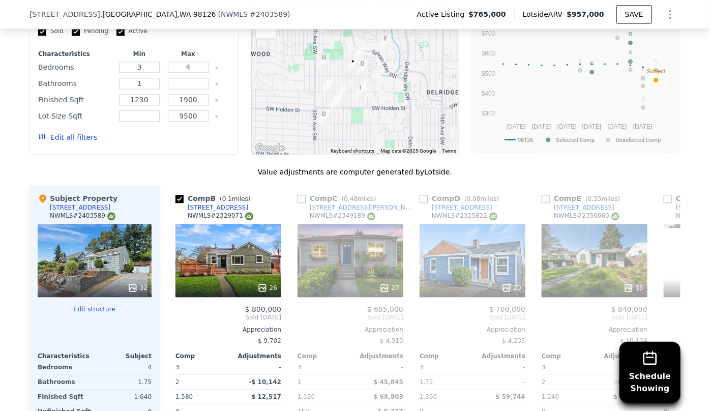
scroll to position [0, 244]
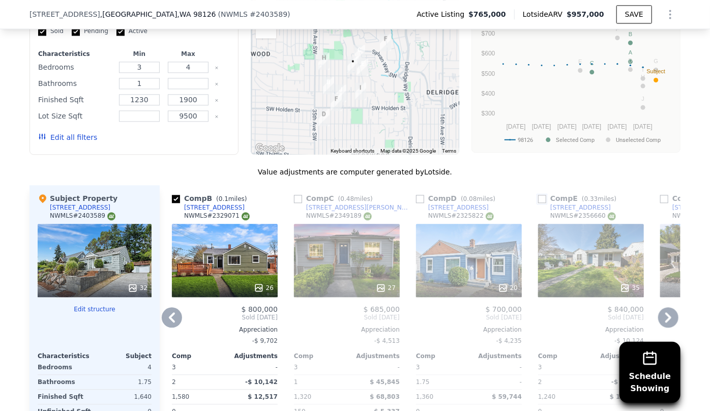
click at [538, 195] on input "checkbox" at bounding box center [542, 199] width 8 height 8
checkbox input "true"
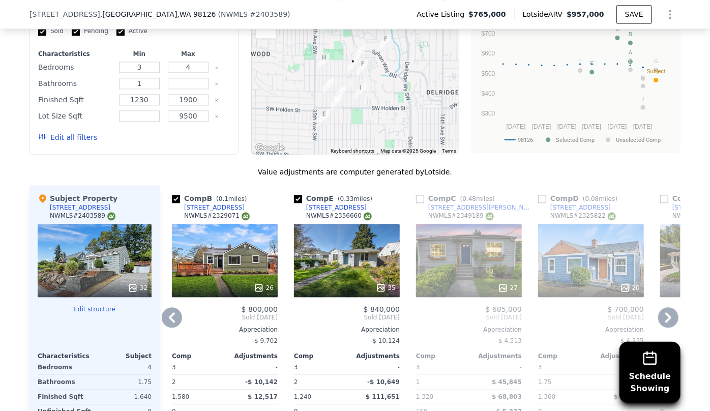
click at [665, 312] on icon at bounding box center [668, 317] width 6 height 10
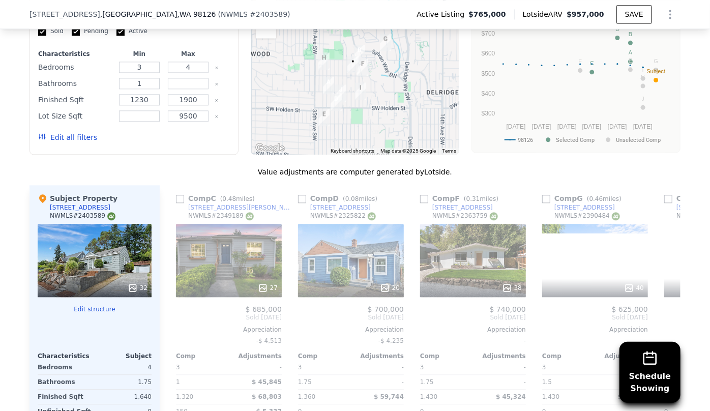
scroll to position [0, 488]
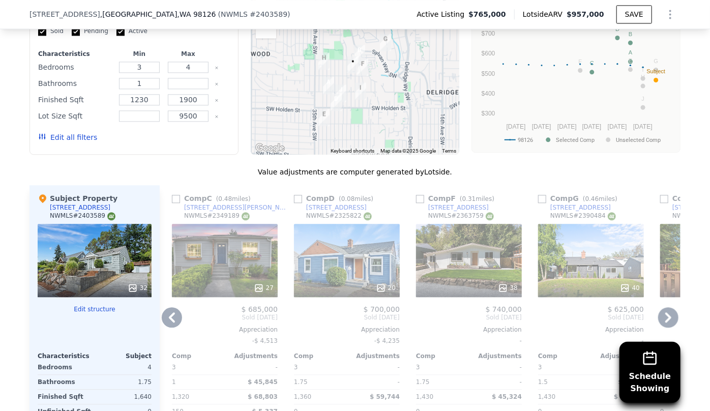
click at [665, 312] on icon at bounding box center [668, 317] width 6 height 10
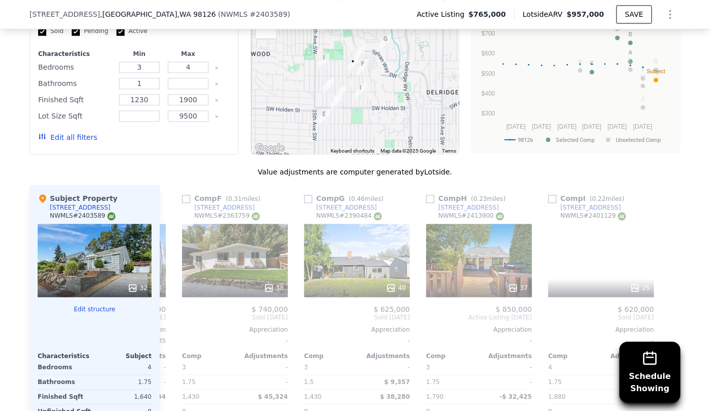
scroll to position [0, 723]
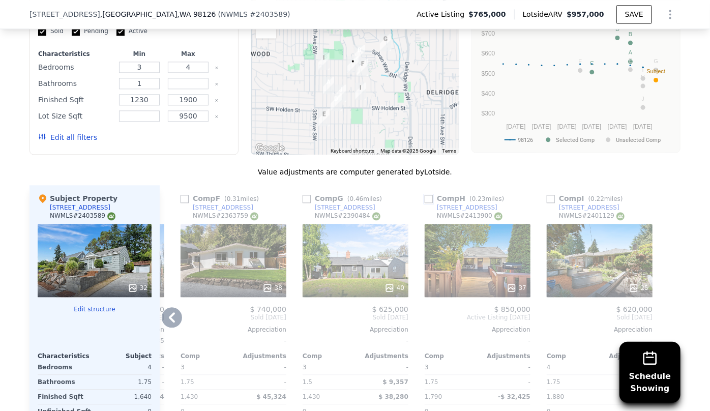
click at [424, 195] on input "checkbox" at bounding box center [428, 199] width 8 height 8
checkbox input "true"
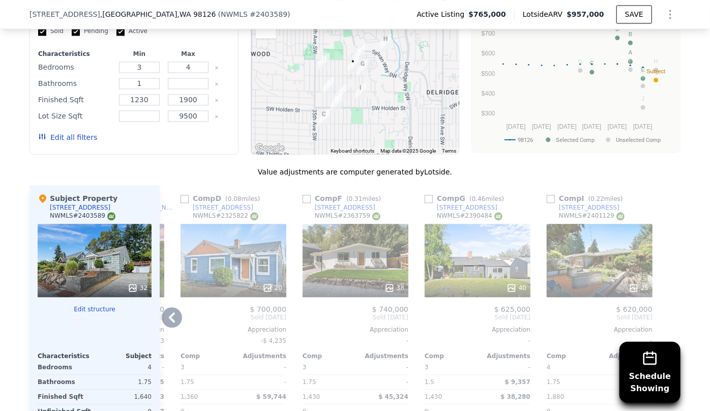
click at [603, 238] on div "25" at bounding box center [599, 260] width 106 height 73
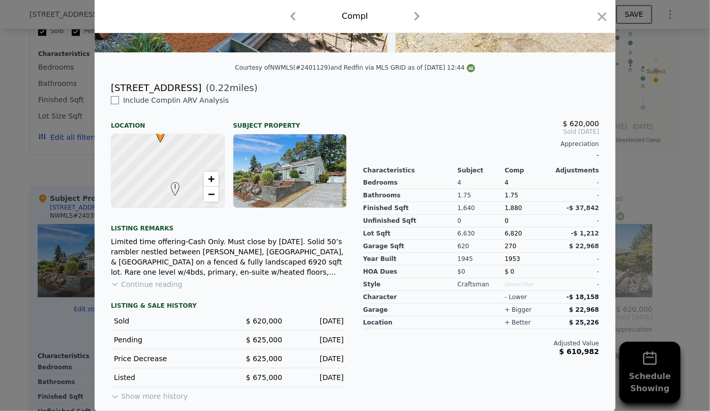
scroll to position [214, 0]
click at [155, 396] on button "Show more history" at bounding box center [149, 394] width 77 height 14
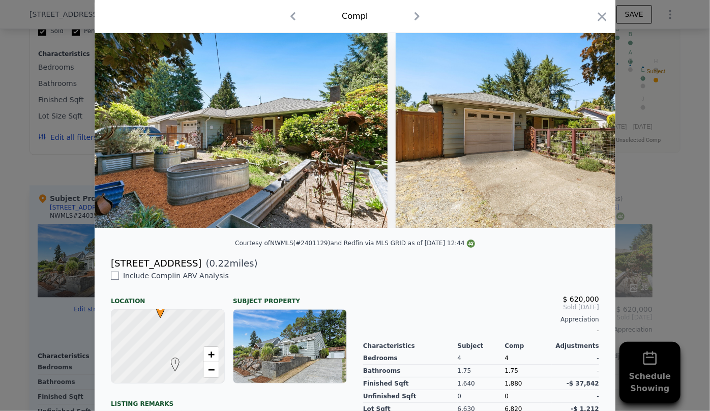
scroll to position [28, 0]
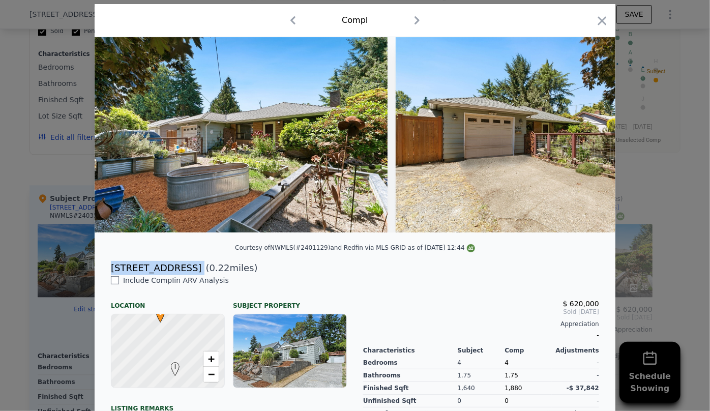
drag, startPoint x: 105, startPoint y: 274, endPoint x: 185, endPoint y: 280, distance: 80.0
click at [185, 275] on div "7525 28th Ave SW ( 0.22 miles)" at bounding box center [355, 268] width 504 height 14
copy div "7525 28th Ave SW"
click at [600, 24] on icon "button" at bounding box center [602, 21] width 14 height 14
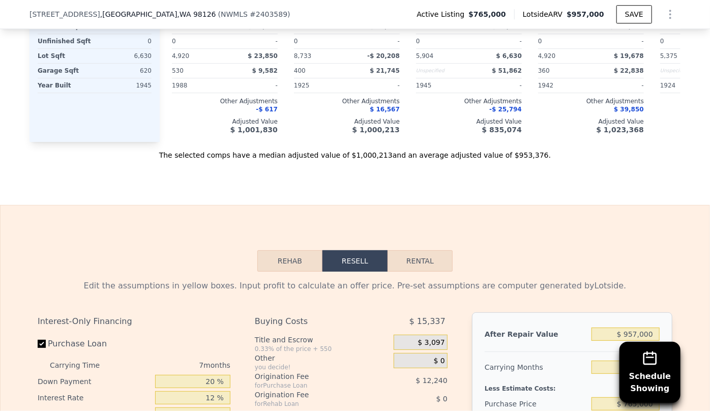
scroll to position [1525, 0]
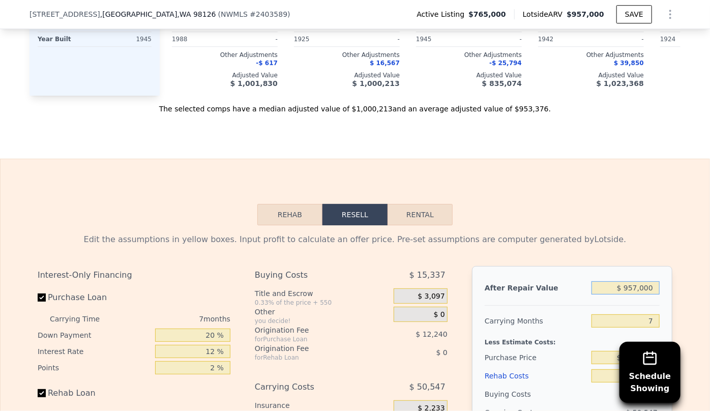
click at [633, 284] on input "$ 957,000" at bounding box center [625, 287] width 68 height 13
type input "$ 97,000"
type input "-$ 739,327"
type input "$ 927,000"
type input "$ 29,698"
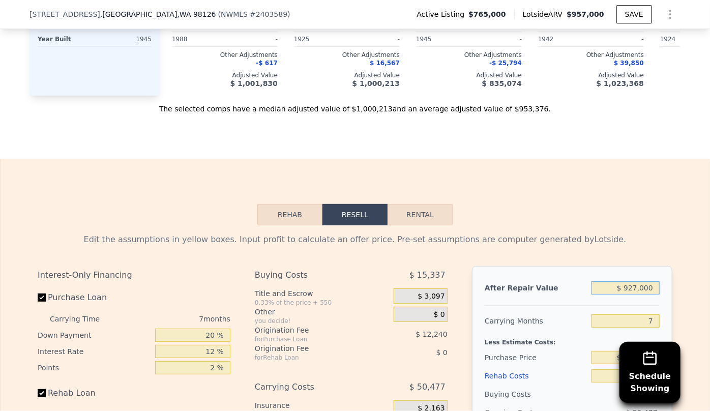
type input "$ 927,000"
click at [634, 249] on div "Edit the assumptions in yellow boxes. Input profit to calculate an offer price.…" at bounding box center [355, 418] width 634 height 370
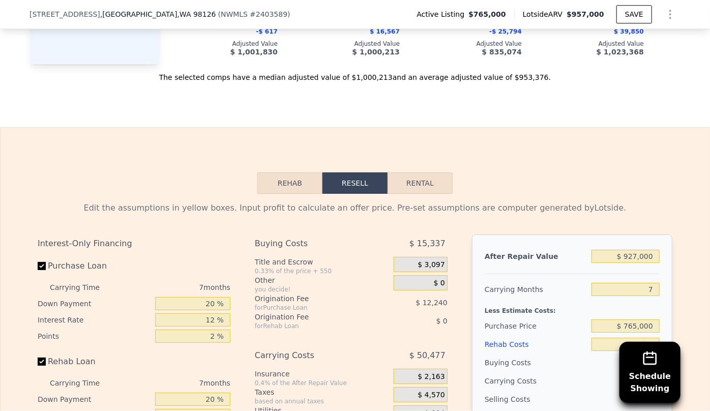
scroll to position [1617, 0]
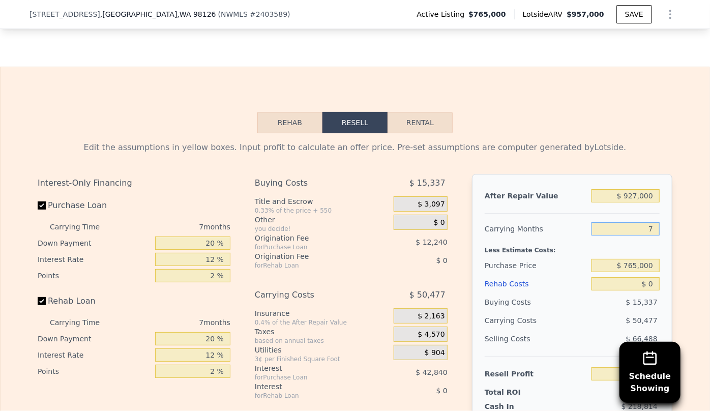
click at [651, 224] on input "7" at bounding box center [625, 228] width 68 height 13
type input "8"
type input "$ 22,486"
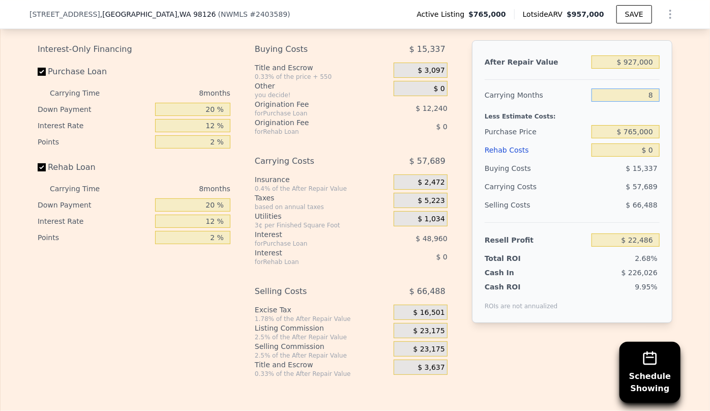
scroll to position [1756, 0]
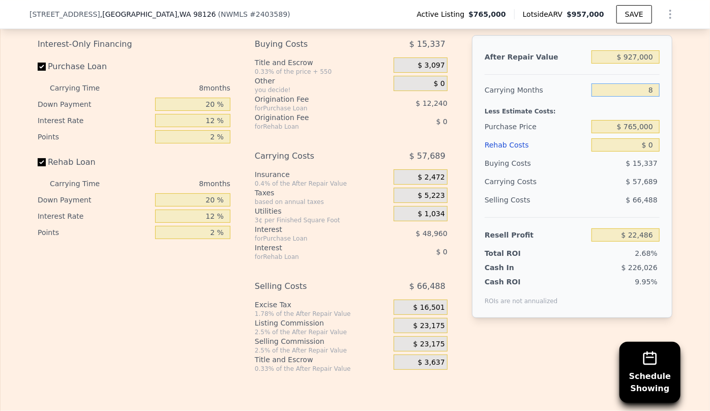
type input "8"
click at [515, 136] on div "Rehab Costs" at bounding box center [535, 145] width 103 height 18
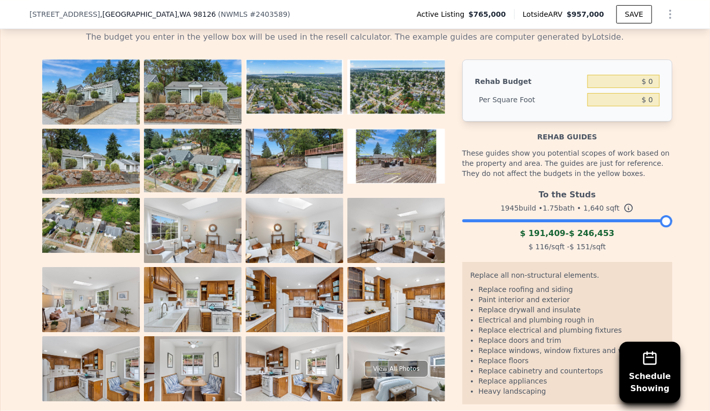
scroll to position [1663, 0]
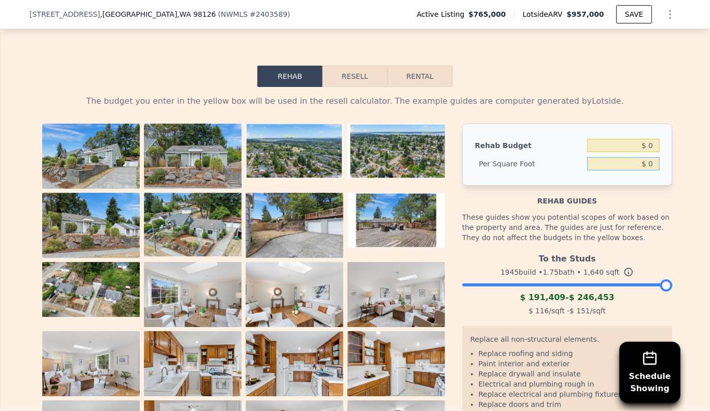
click at [646, 161] on input "$ 0" at bounding box center [623, 163] width 72 height 13
type input "$ 70"
click at [646, 171] on div "Rehab Budget $ 0 Per Square Foot $ 70" at bounding box center [567, 155] width 210 height 62
type input "$ 114,800"
click at [366, 69] on button "Resell" at bounding box center [354, 76] width 65 height 21
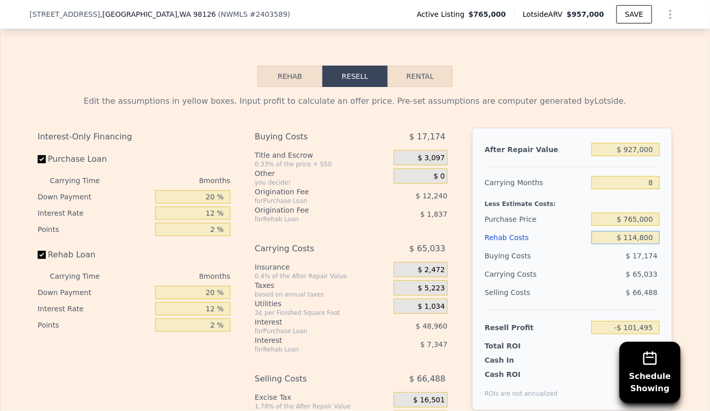
click at [635, 233] on input "$ 114,800" at bounding box center [625, 237] width 68 height 13
type input "$ 11,800"
type input "$ 9,745"
type input "$ 1,800"
type input "$ 20,545"
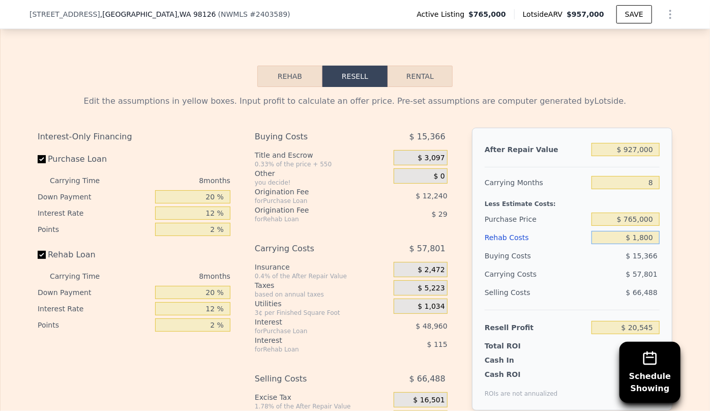
type input "$ 12,800"
type input "$ 8,665"
type input "$ 120,800"
type input "-$ 107,975"
type input "$ 120,800"
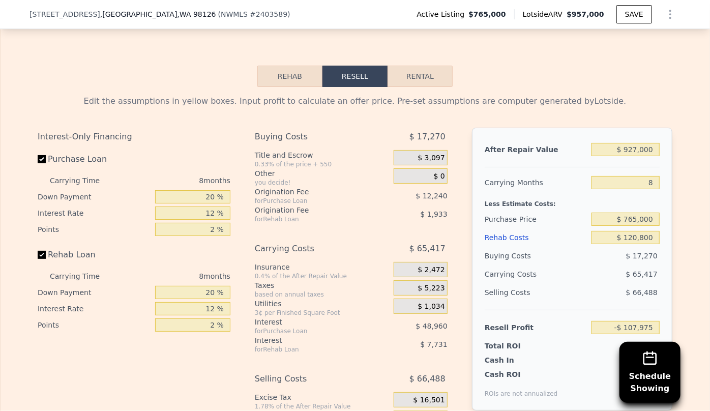
click at [583, 251] on div "Buying Costs" at bounding box center [535, 256] width 103 height 18
click at [638, 215] on input "$ 765,000" at bounding box center [625, 218] width 68 height 13
type input "$ 700,000"
type input "-$ 37,559"
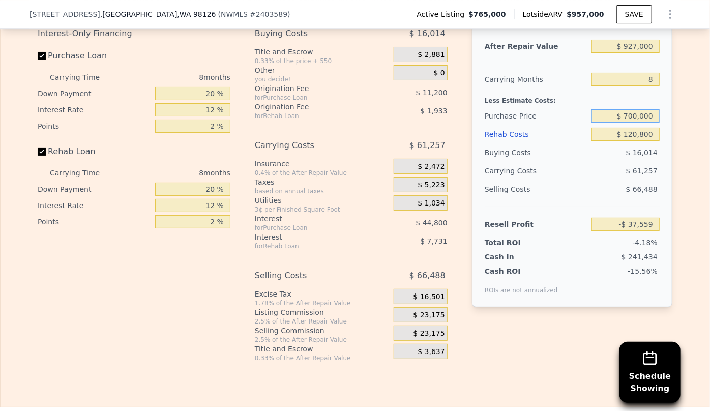
scroll to position [1802, 0]
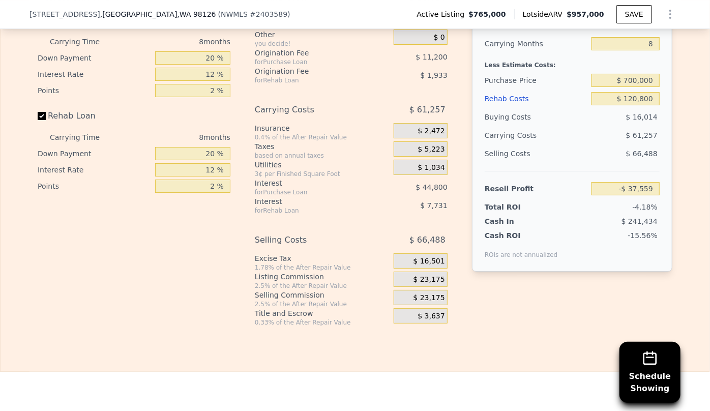
click at [431, 293] on span "$ 23,175" at bounding box center [429, 297] width 32 height 9
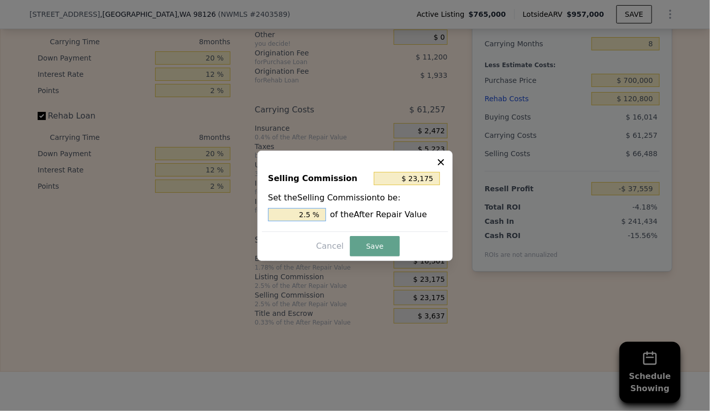
click at [305, 214] on input "2.5 %" at bounding box center [297, 214] width 58 height 13
type input "$ 4,635"
type input ".5 %"
type input "$ 13,905"
type input "1.5 %"
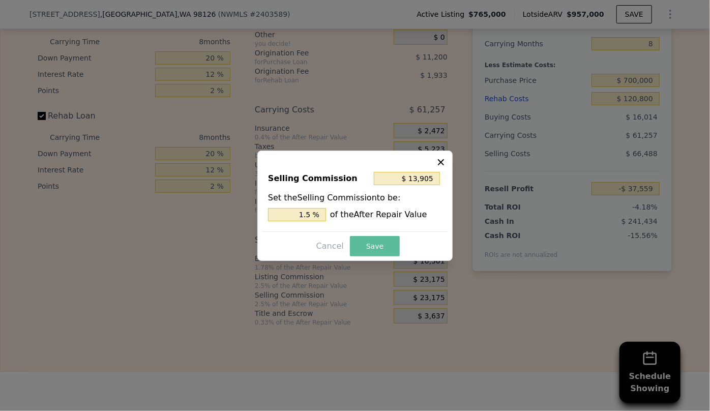
click at [357, 240] on button "Save" at bounding box center [375, 246] width 50 height 20
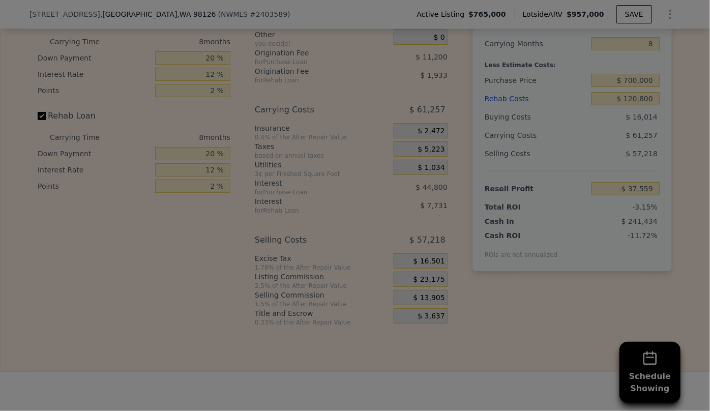
type input "-$ 28,289"
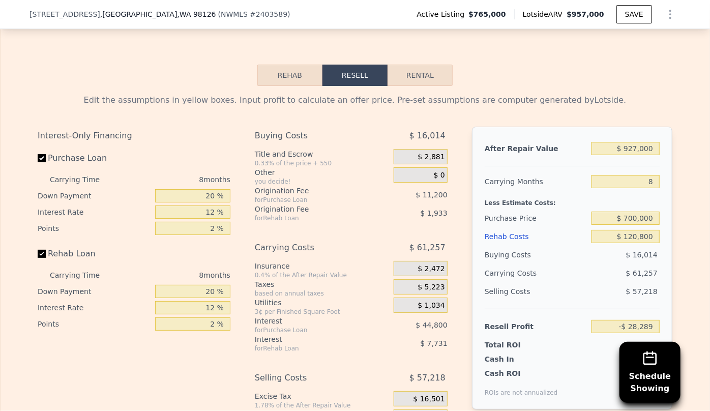
scroll to position [1663, 0]
click at [630, 212] on input "$ 700,000" at bounding box center [625, 218] width 68 height 13
type input "$ 680,000"
click at [591, 239] on div "$ 120,800" at bounding box center [625, 237] width 68 height 18
type input "-$ 6,622"
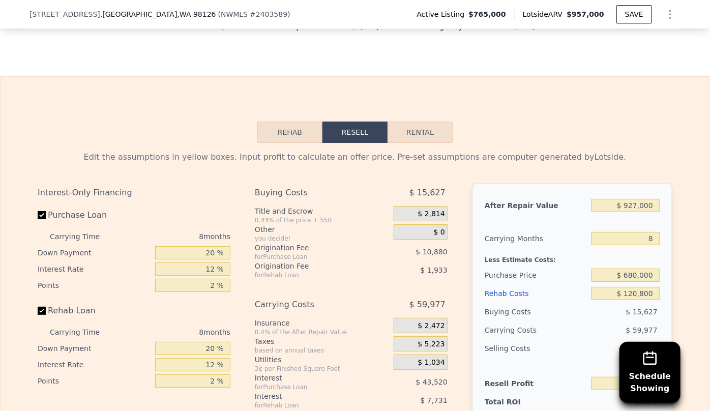
scroll to position [1613, 0]
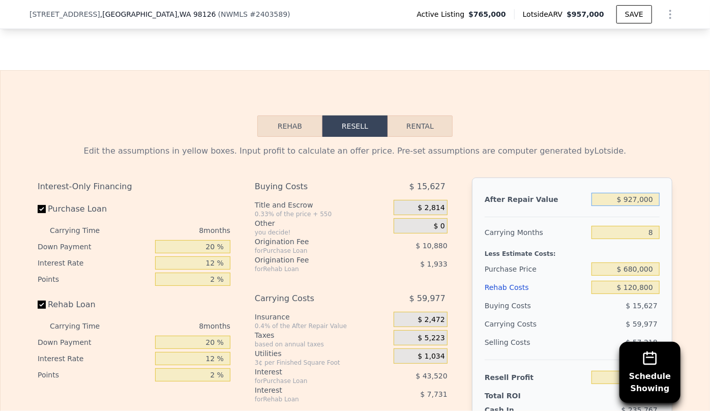
click at [635, 194] on input "$ 927,000" at bounding box center [625, 199] width 68 height 13
type input "$ 92,000"
type input "-$ 788,351"
type input "$ 9,000"
type input "-$ 866,056"
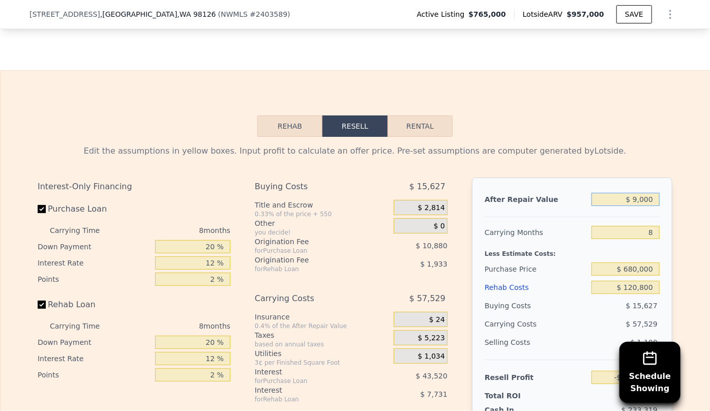
type input "$ 95,000"
type input "-$ 785,542"
type input "$ 950,000"
type input "$ 14,911"
click at [619, 137] on div "Edit the assumptions in yellow boxes. Input profit to calculate an offer price.…" at bounding box center [354, 326] width 651 height 378
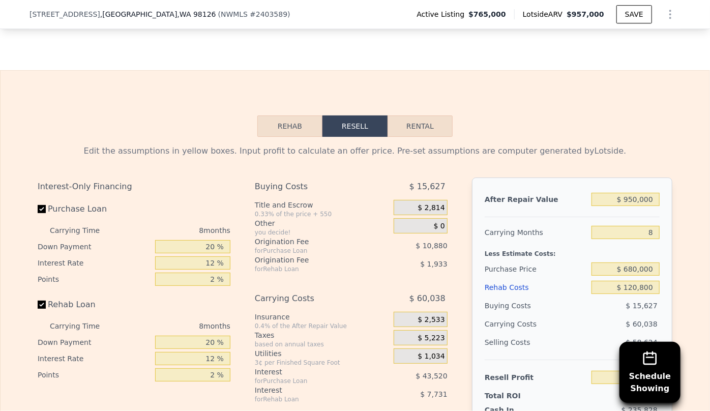
scroll to position [1752, 0]
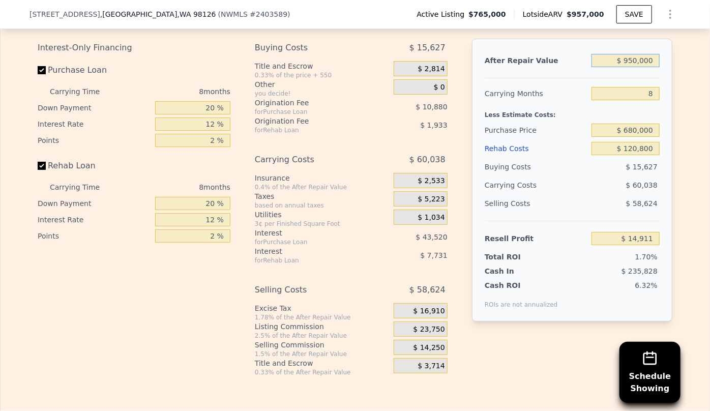
click at [634, 59] on input "$ 950,000" at bounding box center [625, 60] width 68 height 13
type input "$ 95,000"
type input "-$ 785,542"
type input "$ 9,000"
type input "-$ 866,056"
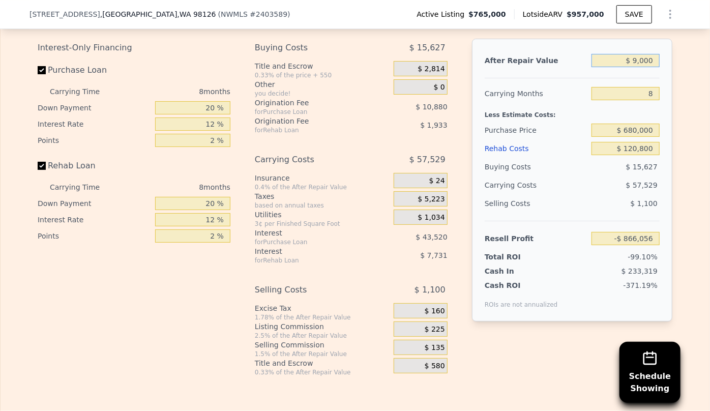
type input "$ 98,000"
type input "-$ 782,733"
type input "$ 980,000"
type input "$ 42,998"
type input "$ 980,000"
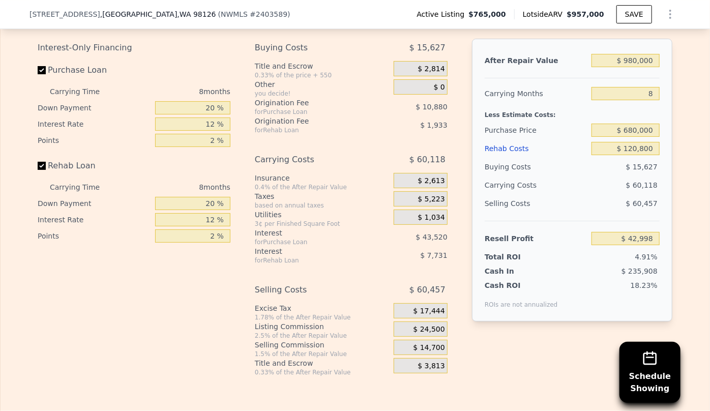
click at [574, 107] on div "Less Estimate Costs:" at bounding box center [571, 112] width 175 height 18
click at [626, 10] on button "SAVE" at bounding box center [634, 14] width 36 height 18
click at [633, 17] on button "SAVED" at bounding box center [632, 14] width 40 height 18
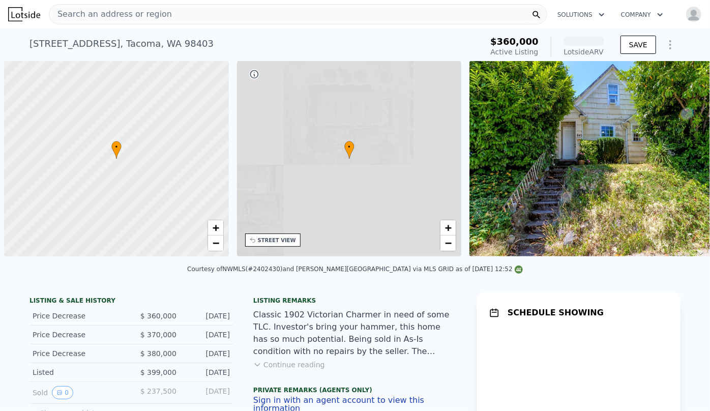
scroll to position [0, 4]
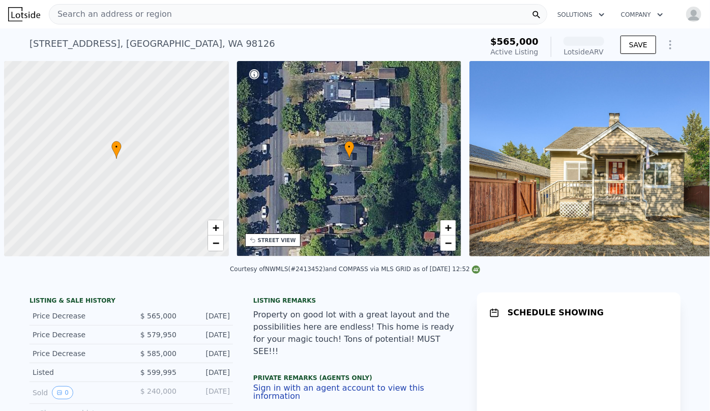
scroll to position [0, 4]
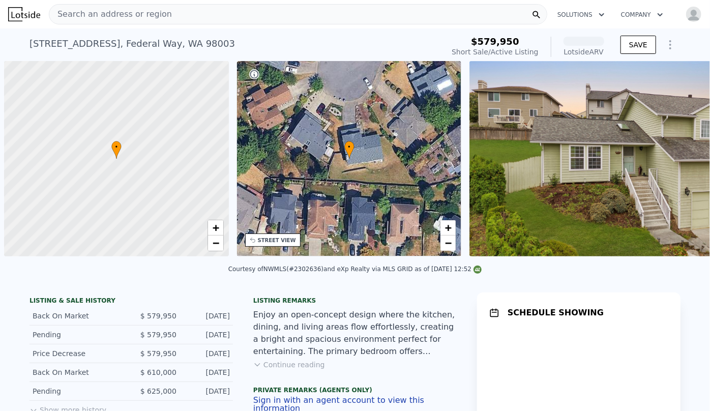
scroll to position [0, 4]
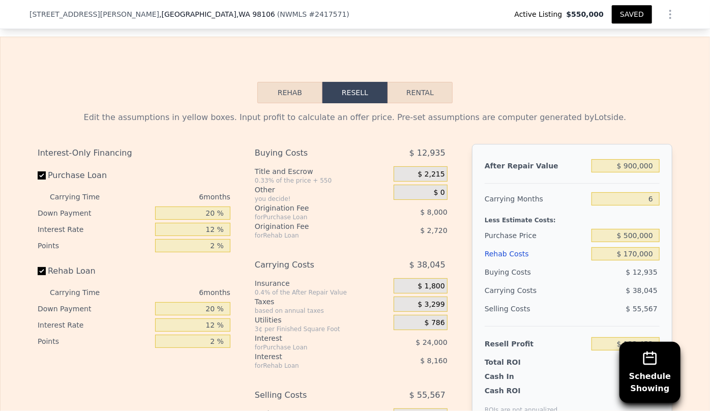
scroll to position [1613, 0]
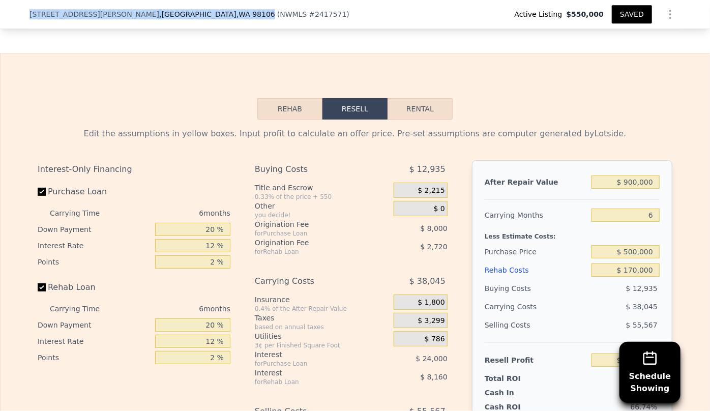
drag, startPoint x: 26, startPoint y: 14, endPoint x: 150, endPoint y: 18, distance: 124.1
click at [150, 18] on div "[STREET_ADDRESS][PERSON_NAME]" at bounding box center [152, 14] width 246 height 10
copy div "[STREET_ADDRESS][PERSON_NAME]"
click at [441, 86] on div "Rehab Resell Rental Edit the assumptions in yellow boxes. Input profit to calcu…" at bounding box center [355, 298] width 710 height 490
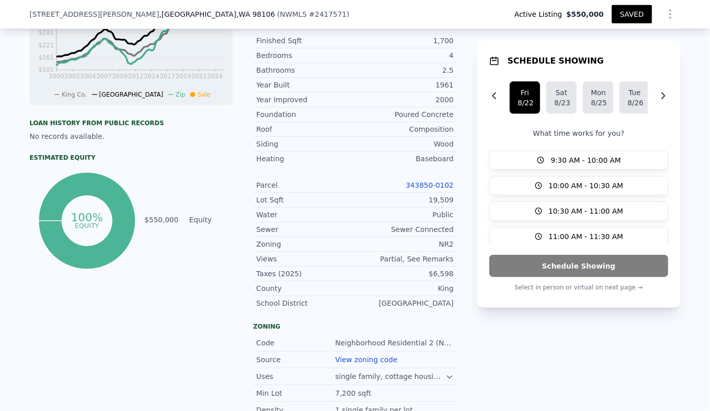
scroll to position [412, 0]
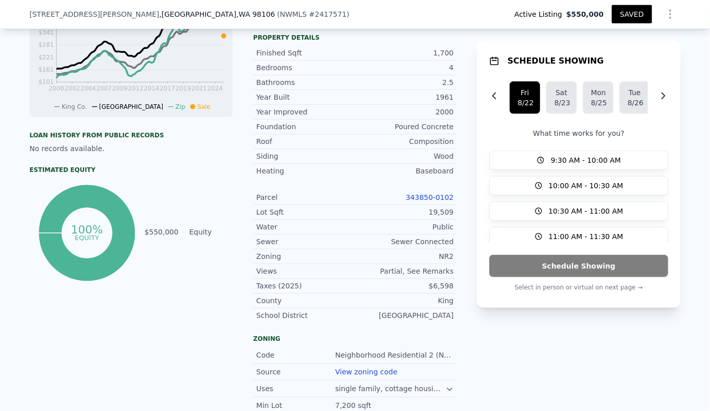
click at [435, 193] on link "343850-0102" at bounding box center [430, 197] width 48 height 8
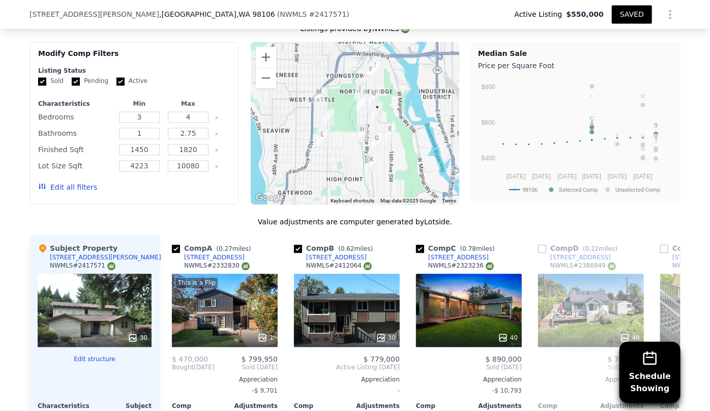
scroll to position [1062, 0]
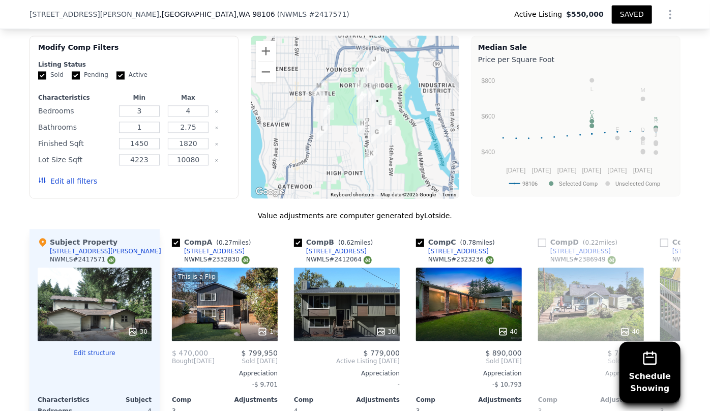
click at [76, 177] on button "Edit all filters" at bounding box center [67, 181] width 59 height 10
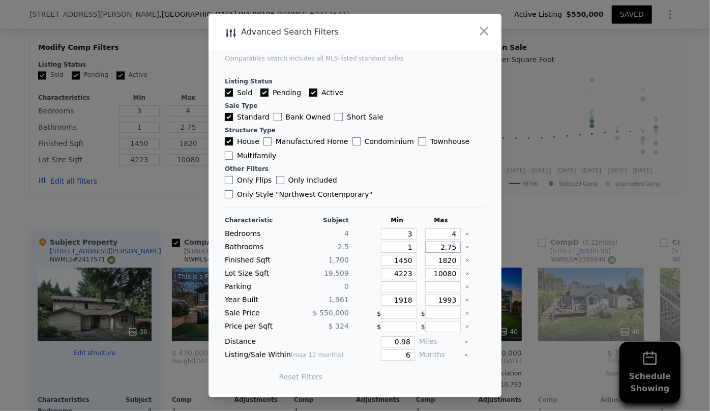
drag, startPoint x: 451, startPoint y: 242, endPoint x: 402, endPoint y: 243, distance: 49.3
click at [402, 243] on div "Bathrooms 2.5 1 2.75" at bounding box center [355, 246] width 260 height 11
drag, startPoint x: 451, startPoint y: 254, endPoint x: 397, endPoint y: 249, distance: 54.1
click at [397, 255] on div "Finished Sqft 1,700 1450 1820" at bounding box center [355, 260] width 260 height 11
type input "1"
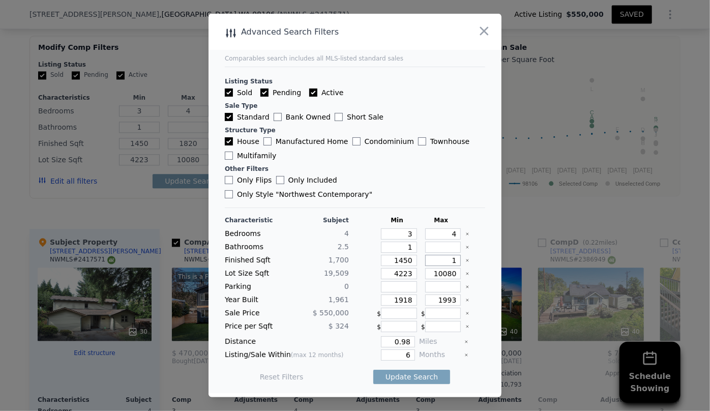
type input "1"
type input "19"
type input "190"
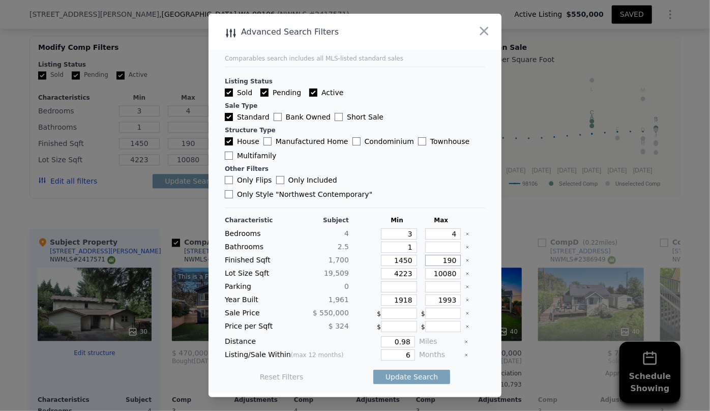
type input "1900"
drag, startPoint x: 409, startPoint y: 266, endPoint x: 349, endPoint y: 263, distance: 60.1
click at [358, 268] on div "Lot Size Sqft 19,509 4223 10080" at bounding box center [355, 273] width 260 height 11
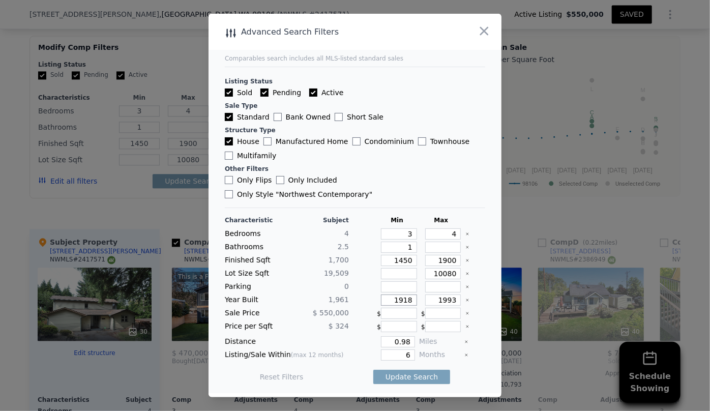
drag, startPoint x: 406, startPoint y: 292, endPoint x: 361, endPoint y: 290, distance: 44.3
click at [361, 294] on div "Year Built 1,961 1918 1993" at bounding box center [355, 299] width 260 height 11
click at [407, 336] on input "0.98" at bounding box center [398, 341] width 34 height 11
type input "0"
type input "0.5"
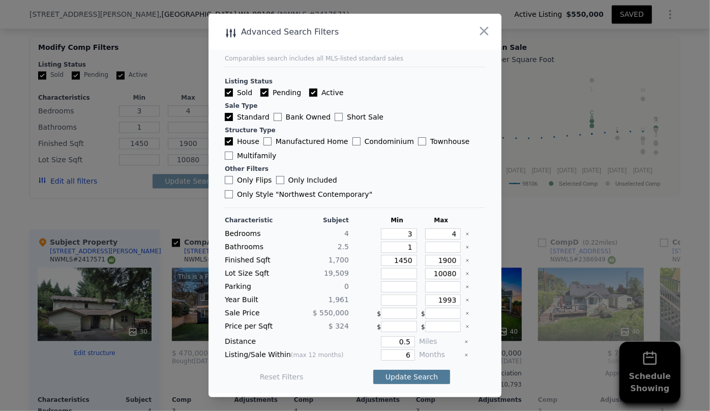
drag, startPoint x: 404, startPoint y: 364, endPoint x: 398, endPoint y: 362, distance: 6.4
click at [404, 370] on button "Update Search" at bounding box center [411, 377] width 77 height 14
checkbox input "false"
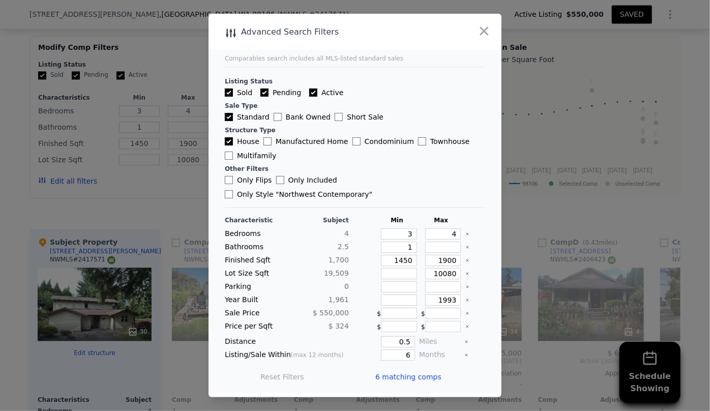
click at [398, 362] on div "6 matching comps" at bounding box center [412, 376] width 74 height 28
click at [401, 376] on div "6 matching comps" at bounding box center [412, 376] width 74 height 28
click at [402, 372] on span "6 matching comps" at bounding box center [408, 377] width 66 height 10
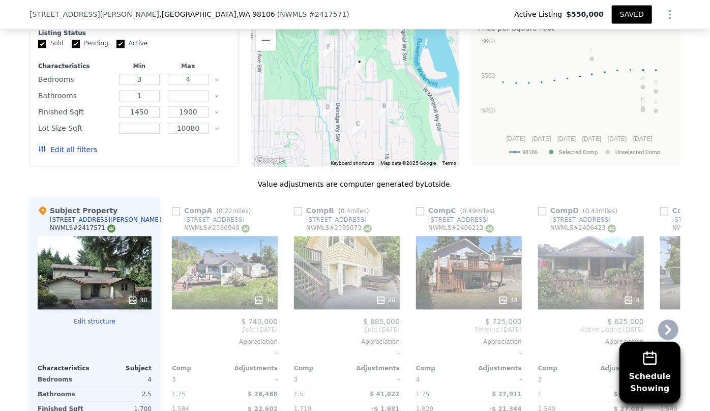
scroll to position [1109, 0]
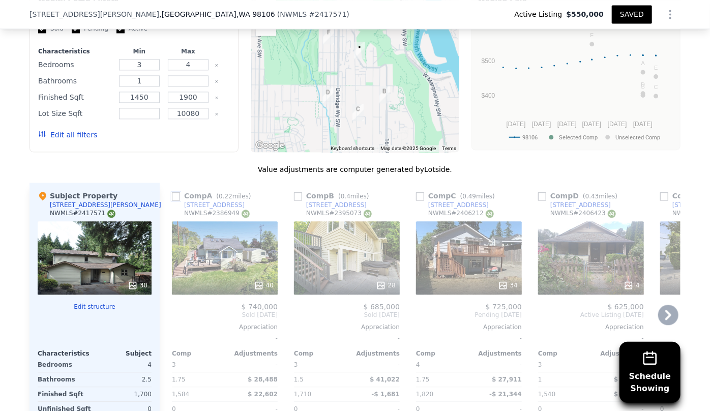
click at [172, 196] on input "checkbox" at bounding box center [176, 196] width 8 height 8
checkbox input "true"
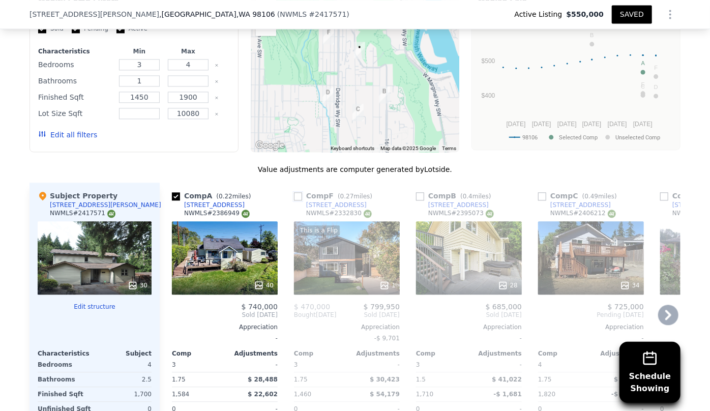
click at [295, 198] on input "checkbox" at bounding box center [298, 196] width 8 height 8
checkbox input "true"
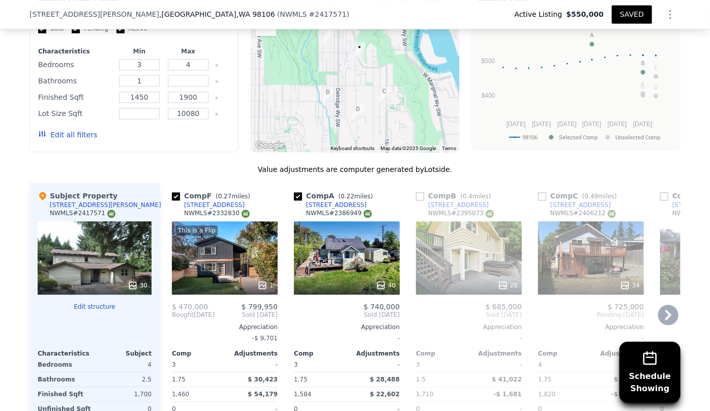
click at [664, 313] on icon at bounding box center [668, 314] width 20 height 20
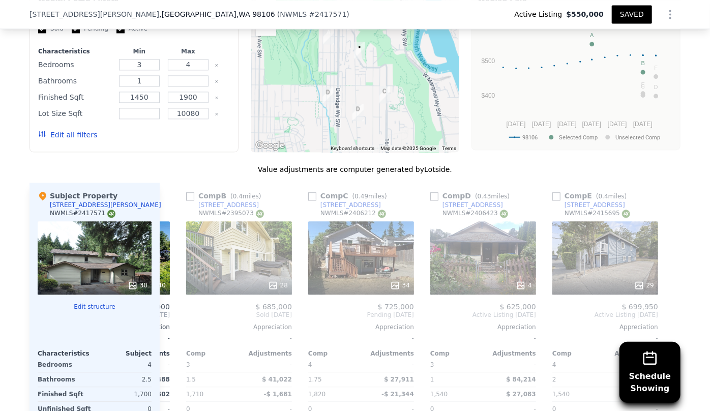
scroll to position [0, 235]
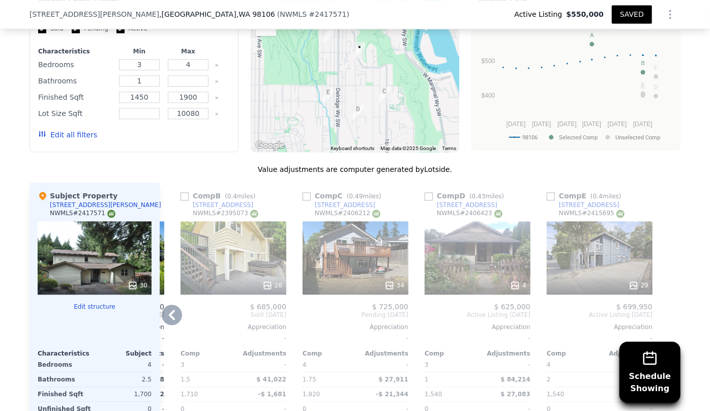
click at [86, 134] on button "Edit all filters" at bounding box center [67, 135] width 59 height 10
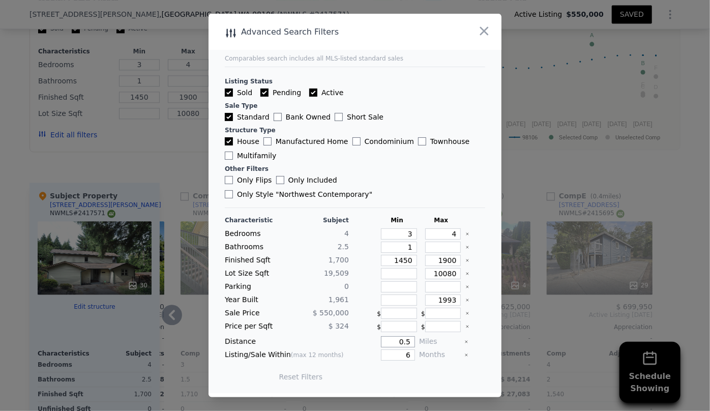
click at [405, 336] on input "0.5" at bounding box center [398, 341] width 34 height 11
type input "0.75"
click at [373, 370] on button "Update Search" at bounding box center [411, 377] width 77 height 14
checkbox input "false"
click at [418, 375] on div "9 matching comps" at bounding box center [412, 376] width 74 height 28
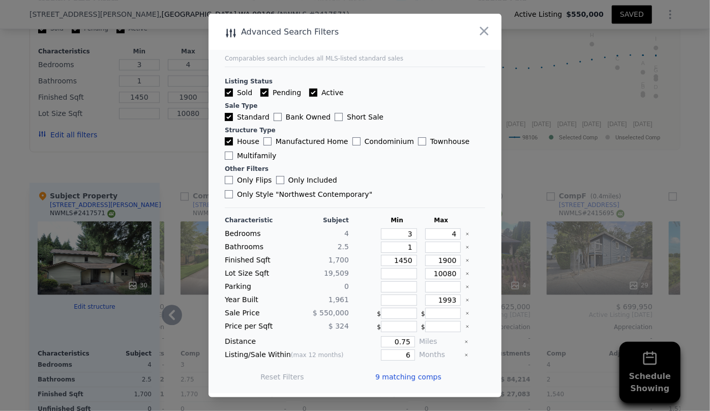
click at [419, 372] on span "9 matching comps" at bounding box center [408, 377] width 66 height 10
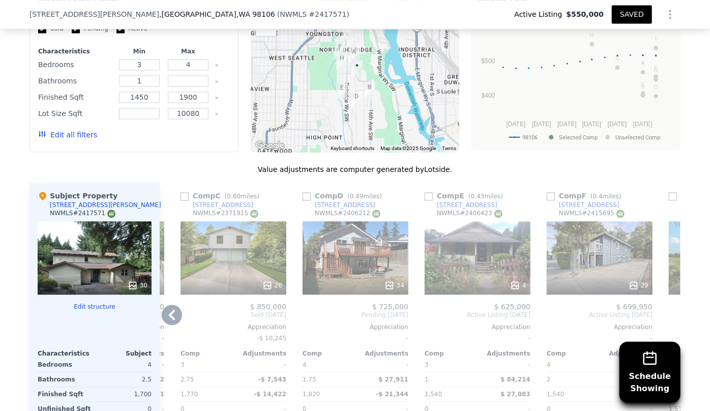
click at [170, 315] on icon at bounding box center [172, 315] width 6 height 10
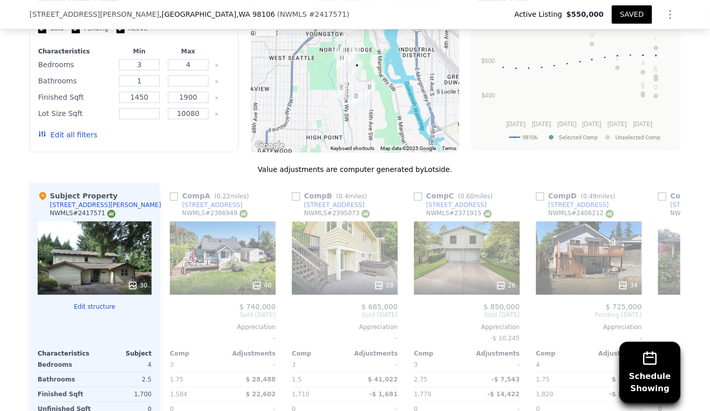
scroll to position [0, 0]
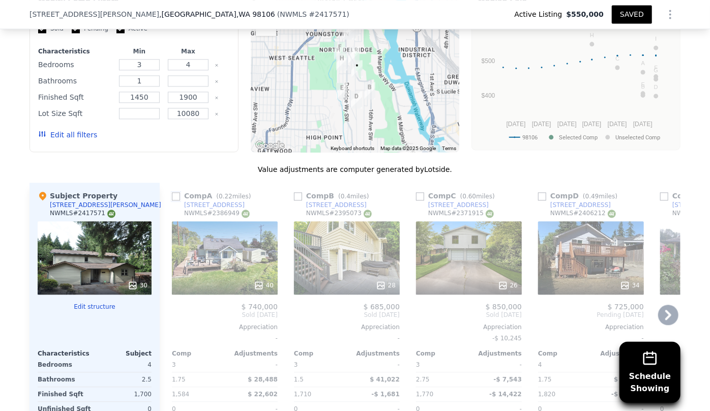
click at [174, 195] on input "checkbox" at bounding box center [176, 196] width 8 height 8
checkbox input "true"
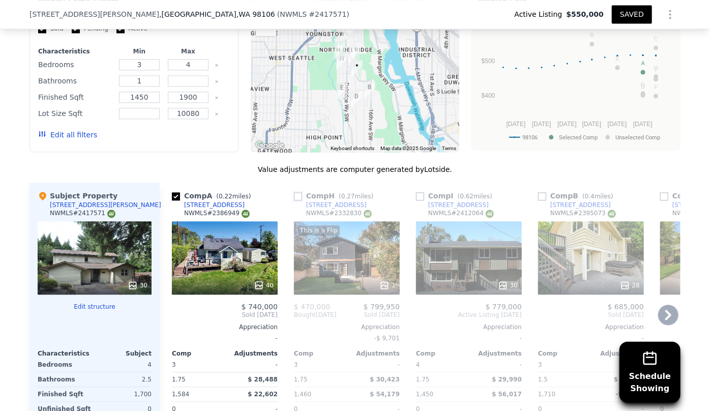
click at [298, 194] on input "checkbox" at bounding box center [298, 196] width 8 height 8
checkbox input "true"
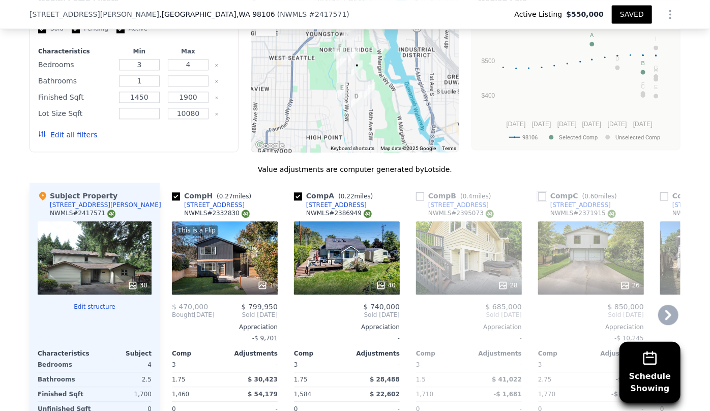
click at [539, 198] on input "checkbox" at bounding box center [542, 196] width 8 height 8
checkbox input "true"
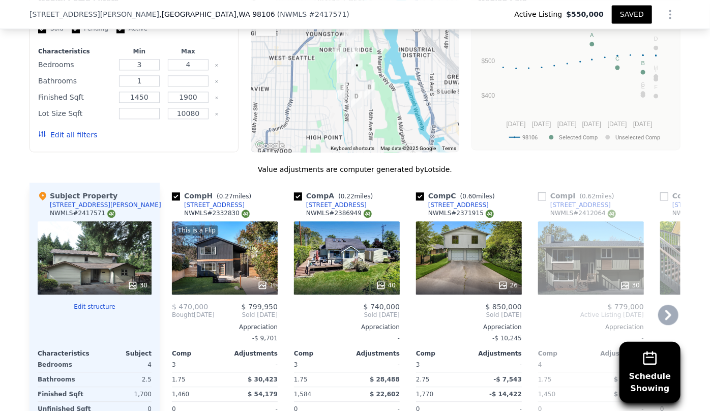
click at [590, 255] on div "30" at bounding box center [591, 257] width 106 height 73
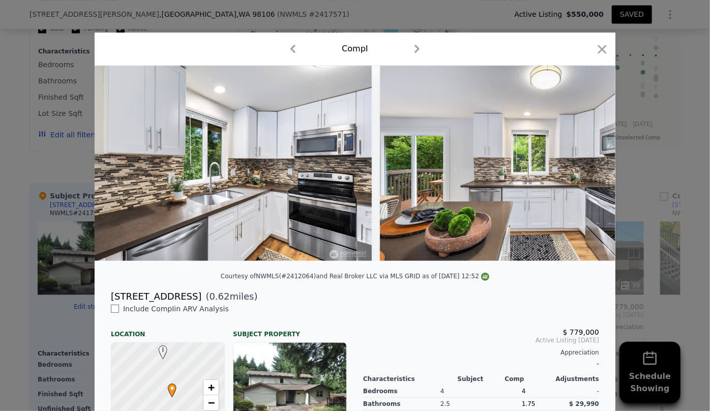
scroll to position [0, 4573]
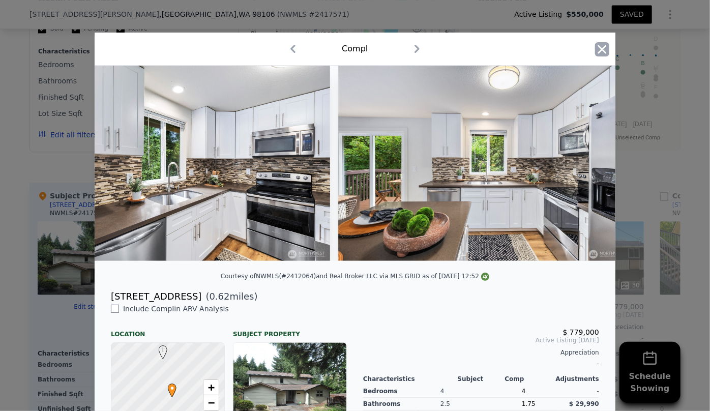
click at [599, 48] on icon "button" at bounding box center [602, 49] width 9 height 9
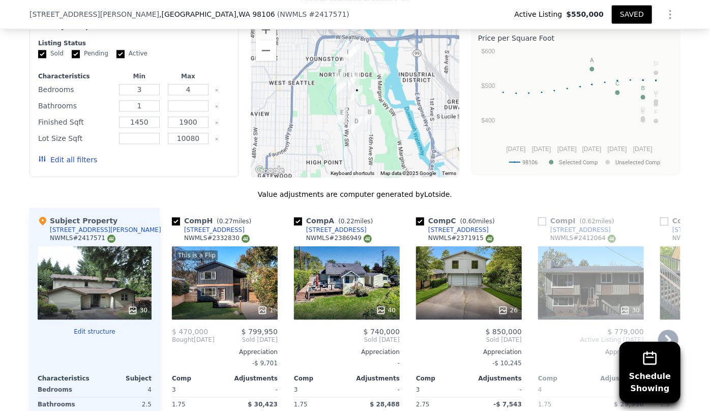
scroll to position [1062, 0]
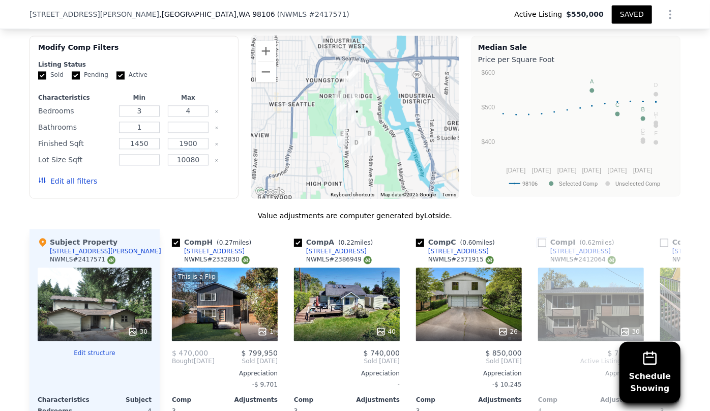
drag, startPoint x: 540, startPoint y: 237, endPoint x: 572, endPoint y: 253, distance: 35.0
click at [540, 238] on input "checkbox" at bounding box center [542, 242] width 8 height 8
checkbox input "true"
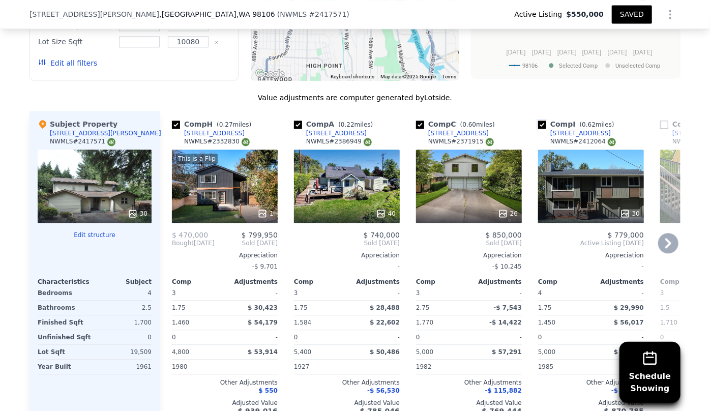
scroll to position [1201, 0]
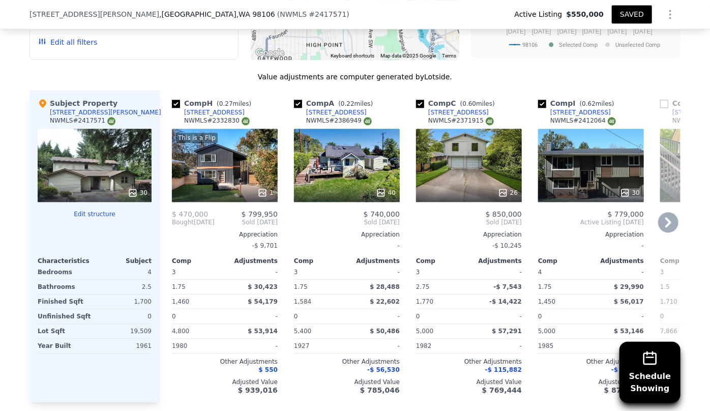
click at [667, 220] on icon at bounding box center [668, 222] width 20 height 20
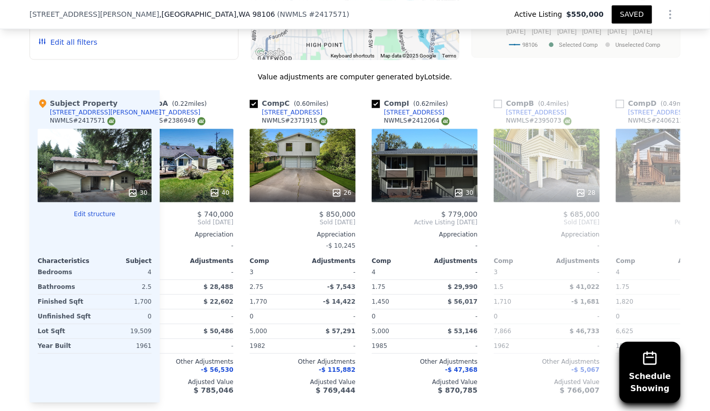
scroll to position [0, 244]
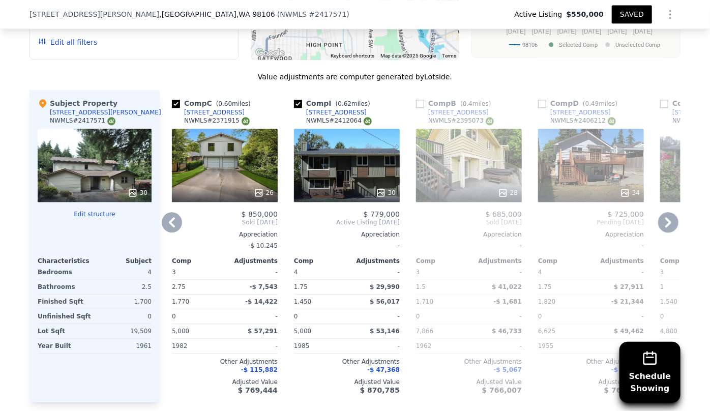
click at [667, 220] on icon at bounding box center [668, 222] width 20 height 20
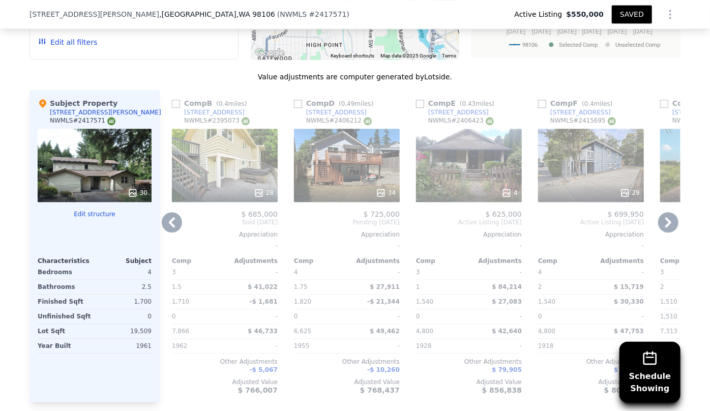
click at [667, 220] on icon at bounding box center [668, 222] width 20 height 20
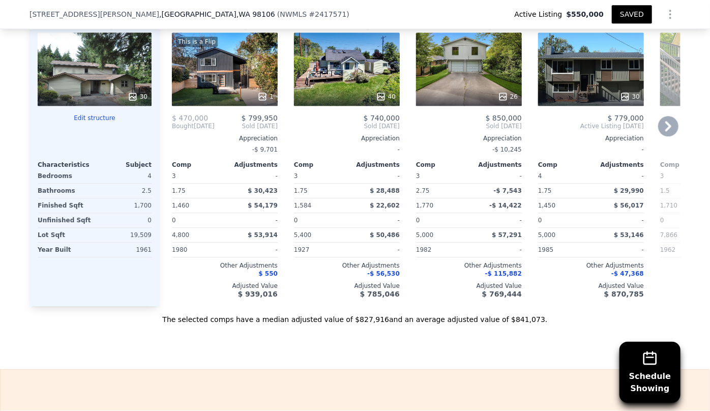
scroll to position [1155, 0]
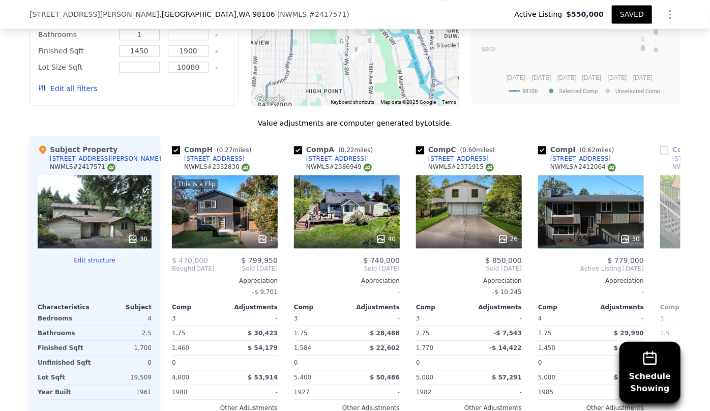
click at [74, 86] on button "Edit all filters" at bounding box center [67, 88] width 59 height 10
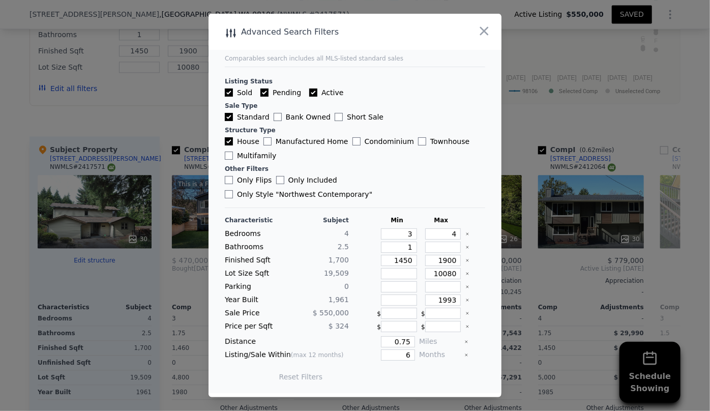
drag, startPoint x: 410, startPoint y: 335, endPoint x: 370, endPoint y: 330, distance: 41.0
click at [371, 336] on div "Distance 0.75 Miles" at bounding box center [355, 341] width 260 height 11
click at [409, 336] on input "0.75" at bounding box center [398, 341] width 34 height 11
type input "0"
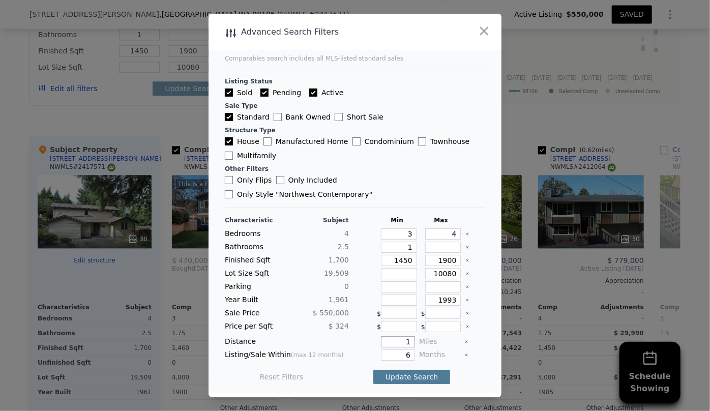
type input "1"
click at [419, 372] on button "Update Search" at bounding box center [411, 377] width 77 height 14
checkbox input "false"
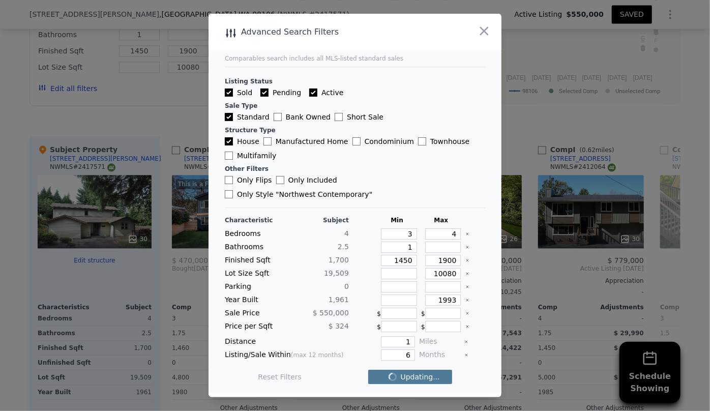
checkbox input "false"
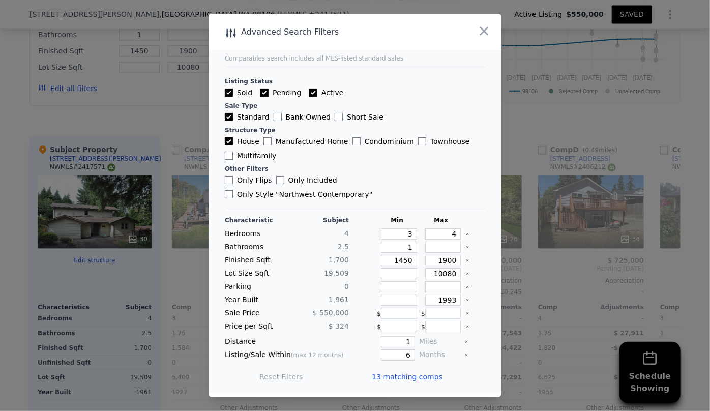
click at [419, 372] on span "13 matching comps" at bounding box center [407, 377] width 71 height 10
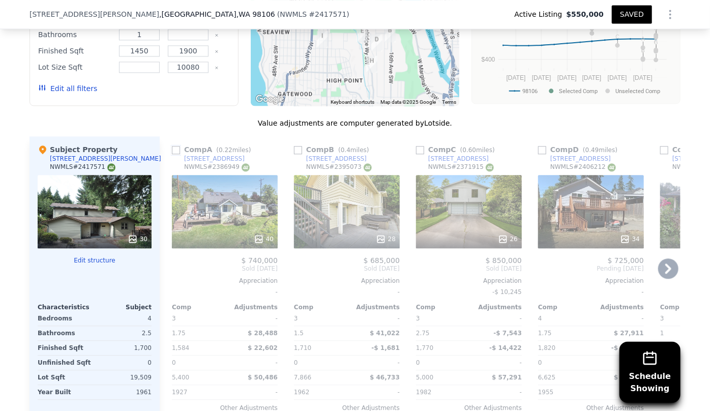
click at [173, 149] on input "checkbox" at bounding box center [176, 150] width 8 height 8
checkbox input "true"
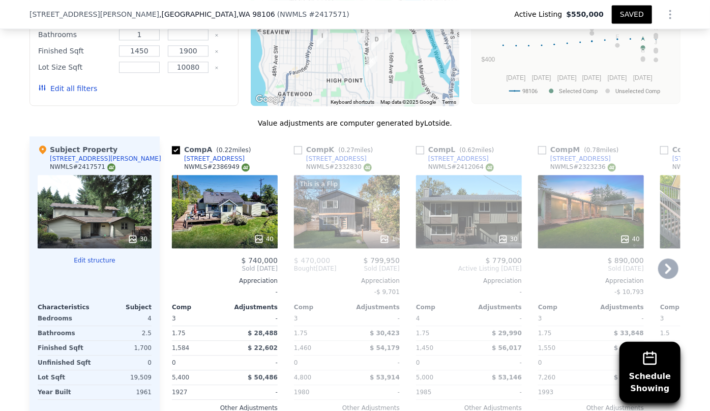
click at [301, 150] on div "Comp K ( 0.27 miles)" at bounding box center [335, 149] width 83 height 10
click at [294, 149] on input "checkbox" at bounding box center [298, 150] width 8 height 8
checkbox input "true"
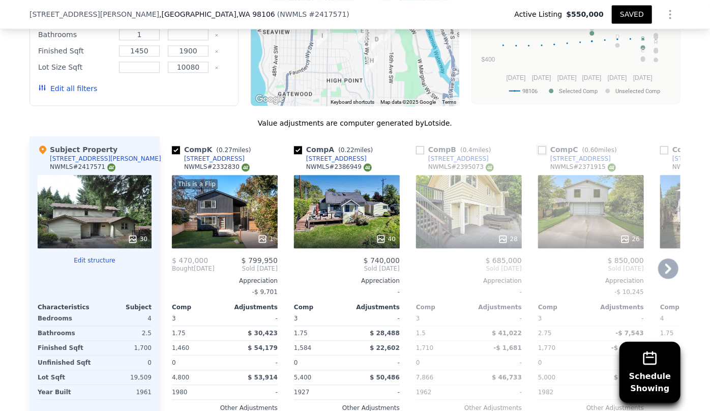
click at [538, 147] on input "checkbox" at bounding box center [542, 150] width 8 height 8
checkbox input "true"
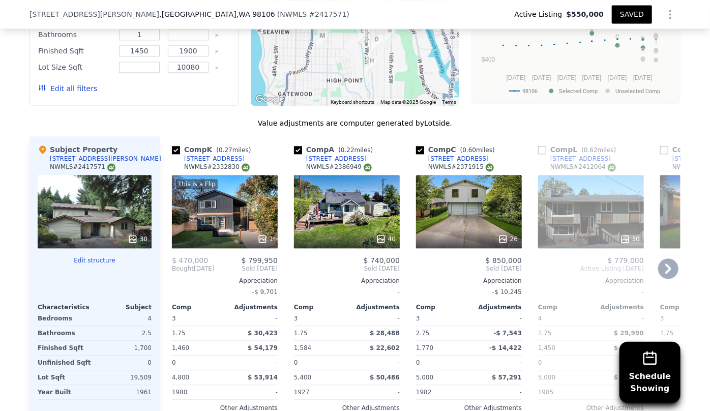
click at [662, 269] on icon at bounding box center [668, 268] width 20 height 20
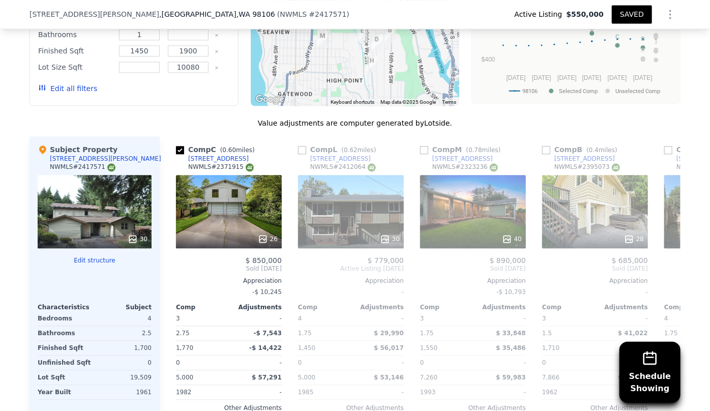
scroll to position [0, 244]
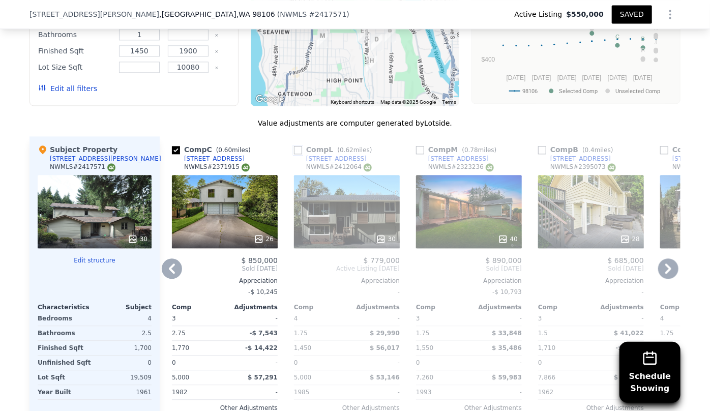
click at [297, 148] on input "checkbox" at bounding box center [298, 150] width 8 height 8
checkbox input "true"
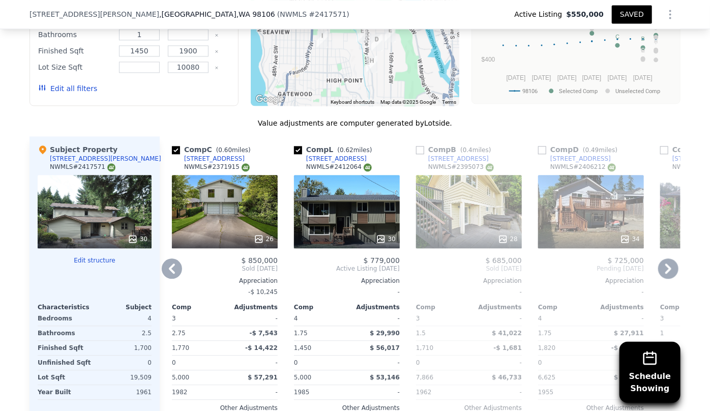
click at [666, 263] on icon at bounding box center [668, 268] width 20 height 20
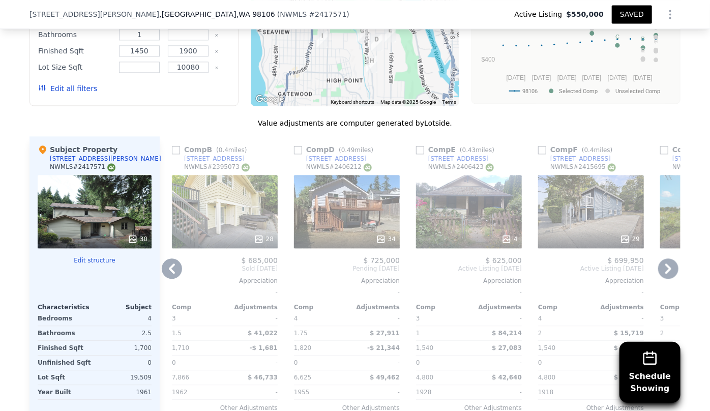
click at [666, 263] on icon at bounding box center [668, 268] width 20 height 20
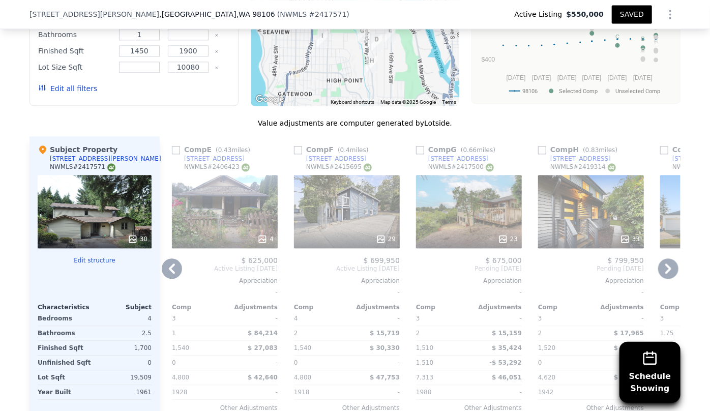
click at [666, 263] on icon at bounding box center [668, 268] width 20 height 20
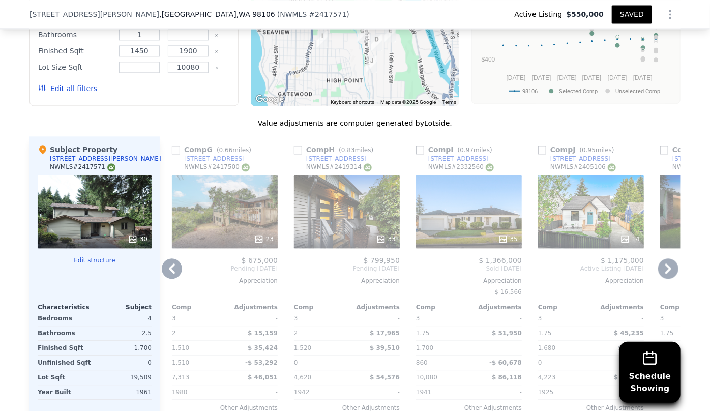
scroll to position [1062, 0]
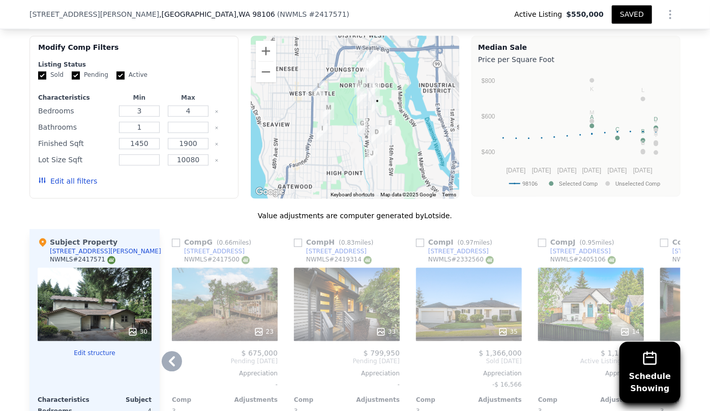
click at [471, 295] on div "35" at bounding box center [469, 303] width 106 height 73
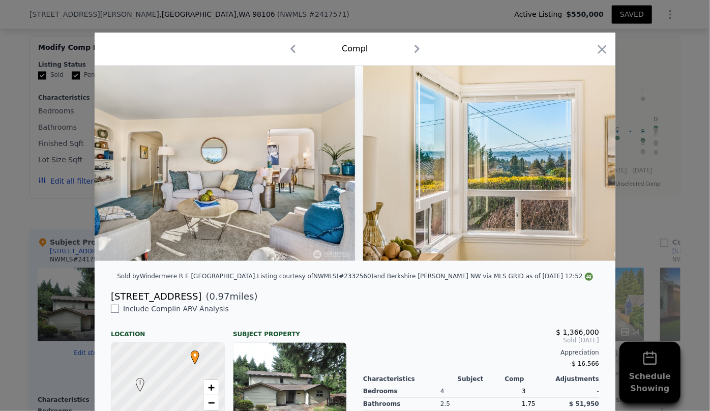
scroll to position [0, 2098]
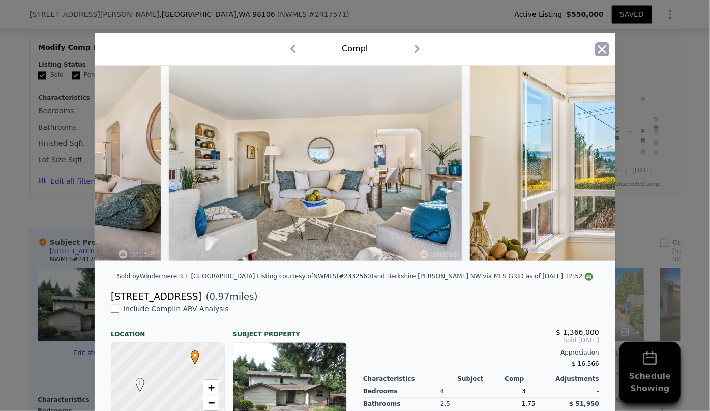
click at [595, 50] on icon "button" at bounding box center [602, 49] width 14 height 14
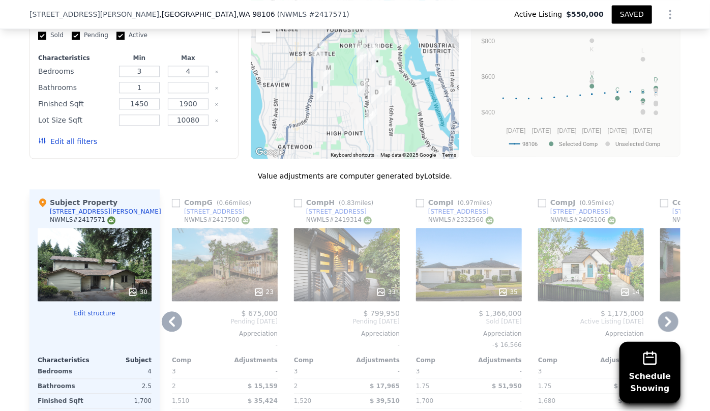
scroll to position [1155, 0]
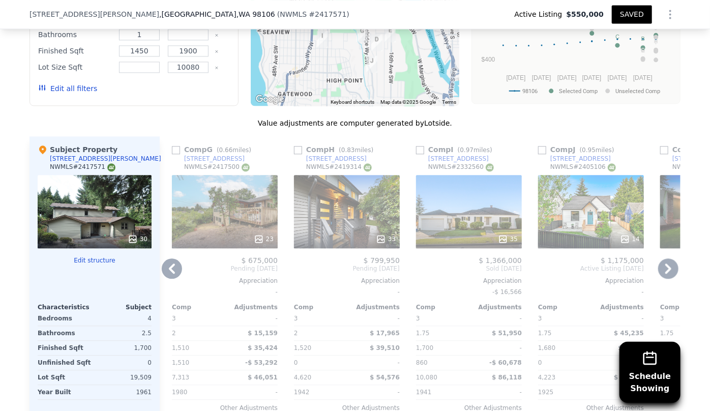
click at [665, 261] on icon at bounding box center [668, 268] width 20 height 20
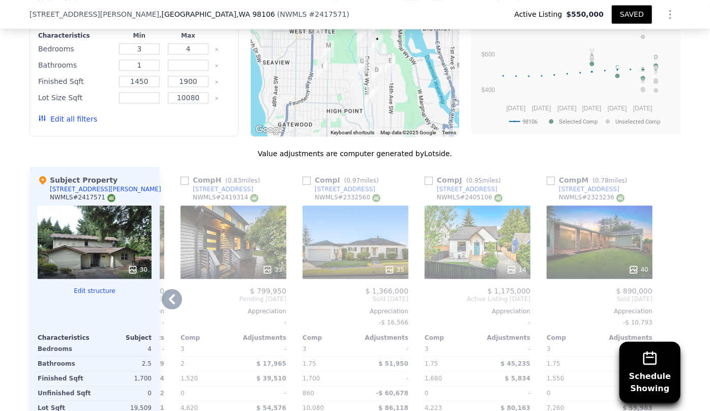
scroll to position [1109, 0]
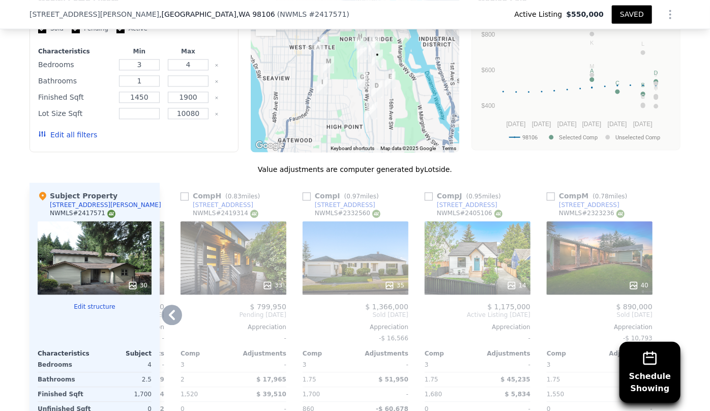
click at [472, 235] on div "14" at bounding box center [477, 257] width 106 height 73
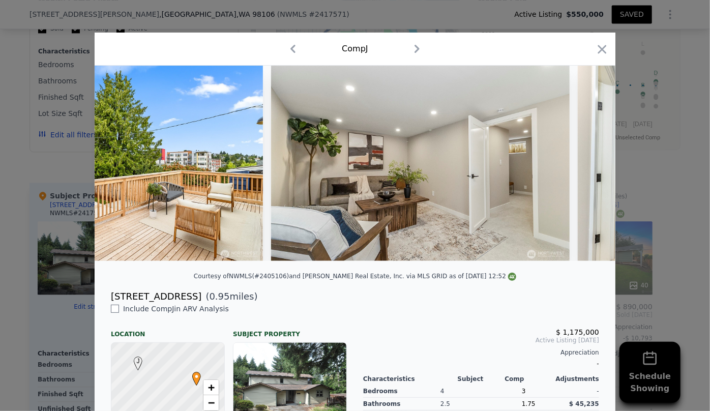
scroll to position [0, 1946]
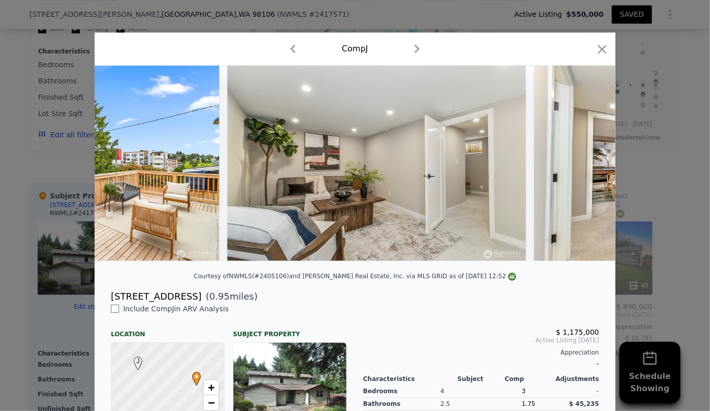
click at [590, 52] on div "Comp J" at bounding box center [355, 49] width 504 height 16
click at [598, 50] on icon "button" at bounding box center [602, 49] width 9 height 9
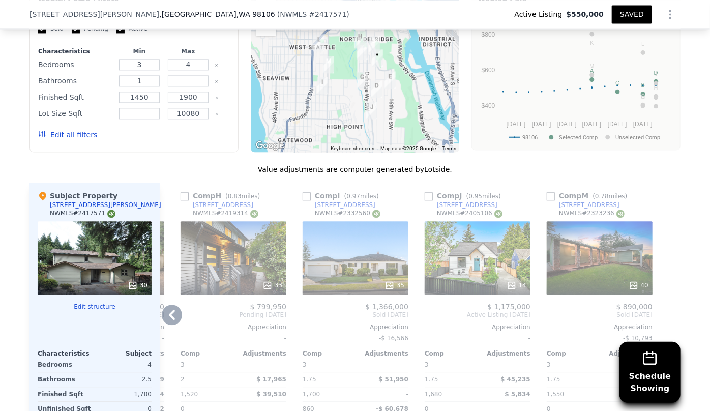
click at [588, 259] on div "40" at bounding box center [599, 257] width 106 height 73
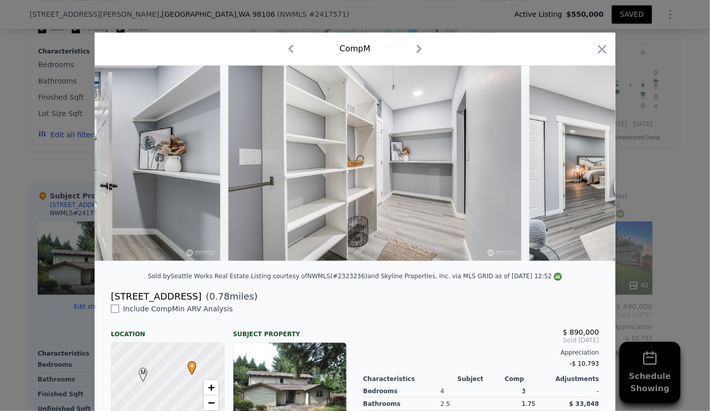
scroll to position [0, 5215]
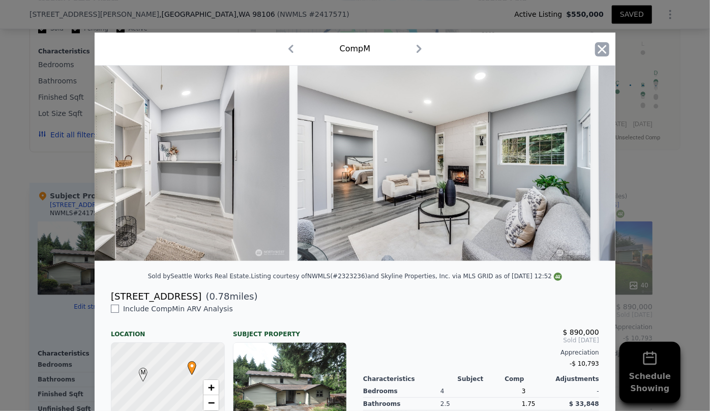
click at [598, 46] on icon "button" at bounding box center [602, 49] width 9 height 9
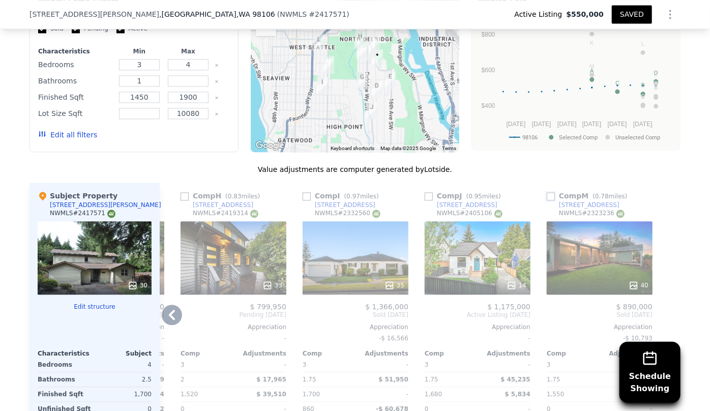
click at [549, 193] on input "checkbox" at bounding box center [550, 196] width 8 height 8
checkbox input "true"
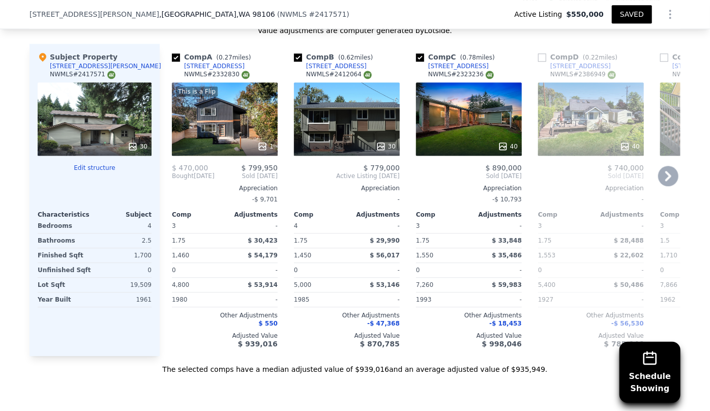
type input "2.75"
type input "1820"
type input "4223"
click at [542, 57] on input "checkbox" at bounding box center [542, 57] width 8 height 8
checkbox input "true"
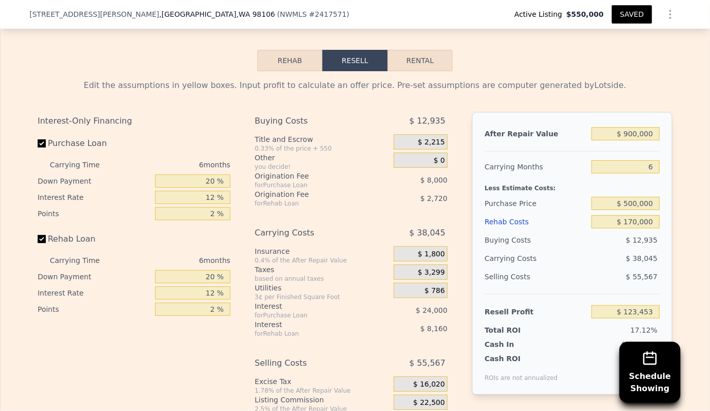
scroll to position [1663, 0]
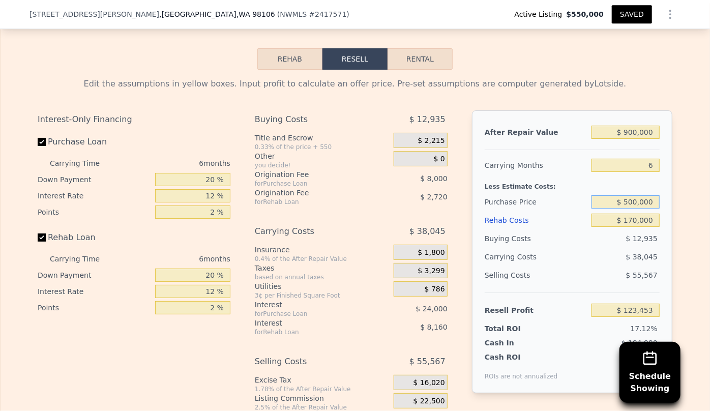
click at [631, 208] on input "$ 500,000" at bounding box center [625, 201] width 68 height 13
type input "$ 510,000"
click at [649, 174] on div "6" at bounding box center [625, 165] width 68 height 18
type input "$ 112,780"
click at [634, 207] on input "$ 510,000" at bounding box center [625, 201] width 68 height 13
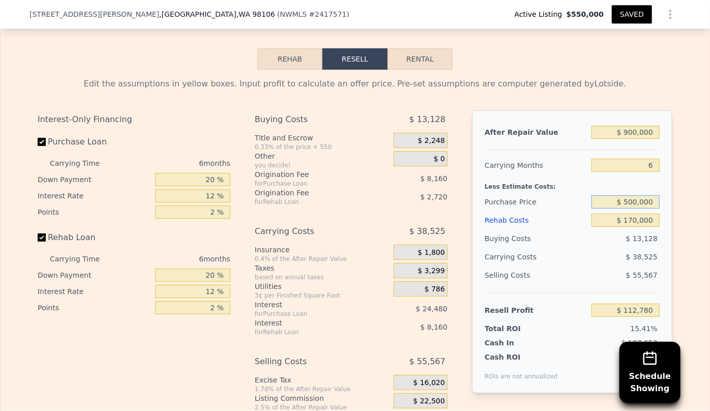
type input "$ 500,000"
click at [583, 185] on div "Less Estimate Costs:" at bounding box center [571, 183] width 175 height 18
type input "$ 123,453"
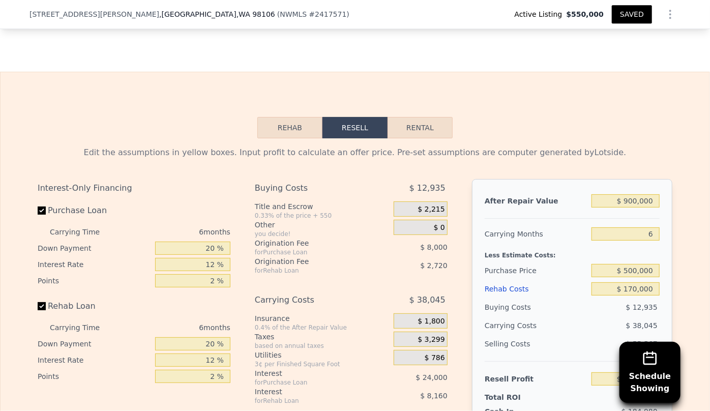
scroll to position [1617, 0]
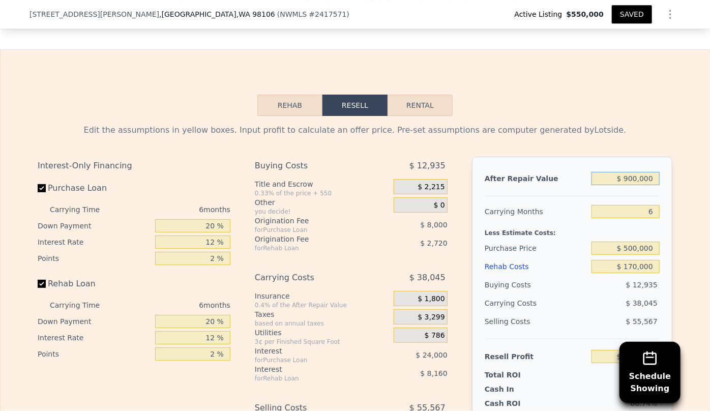
click at [634, 185] on input "$ 900,000" at bounding box center [625, 178] width 68 height 13
type input "$ 90,000"
type input "-$ 635,412"
type input "$ 0000"
type input "-$ 719,730"
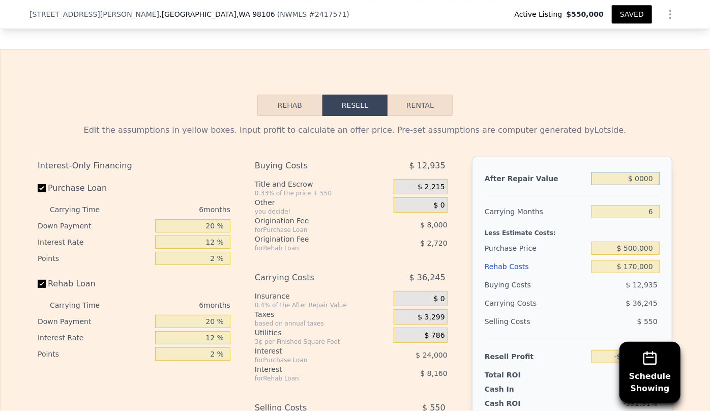
type input "$ 80,000"
type input "-$ 644,780"
type input "$ 880,000"
type input "$ 104,716"
type input "$ 880,000"
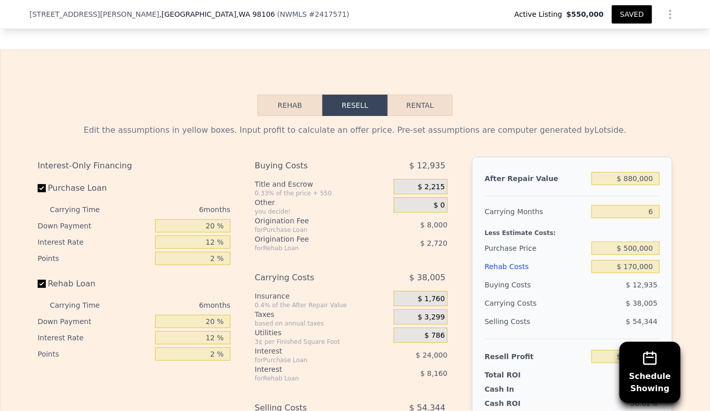
click at [621, 109] on div "Rehab Resell Rental Edit the assumptions in yellow boxes. Input profit to calcu…" at bounding box center [355, 294] width 710 height 490
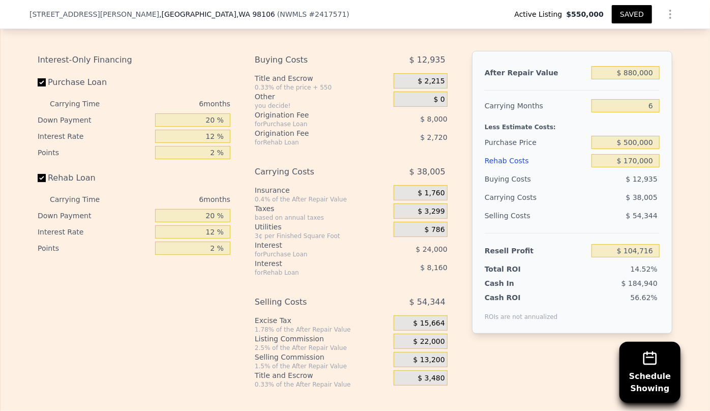
scroll to position [1756, 0]
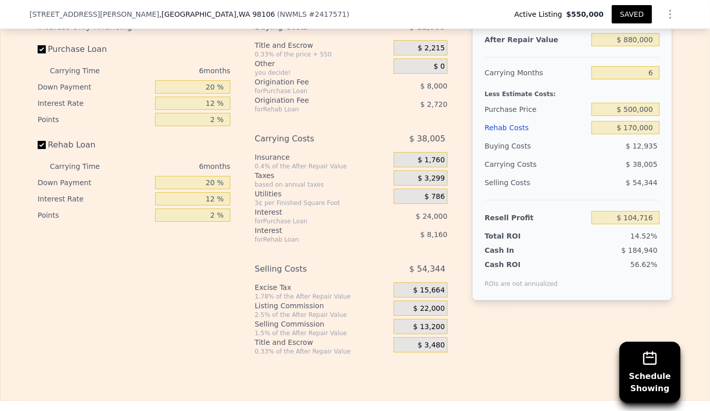
click at [631, 10] on button "SAVED" at bounding box center [632, 14] width 40 height 18
click at [647, 78] on input "6" at bounding box center [625, 72] width 68 height 13
click at [650, 76] on input "6" at bounding box center [625, 72] width 68 height 13
type input "8"
type input "$ 92,047"
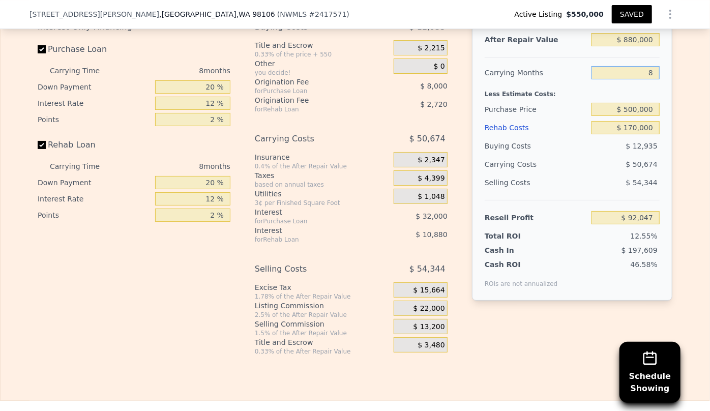
type input "8"
click at [683, 89] on div "Edit the assumptions in yellow boxes. Input profit to calculate an offer price.…" at bounding box center [355, 166] width 709 height 378
click at [638, 12] on button "SAVED" at bounding box center [632, 14] width 40 height 18
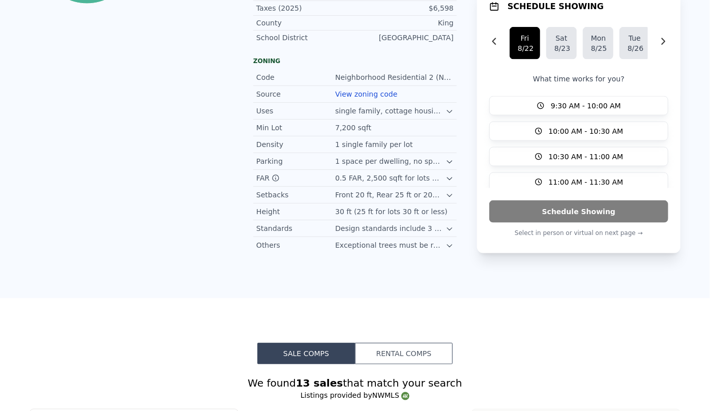
scroll to position [0, 0]
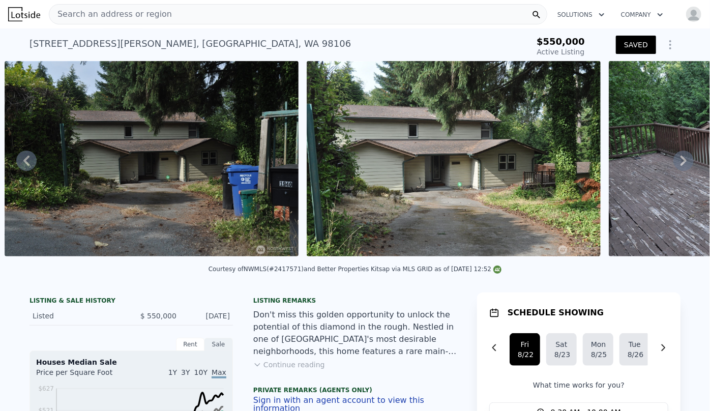
click at [89, 8] on span "Search an address or region" at bounding box center [110, 14] width 123 height 12
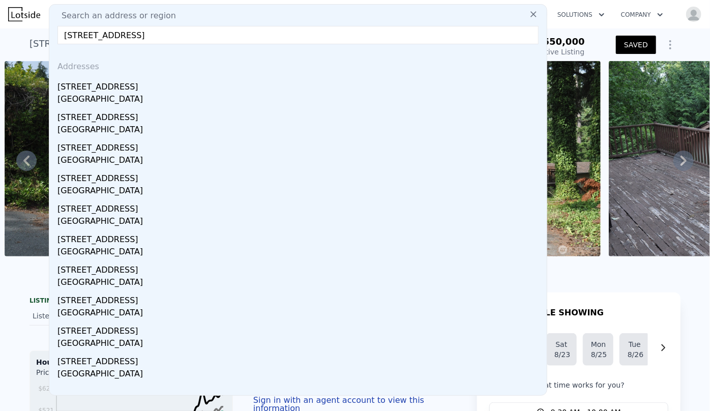
type input "[STREET_ADDRESS]"
click at [97, 90] on div "[STREET_ADDRESS]" at bounding box center [299, 85] width 485 height 16
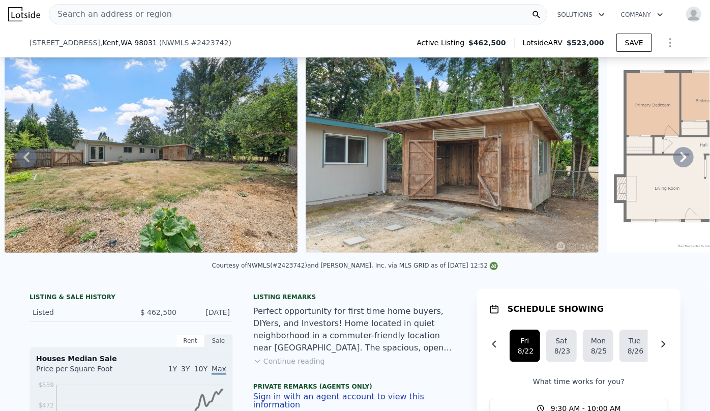
scroll to position [458, 0]
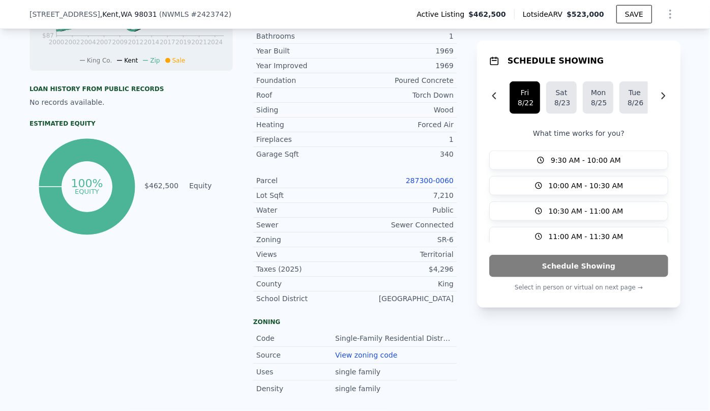
click at [435, 176] on link "287300-0060" at bounding box center [430, 180] width 48 height 8
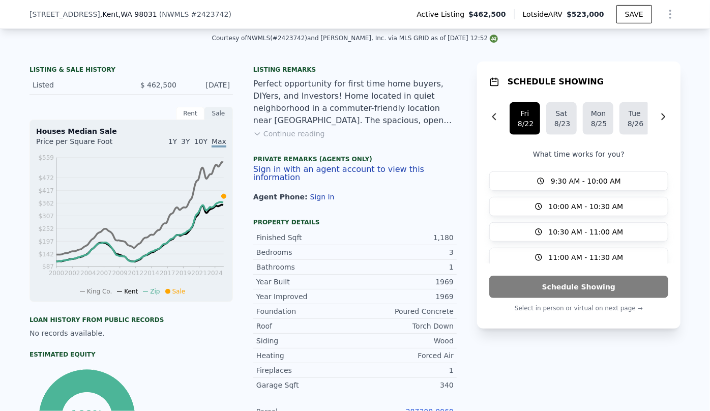
click at [664, 12] on icon "Show Options" at bounding box center [670, 14] width 12 height 12
click at [626, 42] on div "Edit Structure" at bounding box center [623, 40] width 114 height 20
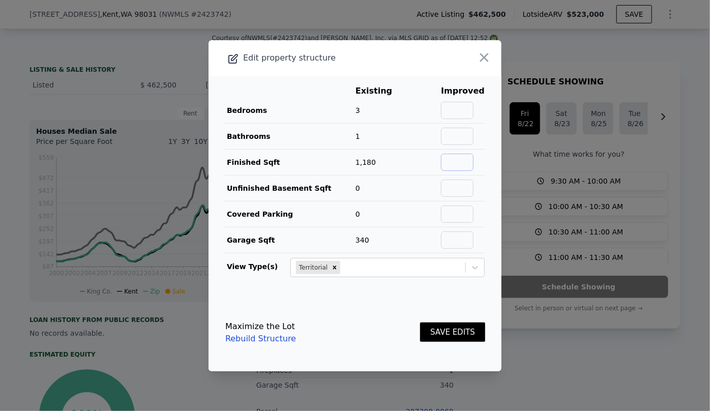
click at [463, 163] on input "text" at bounding box center [457, 162] width 33 height 17
type input "840"
click at [453, 329] on button "SAVE EDITS" at bounding box center [452, 332] width 65 height 20
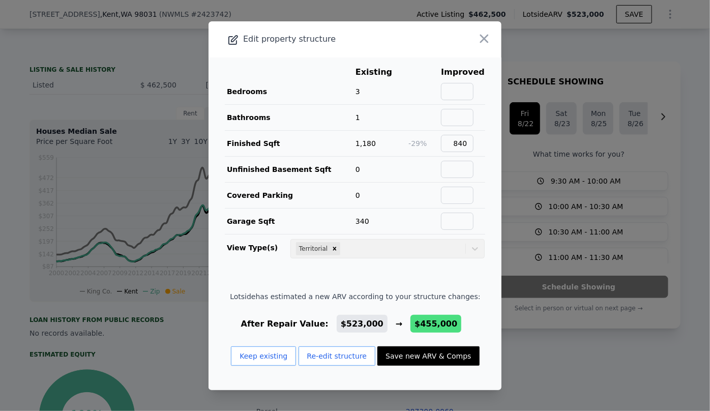
click at [408, 351] on button "Save new ARV & Comps" at bounding box center [428, 355] width 102 height 19
type input "3"
type input "2"
type input "860"
type input "1160"
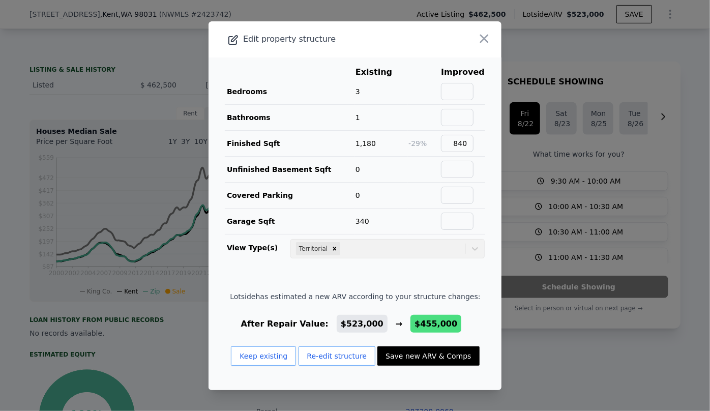
type input "7985"
type input "9720"
checkbox input "true"
type input "$ 455,000"
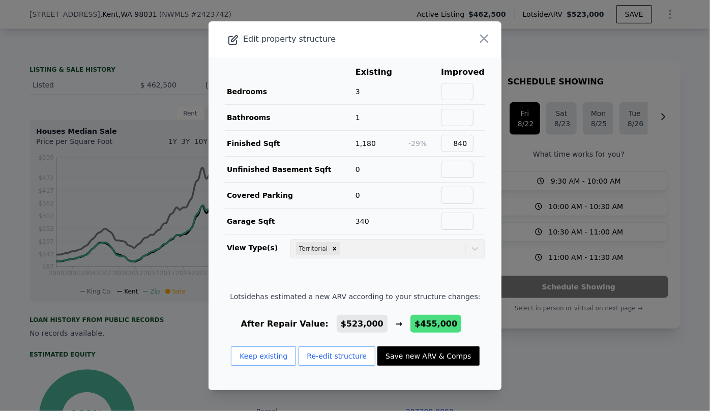
type input "-$ 71,529"
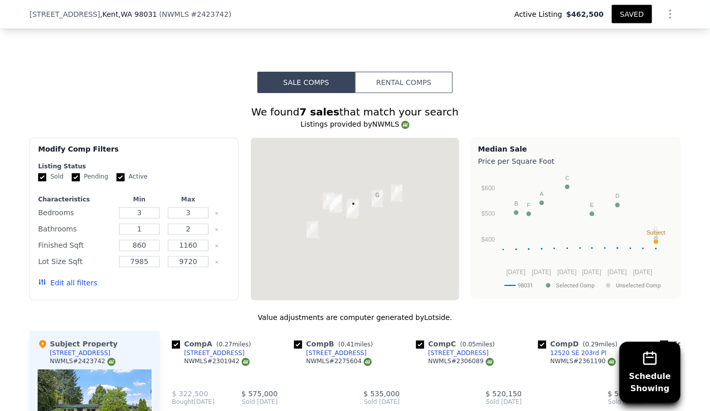
scroll to position [874, 0]
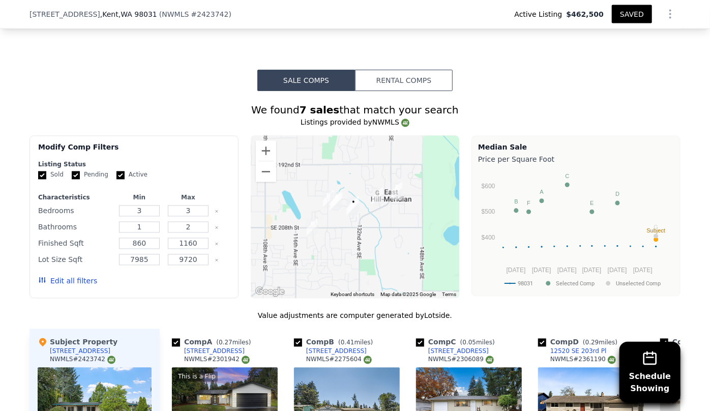
click at [81, 276] on button "Edit all filters" at bounding box center [67, 281] width 59 height 10
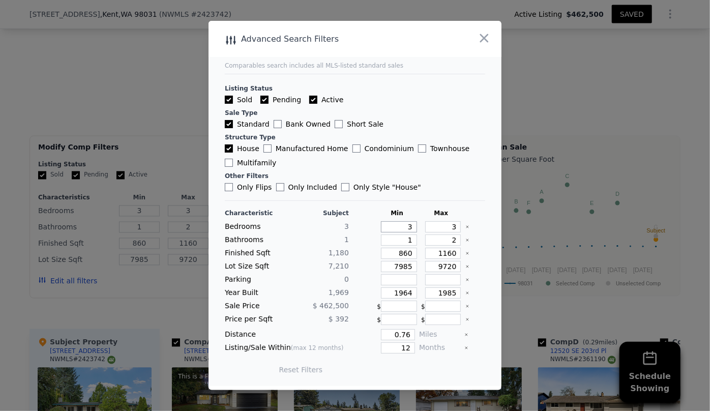
drag, startPoint x: 408, startPoint y: 224, endPoint x: 378, endPoint y: 227, distance: 30.1
click at [381, 226] on input "3" at bounding box center [399, 226] width 36 height 11
type input "2"
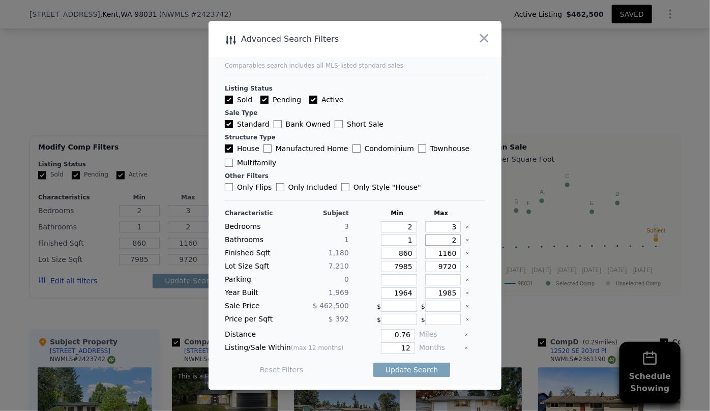
drag, startPoint x: 450, startPoint y: 240, endPoint x: 432, endPoint y: 240, distance: 18.3
click at [432, 240] on input "2" at bounding box center [443, 239] width 36 height 11
drag, startPoint x: 386, startPoint y: 253, endPoint x: 371, endPoint y: 258, distance: 15.9
click at [377, 257] on div "860" at bounding box center [397, 253] width 40 height 11
drag, startPoint x: 404, startPoint y: 266, endPoint x: 380, endPoint y: 269, distance: 24.1
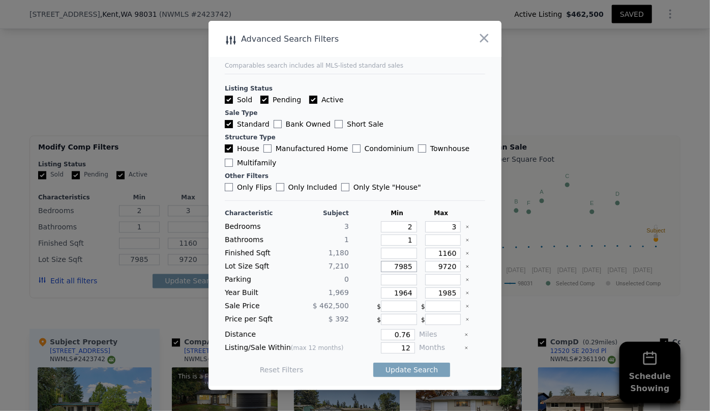
click at [381, 269] on input "7985" at bounding box center [399, 266] width 36 height 11
type input "5"
click at [410, 267] on input "5" at bounding box center [399, 266] width 36 height 11
drag, startPoint x: 410, startPoint y: 291, endPoint x: 351, endPoint y: 293, distance: 59.0
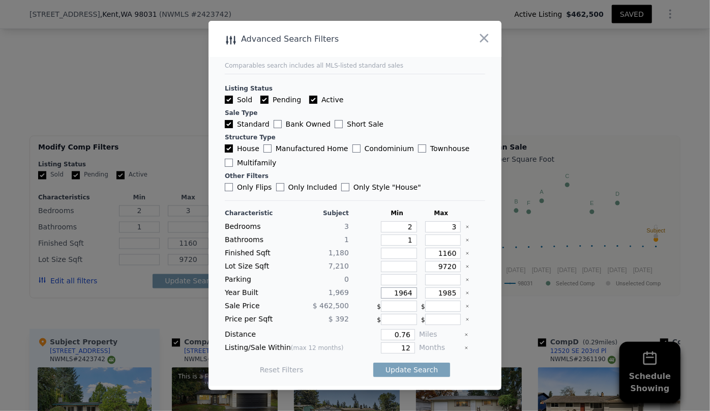
click at [351, 292] on div "Year Built 1,969 1964 1985" at bounding box center [355, 292] width 260 height 11
drag, startPoint x: 405, startPoint y: 347, endPoint x: 376, endPoint y: 347, distance: 29.5
click at [376, 347] on div "12" at bounding box center [384, 347] width 62 height 11
type input "6"
click at [405, 373] on button "Update Search" at bounding box center [411, 369] width 77 height 14
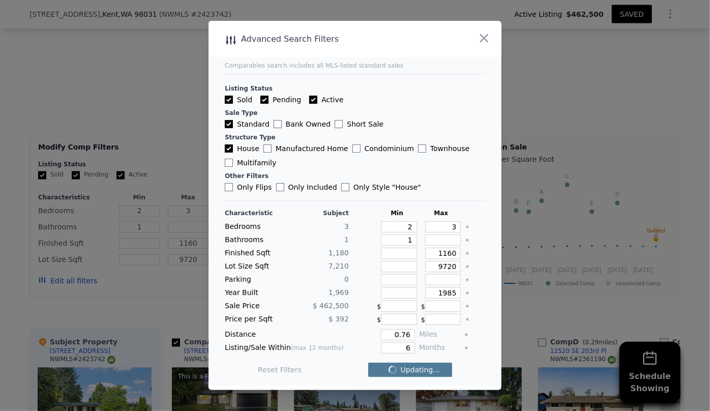
checkbox input "false"
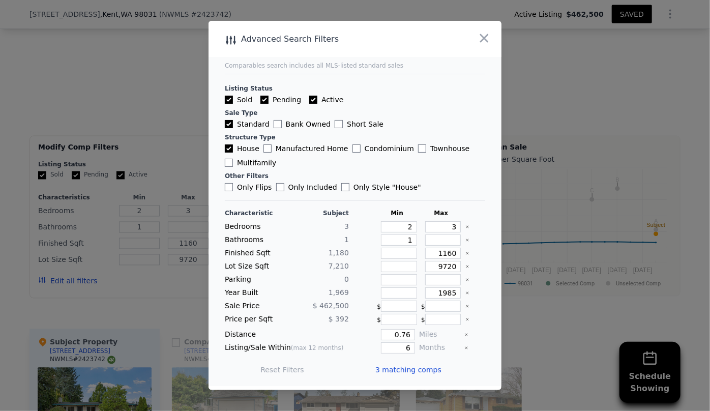
click at [407, 371] on span "3 matching comps" at bounding box center [408, 369] width 66 height 10
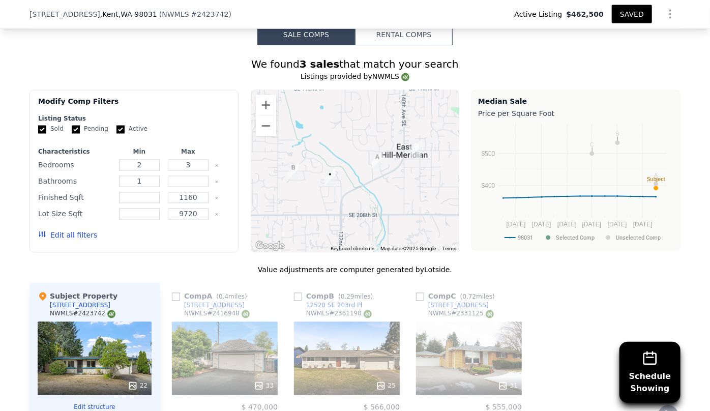
scroll to position [966, 0]
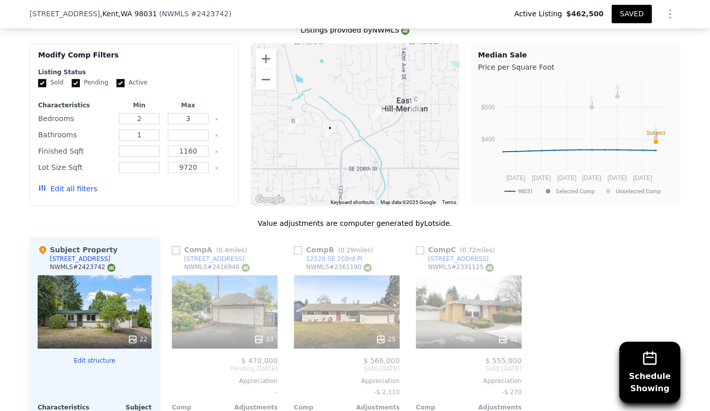
click at [172, 252] on input "checkbox" at bounding box center [176, 251] width 8 height 8
checkbox input "true"
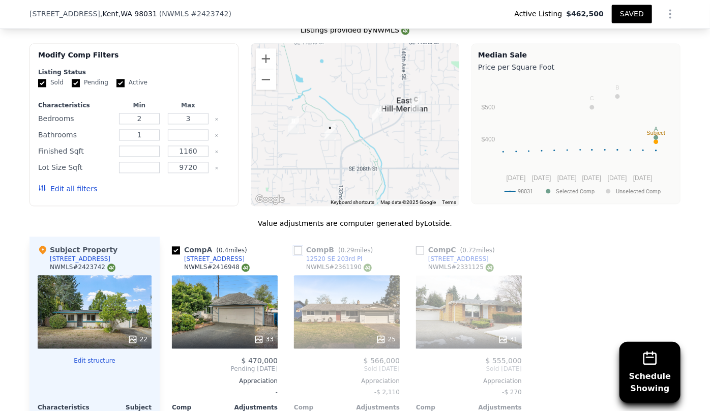
click at [294, 250] on input "checkbox" at bounding box center [298, 251] width 8 height 8
checkbox input "true"
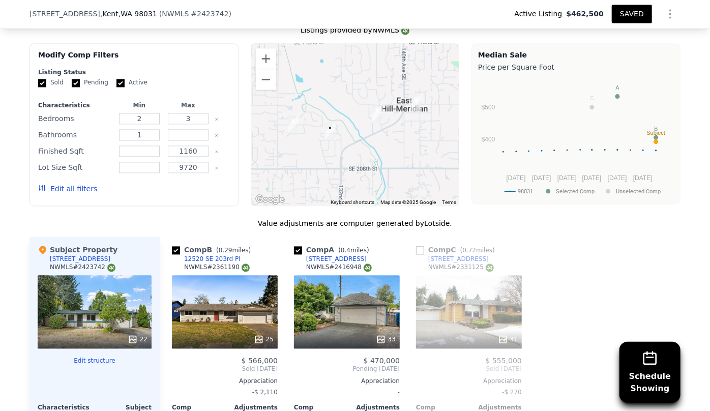
click at [454, 310] on div "31" at bounding box center [469, 312] width 106 height 73
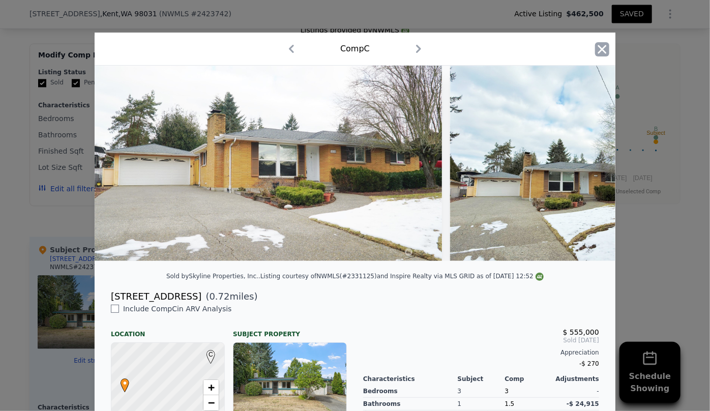
click at [601, 44] on icon "button" at bounding box center [602, 49] width 14 height 14
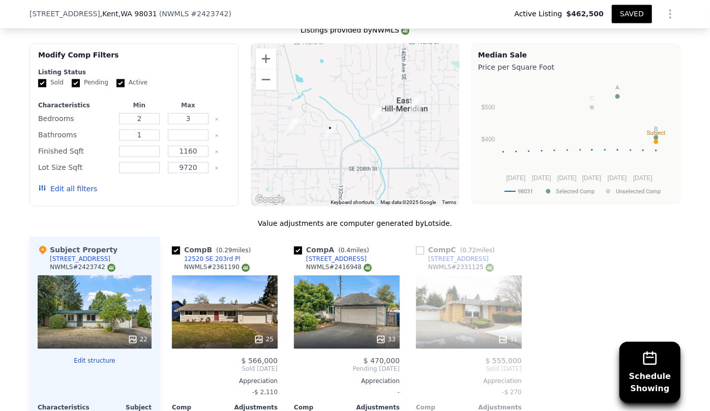
scroll to position [1059, 0]
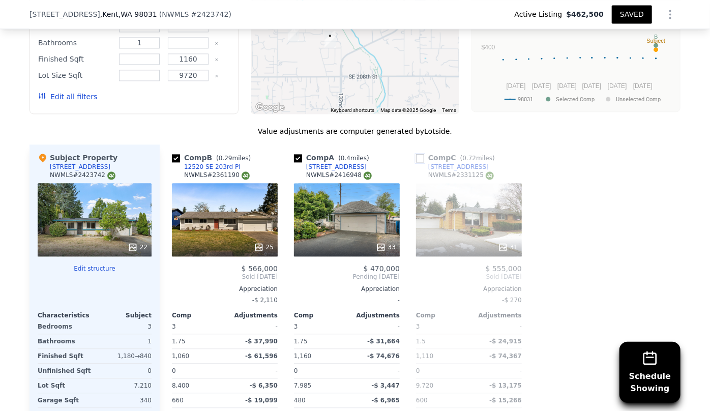
click at [416, 155] on input "checkbox" at bounding box center [420, 158] width 8 height 8
checkbox input "true"
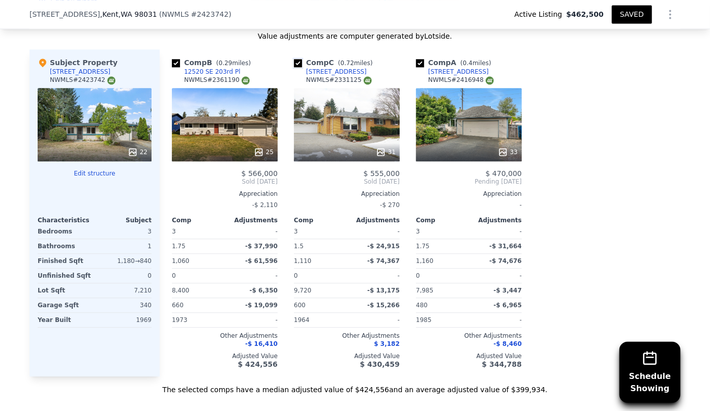
scroll to position [1105, 0]
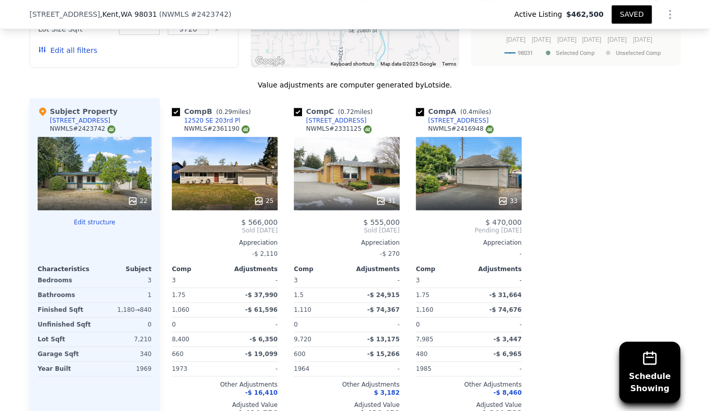
click at [417, 106] on div "Comp A ( 0.4 miles)" at bounding box center [455, 111] width 79 height 10
click at [416, 108] on input "checkbox" at bounding box center [420, 112] width 8 height 8
checkbox input "false"
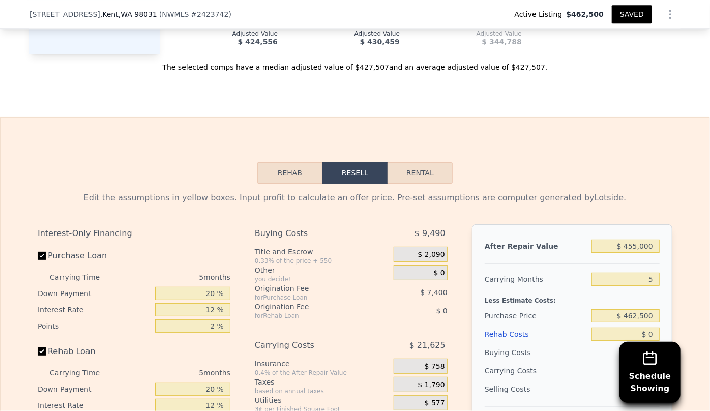
scroll to position [1521, 0]
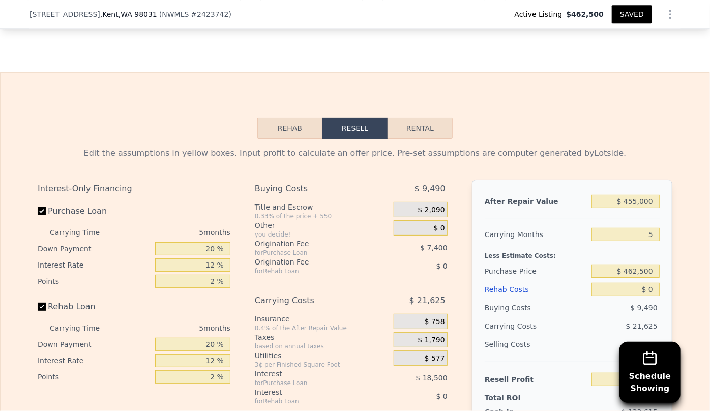
click at [510, 288] on div "Rehab Costs" at bounding box center [535, 289] width 103 height 18
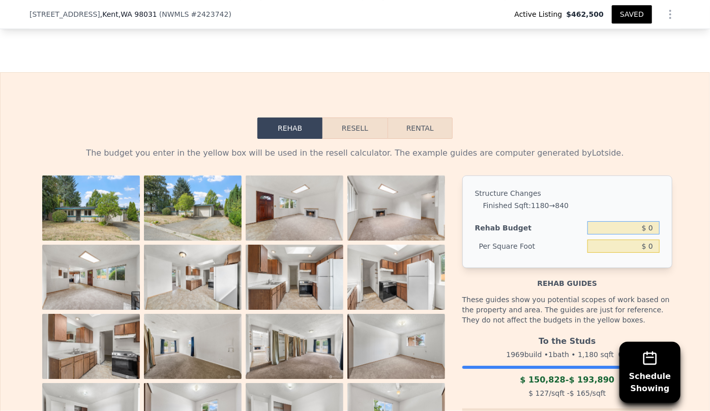
click at [646, 226] on input "$ 0" at bounding box center [623, 227] width 72 height 13
click at [645, 243] on input "$ 0" at bounding box center [623, 245] width 72 height 13
type input "$ 70"
click at [655, 224] on input "$ 0" at bounding box center [623, 227] width 72 height 13
type input "$ 82,600"
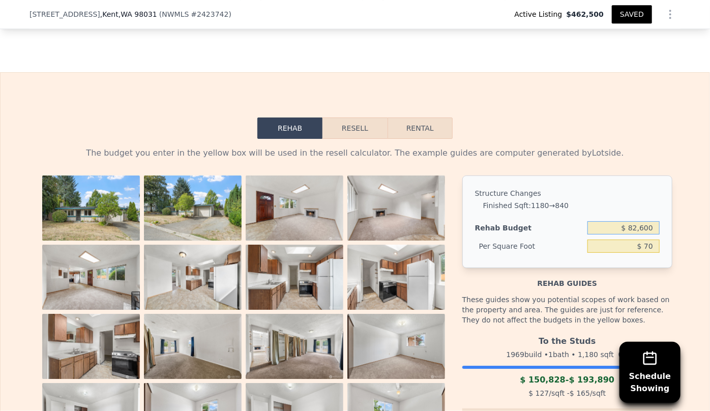
click at [370, 133] on button "Resell" at bounding box center [354, 127] width 65 height 21
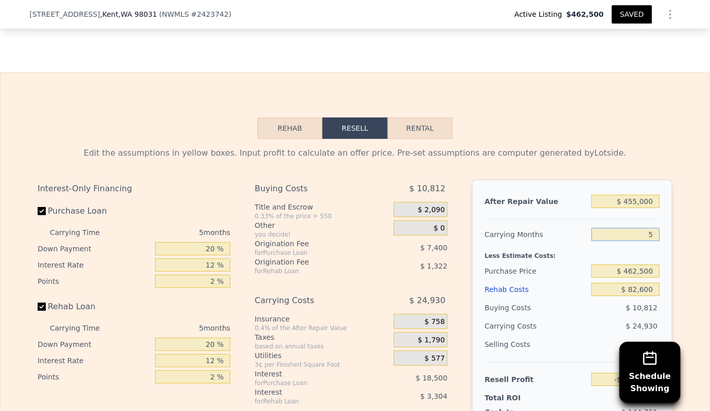
click at [656, 234] on input "5" at bounding box center [625, 234] width 68 height 13
type input "6"
type input "-$ 163,742"
type input "6"
click at [573, 273] on div "Purchase Price" at bounding box center [535, 271] width 103 height 18
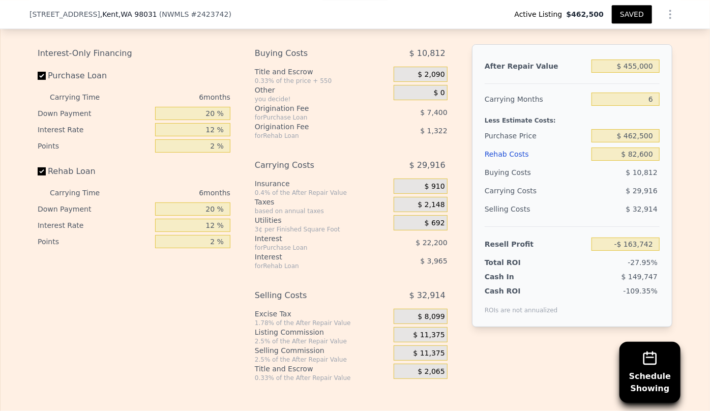
scroll to position [1660, 0]
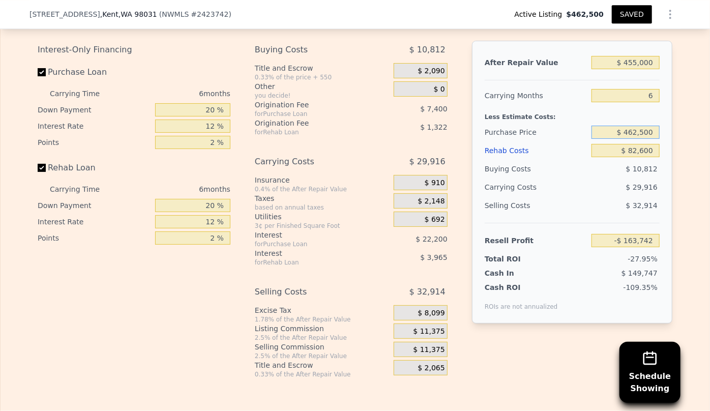
click at [636, 131] on input "$ 462,500" at bounding box center [625, 132] width 68 height 13
type input "$ 400,500"
click at [612, 169] on div "$ 10,812" at bounding box center [625, 169] width 69 height 18
type input "-$ 97,568"
click at [630, 132] on input "$ 400,500" at bounding box center [625, 132] width 68 height 13
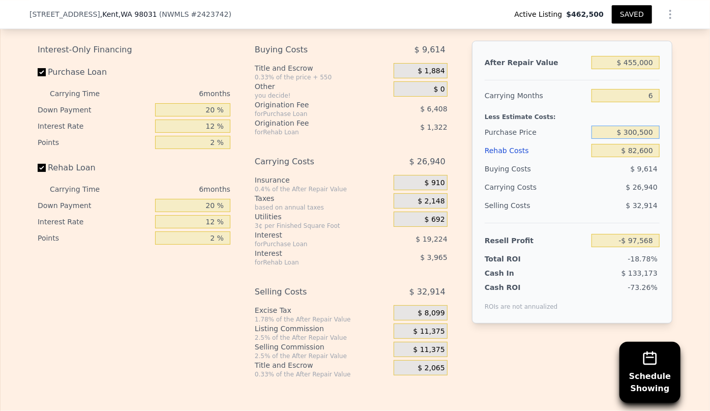
type input "$ 300,500"
click at [614, 174] on div "$ 9,614" at bounding box center [625, 169] width 69 height 18
type input "$ 9,165"
